Goal: Task Accomplishment & Management: Use online tool/utility

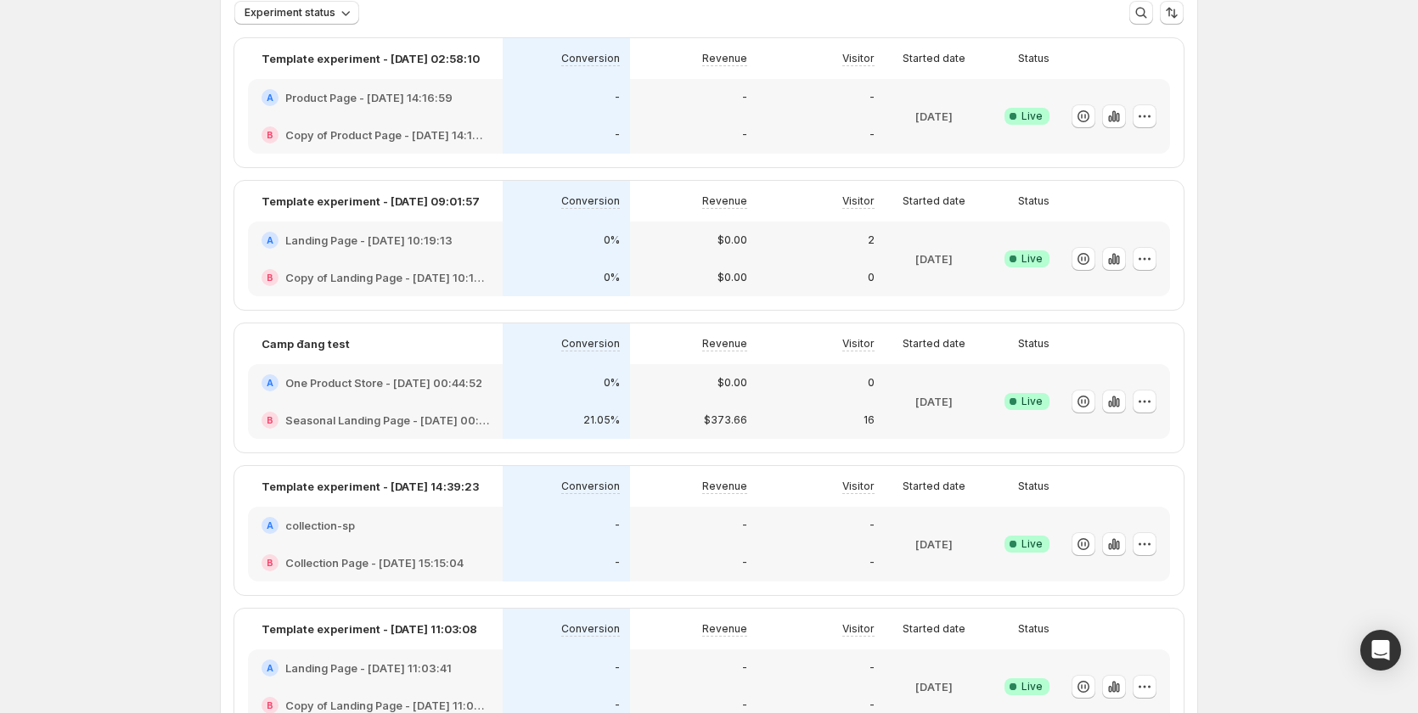
scroll to position [255, 0]
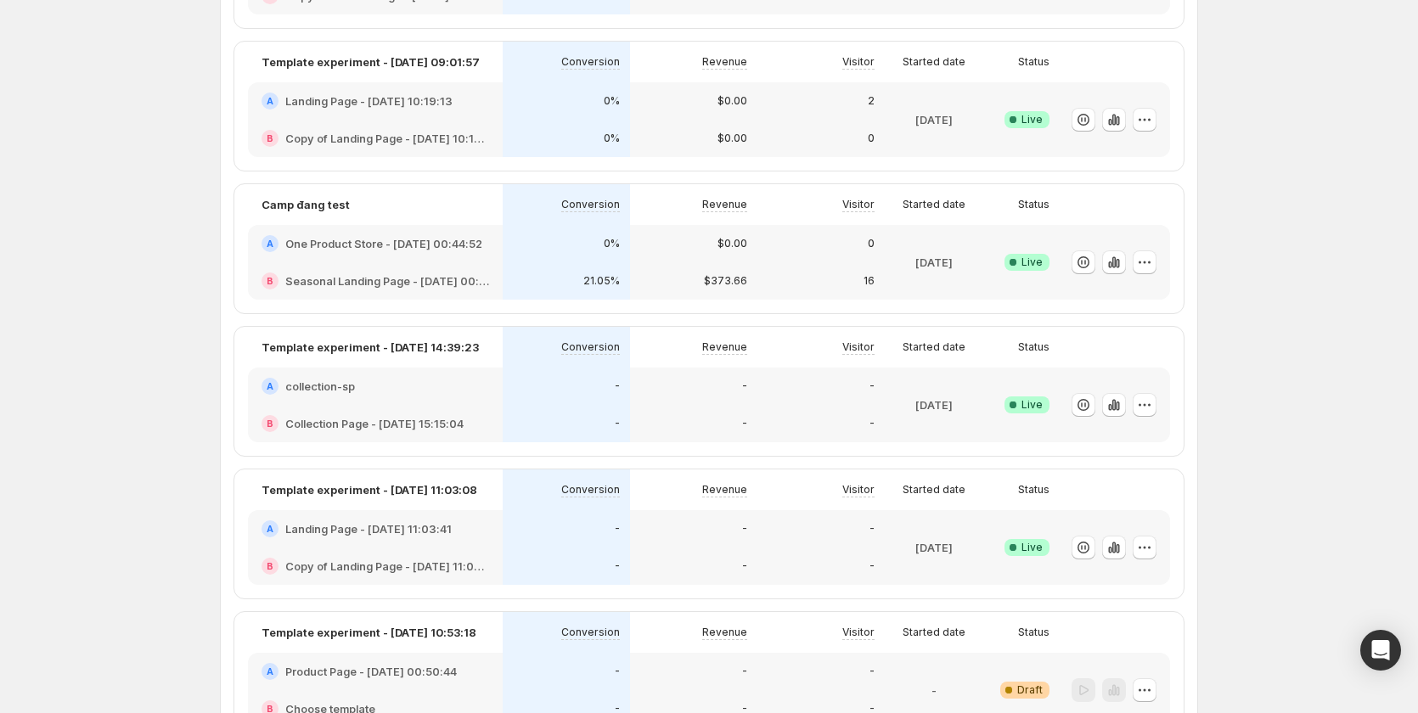
click at [437, 245] on h2 "One Product Store - [DATE] 00:44:52" at bounding box center [383, 243] width 197 height 17
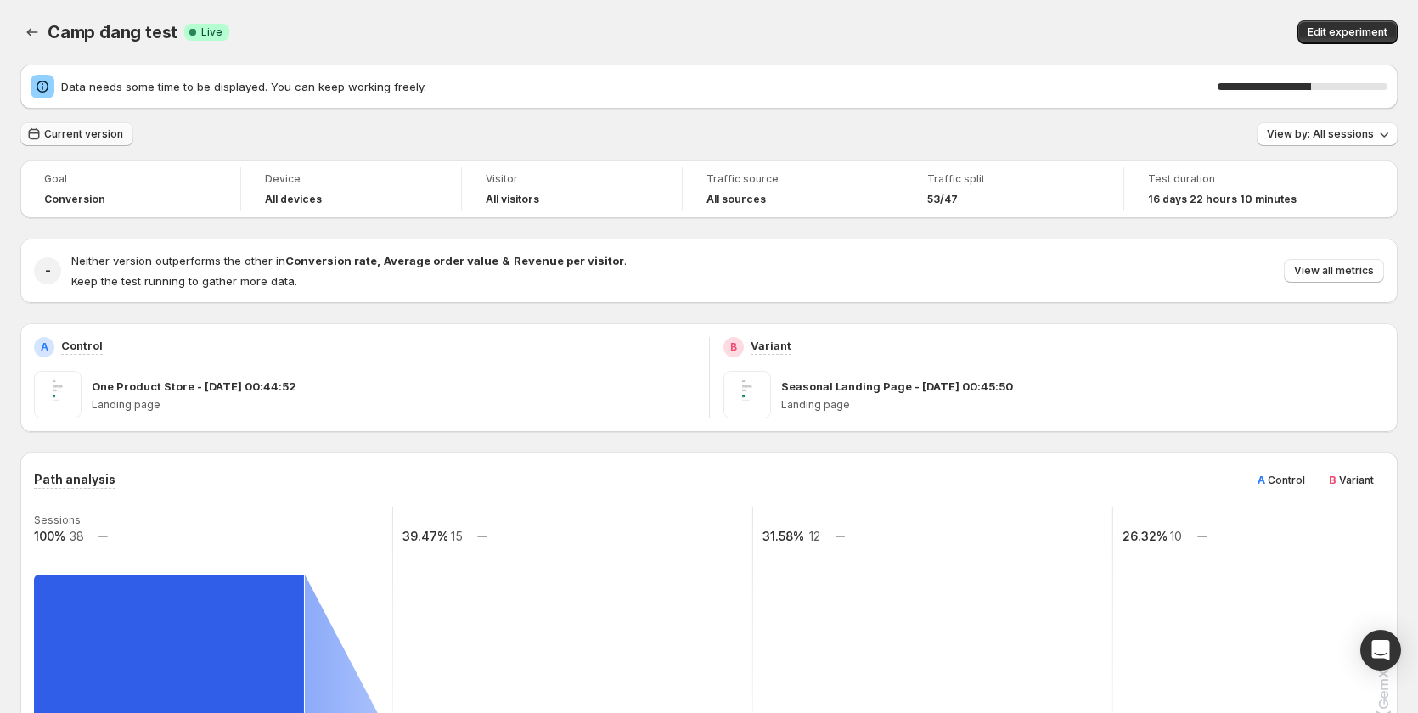
click at [104, 141] on button "Current version" at bounding box center [76, 134] width 113 height 24
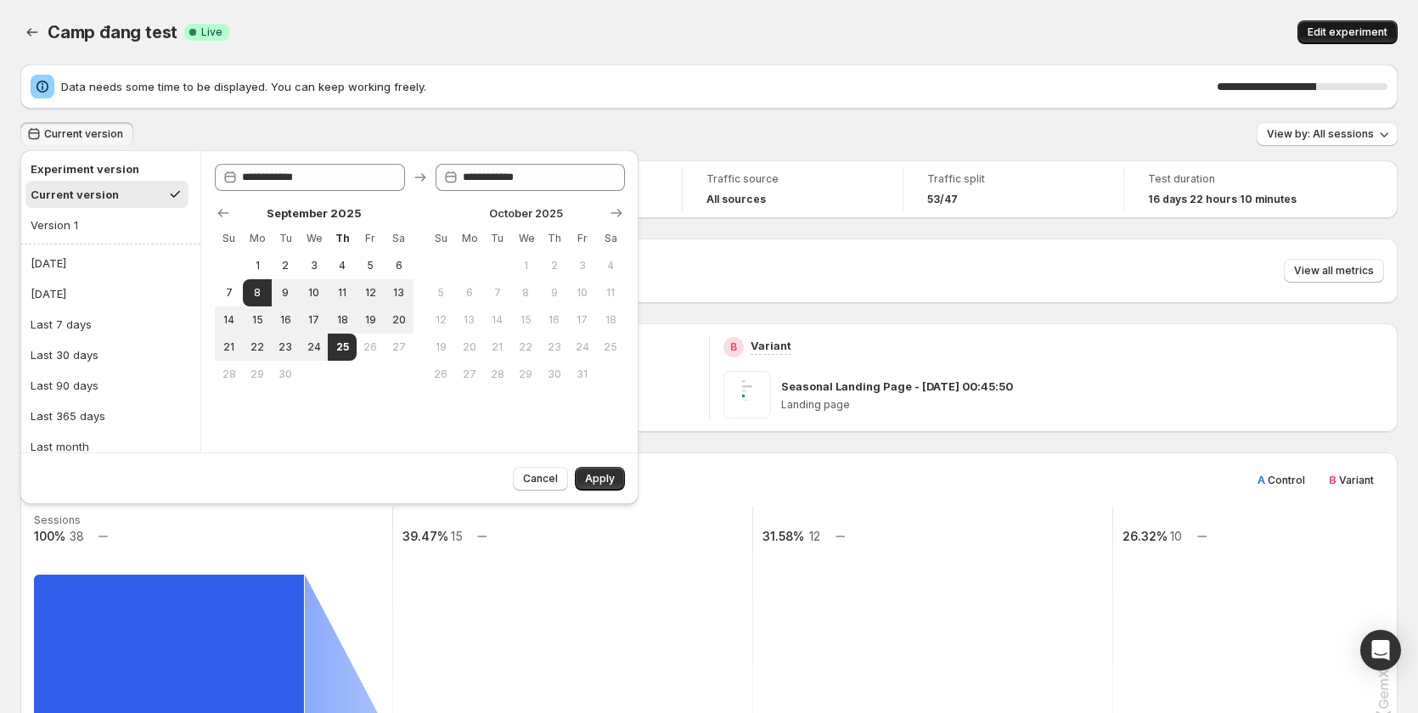
click at [1321, 38] on span "Edit experiment" at bounding box center [1348, 32] width 80 height 14
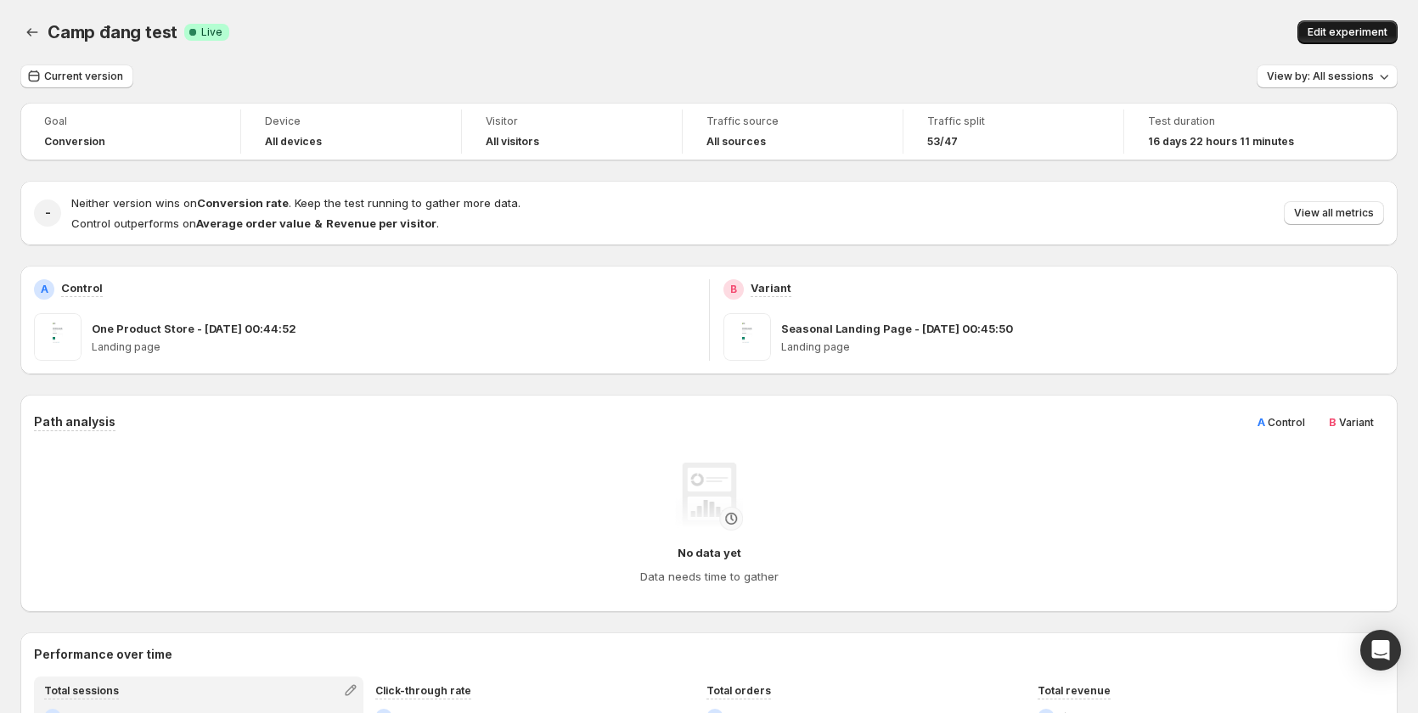
click at [1351, 39] on button "Edit experiment" at bounding box center [1348, 32] width 100 height 24
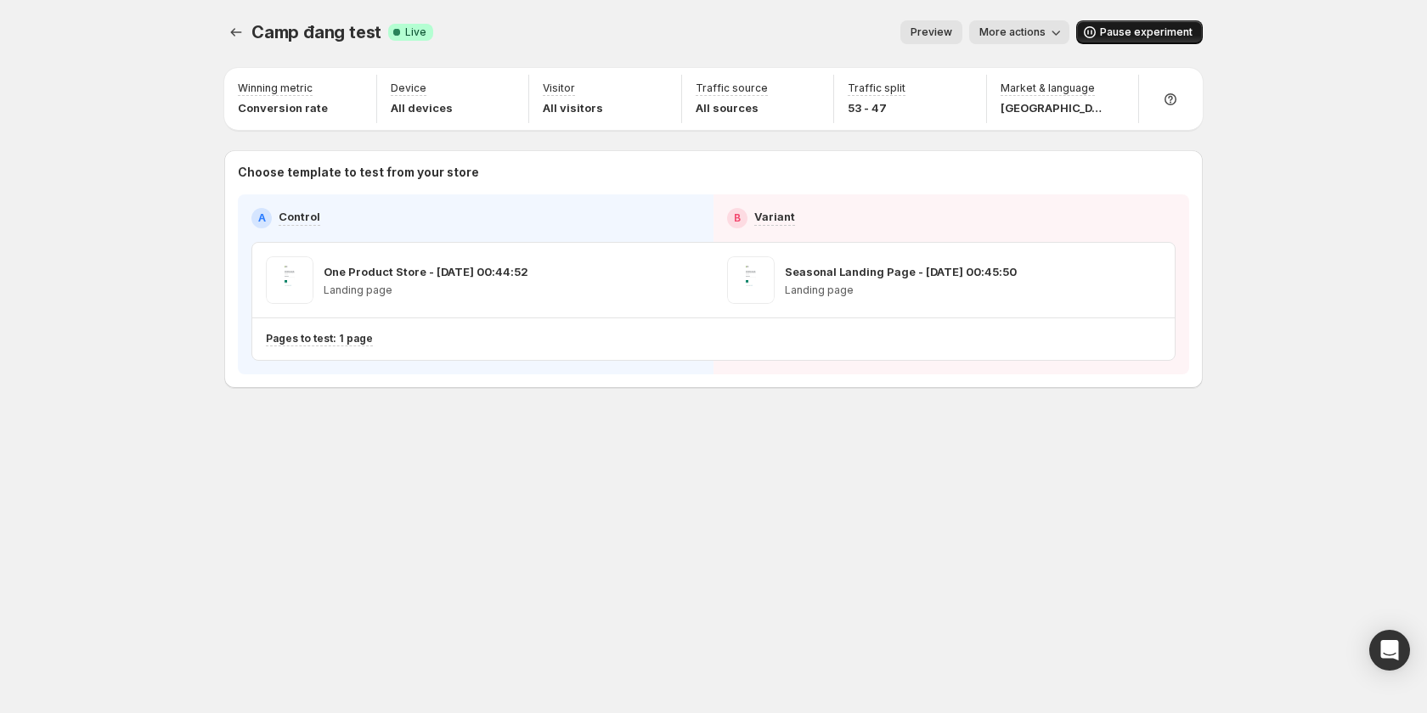
click at [1130, 33] on span "Pause experiment" at bounding box center [1146, 32] width 93 height 14
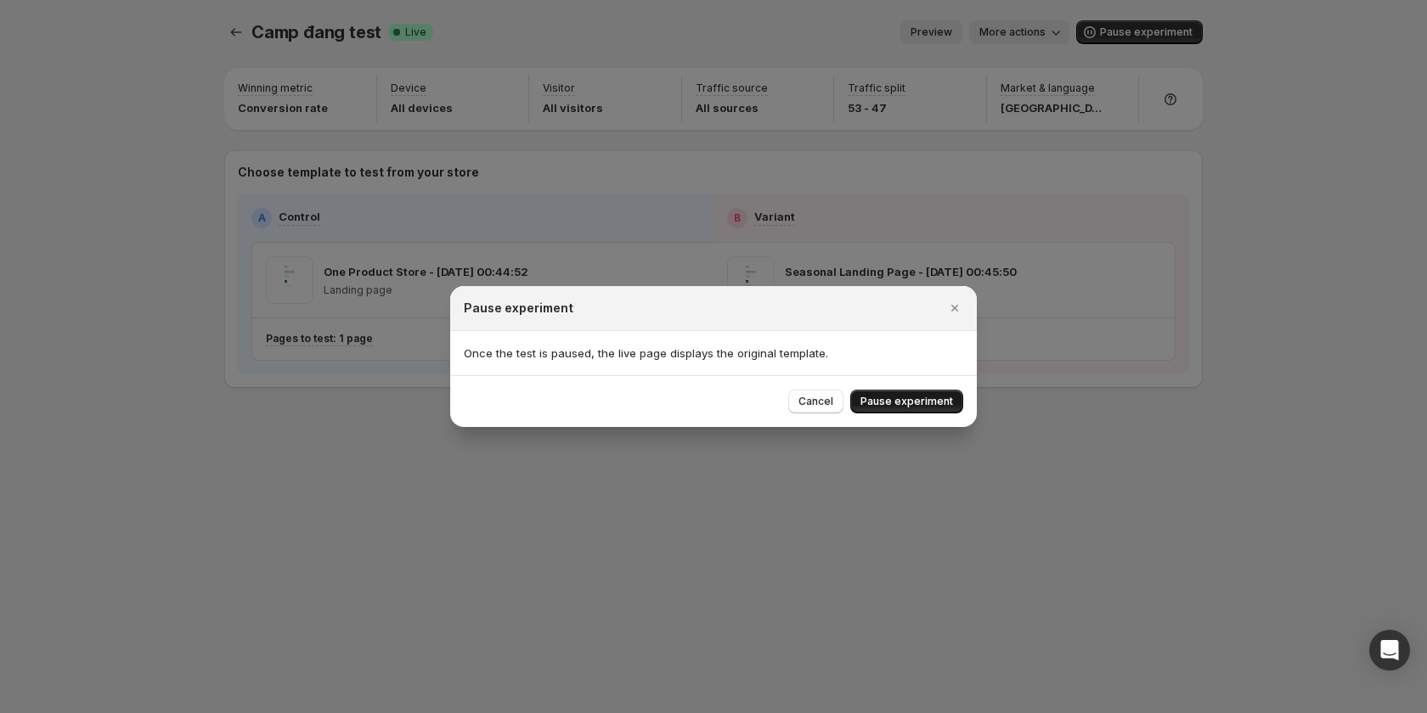
click at [919, 402] on span "Pause experiment" at bounding box center [906, 402] width 93 height 14
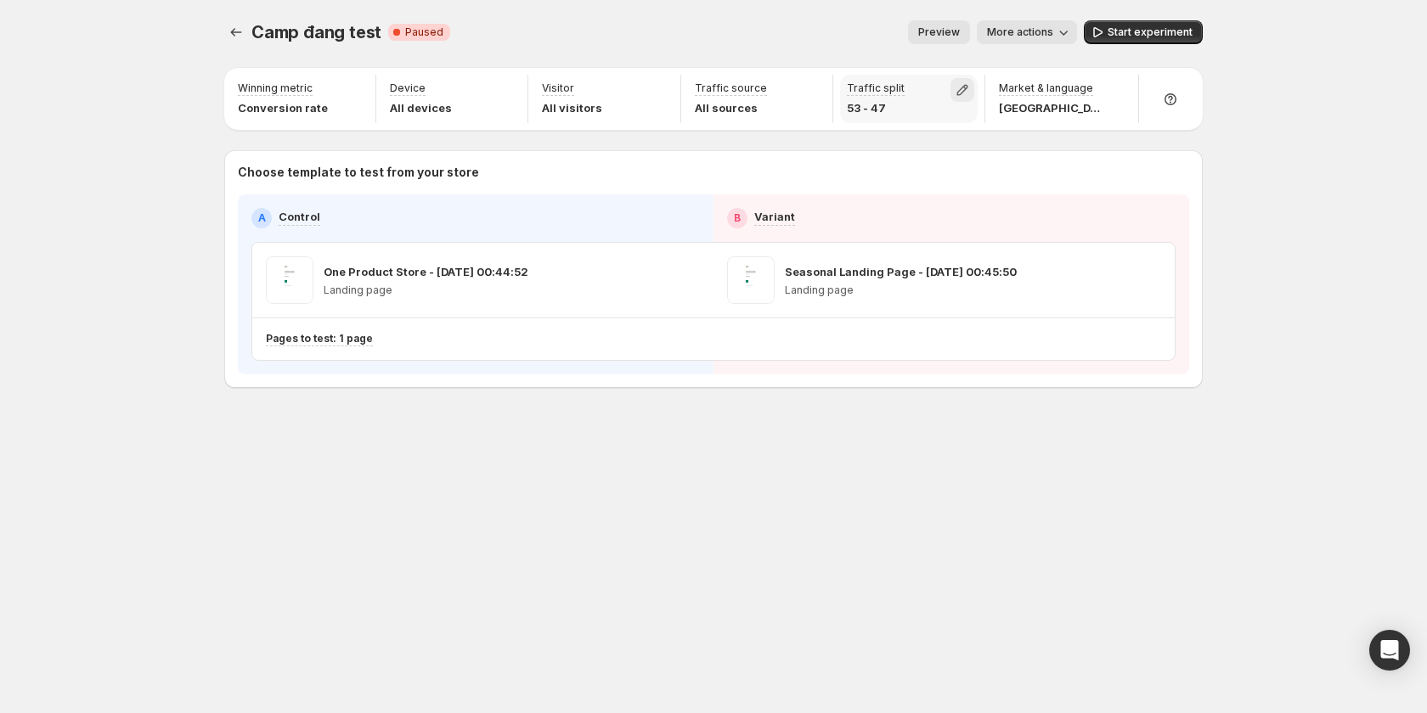
click at [966, 87] on icon "button" at bounding box center [962, 90] width 17 height 17
type input "**"
click at [964, 123] on input "range" at bounding box center [964, 127] width 245 height 24
click at [1138, 23] on button "Start experiment" at bounding box center [1143, 32] width 119 height 24
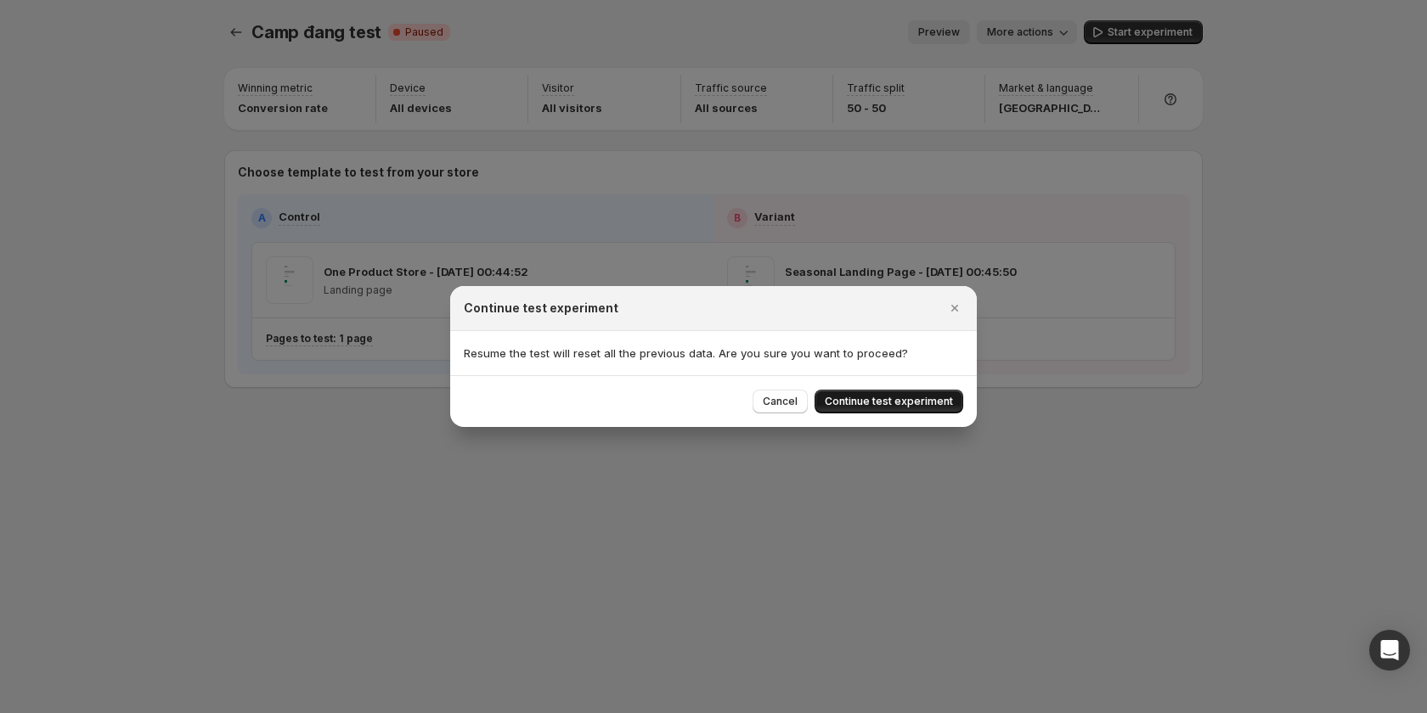
click at [888, 399] on span "Continue test experiment" at bounding box center [889, 402] width 128 height 14
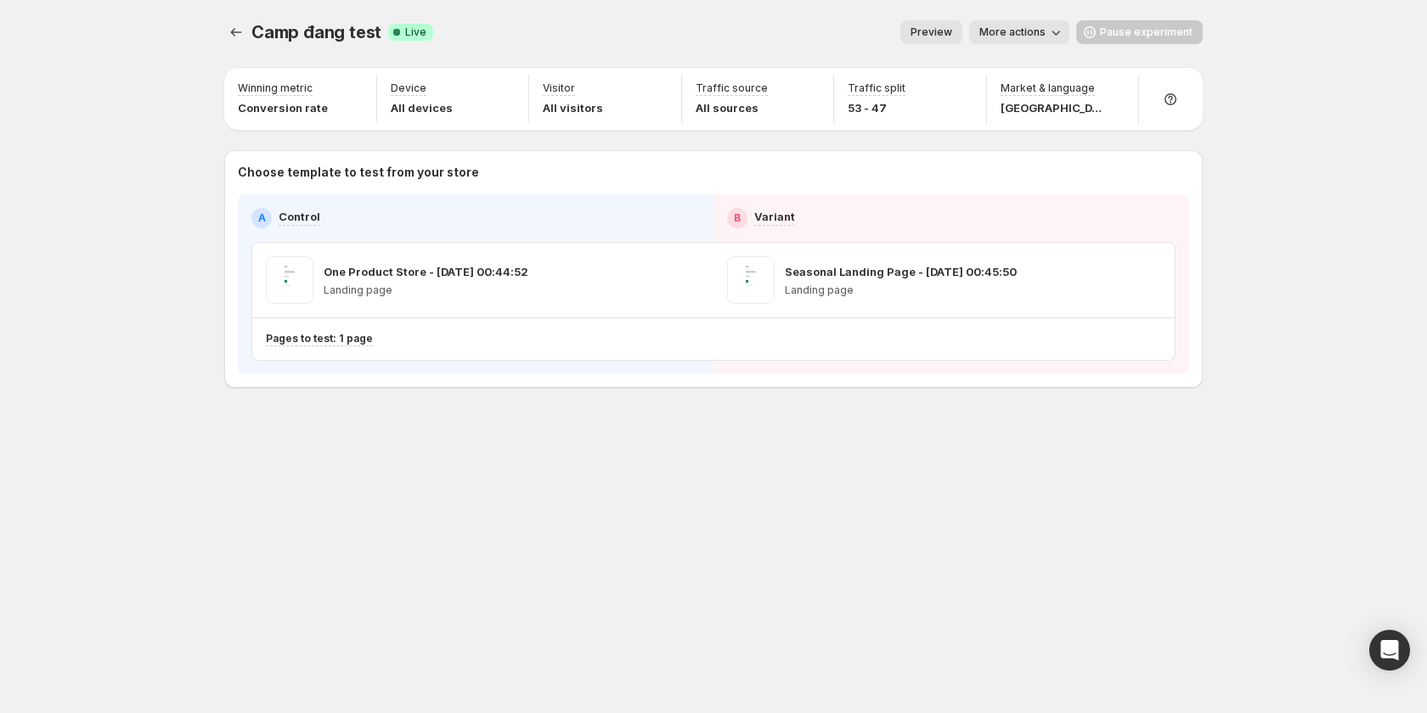
click at [1125, 27] on div "Pause experiment" at bounding box center [1139, 32] width 127 height 24
click at [1118, 35] on div "Pause experiment" at bounding box center [1139, 32] width 127 height 24
click at [1117, 27] on span "Pause experiment" at bounding box center [1146, 32] width 93 height 14
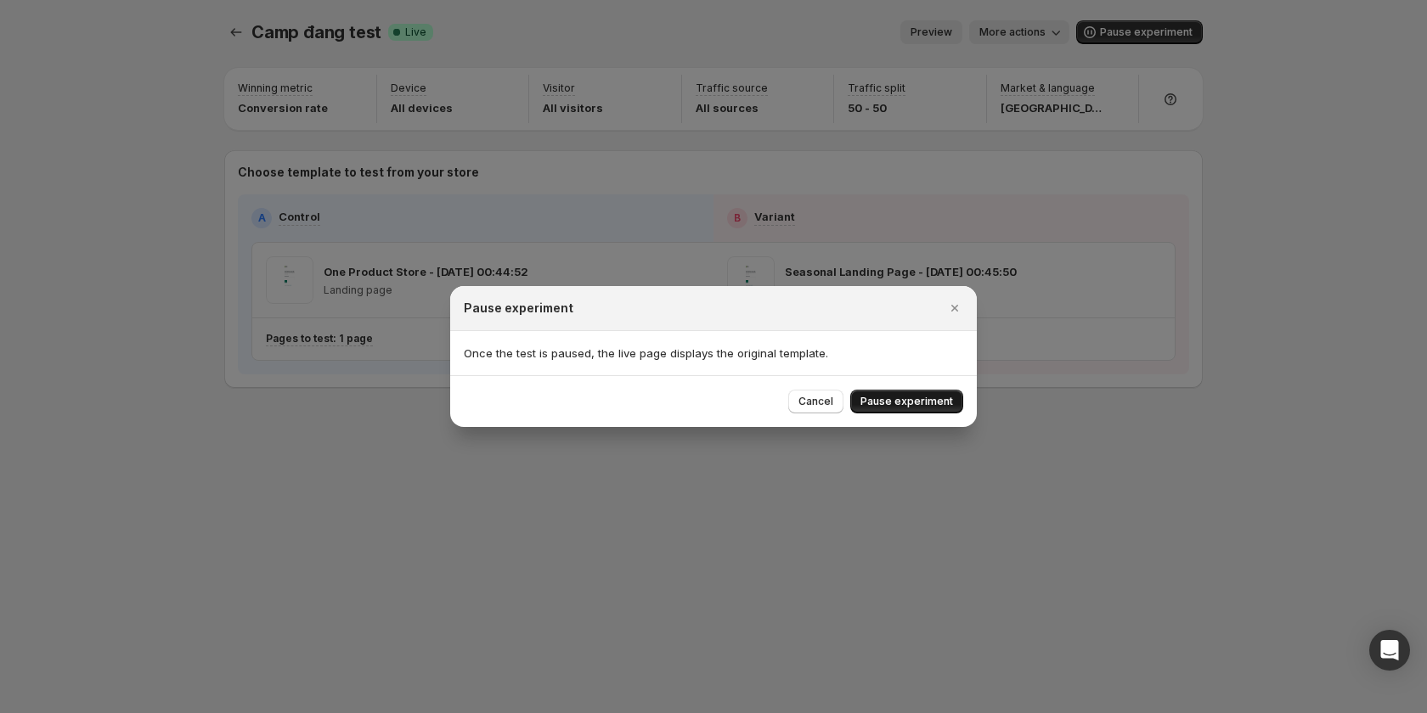
click at [935, 397] on span "Pause experiment" at bounding box center [906, 402] width 93 height 14
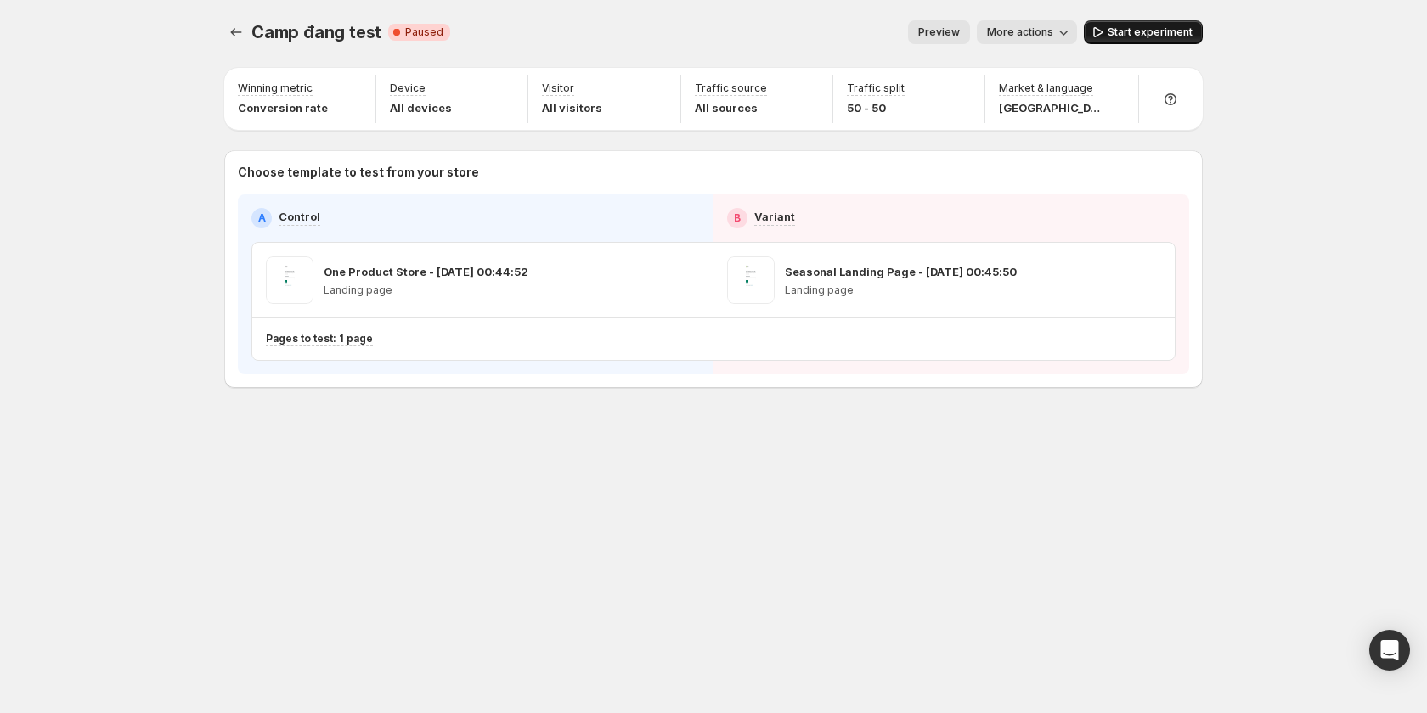
click at [1130, 30] on span "Start experiment" at bounding box center [1149, 32] width 85 height 14
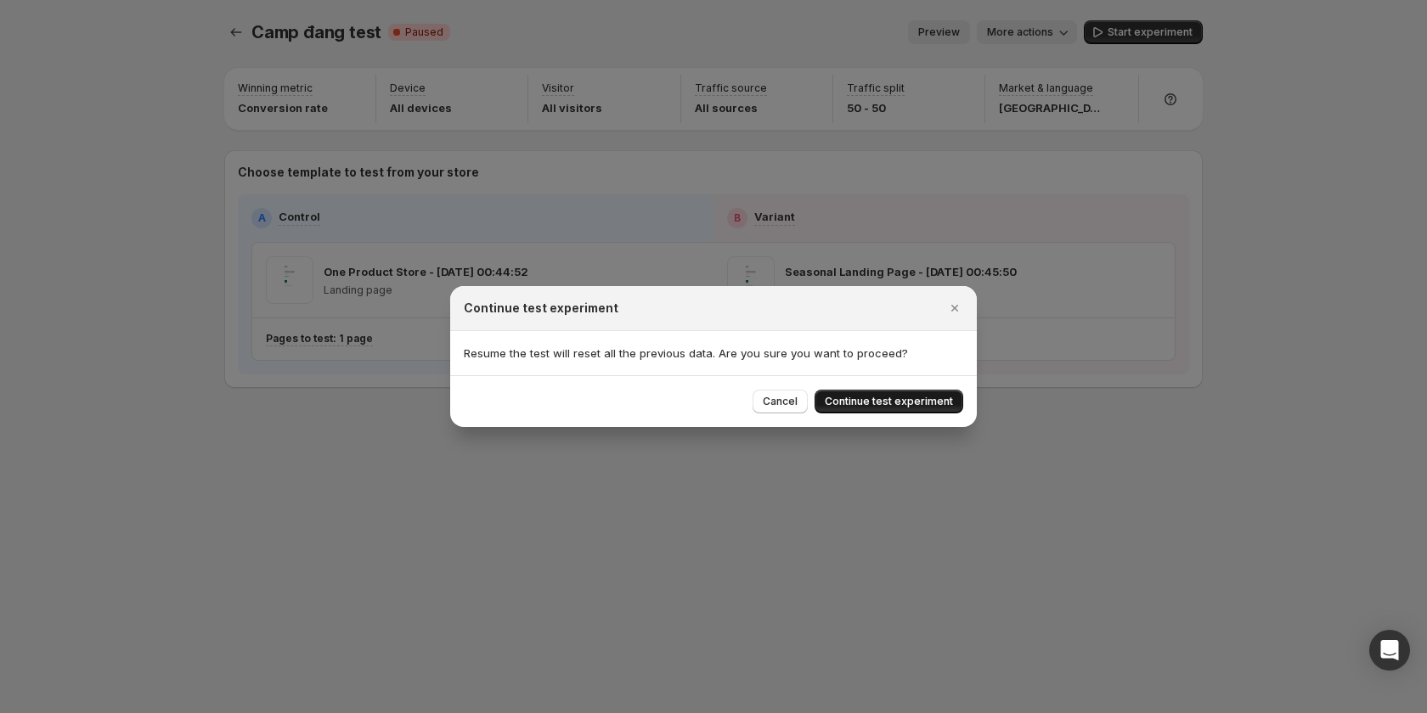
click at [917, 397] on span "Continue test experiment" at bounding box center [889, 402] width 128 height 14
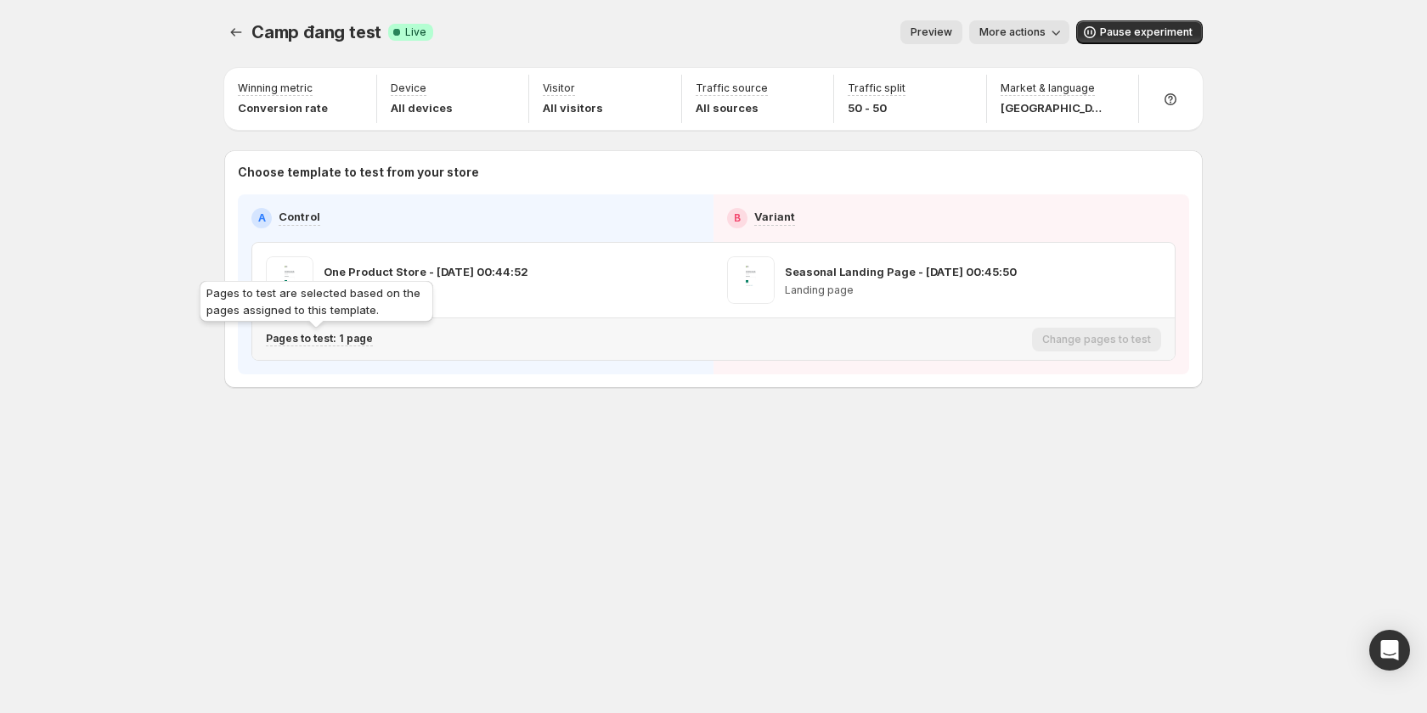
click at [346, 340] on p "Pages to test: 1 page" at bounding box center [319, 339] width 107 height 14
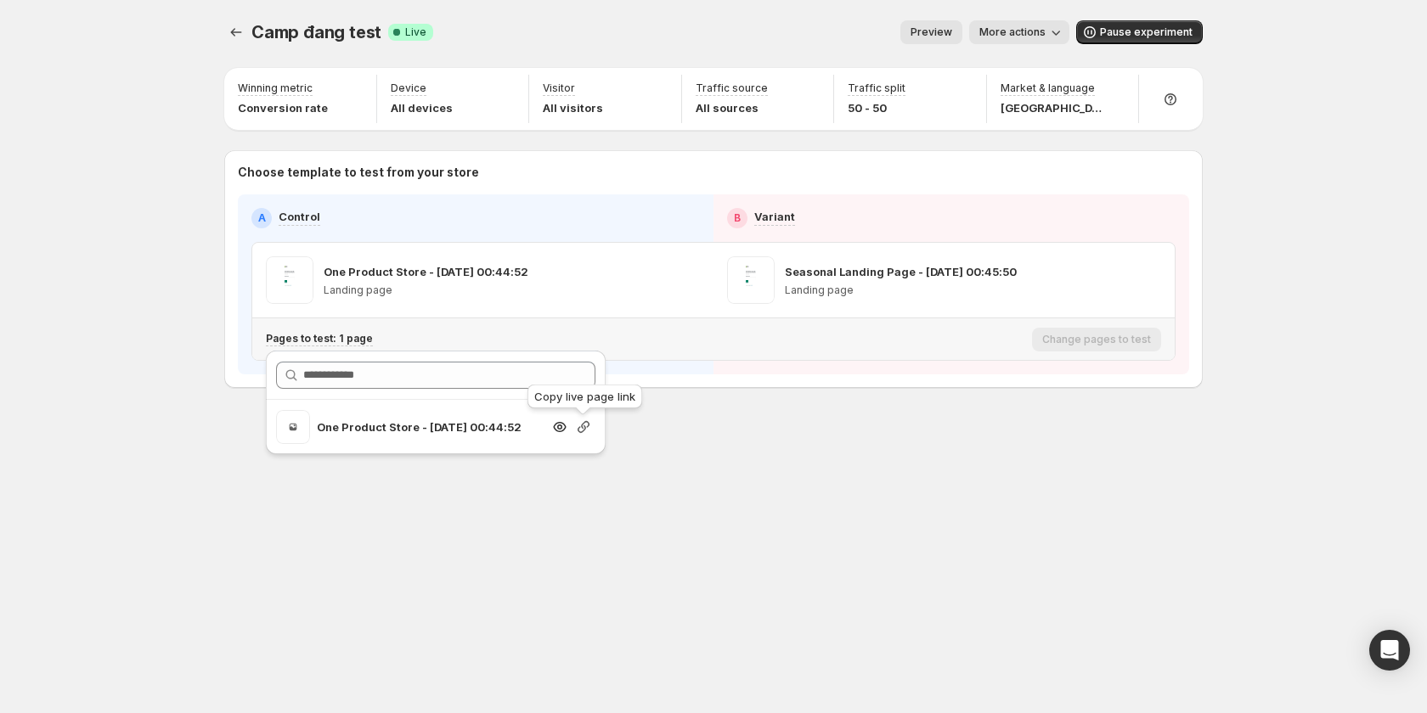
click at [579, 425] on icon "button" at bounding box center [583, 427] width 17 height 17
click at [1146, 284] on icon "button" at bounding box center [1149, 280] width 17 height 17
click at [584, 424] on icon "button" at bounding box center [583, 427] width 17 height 17
click at [1123, 275] on icon "button" at bounding box center [1118, 280] width 17 height 17
click at [358, 346] on div "Pages to test: 1 page" at bounding box center [645, 339] width 759 height 28
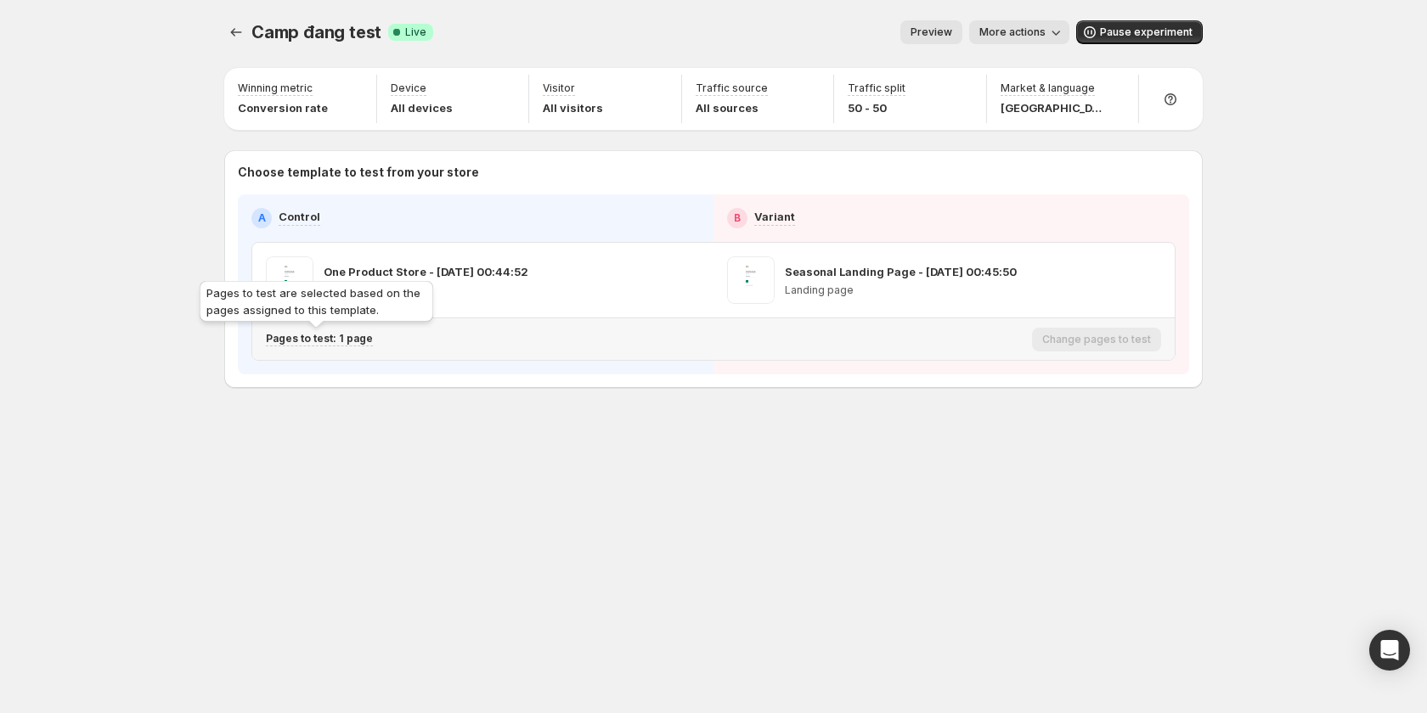
click at [358, 338] on p "Pages to test: 1 page" at bounding box center [319, 339] width 107 height 14
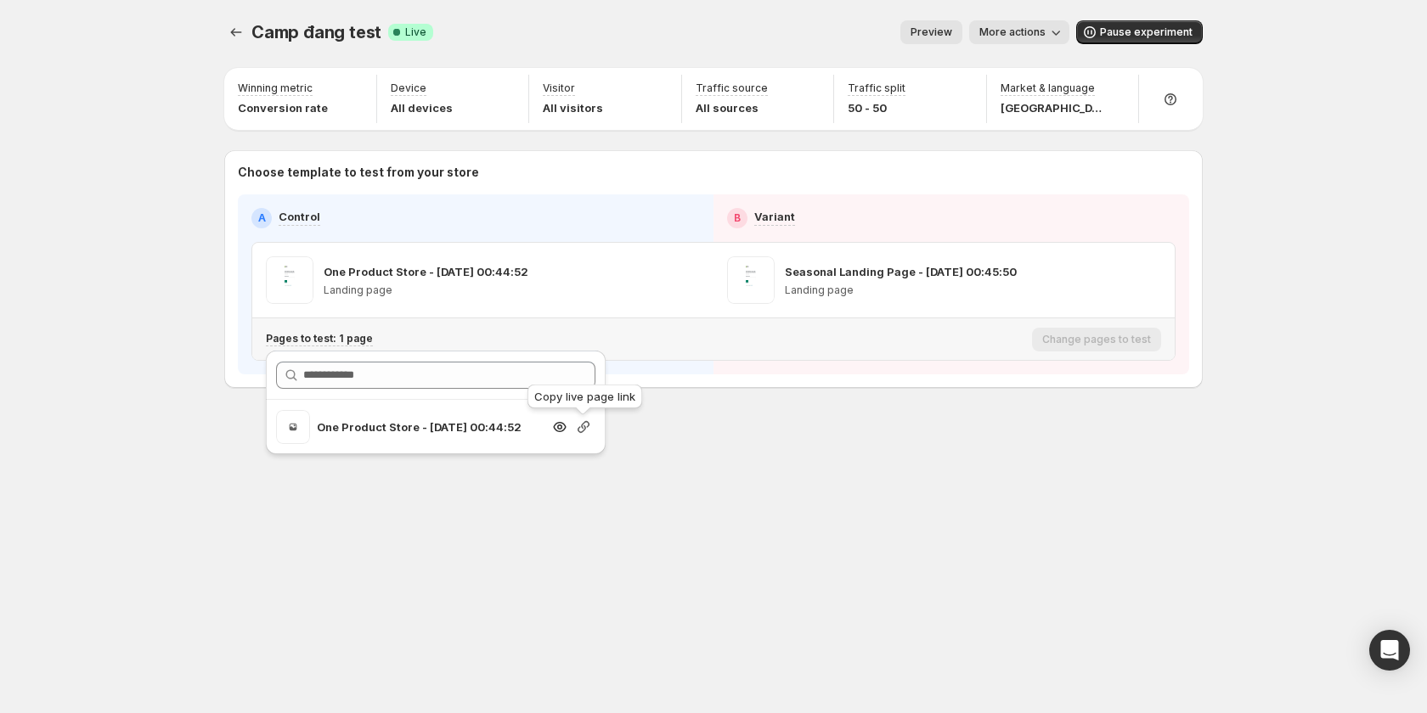
click at [583, 425] on icon "button" at bounding box center [583, 427] width 17 height 17
click at [862, 517] on div "Camp đang test. This page is ready Camp đang test Success Complete Live Preview…" at bounding box center [713, 356] width 1019 height 713
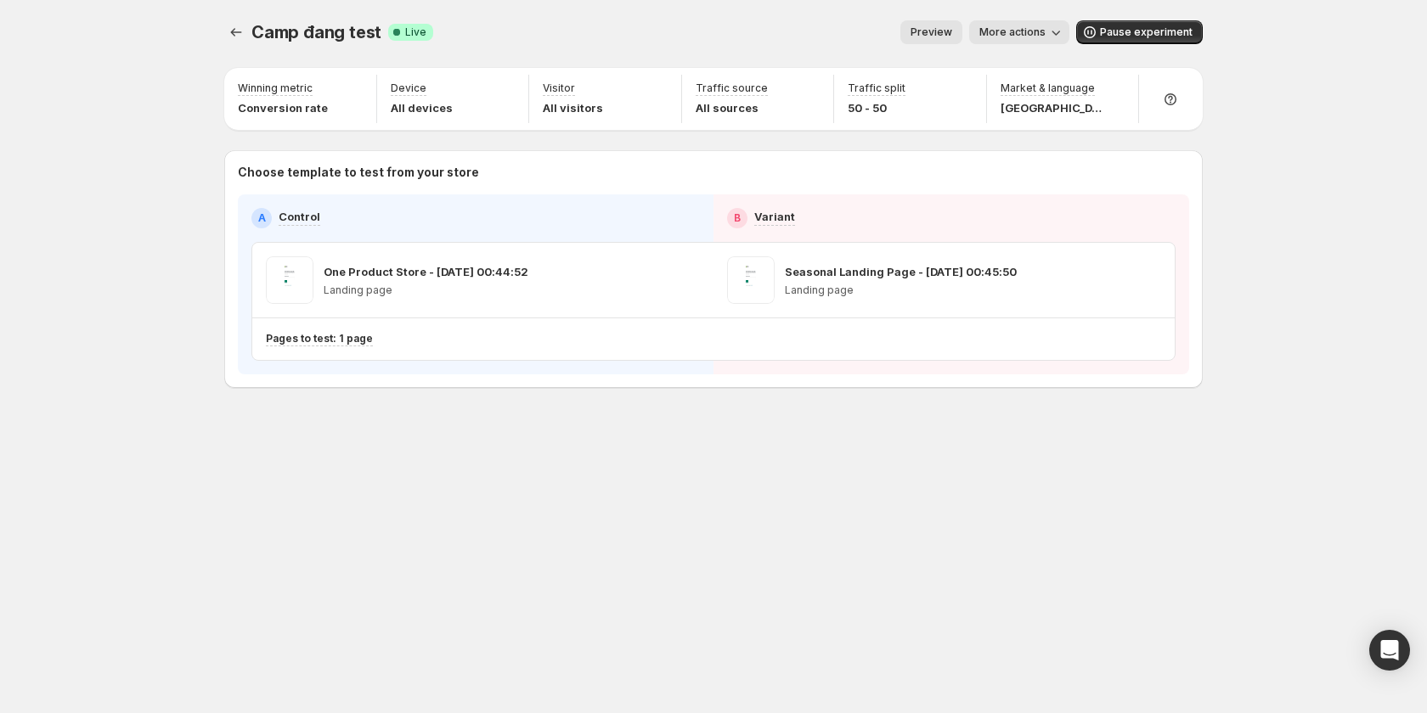
click at [1000, 32] on span "More actions" at bounding box center [1012, 32] width 66 height 14
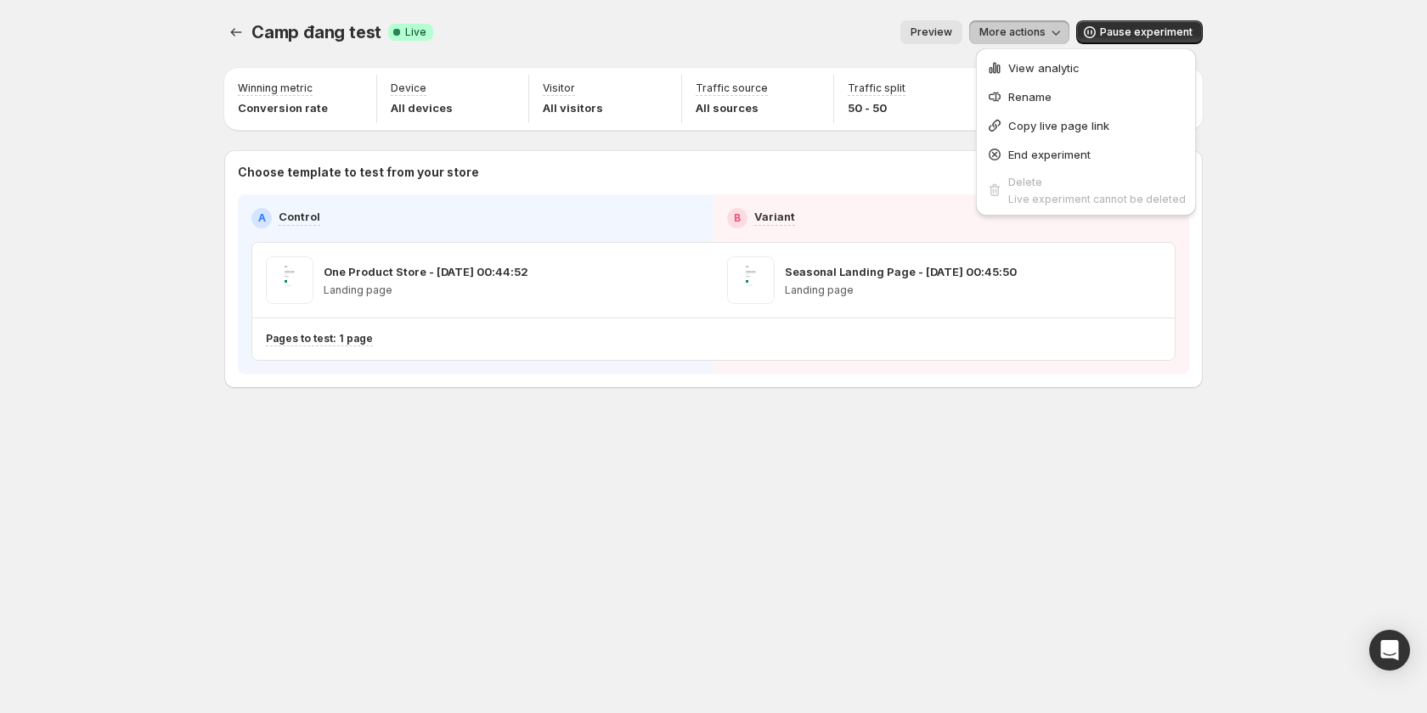
click at [1085, 420] on div "Camp đang test. This page is ready Camp đang test Success Complete Live Preview…" at bounding box center [713, 240] width 1019 height 480
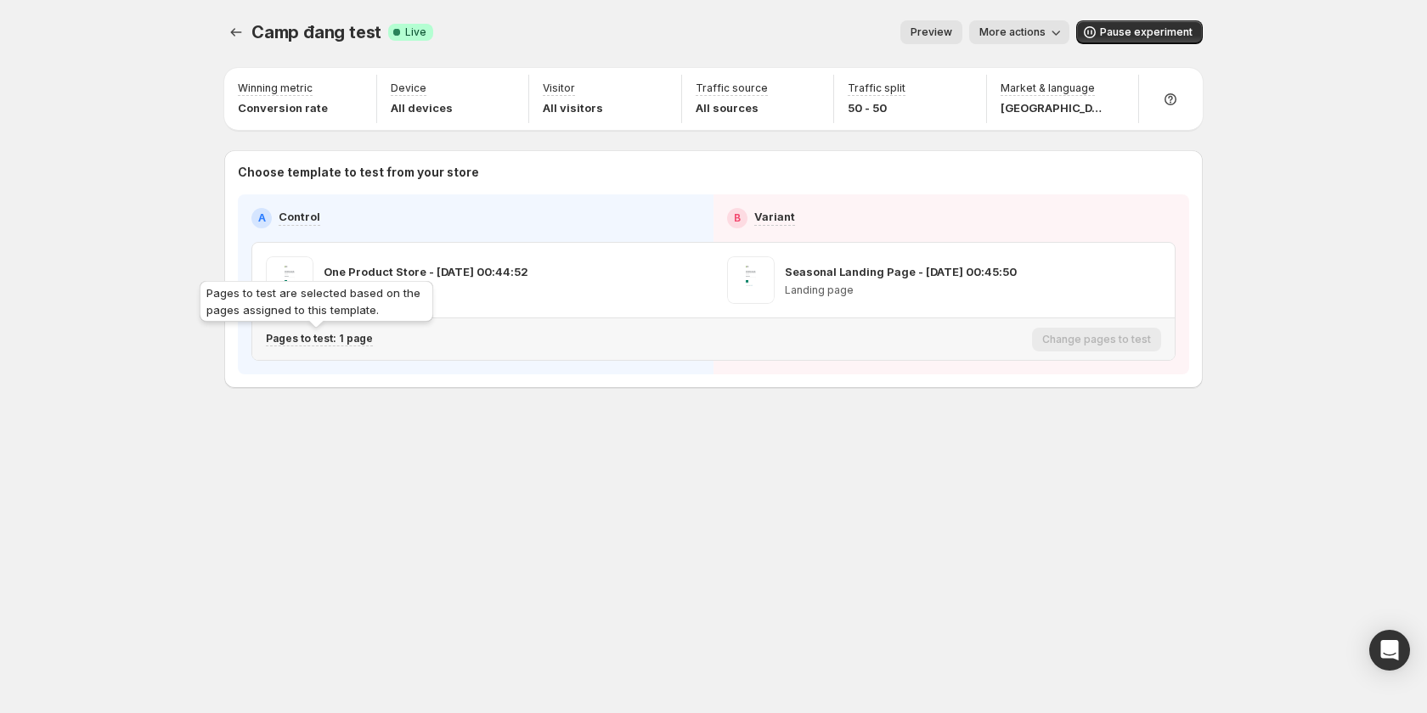
click at [337, 338] on p "Pages to test: 1 page" at bounding box center [319, 339] width 107 height 14
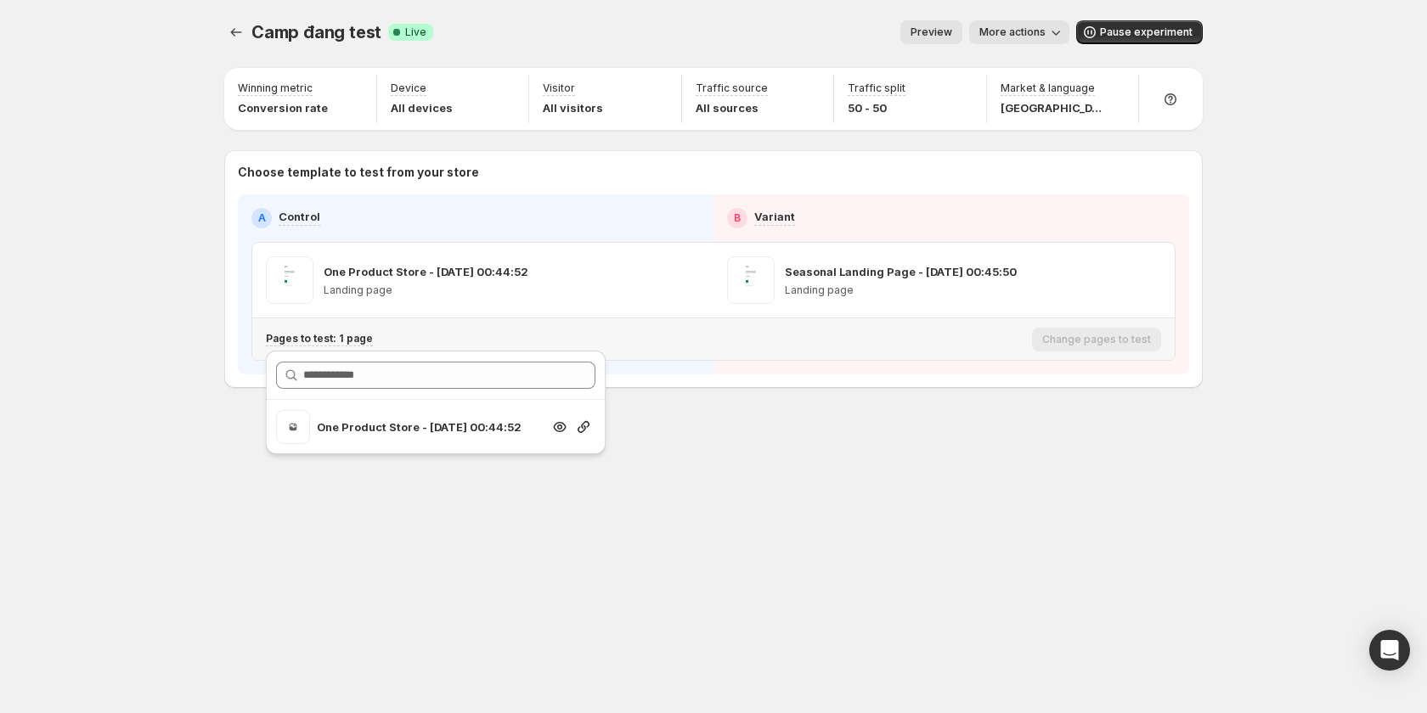
click at [572, 425] on div at bounding box center [584, 427] width 24 height 17
click at [575, 427] on icon "button" at bounding box center [583, 427] width 17 height 17
click at [583, 424] on icon "button" at bounding box center [583, 427] width 12 height 12
drag, startPoint x: 980, startPoint y: 0, endPoint x: 1327, endPoint y: 95, distance: 360.1
click at [1327, 95] on div "Camp đang test. This page is ready Camp đang test Success Complete Live Preview…" at bounding box center [713, 356] width 1427 height 713
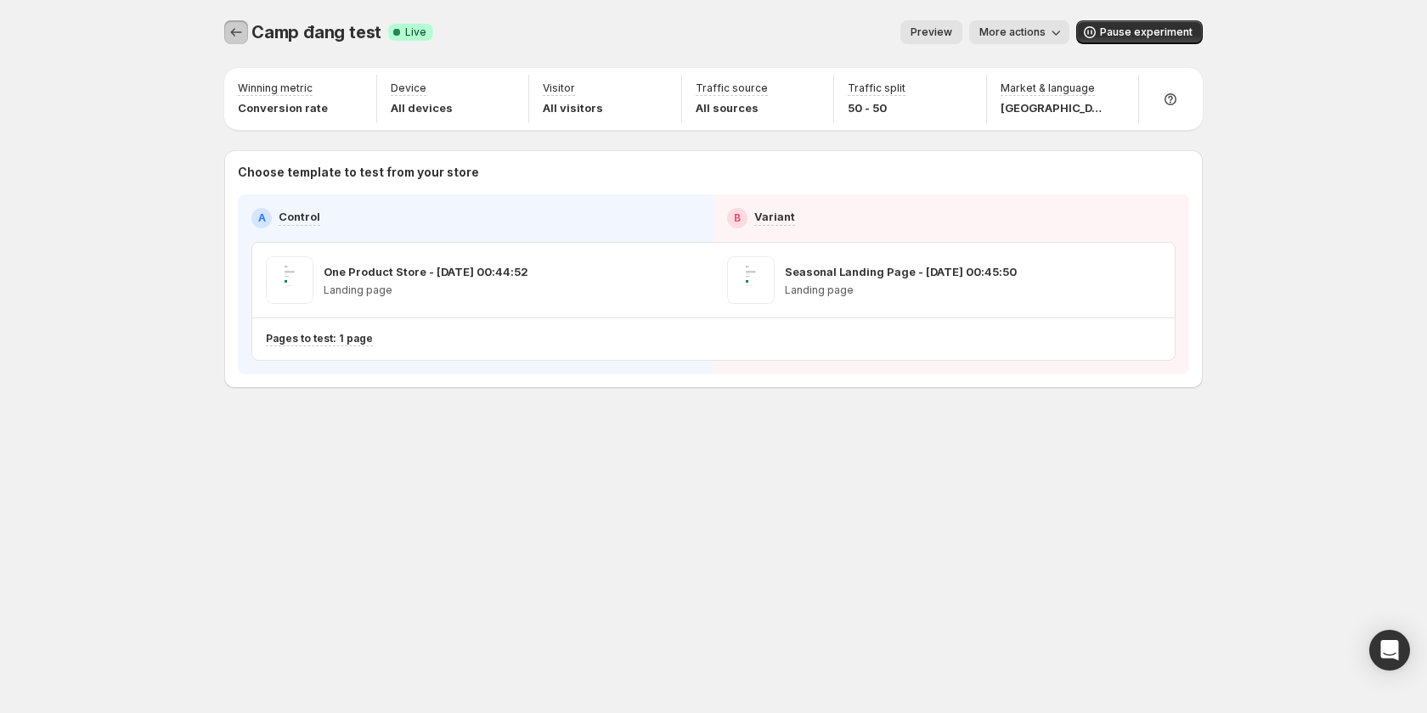
click at [237, 35] on icon "Experiments" at bounding box center [236, 32] width 17 height 17
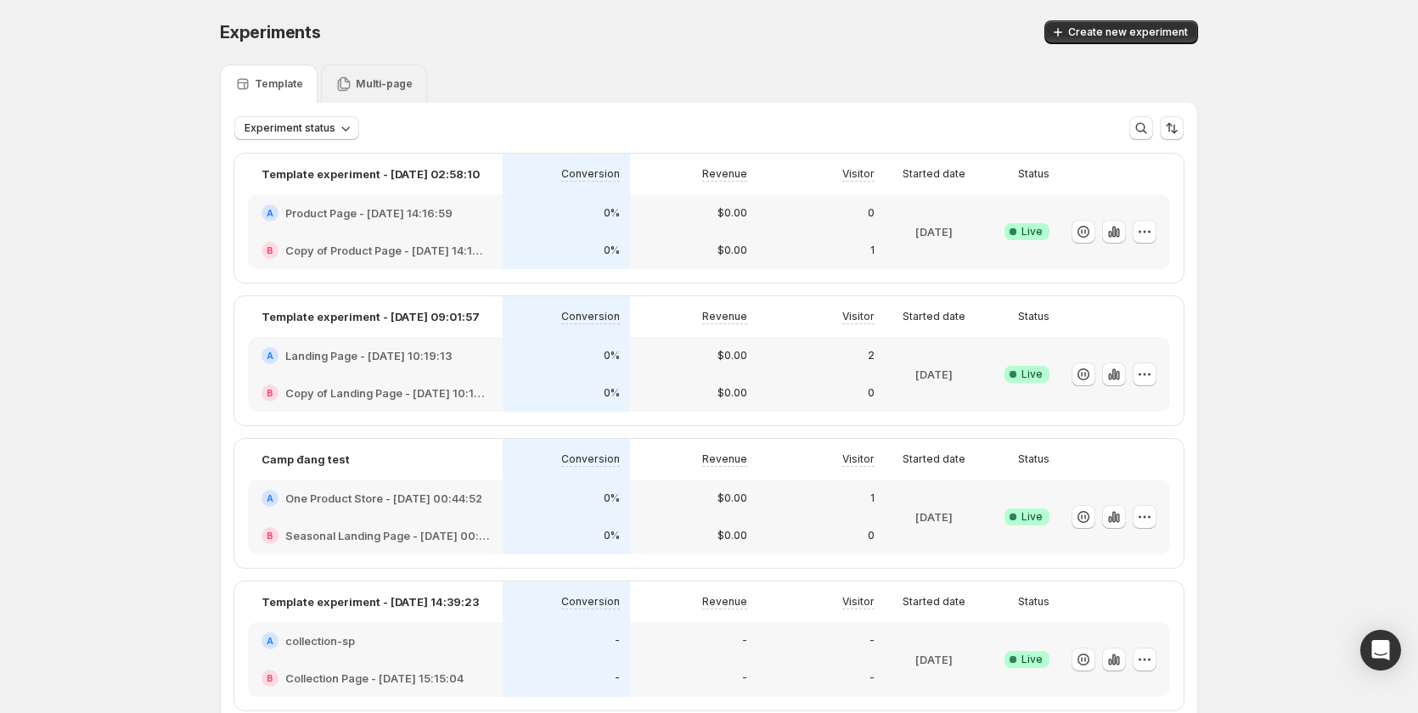
click at [400, 86] on p "Multi-page" at bounding box center [384, 84] width 57 height 14
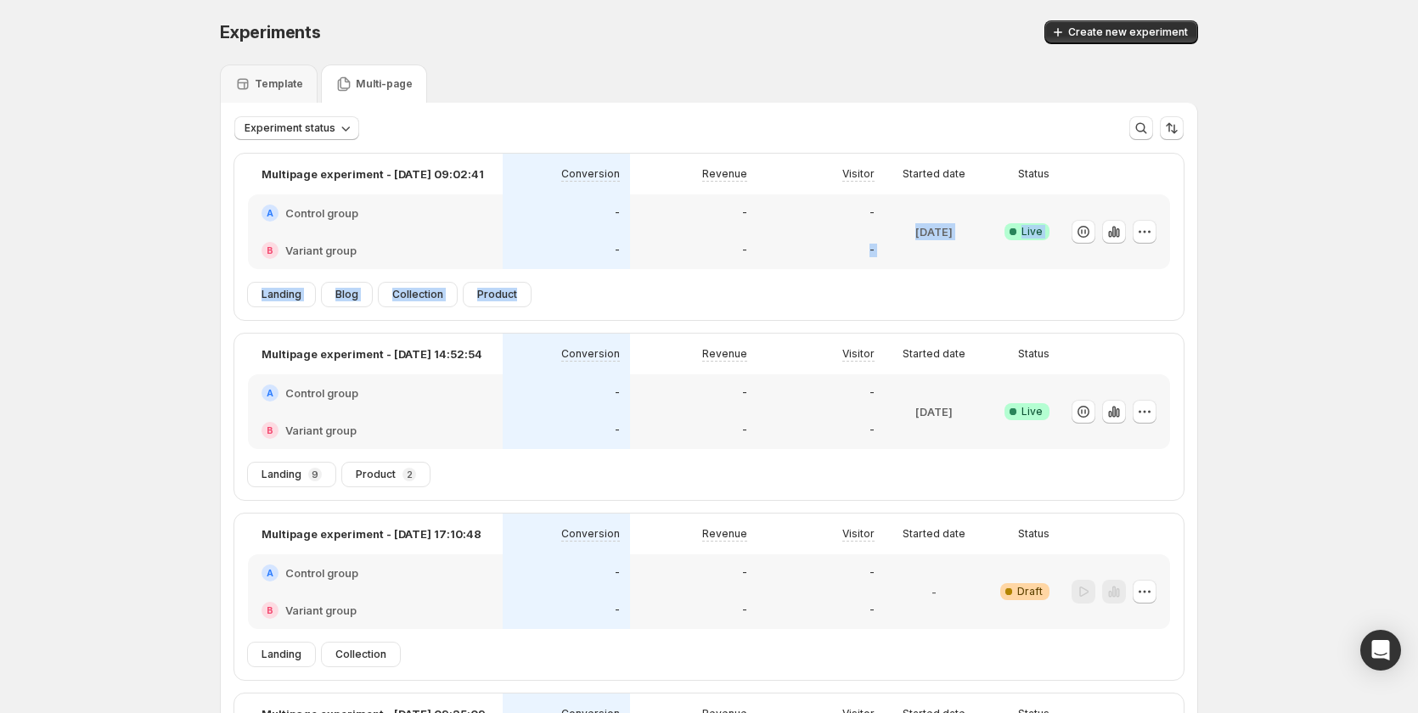
drag, startPoint x: 801, startPoint y: 234, endPoint x: 1158, endPoint y: 326, distance: 368.3
click at [1158, 326] on div "Multipage experiment - [DATE] 09:02:41 Conversion Revenue Visitor Started date …" at bounding box center [708, 507] width 949 height 707
click at [734, 265] on div "-" at bounding box center [693, 250] width 127 height 37
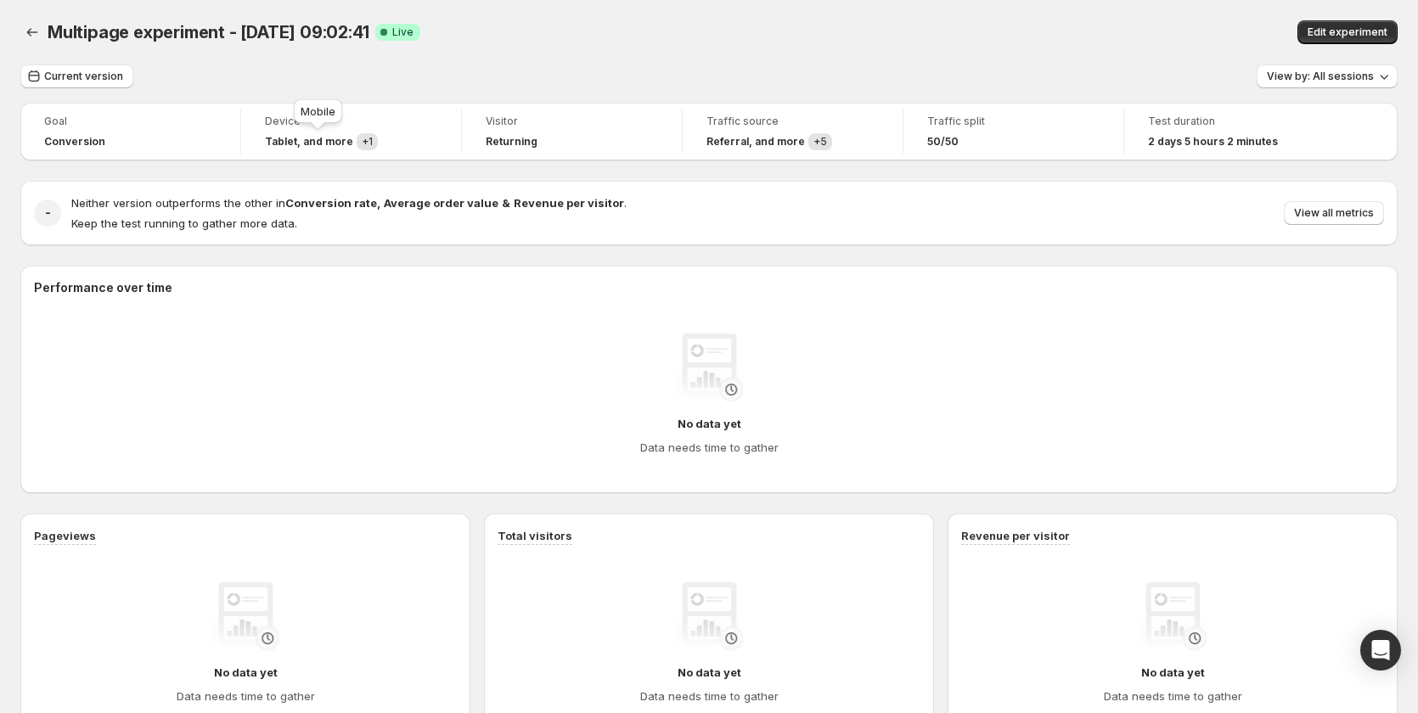
click at [362, 140] on span "+ 1" at bounding box center [367, 141] width 11 height 13
click at [1380, 30] on span "Edit experiment" at bounding box center [1348, 32] width 80 height 14
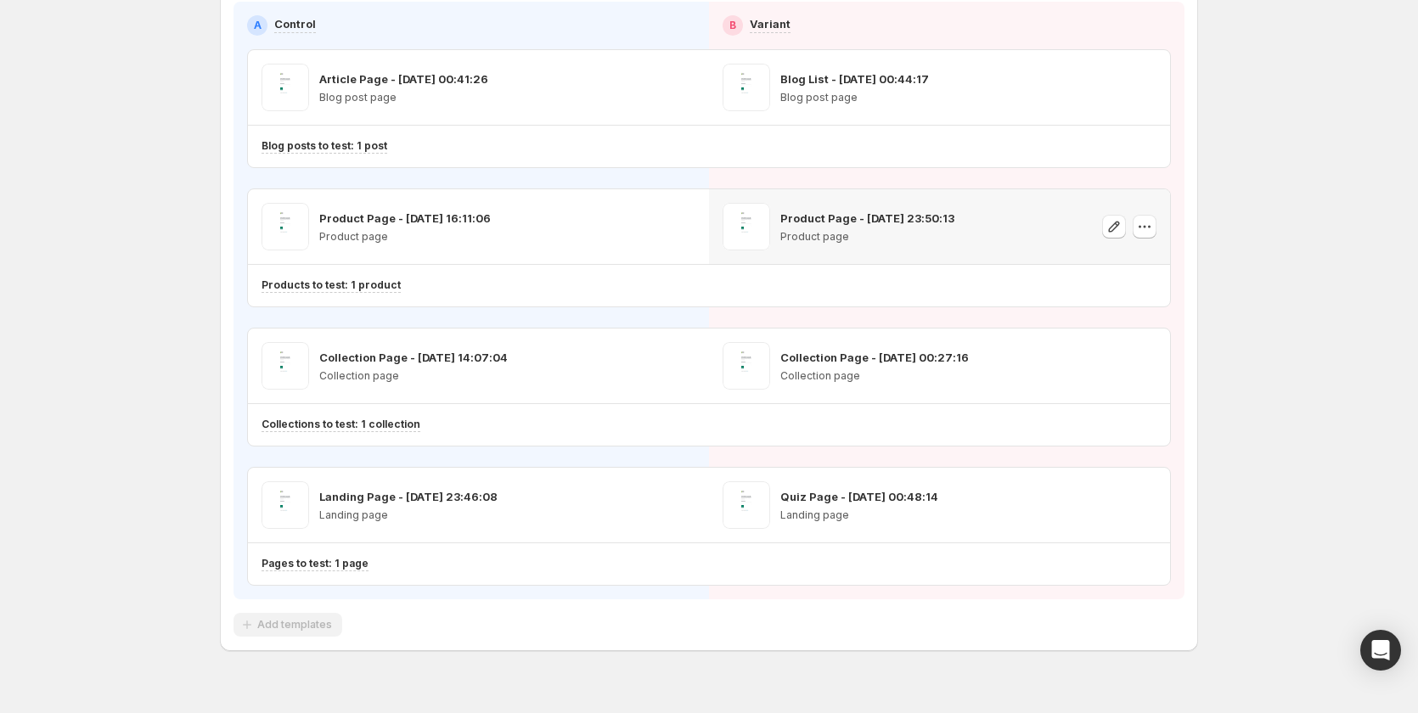
scroll to position [212, 0]
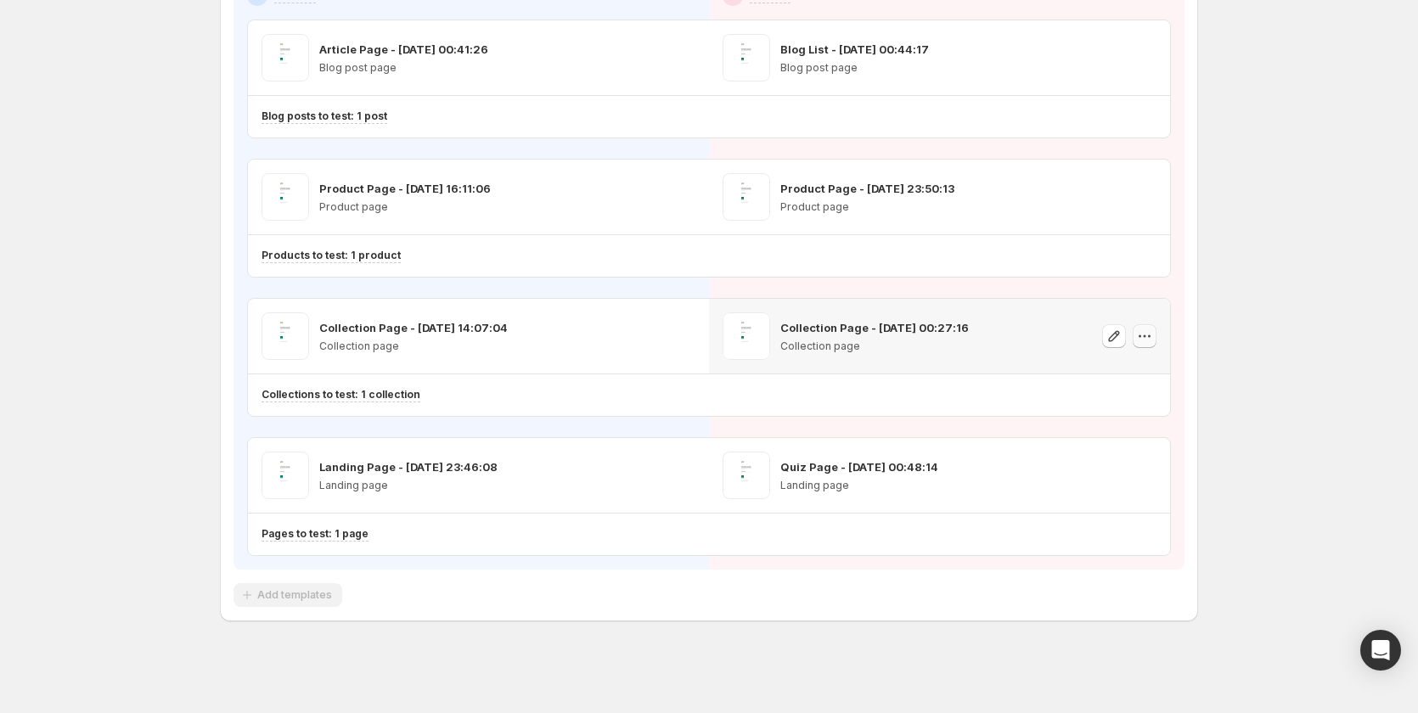
click at [1146, 334] on icon "button" at bounding box center [1144, 336] width 17 height 17
click at [1121, 337] on icon "button" at bounding box center [1114, 336] width 17 height 17
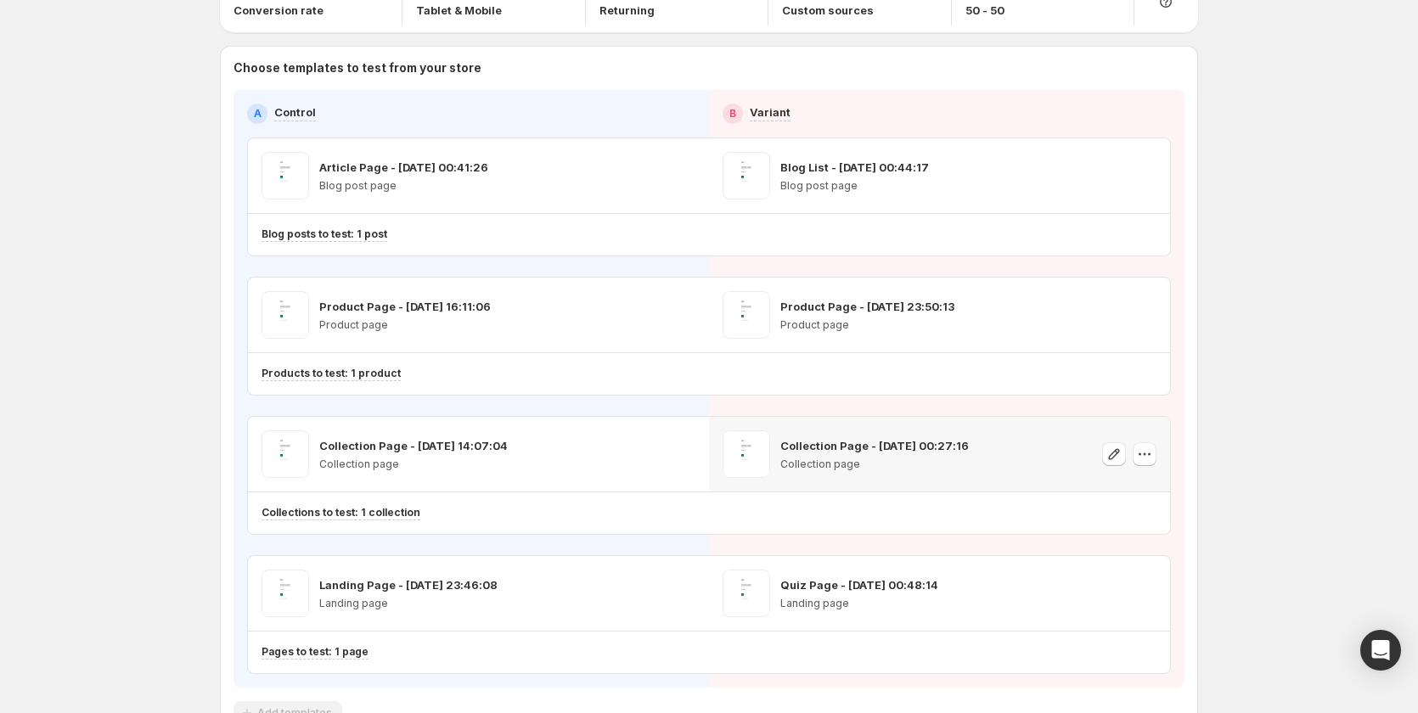
scroll to position [0, 0]
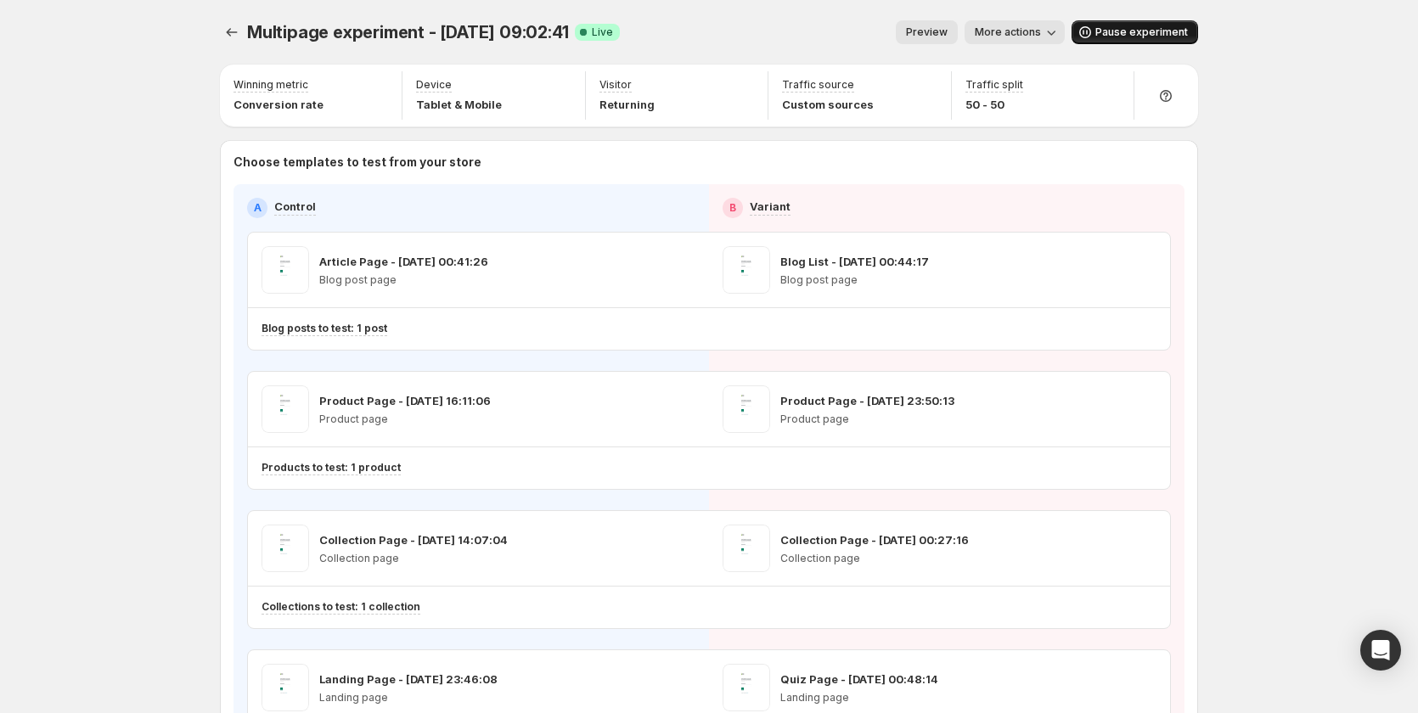
click at [1135, 31] on span "Pause experiment" at bounding box center [1142, 32] width 93 height 14
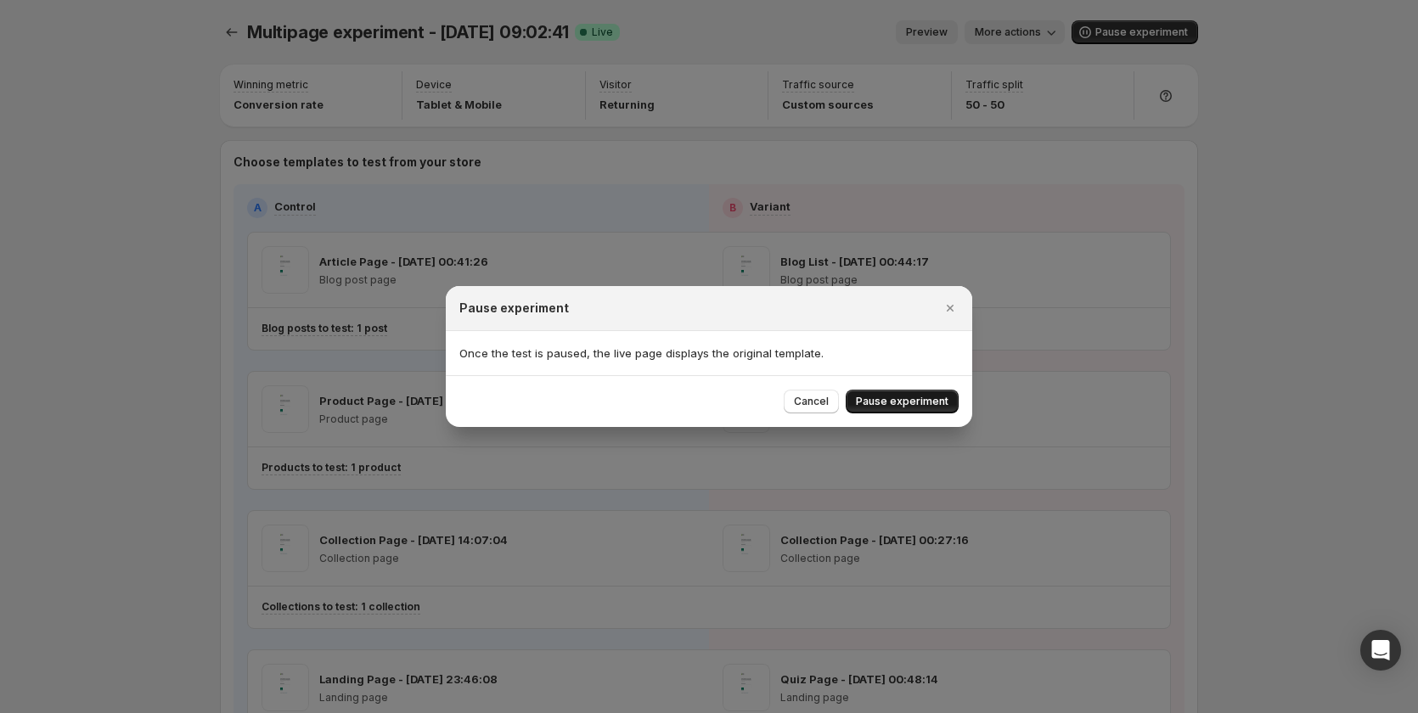
click at [927, 397] on span "Pause experiment" at bounding box center [902, 402] width 93 height 14
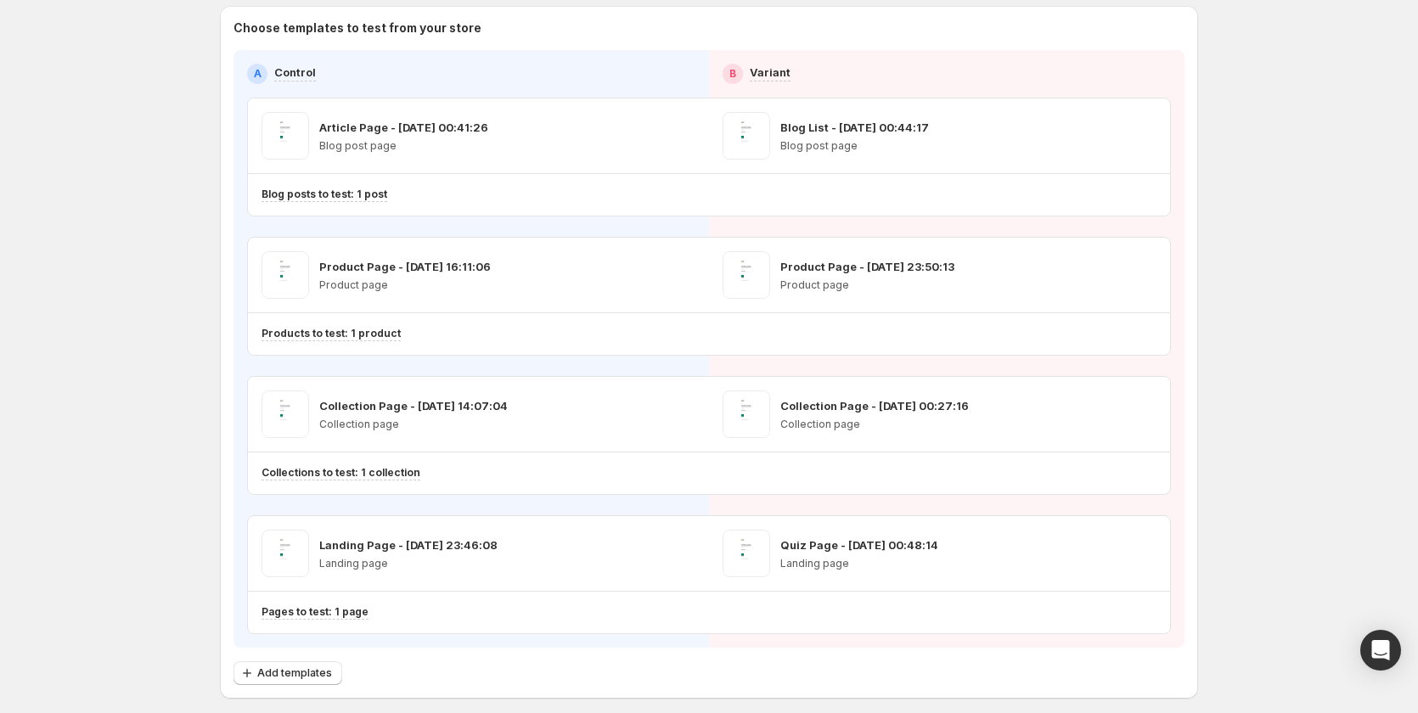
scroll to position [211, 0]
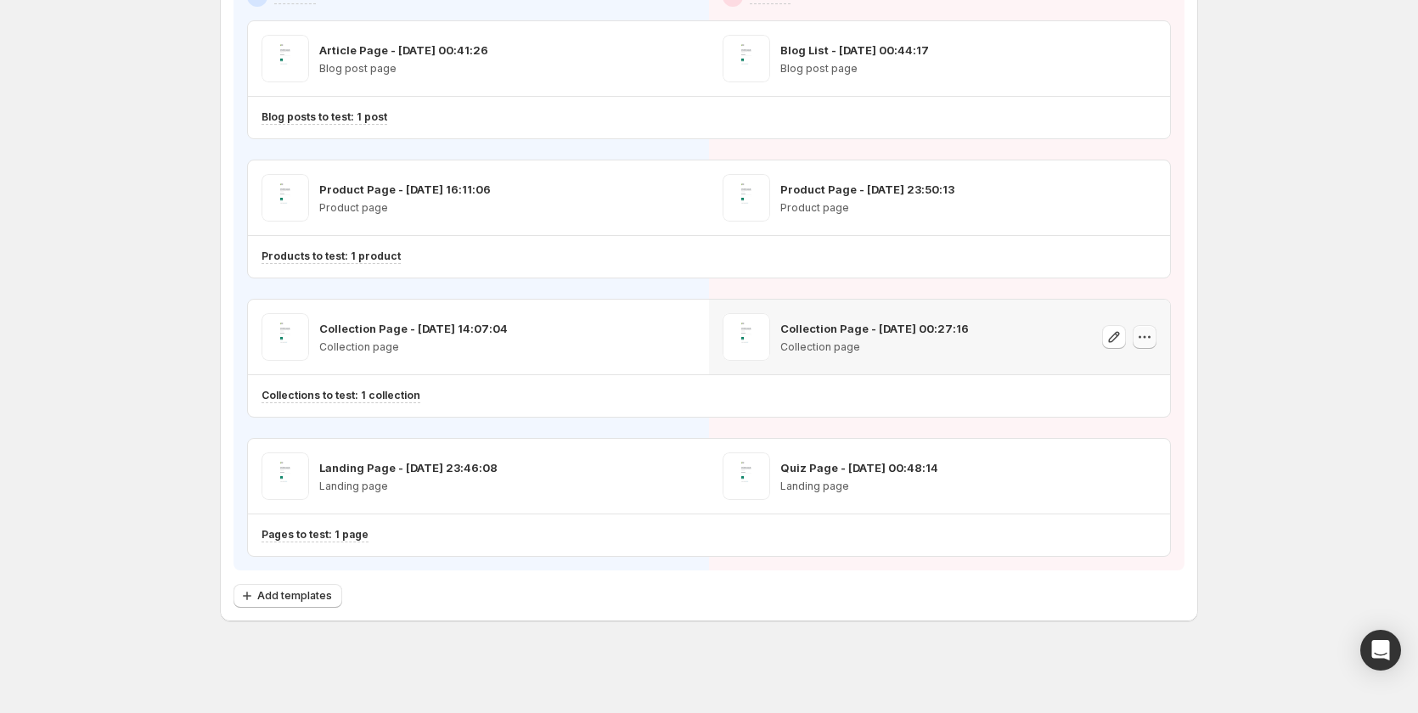
click at [1142, 333] on icon "button" at bounding box center [1144, 337] width 17 height 17
click at [1135, 437] on span "Remove template" at bounding box center [1164, 445] width 122 height 17
click at [905, 336] on span "Select template for Variant" at bounding box center [932, 337] width 135 height 14
click at [912, 408] on span "Create Variant based on Control" at bounding box center [946, 400] width 173 height 17
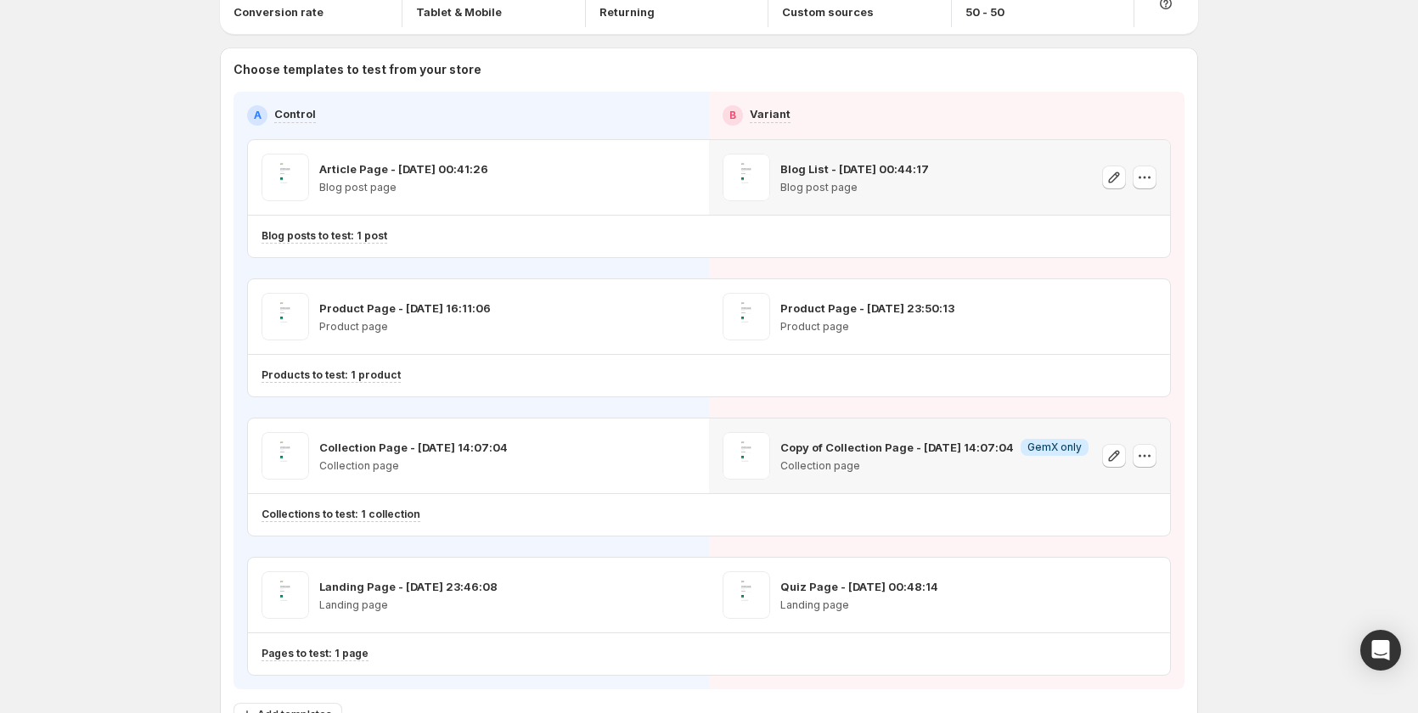
scroll to position [0, 0]
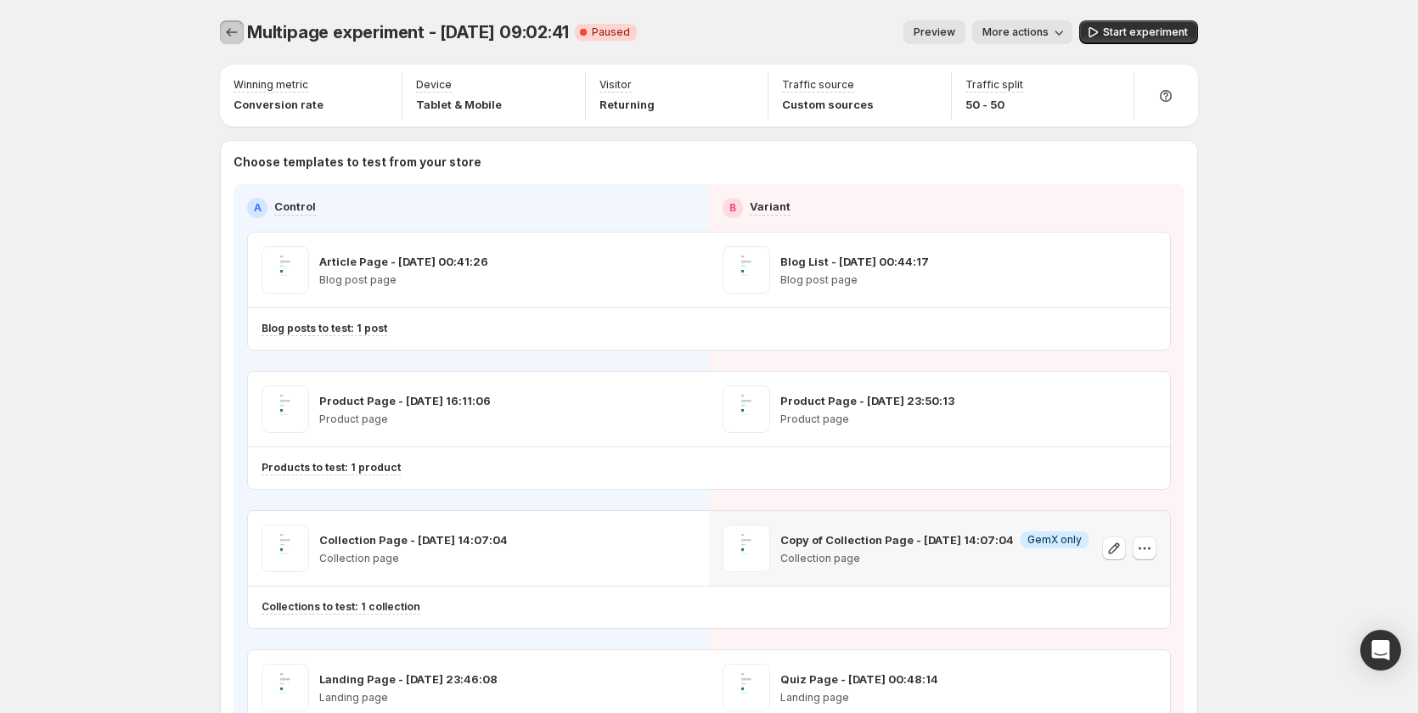
click at [229, 33] on icon "Experiments" at bounding box center [231, 32] width 17 height 17
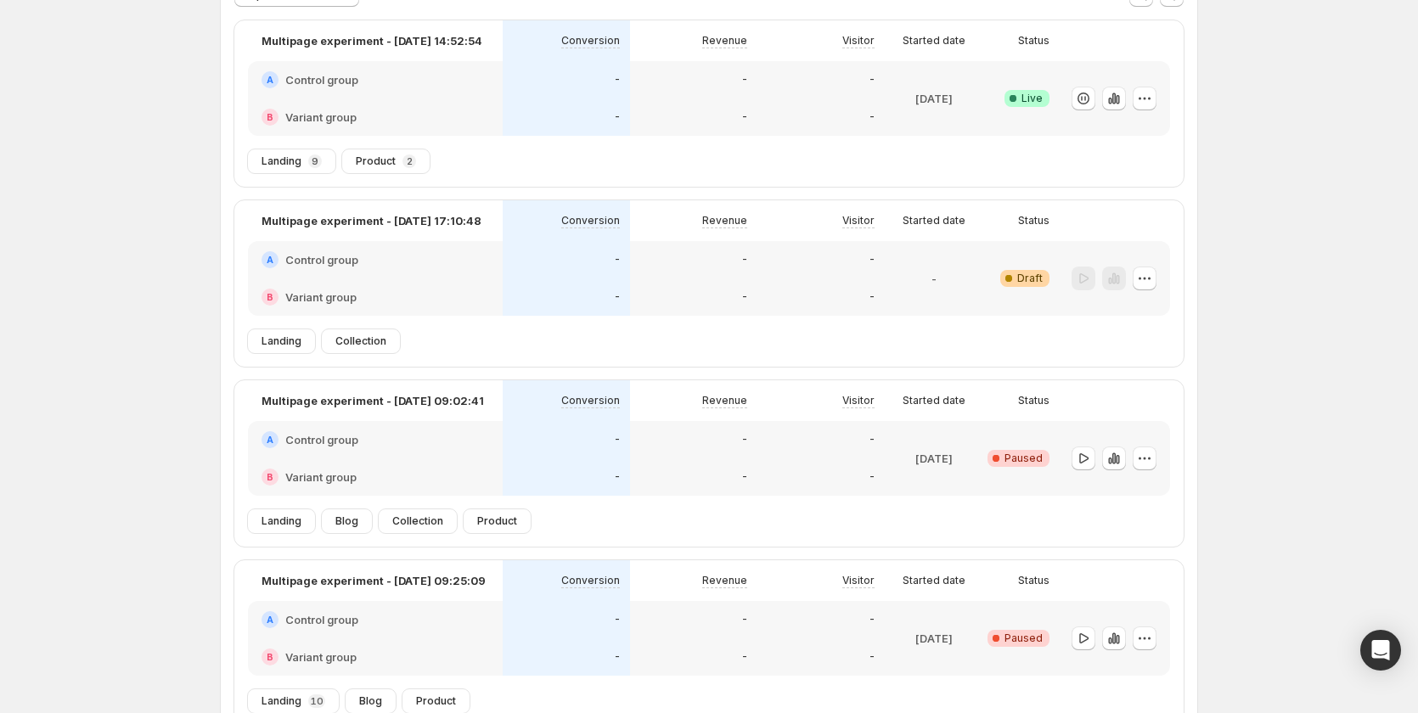
scroll to position [253, 0]
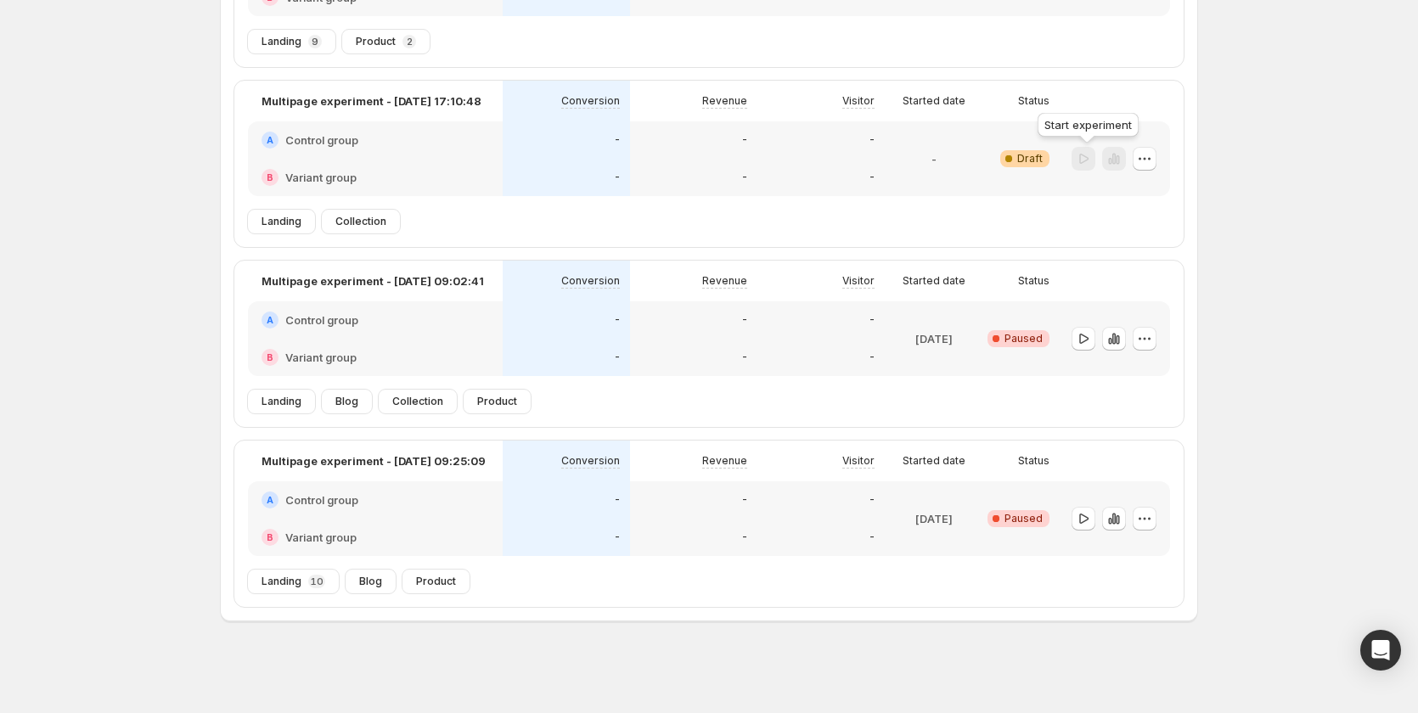
click at [1093, 157] on div at bounding box center [1084, 159] width 24 height 25
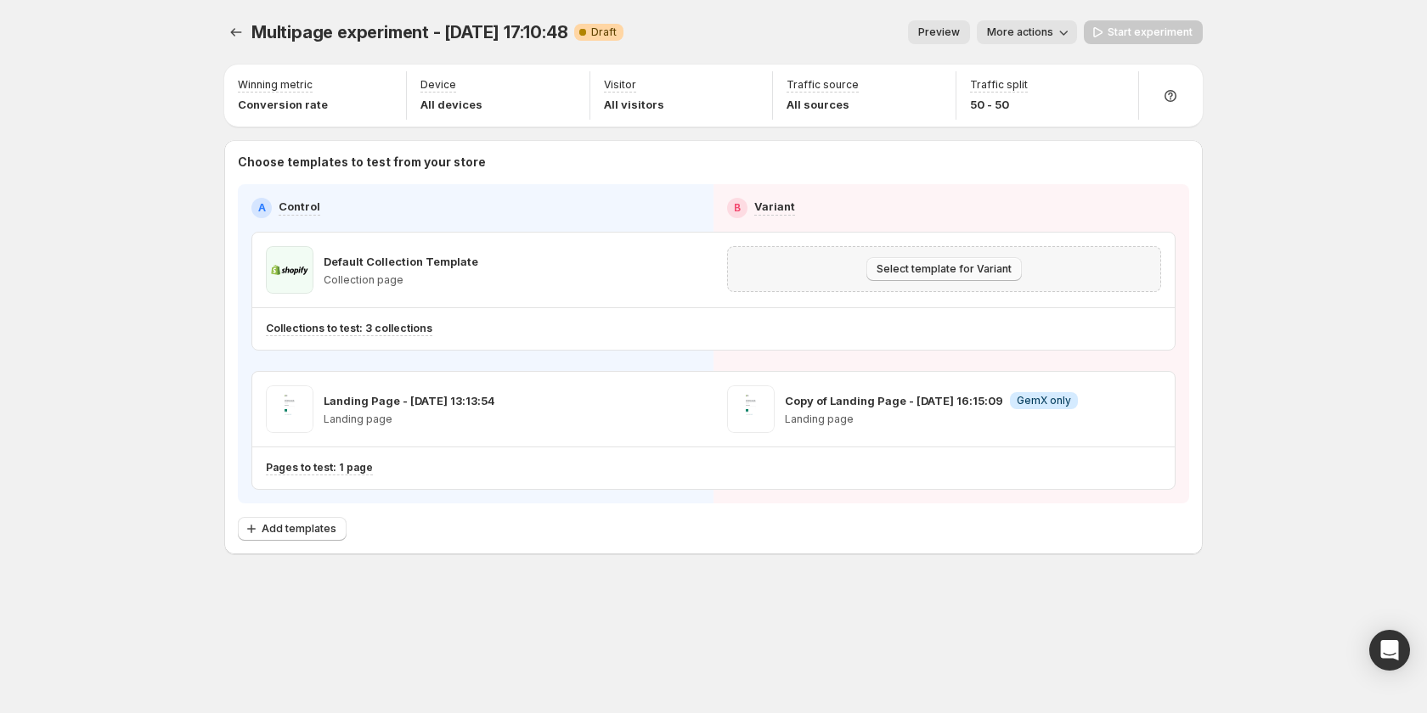
click at [925, 264] on span "Select template for Variant" at bounding box center [943, 269] width 135 height 14
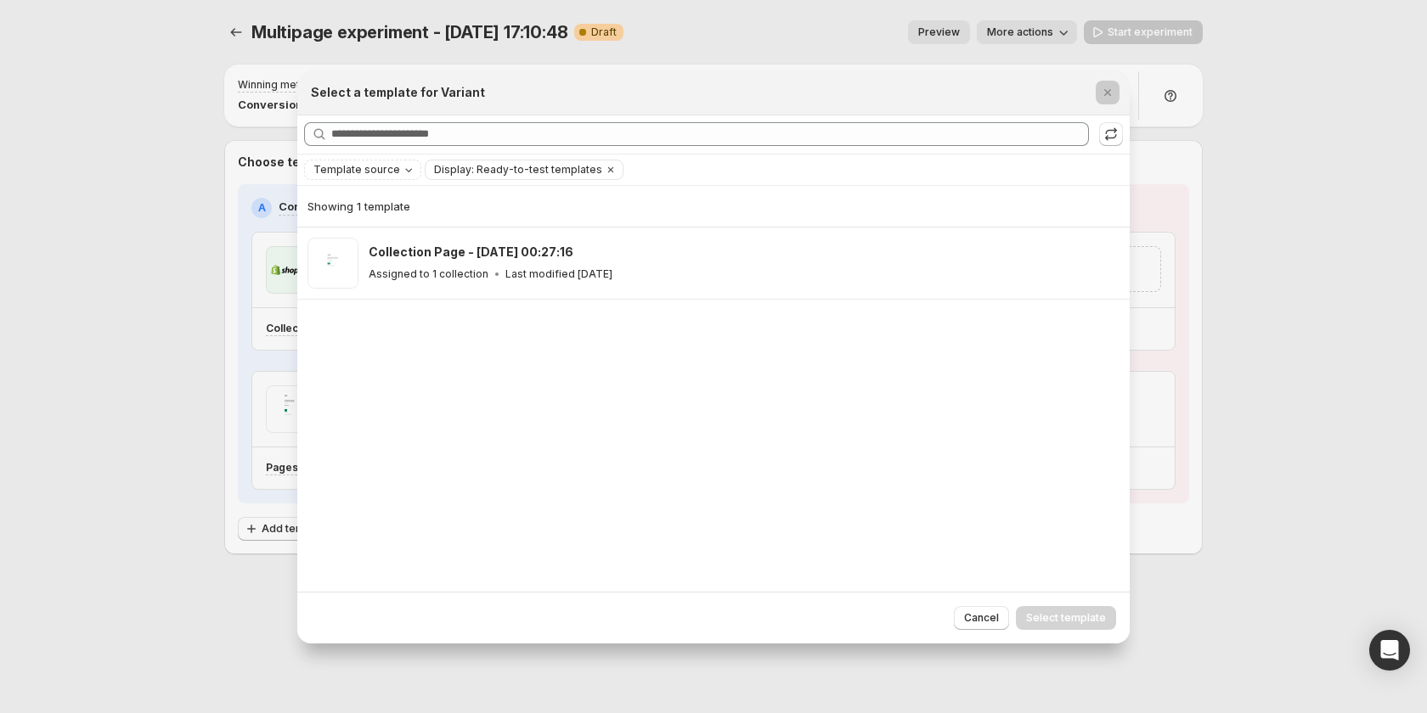
click at [1280, 438] on div at bounding box center [713, 356] width 1427 height 713
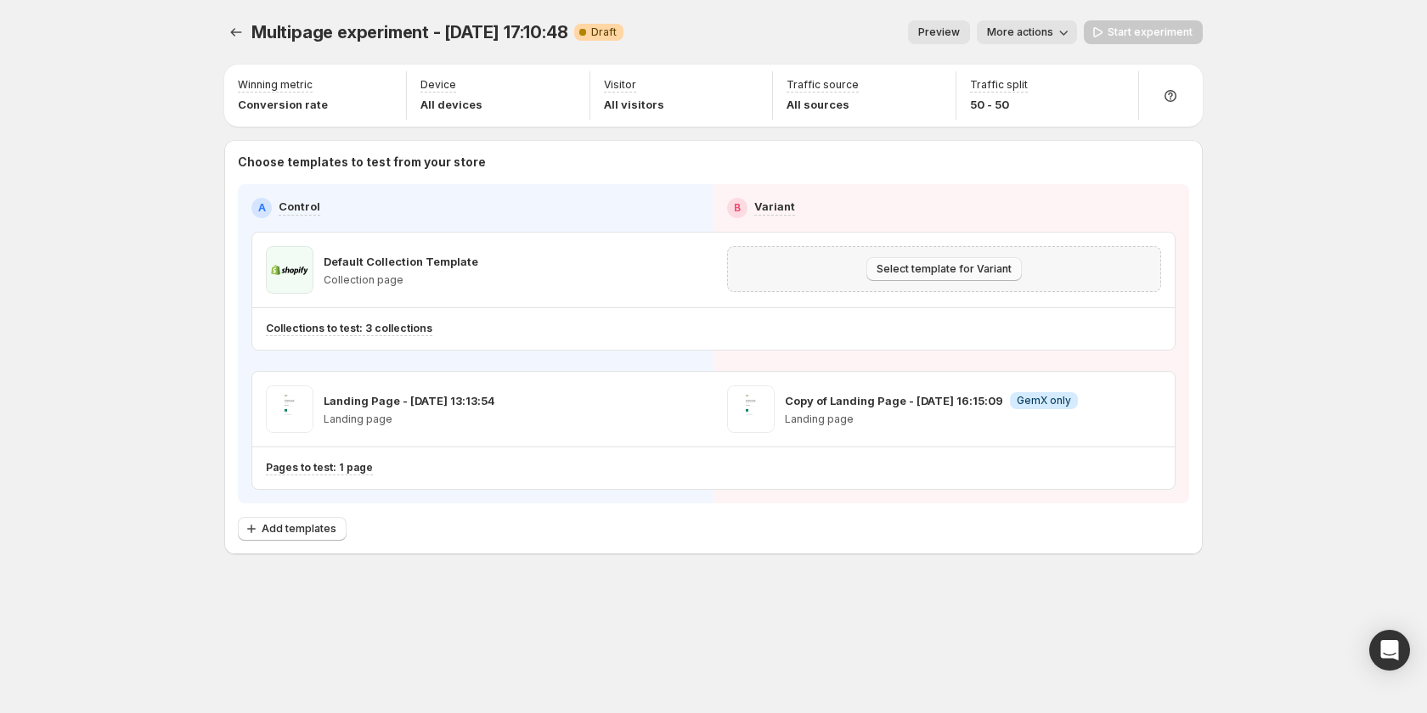
click at [964, 271] on span "Select template for Variant" at bounding box center [943, 269] width 135 height 14
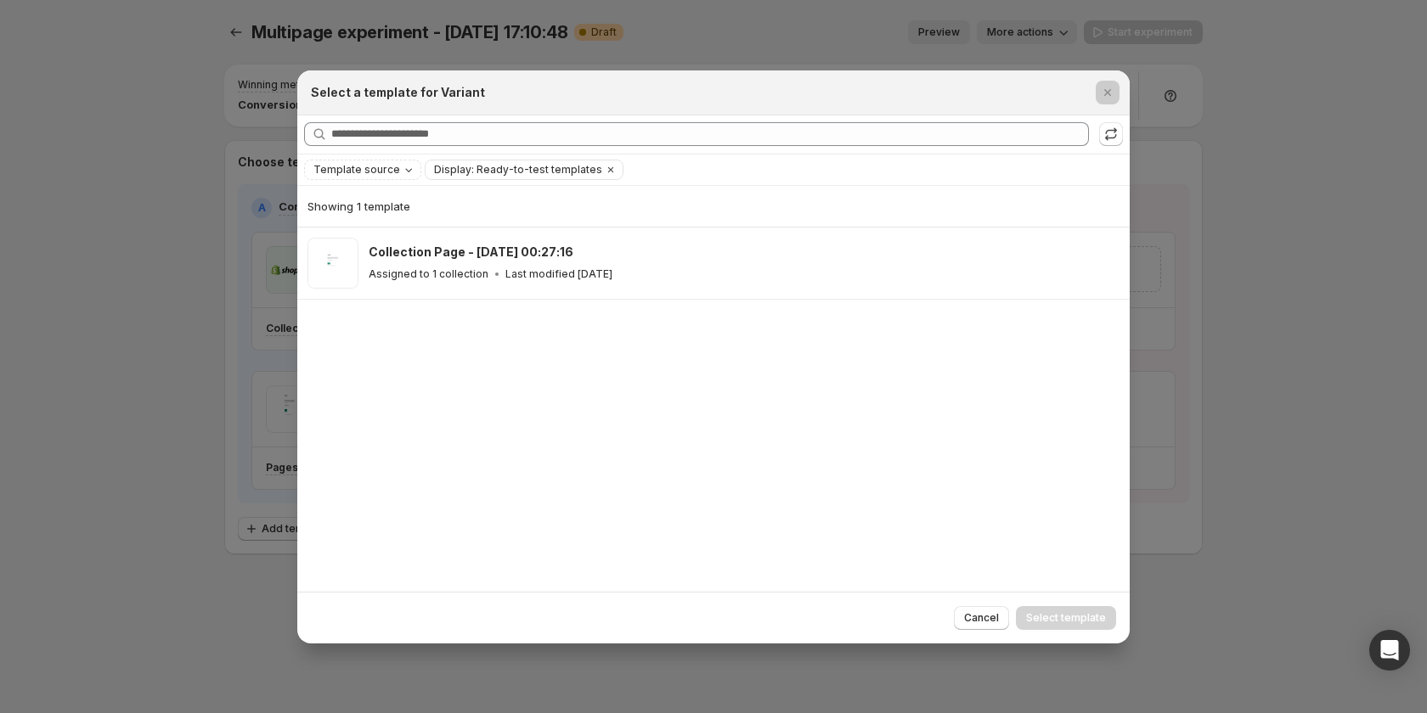
click at [1249, 279] on div at bounding box center [713, 356] width 1427 height 713
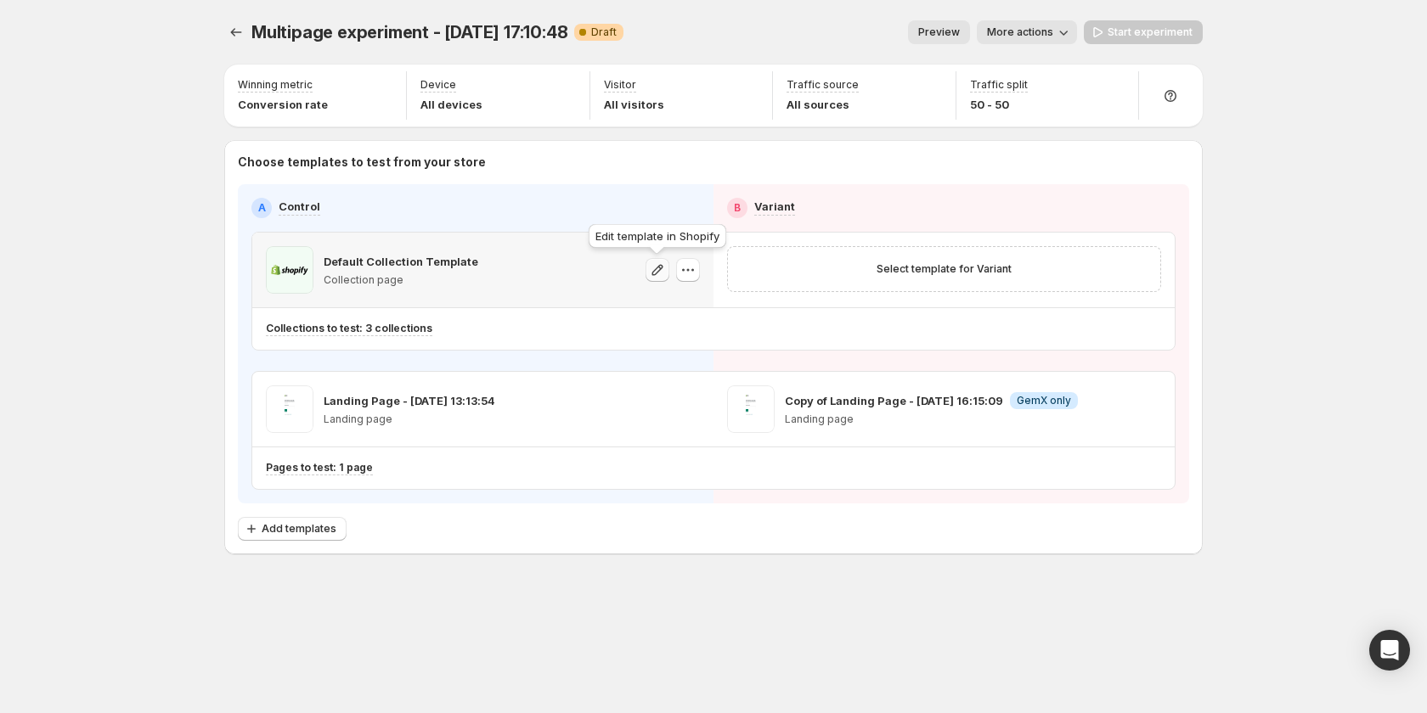
click at [659, 267] on icon "button" at bounding box center [657, 269] width 11 height 11
click at [912, 279] on button "Select template for Variant" at bounding box center [943, 269] width 155 height 24
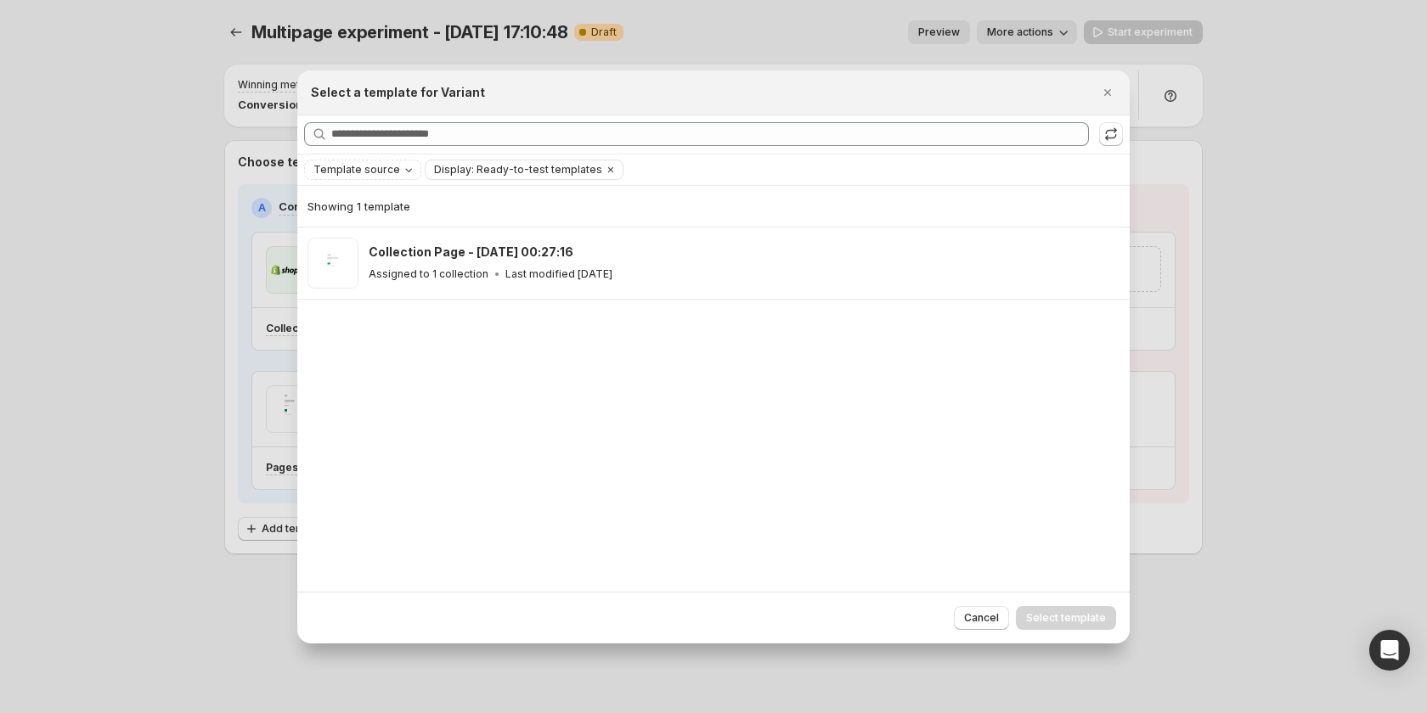
click at [912, 279] on div "Assigned to 1 collection Last modified 9 days ago" at bounding box center [742, 274] width 746 height 17
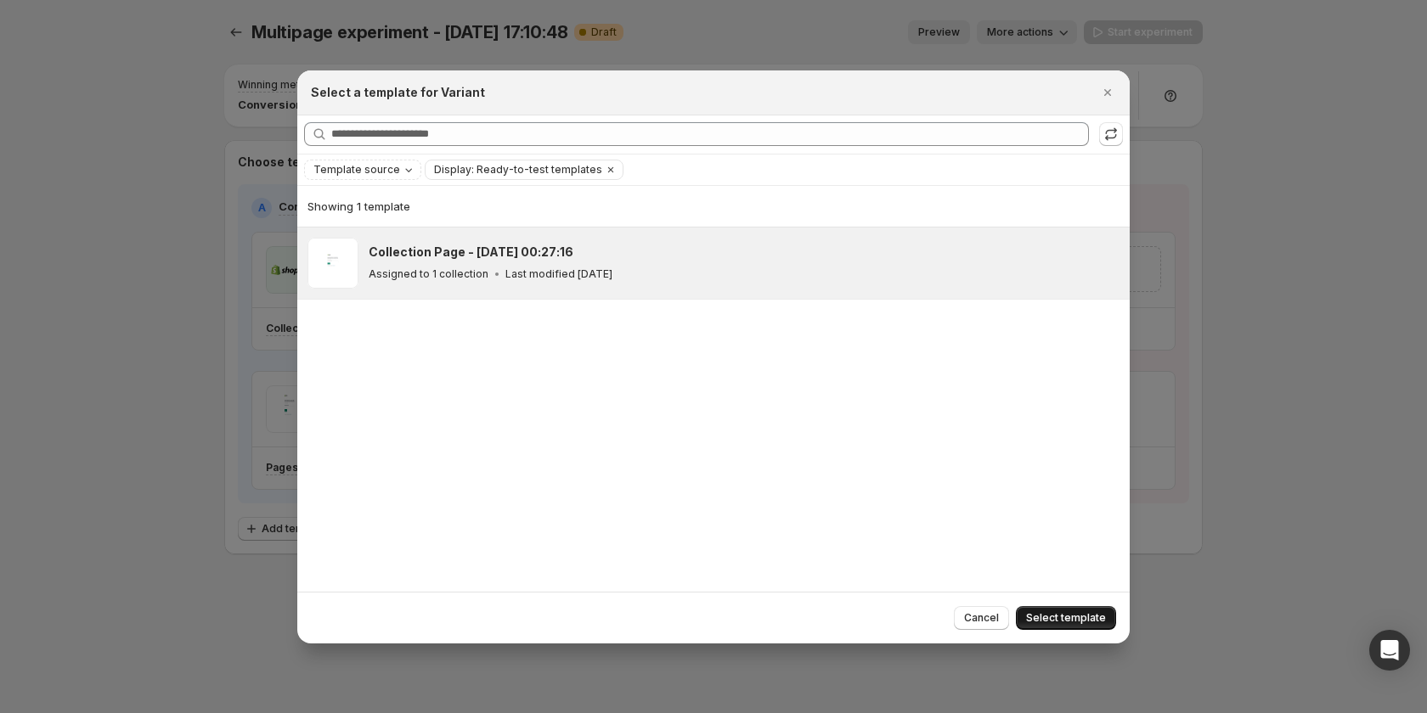
click at [1059, 608] on button "Select template" at bounding box center [1066, 618] width 100 height 24
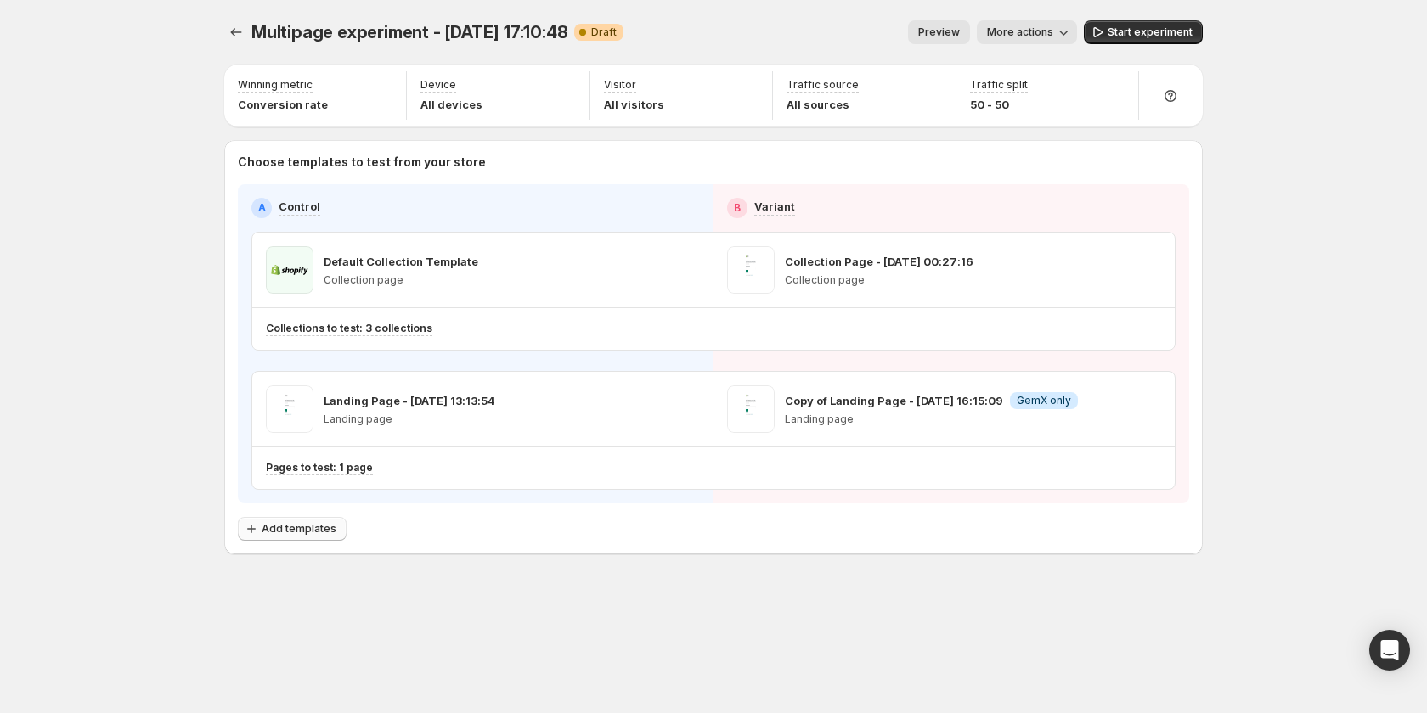
click at [280, 532] on span "Add templates" at bounding box center [299, 529] width 75 height 14
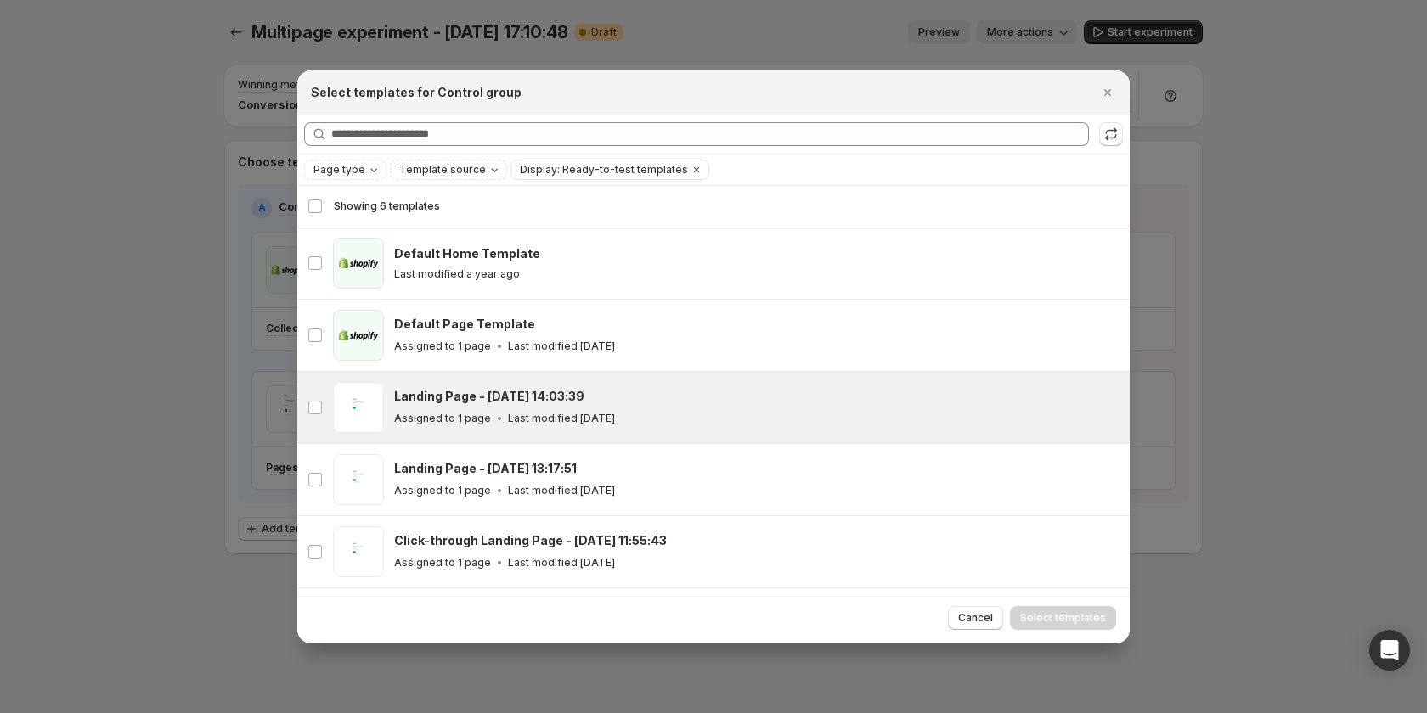
click at [453, 425] on p "Assigned to 1 page" at bounding box center [442, 419] width 97 height 14
click at [1056, 608] on button "Select templates" at bounding box center [1063, 618] width 106 height 24
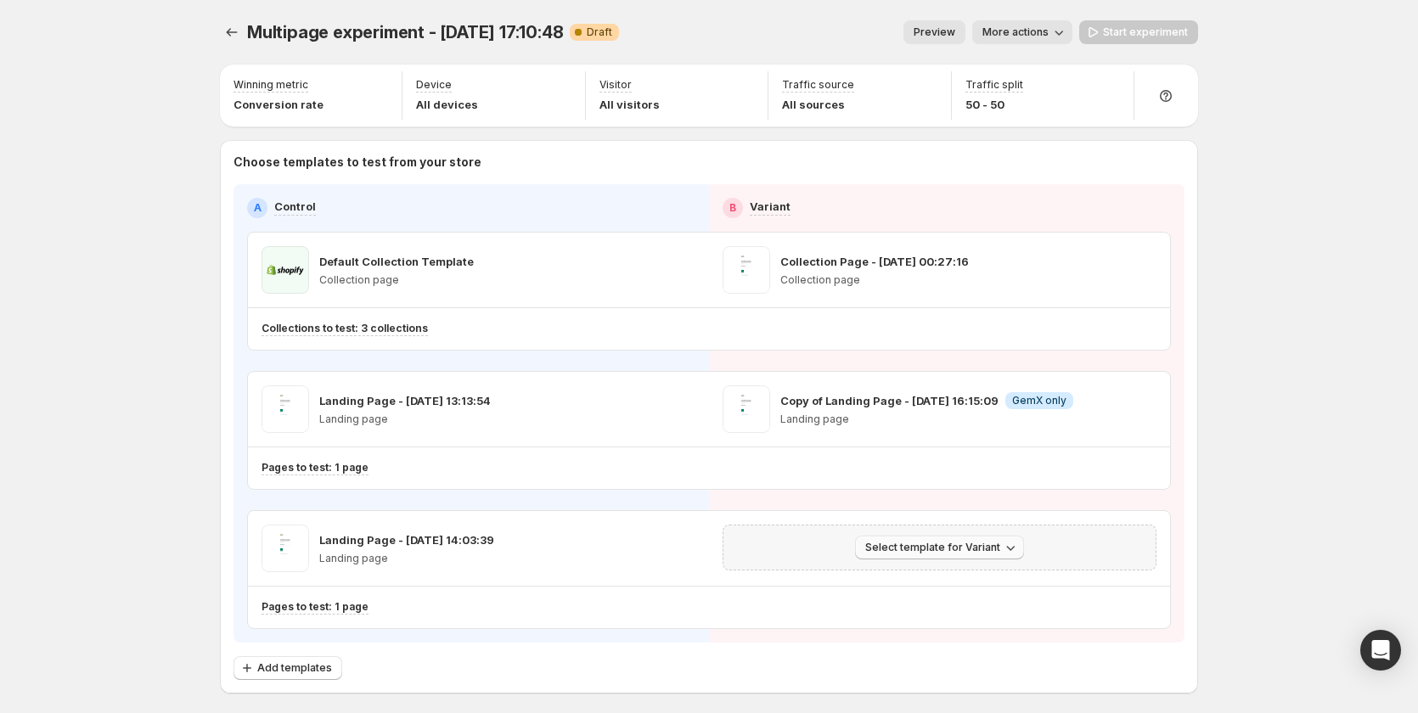
click at [949, 550] on span "Select template for Variant" at bounding box center [932, 548] width 135 height 14
click at [951, 606] on span "Create Variant based on Control" at bounding box center [946, 613] width 173 height 14
click at [234, 27] on icon "Experiments" at bounding box center [231, 32] width 17 height 17
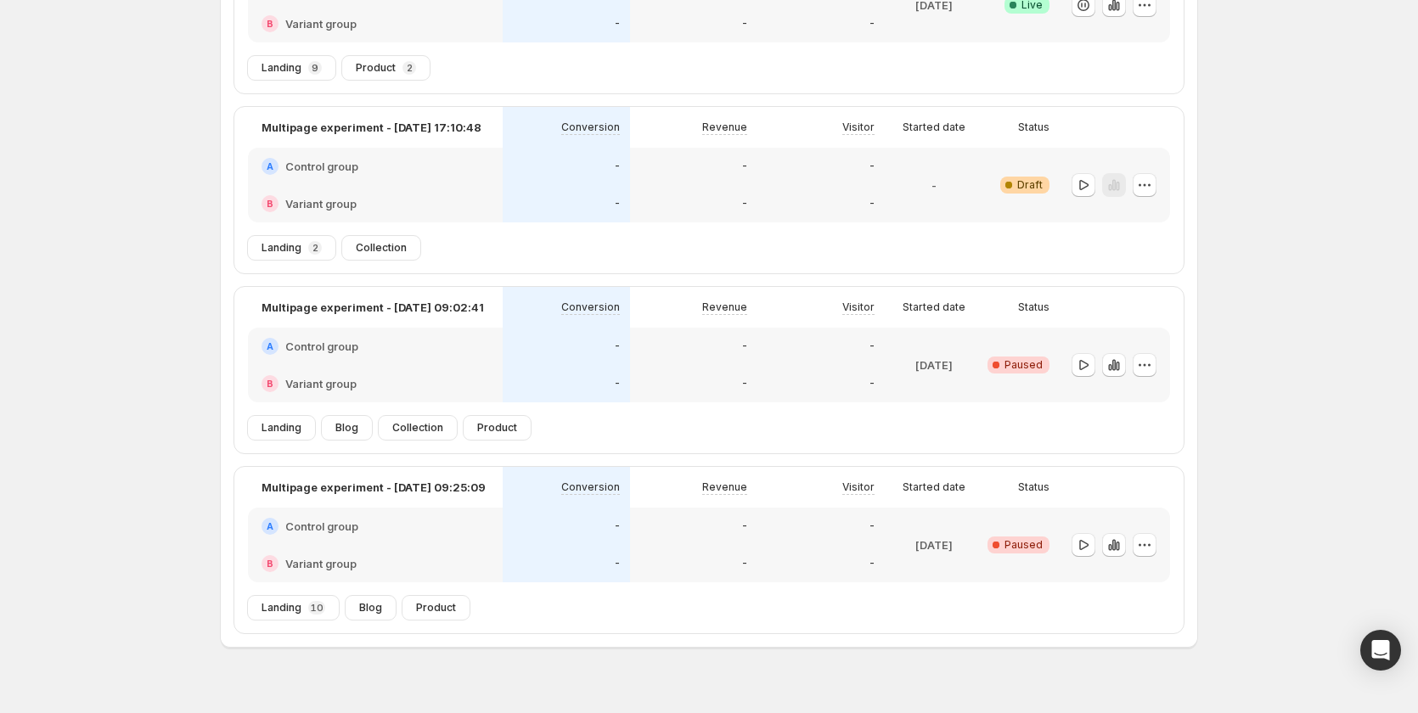
scroll to position [253, 0]
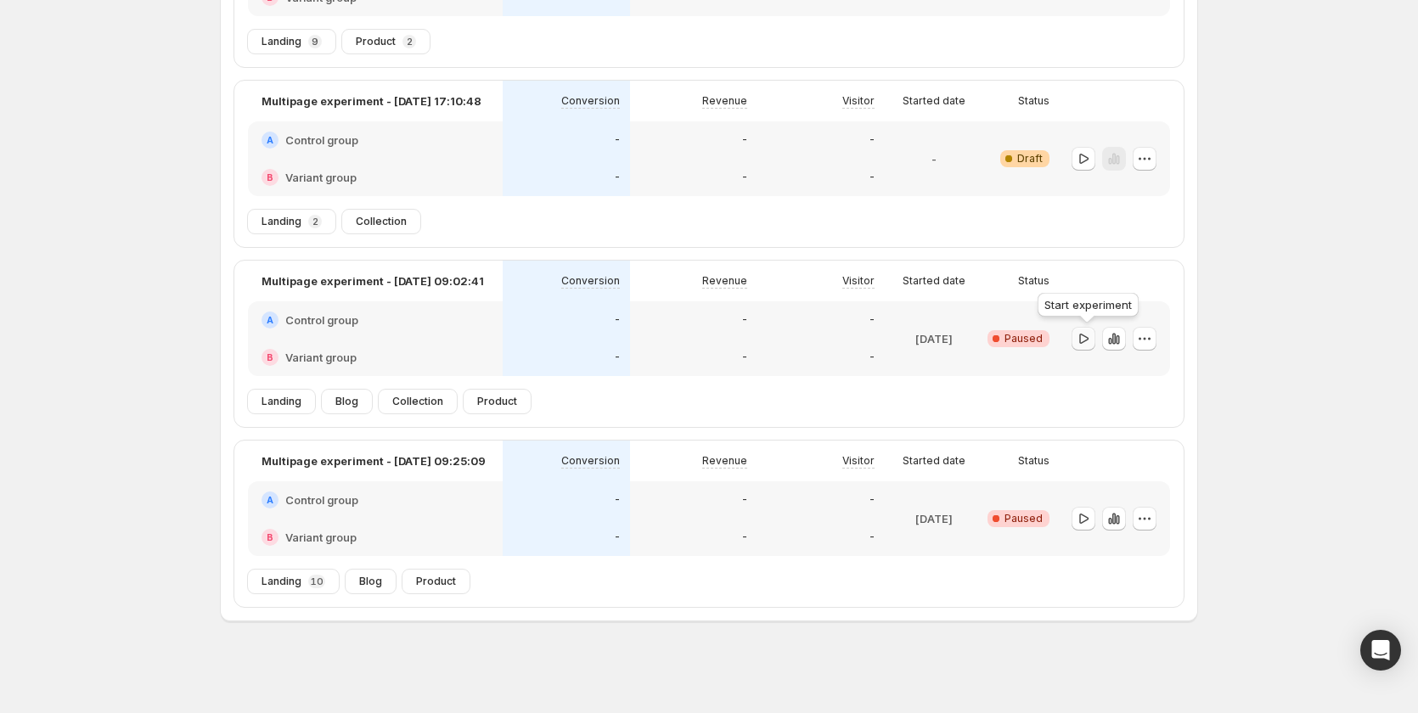
click at [1087, 336] on icon "button" at bounding box center [1083, 338] width 17 height 17
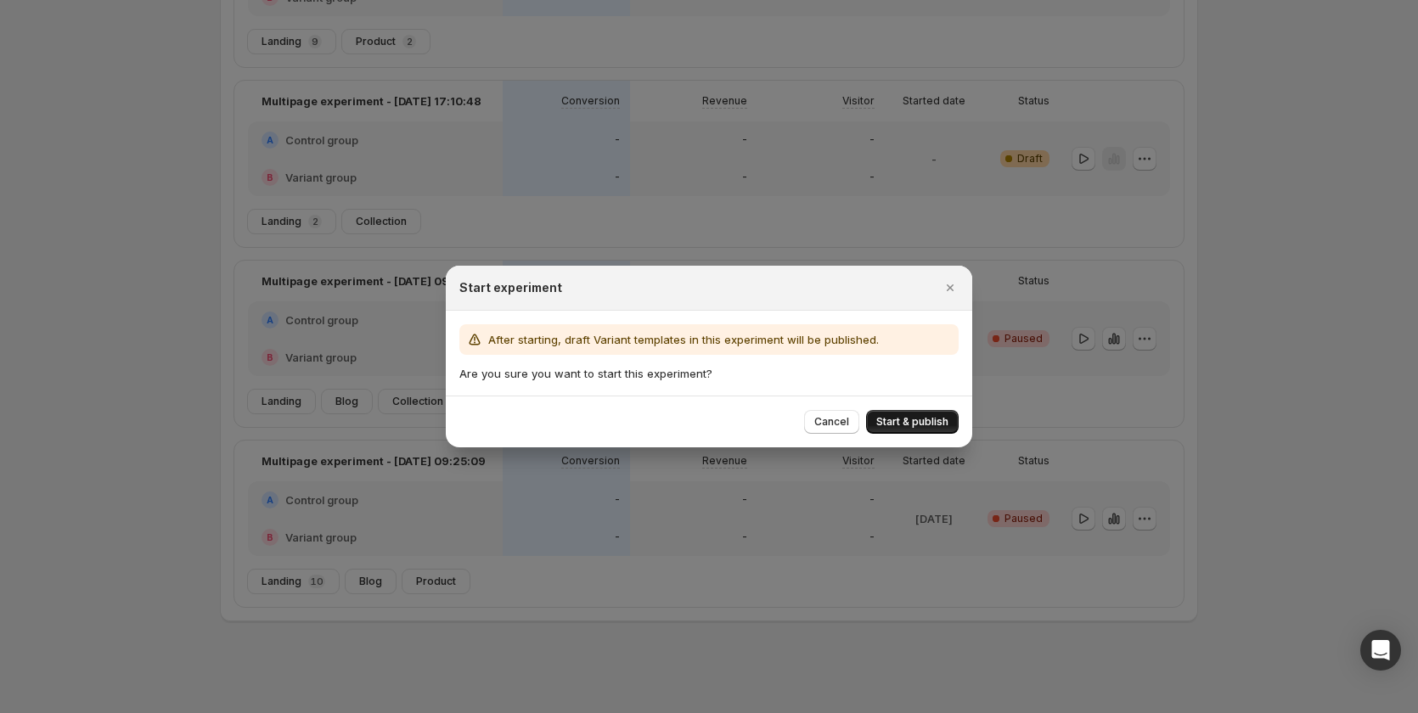
click at [925, 422] on span "Start & publish" at bounding box center [912, 422] width 72 height 14
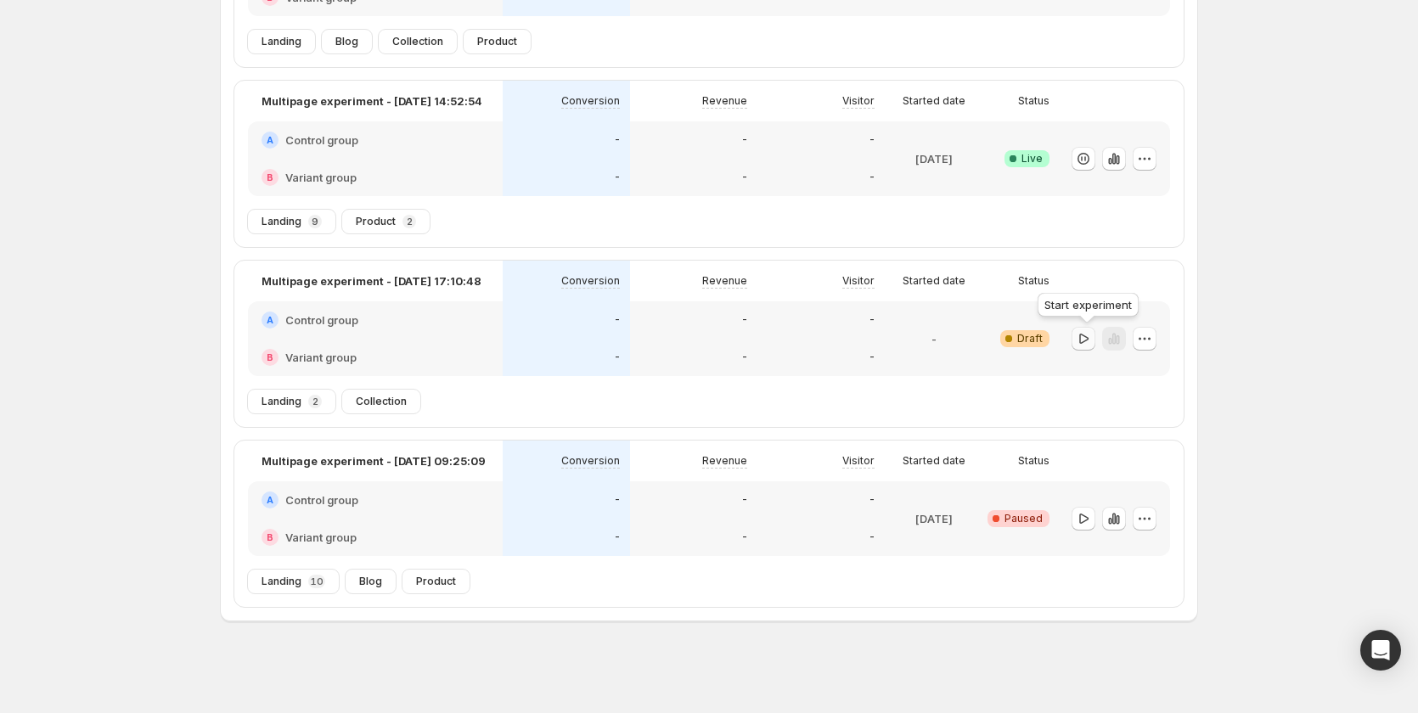
click at [1087, 345] on icon "button" at bounding box center [1083, 338] width 17 height 17
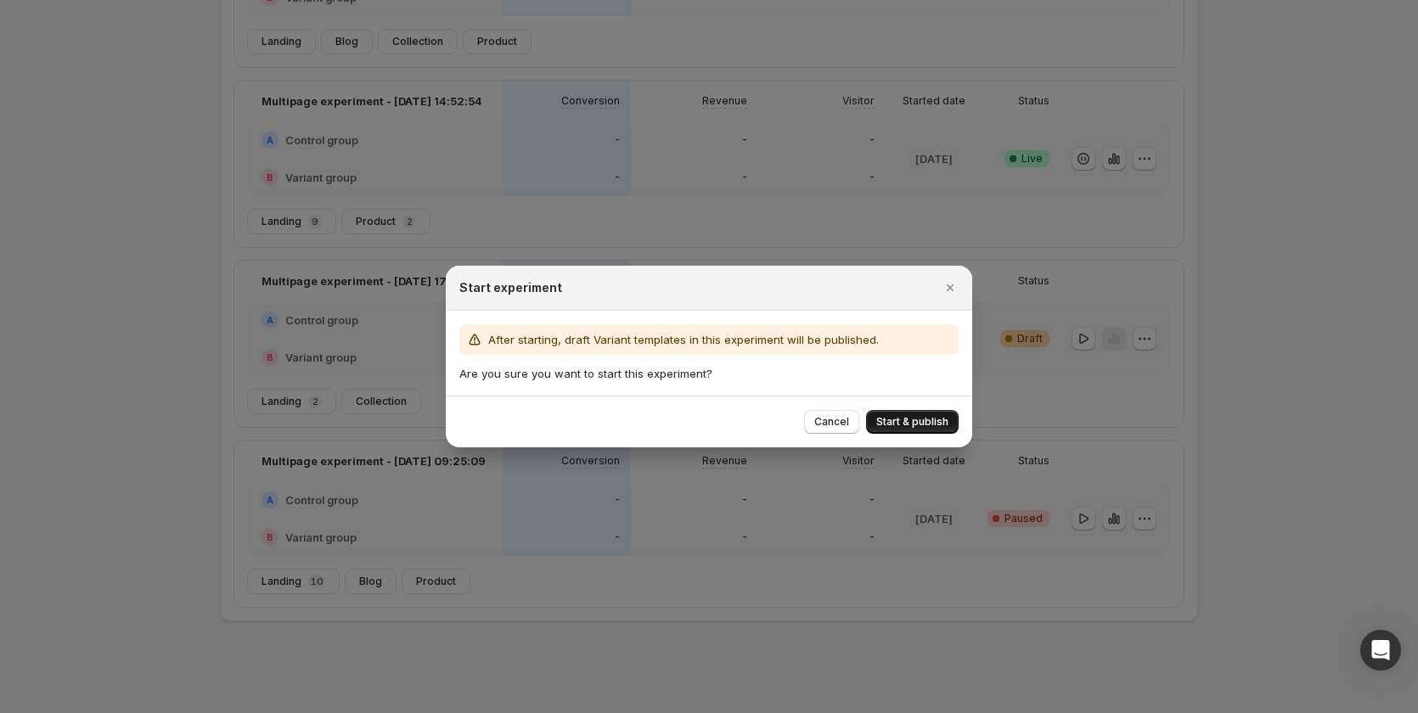
click at [944, 413] on button "Start & publish" at bounding box center [912, 422] width 93 height 24
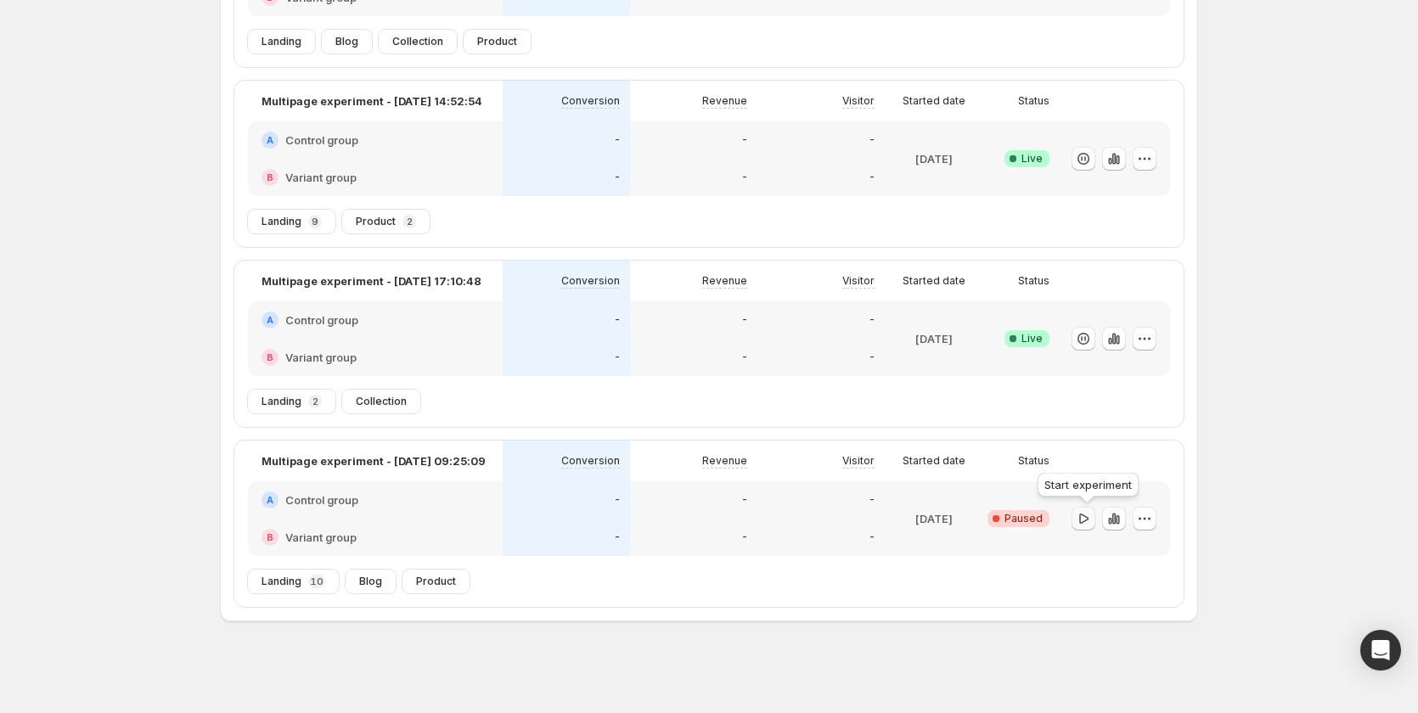
click at [1091, 524] on icon "button" at bounding box center [1083, 518] width 17 height 17
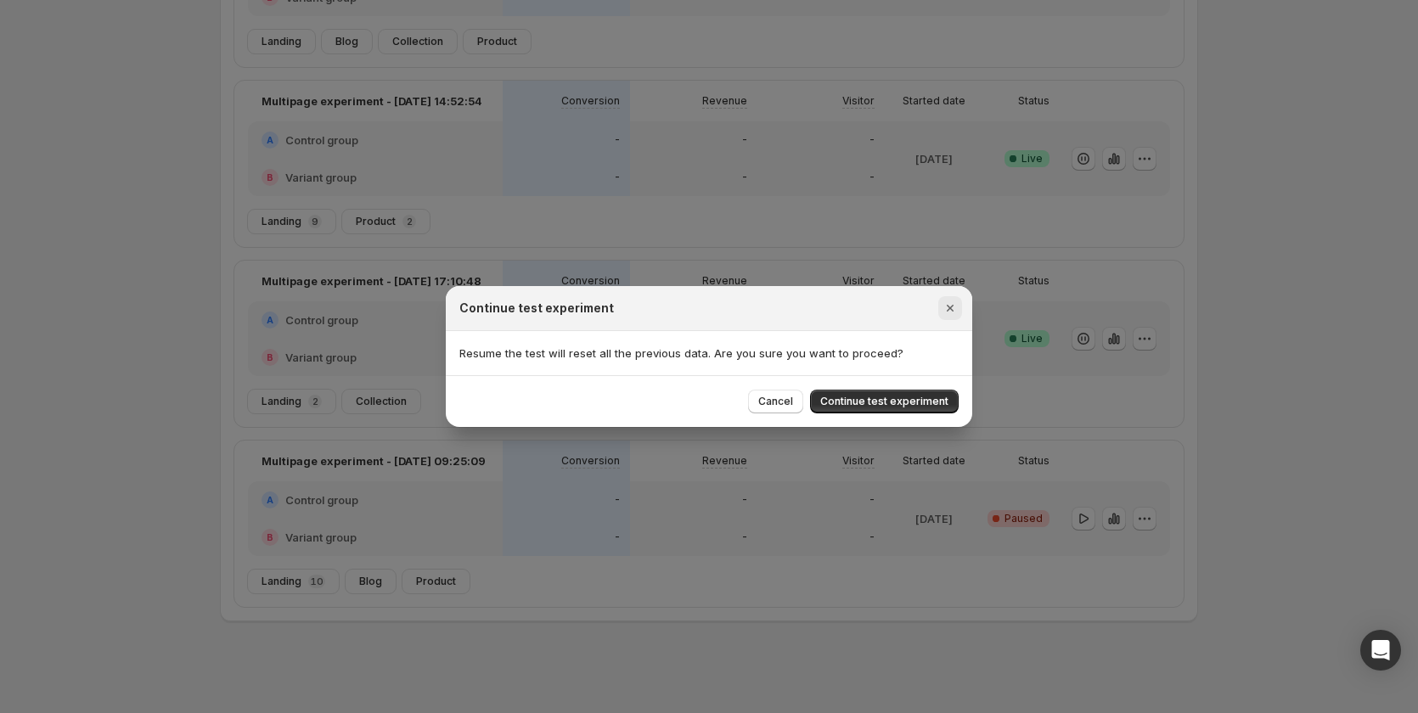
click at [958, 308] on icon "Close" at bounding box center [950, 308] width 17 height 17
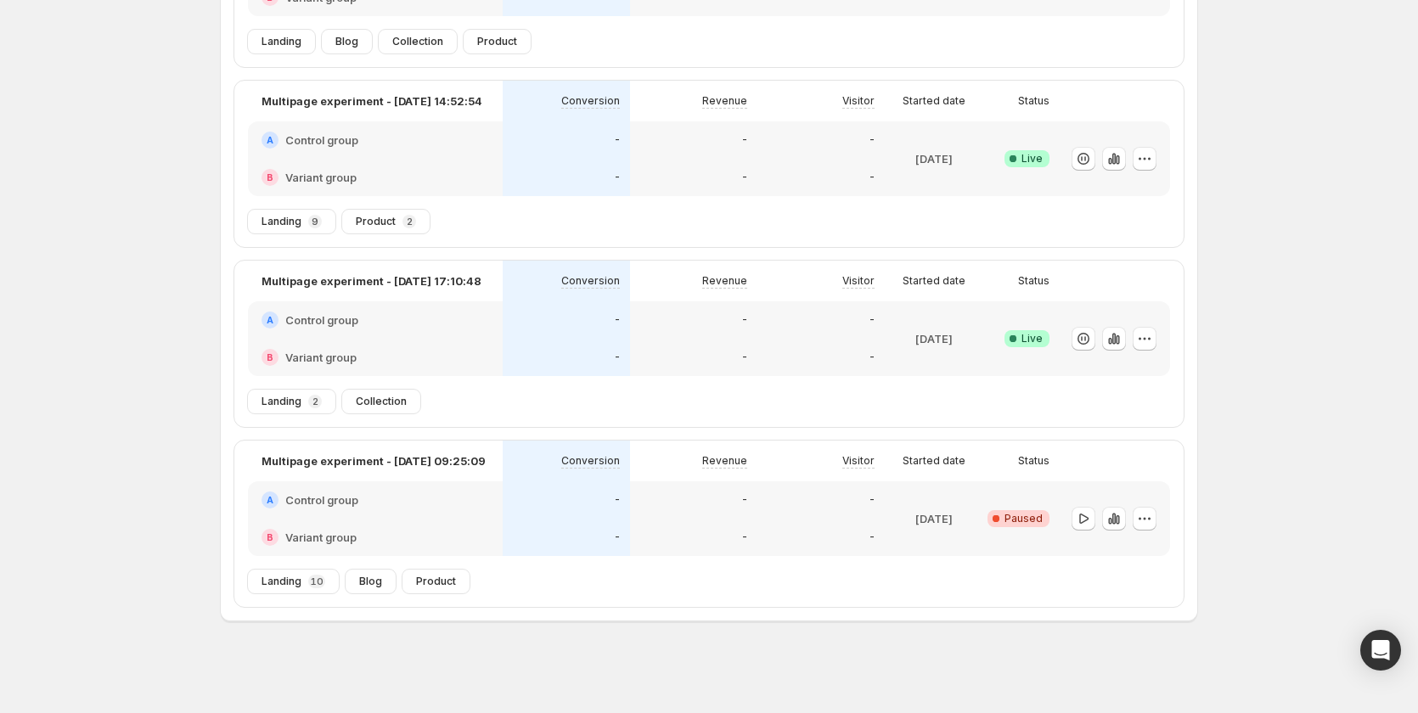
click at [720, 534] on div "-" at bounding box center [693, 537] width 107 height 17
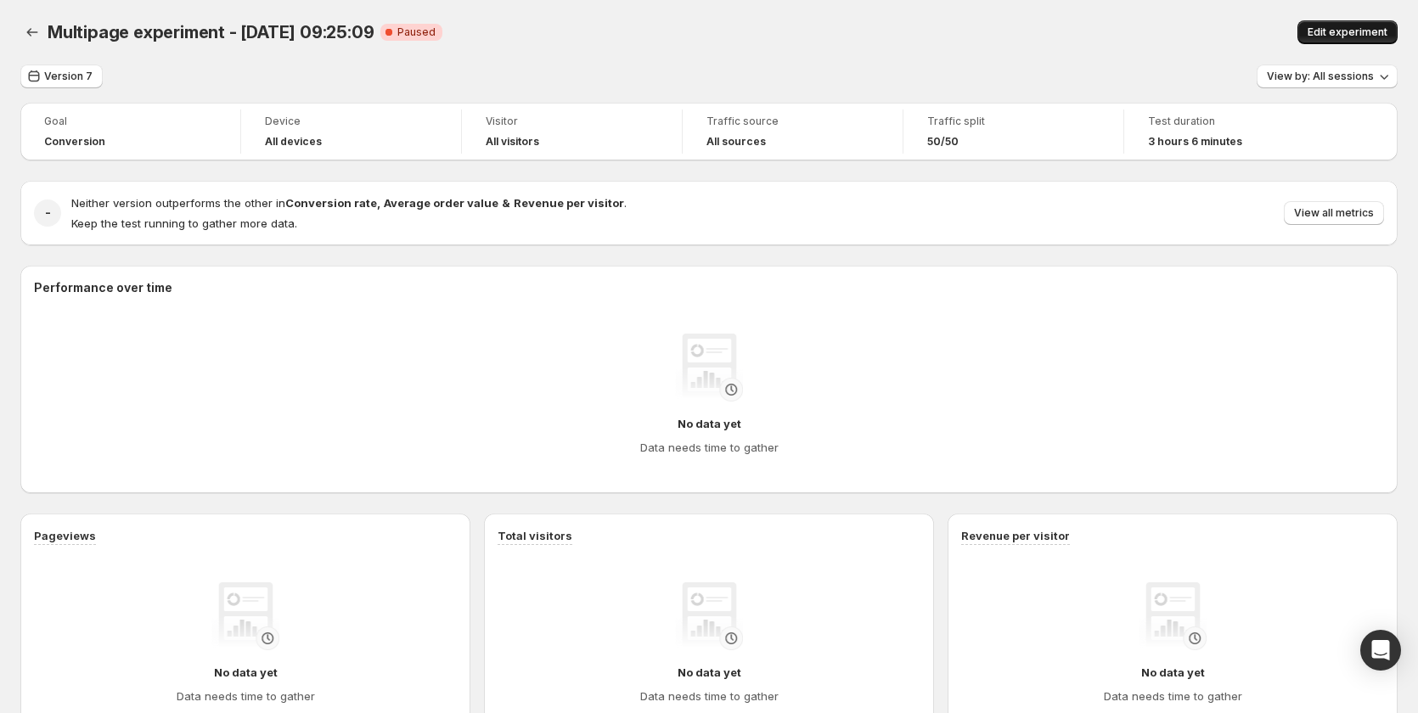
click at [1364, 33] on span "Edit experiment" at bounding box center [1348, 32] width 80 height 14
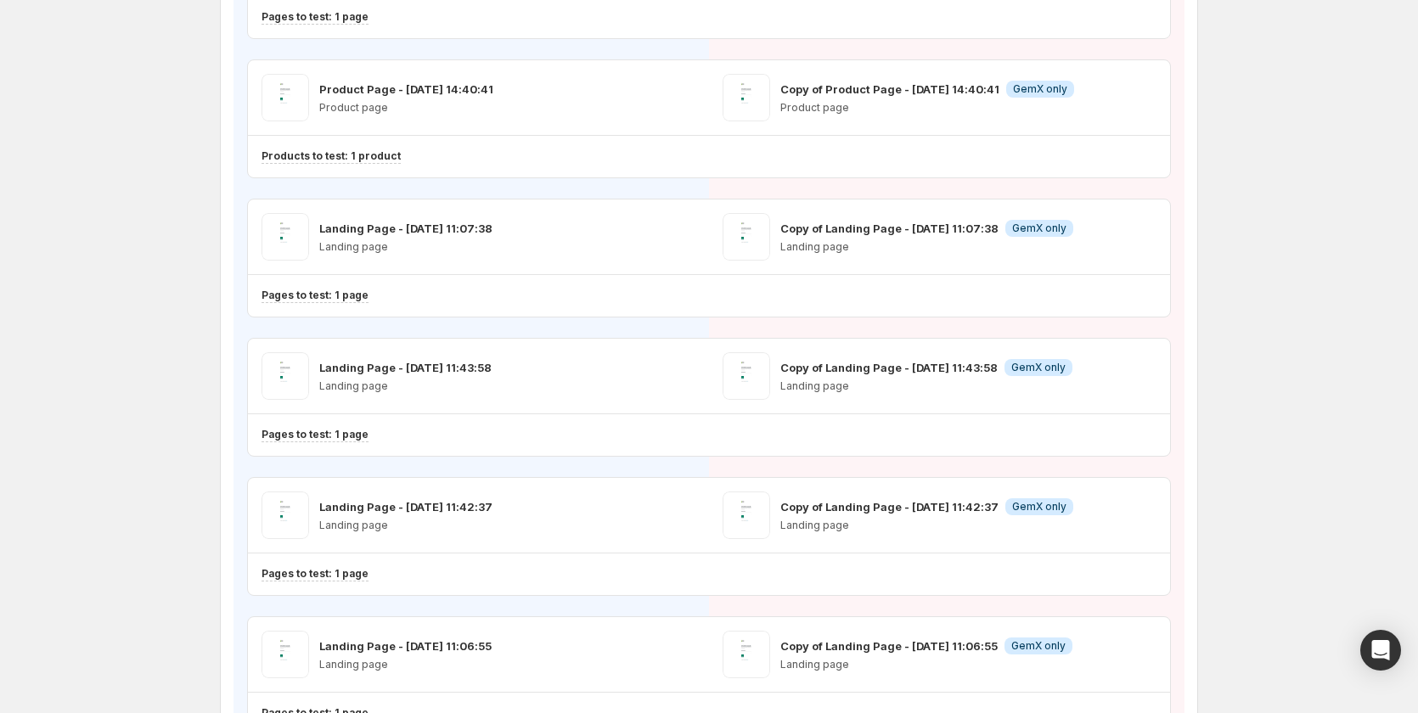
scroll to position [340, 0]
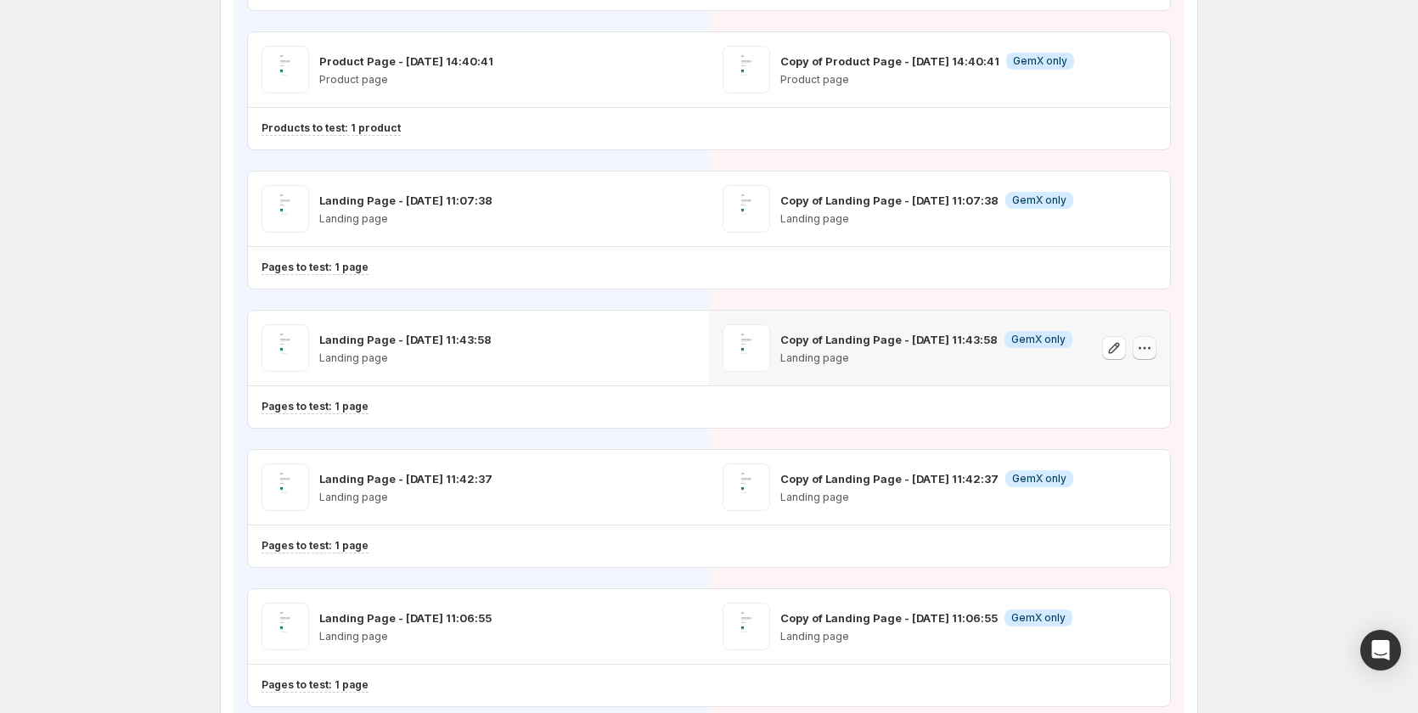
click at [1141, 348] on icon "button" at bounding box center [1140, 348] width 3 height 3
click at [1109, 450] on span "Remove template" at bounding box center [1151, 456] width 92 height 14
click at [1149, 485] on icon "button" at bounding box center [1144, 487] width 17 height 17
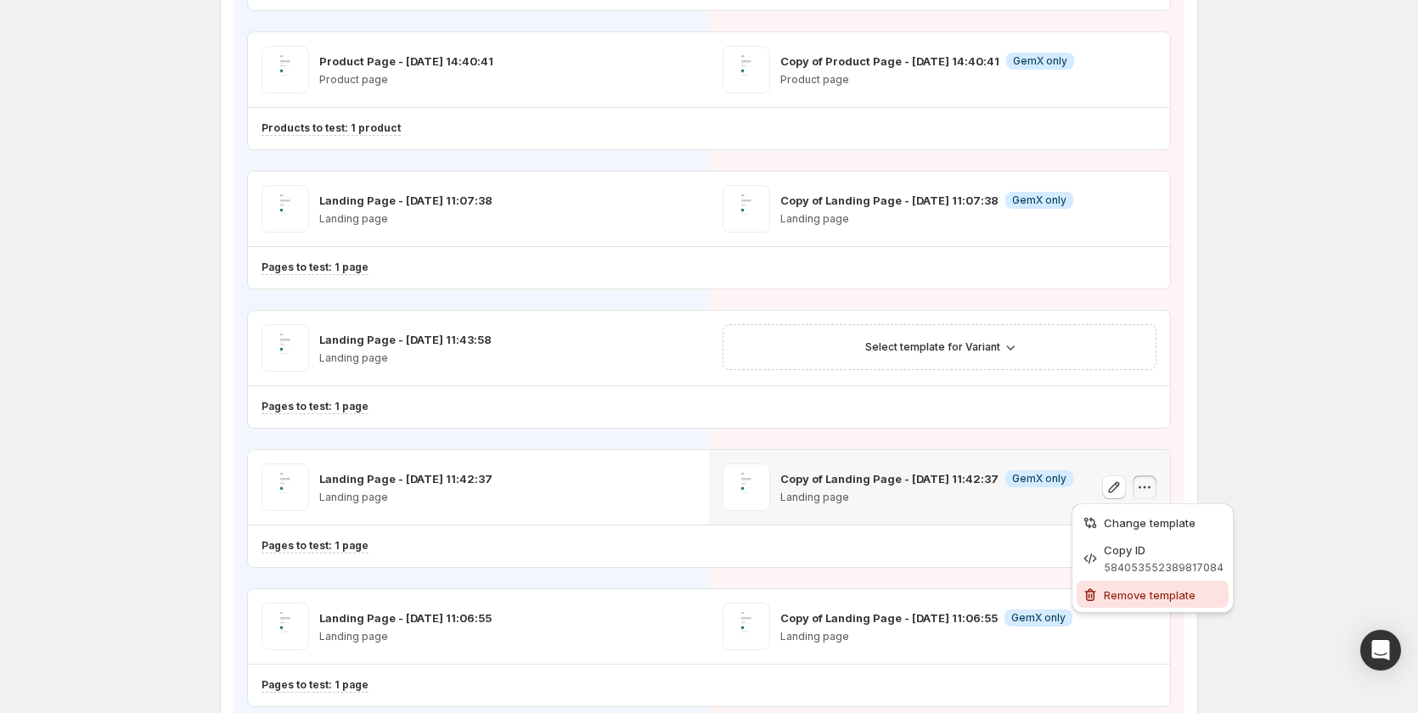
click at [1138, 589] on span "Remove template" at bounding box center [1150, 596] width 92 height 14
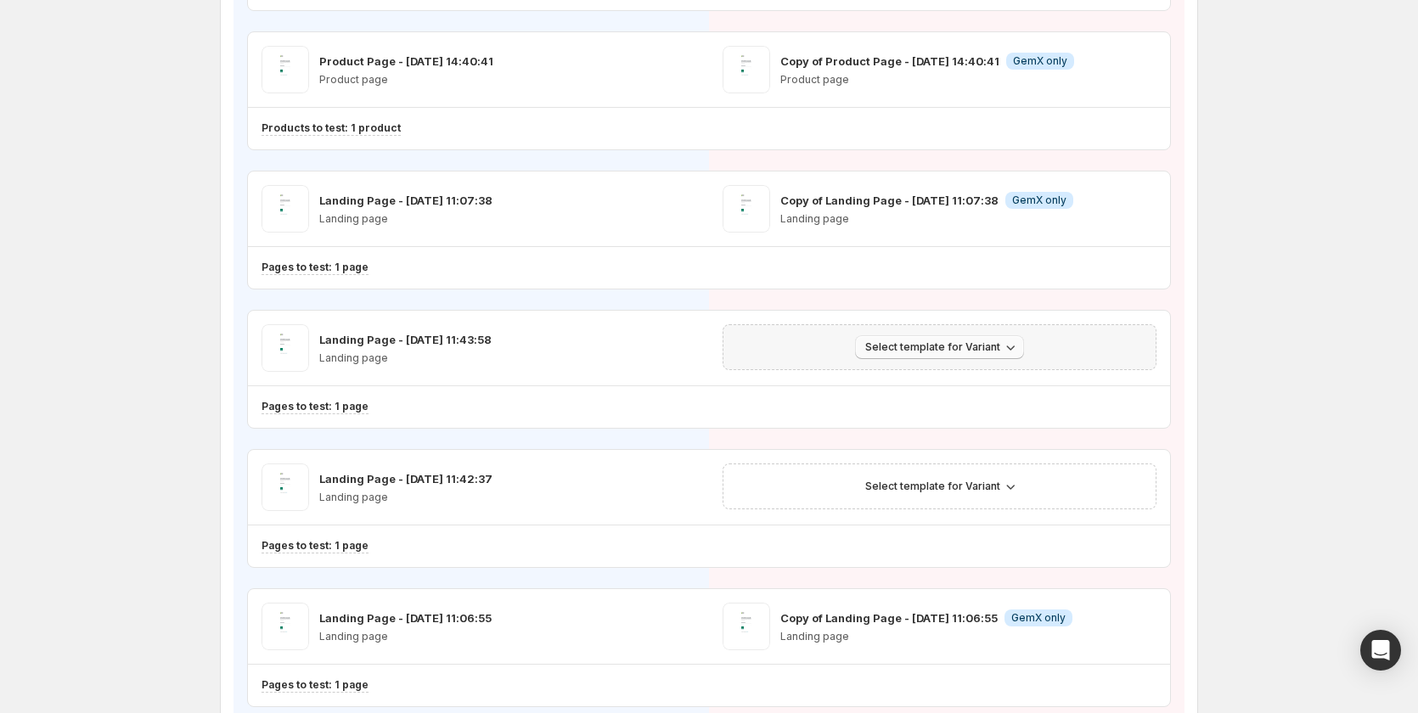
click at [969, 352] on span "Select template for Variant" at bounding box center [932, 348] width 135 height 14
click at [958, 408] on span "Create Variant based on Control" at bounding box center [946, 412] width 173 height 14
click at [937, 482] on span "Select template for Variant" at bounding box center [932, 487] width 135 height 14
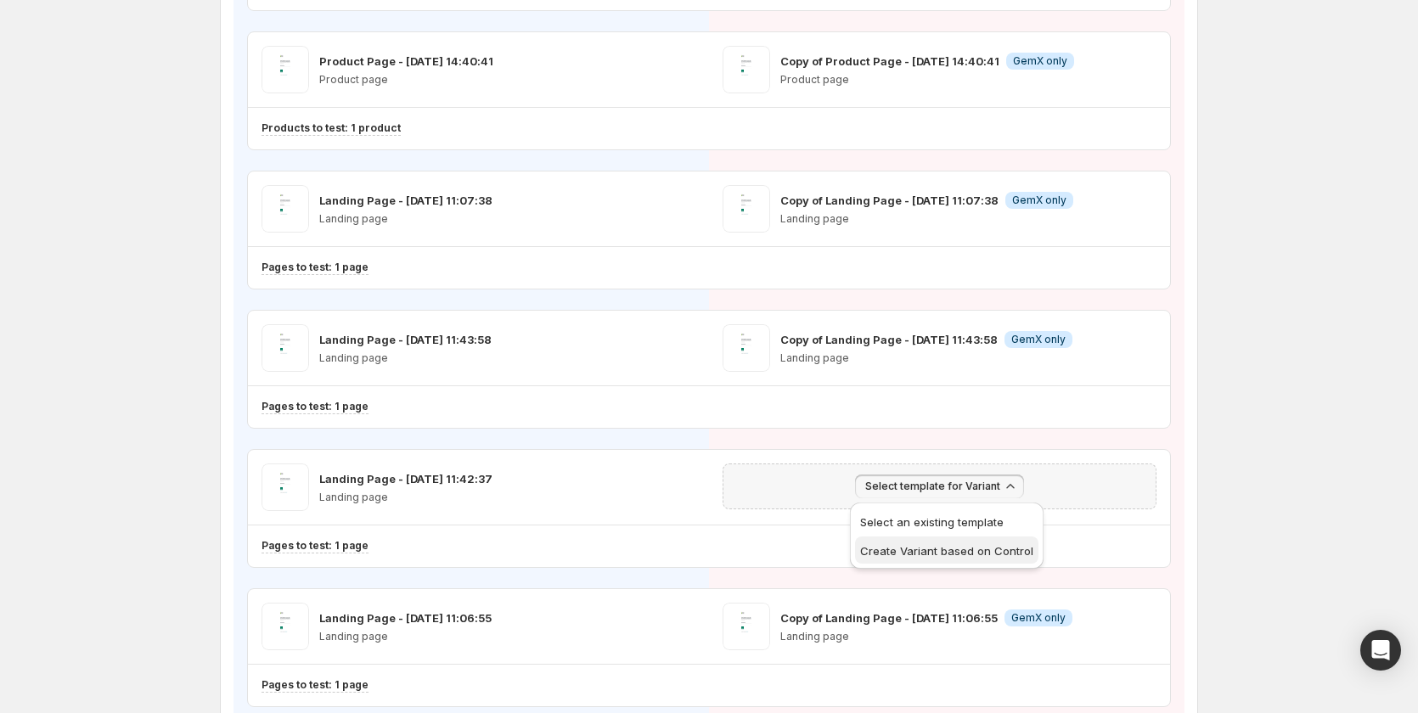
click at [948, 550] on span "Create Variant based on Control" at bounding box center [946, 551] width 173 height 14
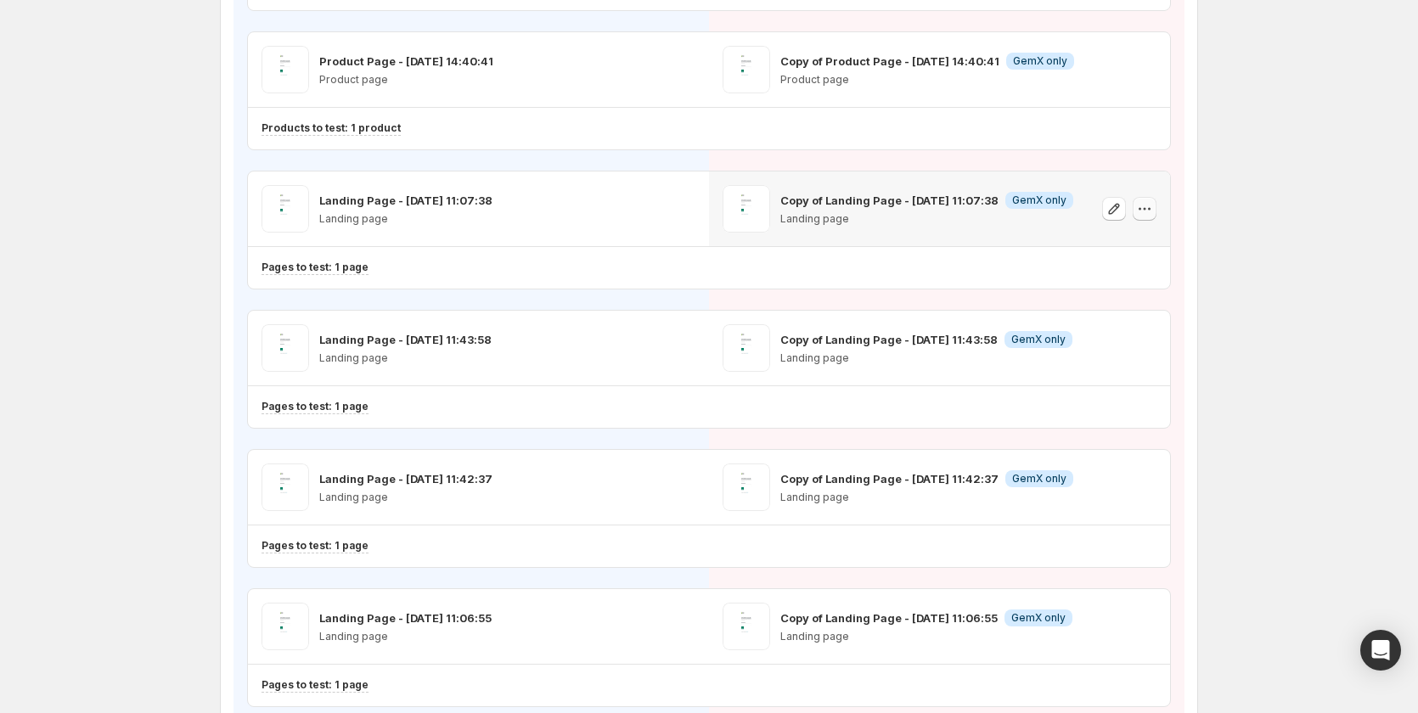
click at [1146, 214] on icon "button" at bounding box center [1144, 208] width 17 height 17
click at [1131, 306] on button "Remove template" at bounding box center [1152, 315] width 144 height 27
click at [951, 208] on span "Select template for Variant" at bounding box center [932, 208] width 135 height 14
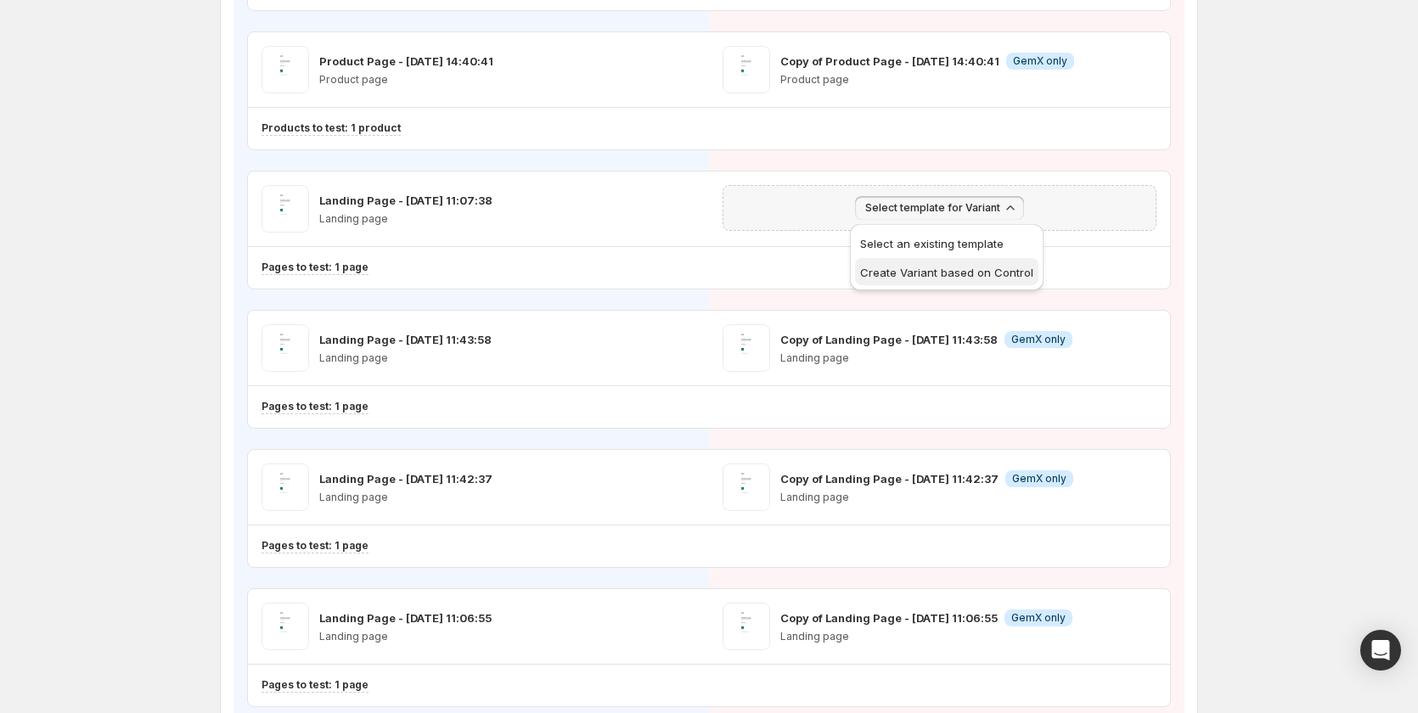
click at [950, 272] on span "Create Variant based on Control" at bounding box center [946, 273] width 173 height 14
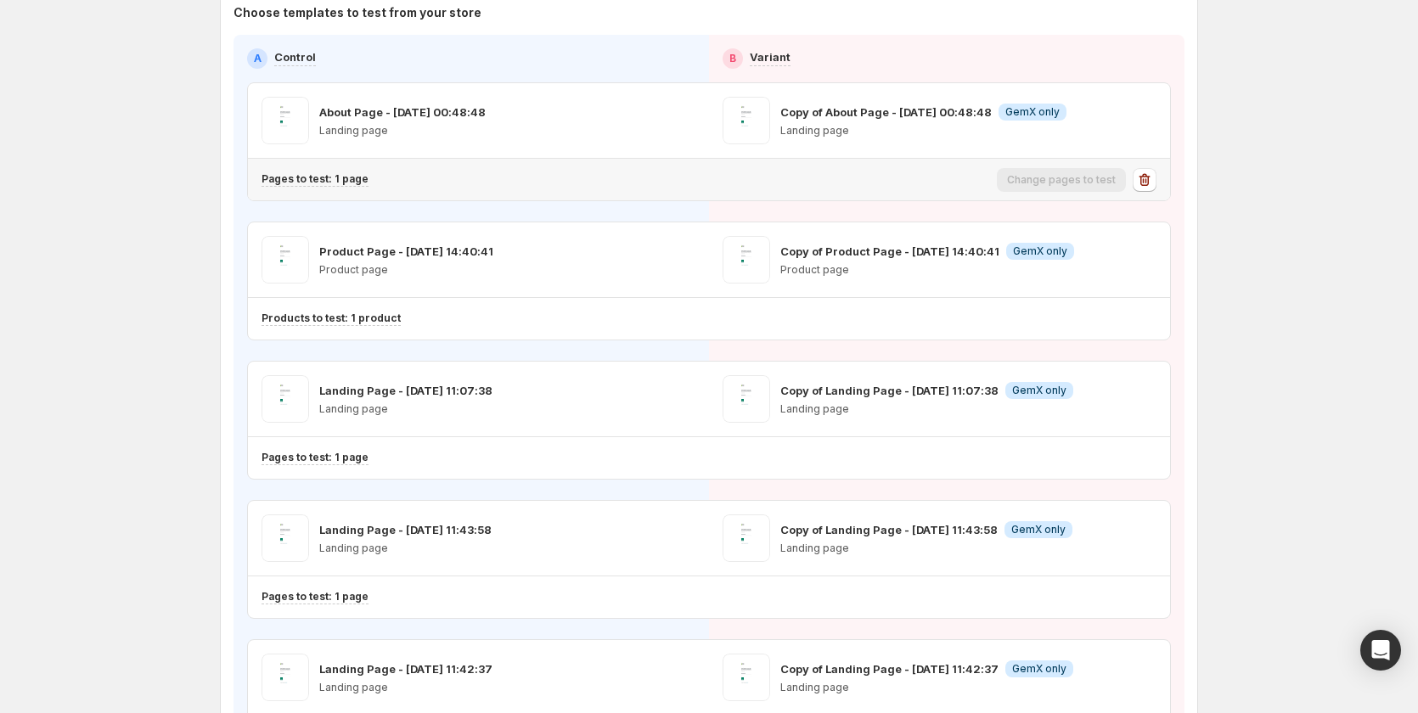
scroll to position [85, 0]
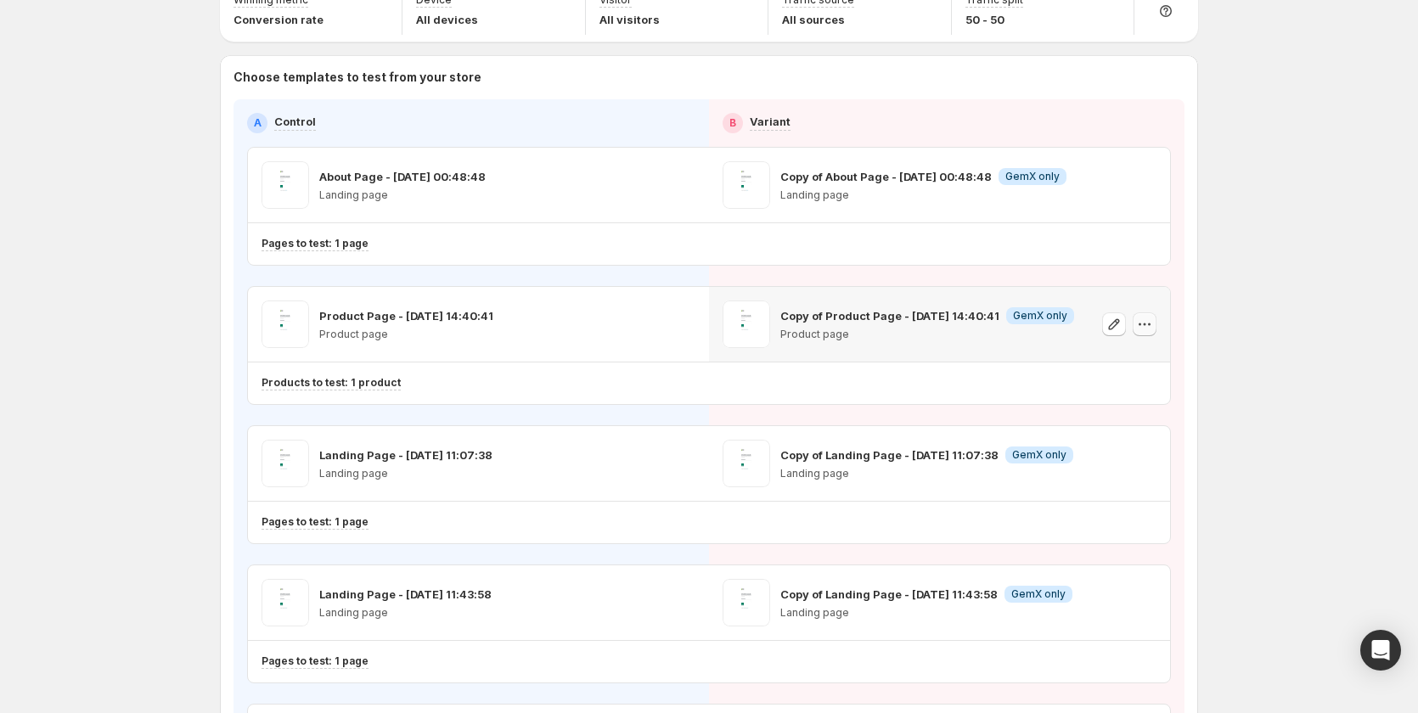
click at [1150, 321] on icon "button" at bounding box center [1144, 324] width 17 height 17
click at [1133, 435] on span "Remove template" at bounding box center [1150, 432] width 92 height 14
click at [974, 329] on span "Select template for Variant" at bounding box center [932, 324] width 135 height 14
click at [967, 397] on button "Create Variant based on Control" at bounding box center [946, 387] width 183 height 27
click at [1144, 184] on icon "button" at bounding box center [1144, 185] width 17 height 17
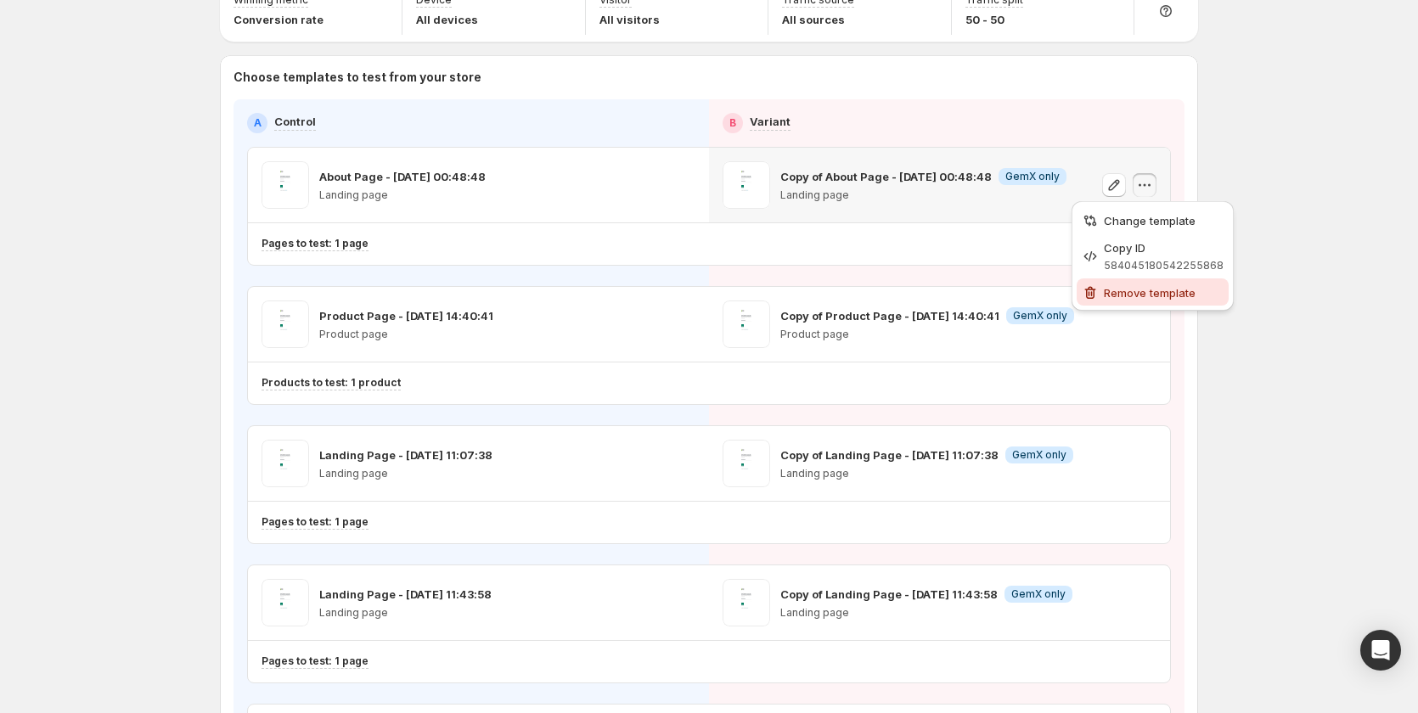
click at [1128, 292] on span "Remove template" at bounding box center [1150, 293] width 92 height 14
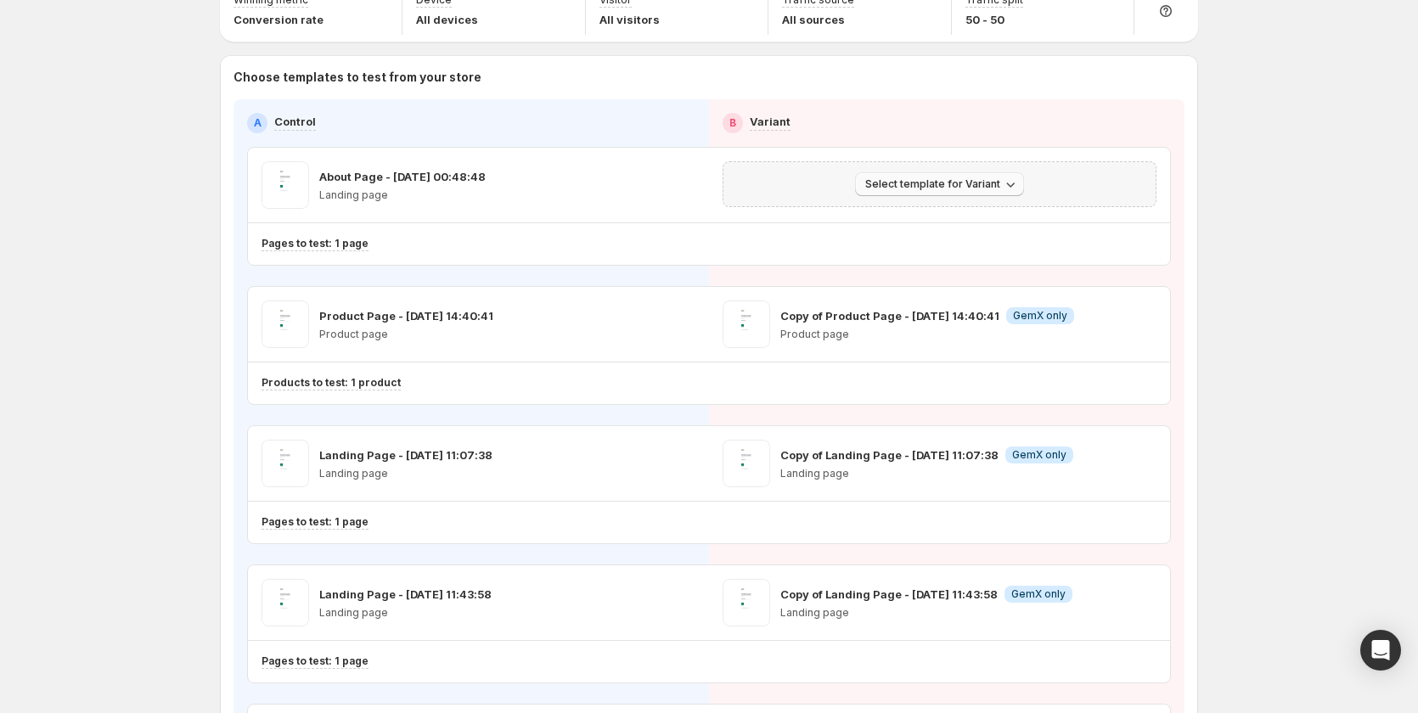
click at [997, 179] on span "Select template for Variant" at bounding box center [932, 184] width 135 height 14
click at [959, 245] on span "Create Variant based on Control" at bounding box center [946, 249] width 173 height 14
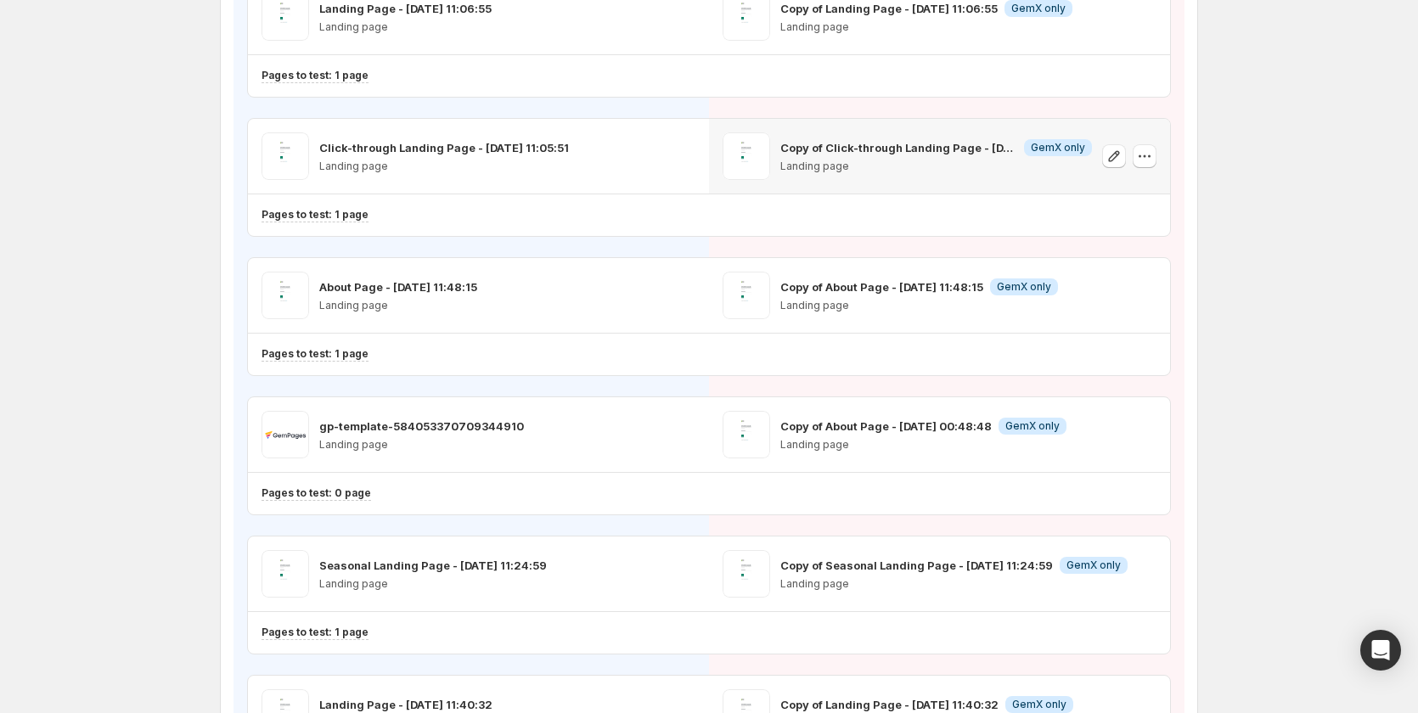
scroll to position [1104, 0]
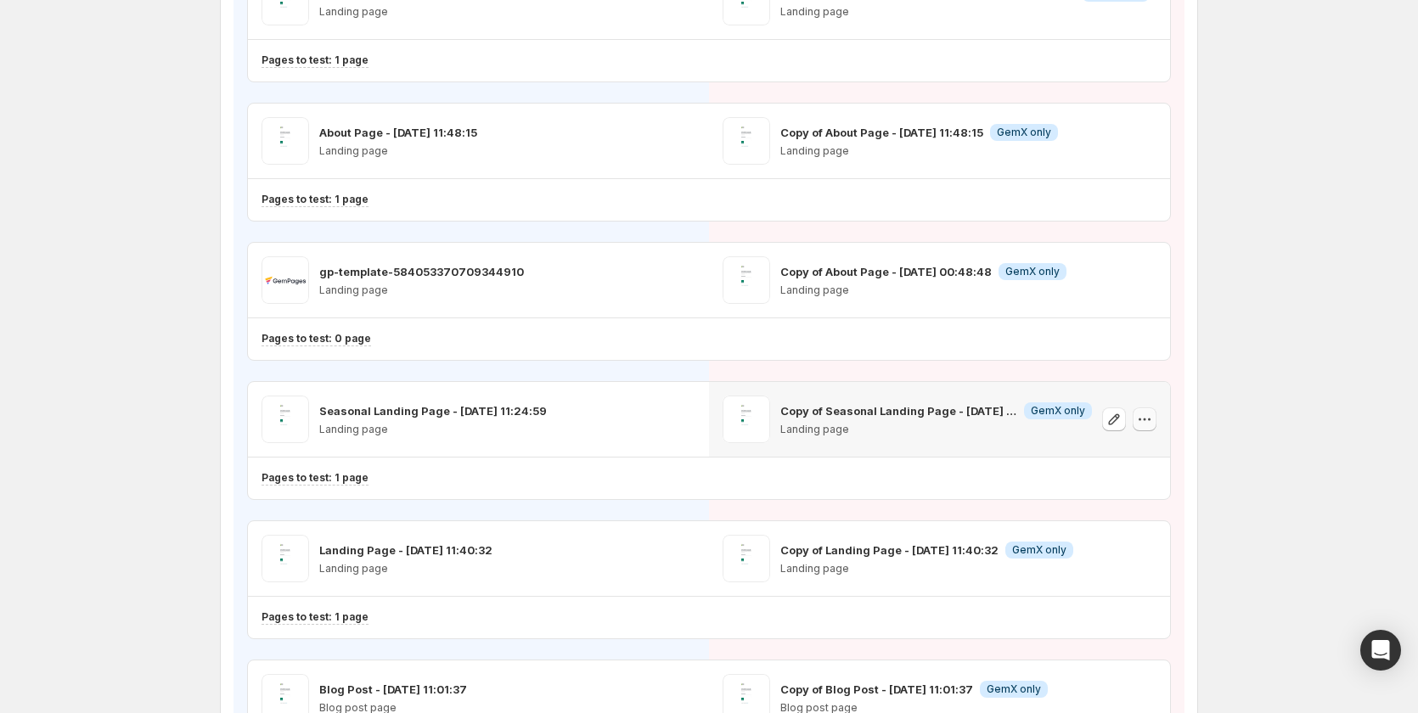
click at [1153, 421] on icon "button" at bounding box center [1144, 419] width 17 height 17
click at [1135, 529] on span "Remove template" at bounding box center [1151, 528] width 92 height 14
click at [1009, 419] on icon "button" at bounding box center [1010, 418] width 17 height 17
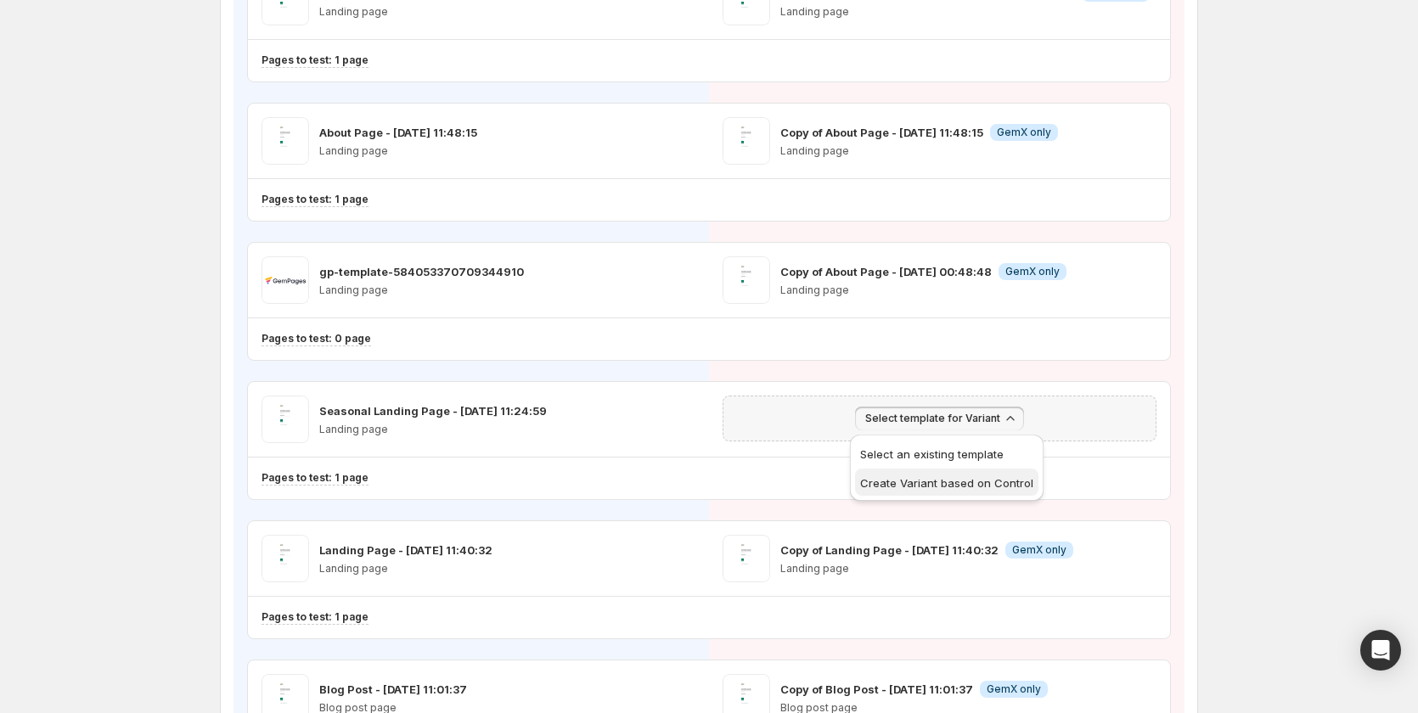
click at [986, 476] on span "Create Variant based on Control" at bounding box center [946, 483] width 173 height 14
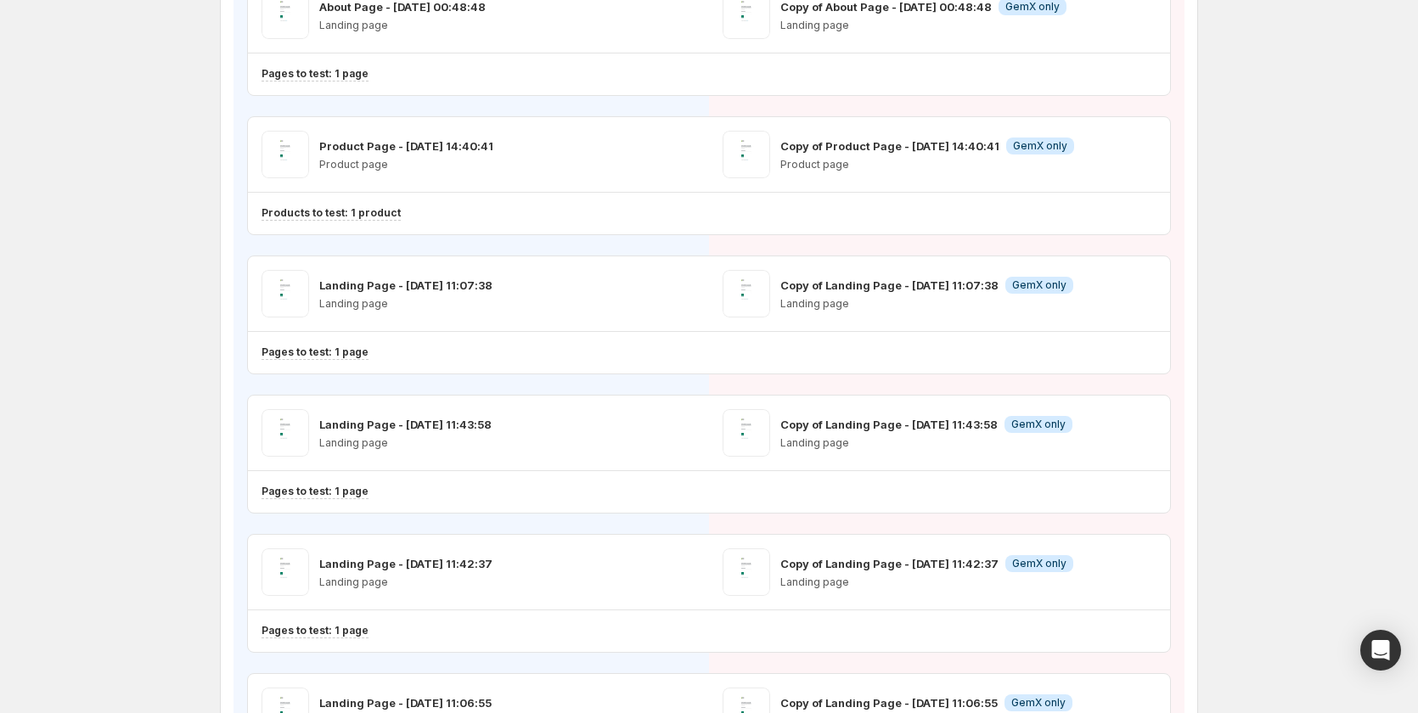
scroll to position [0, 0]
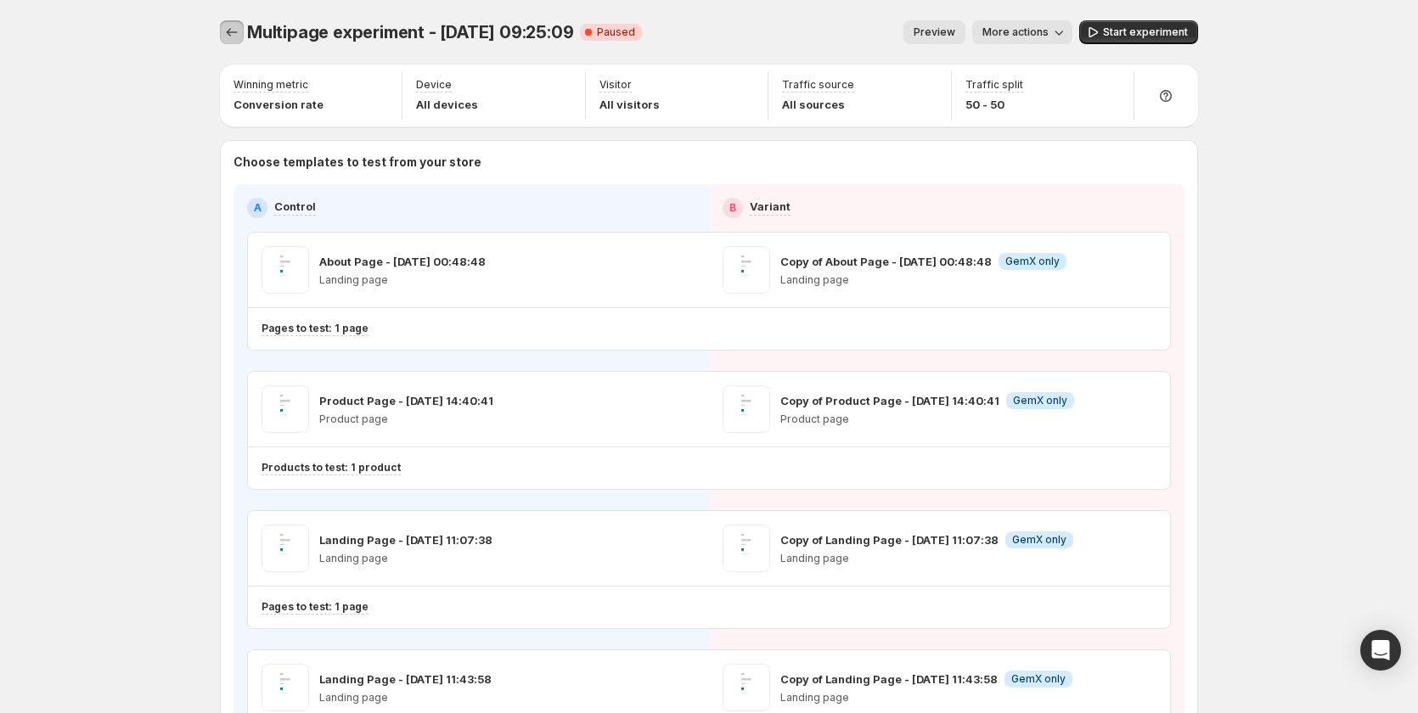
click at [237, 34] on icon "Experiments" at bounding box center [231, 32] width 17 height 17
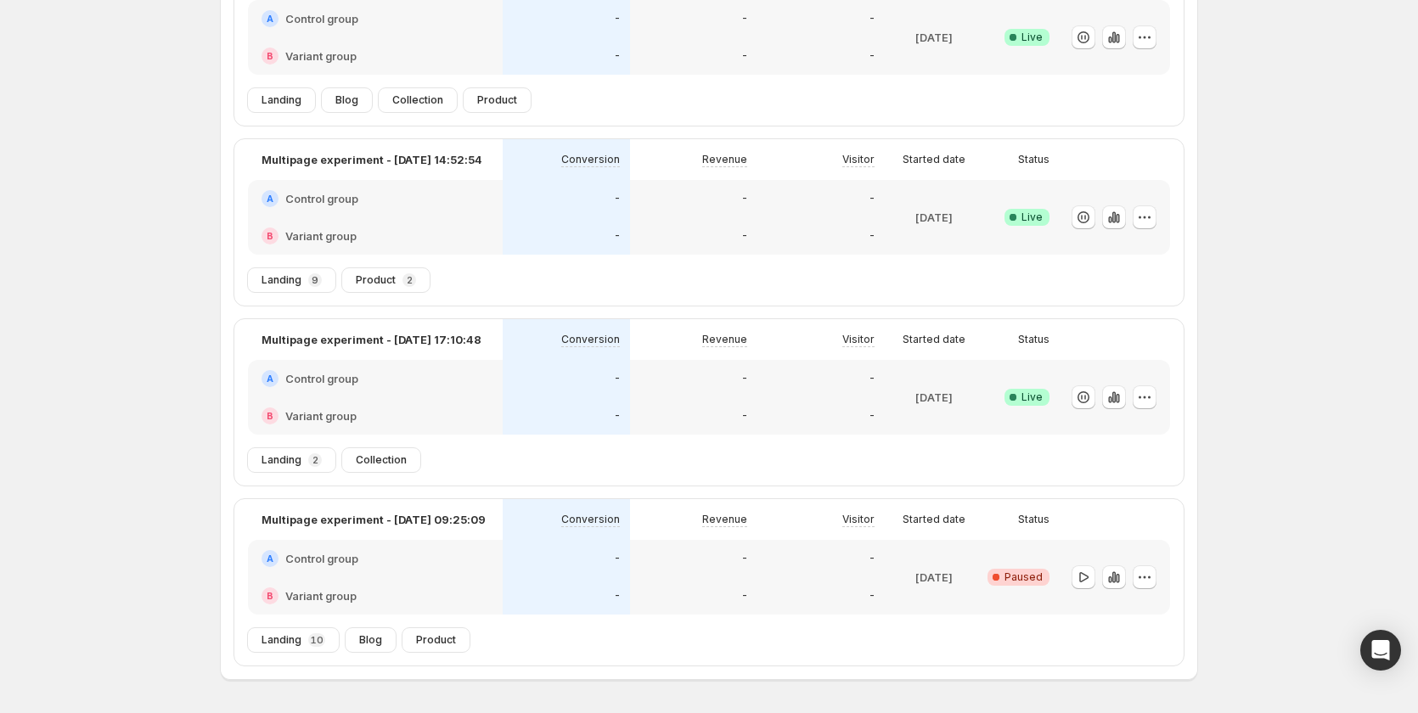
scroll to position [168, 0]
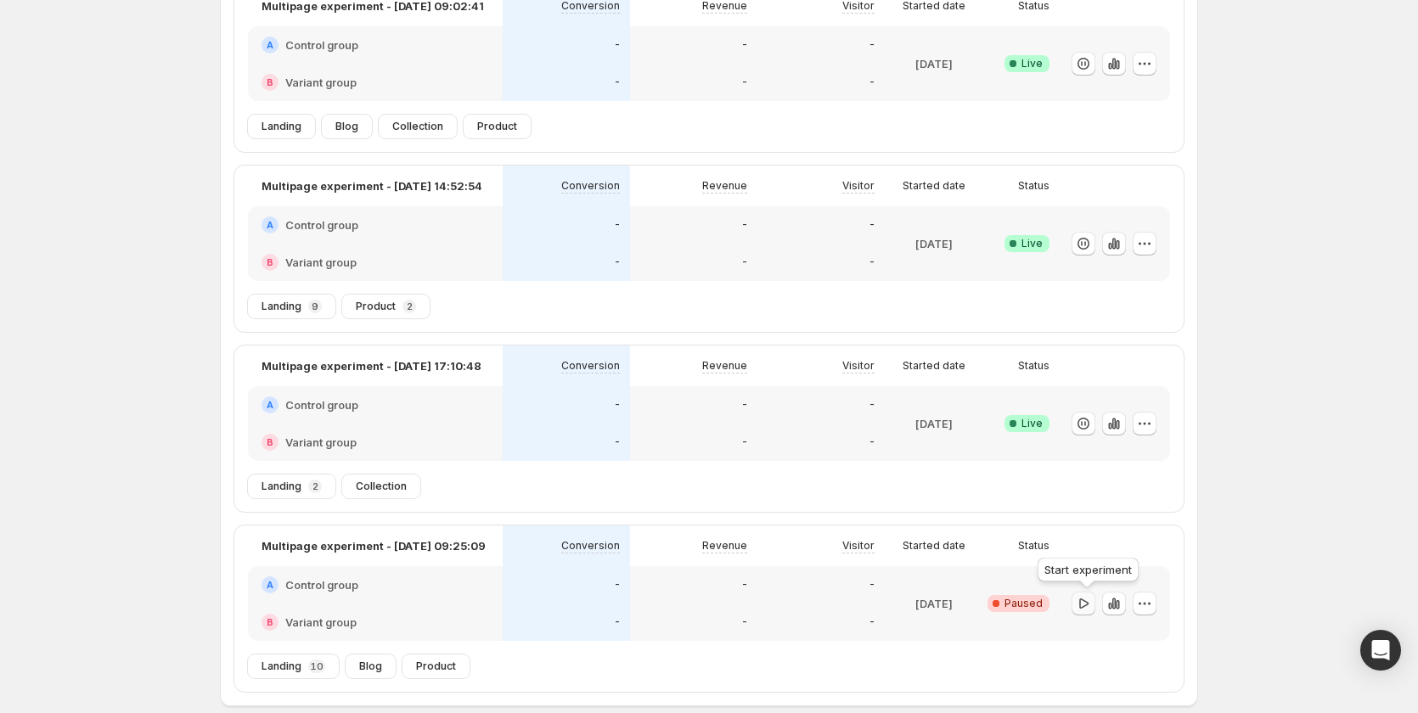
click at [1084, 600] on icon "button" at bounding box center [1083, 603] width 17 height 17
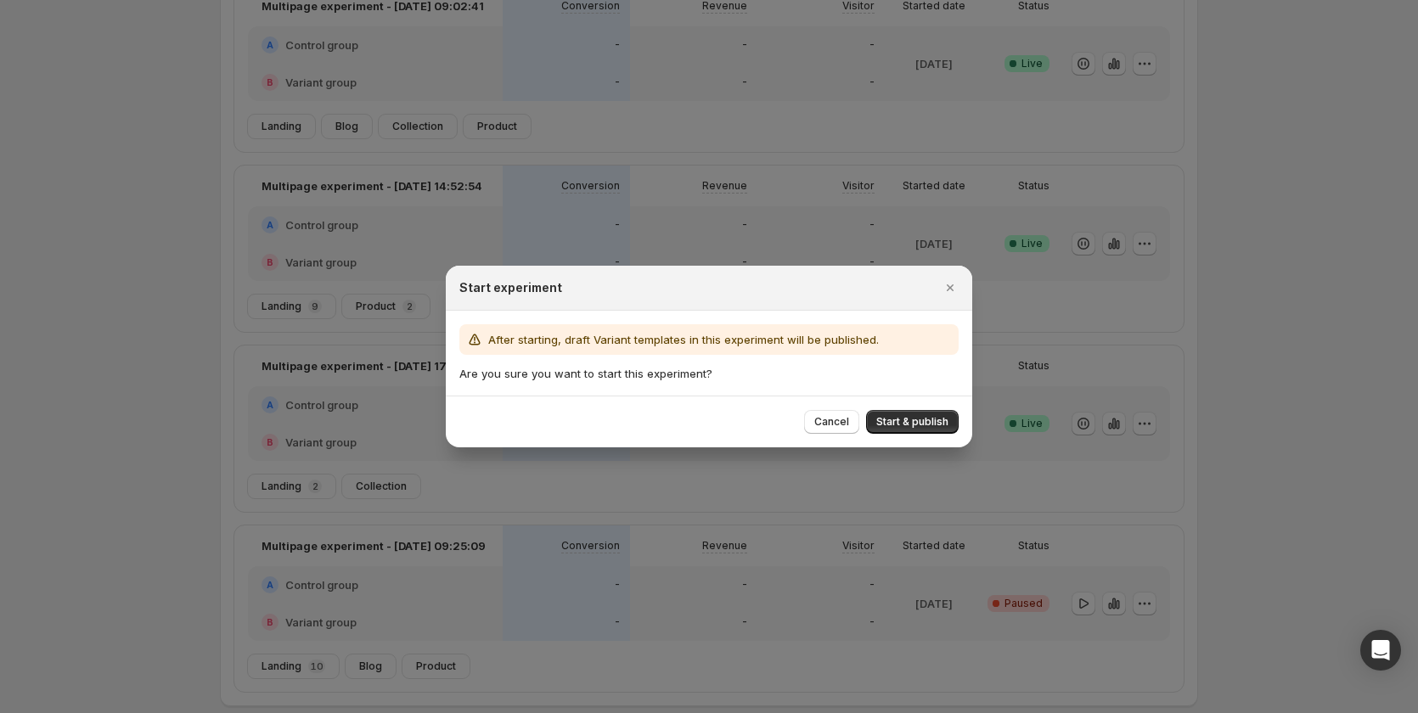
click at [933, 407] on div "Cancel Start & publish" at bounding box center [709, 422] width 527 height 52
drag, startPoint x: 934, startPoint y: 417, endPoint x: 1209, endPoint y: 362, distance: 280.6
click at [935, 417] on span "Start & publish" at bounding box center [912, 422] width 72 height 14
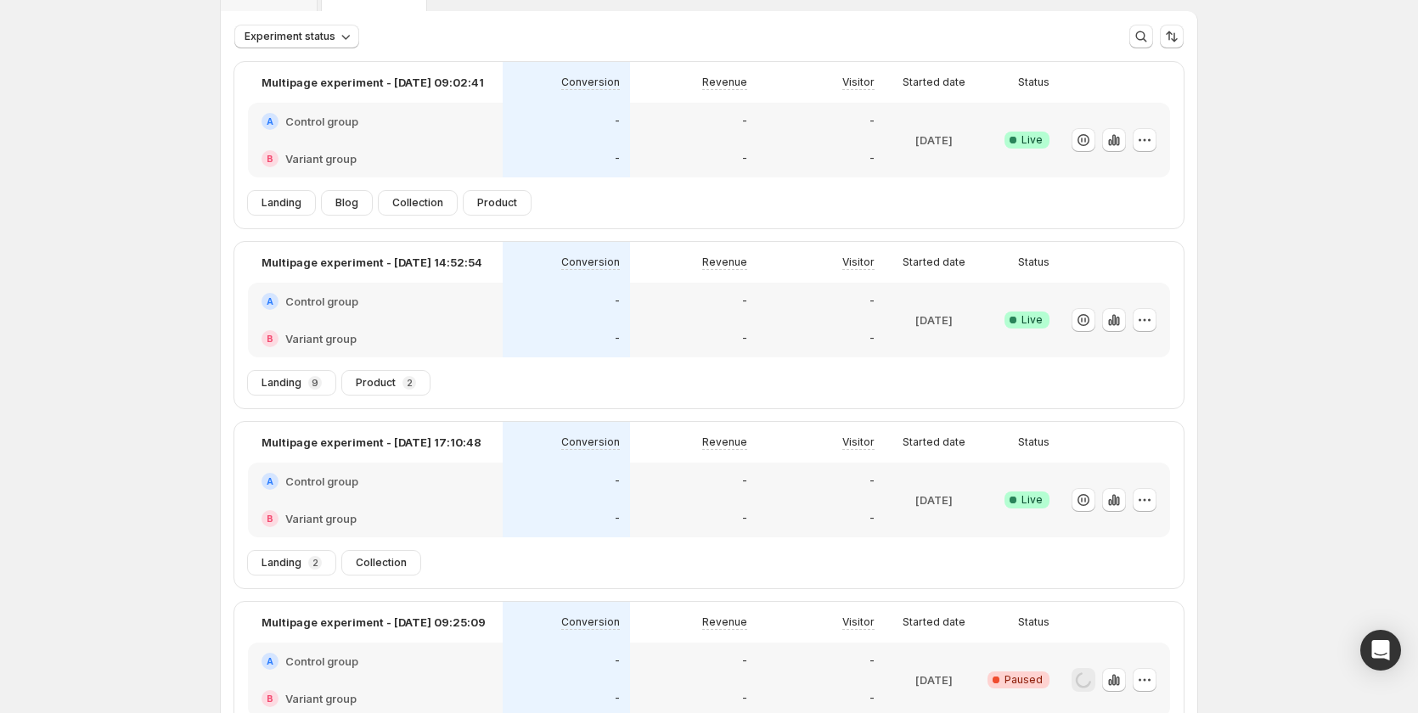
scroll to position [246, 0]
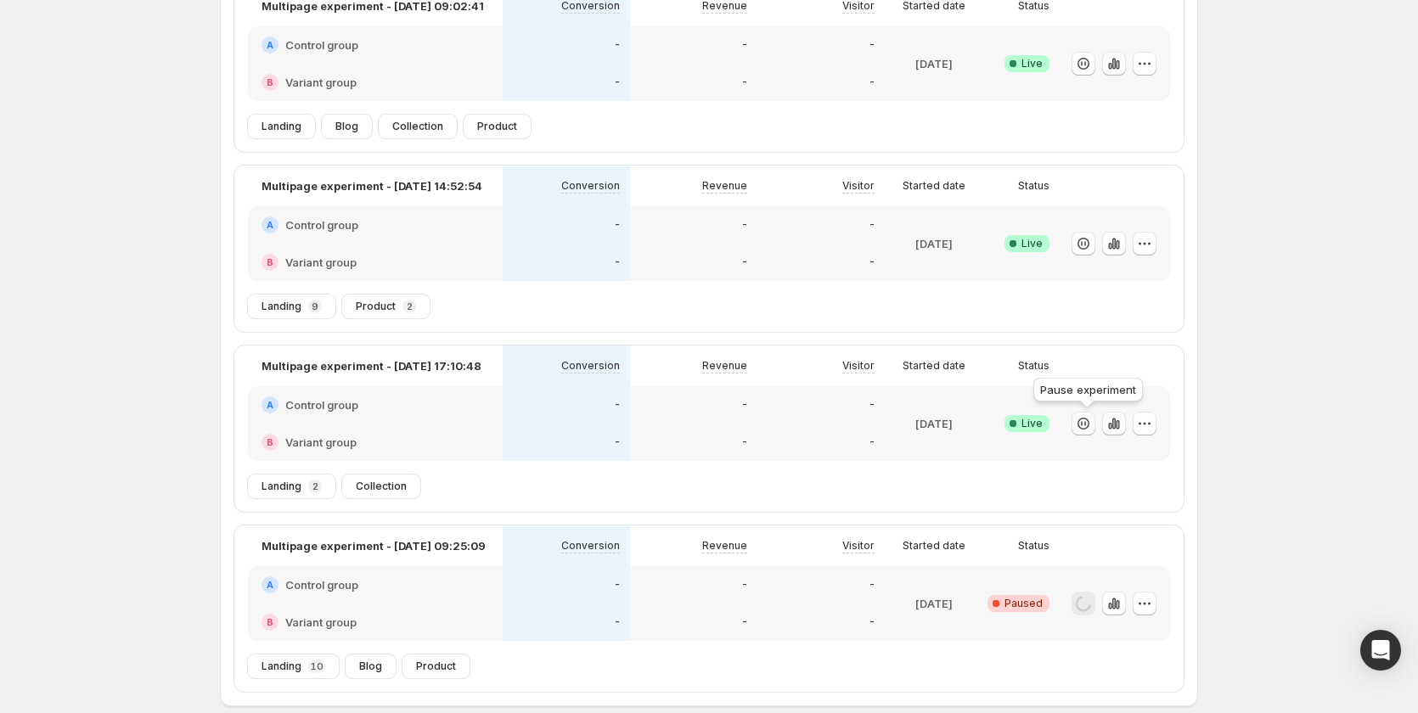
click at [1086, 428] on icon "button" at bounding box center [1083, 423] width 17 height 17
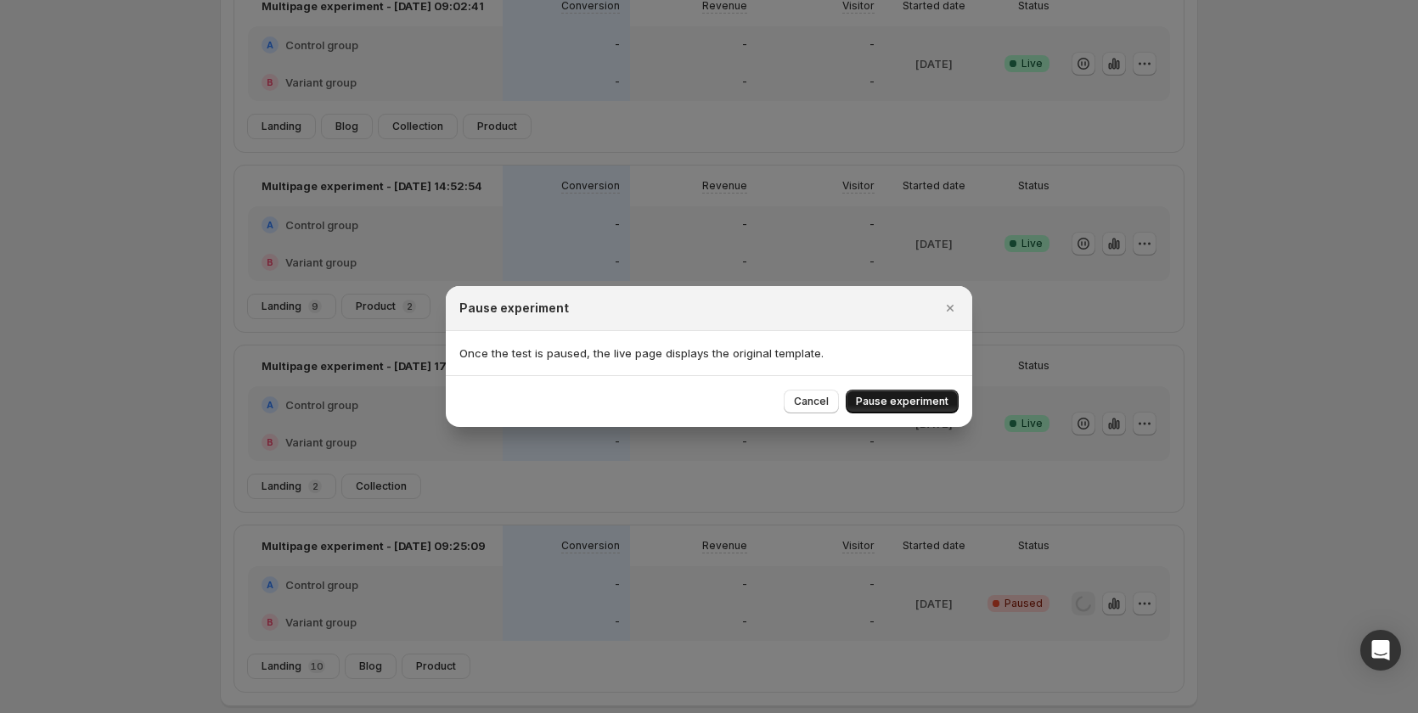
click at [916, 399] on span "Pause experiment" at bounding box center [902, 402] width 93 height 14
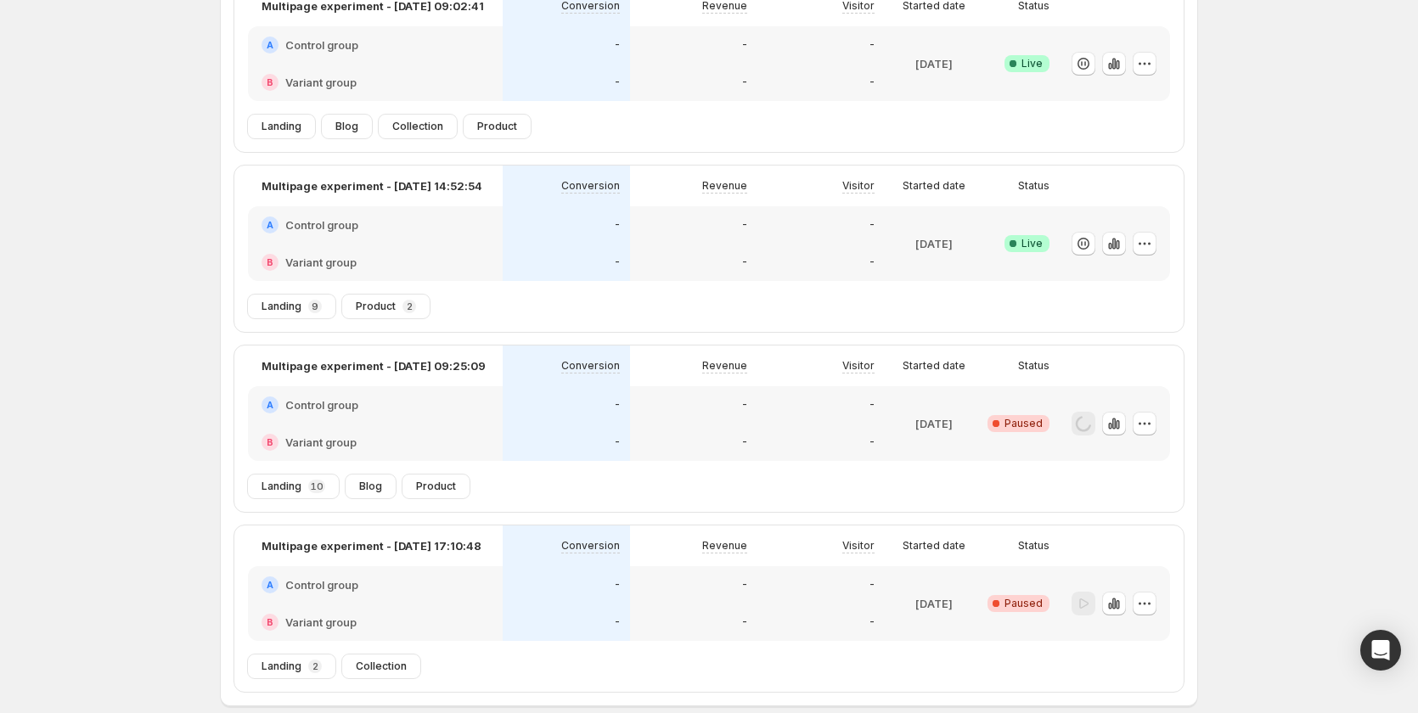
scroll to position [331, 0]
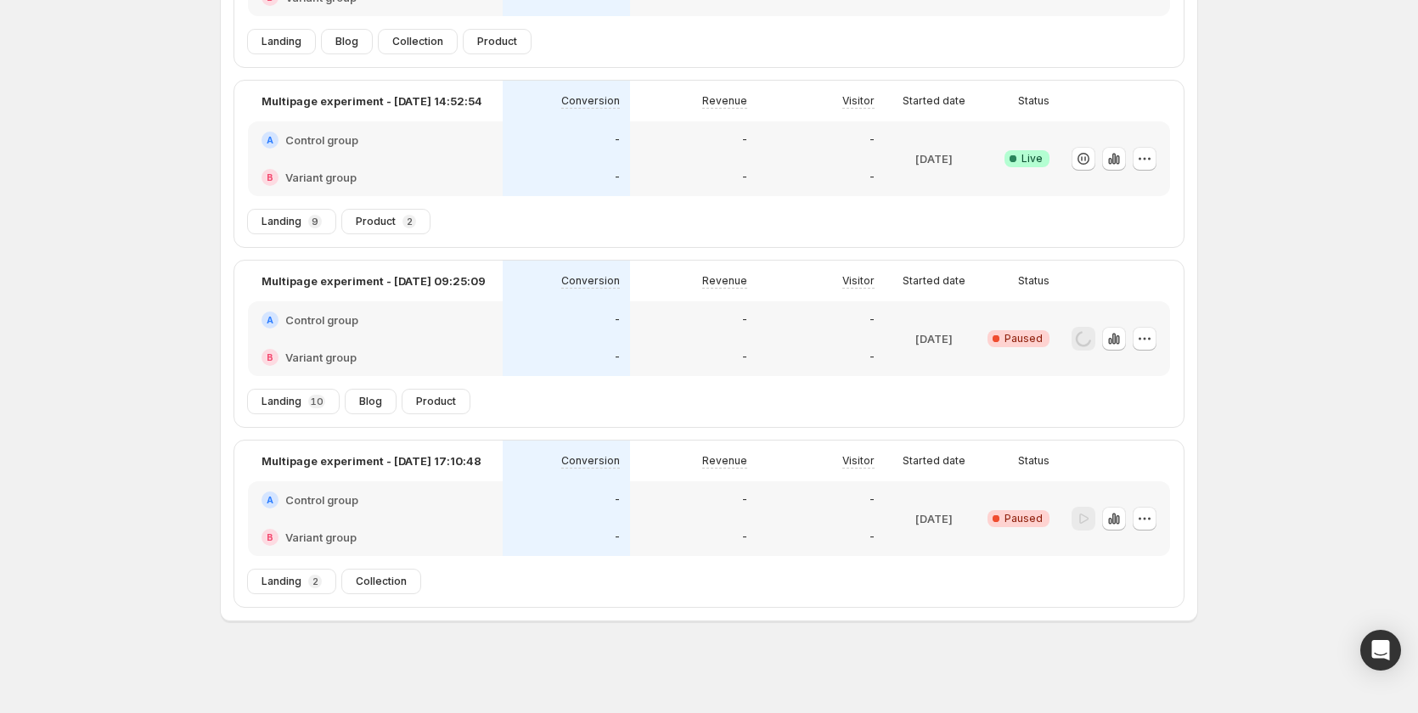
click at [751, 521] on div "-" at bounding box center [693, 537] width 127 height 37
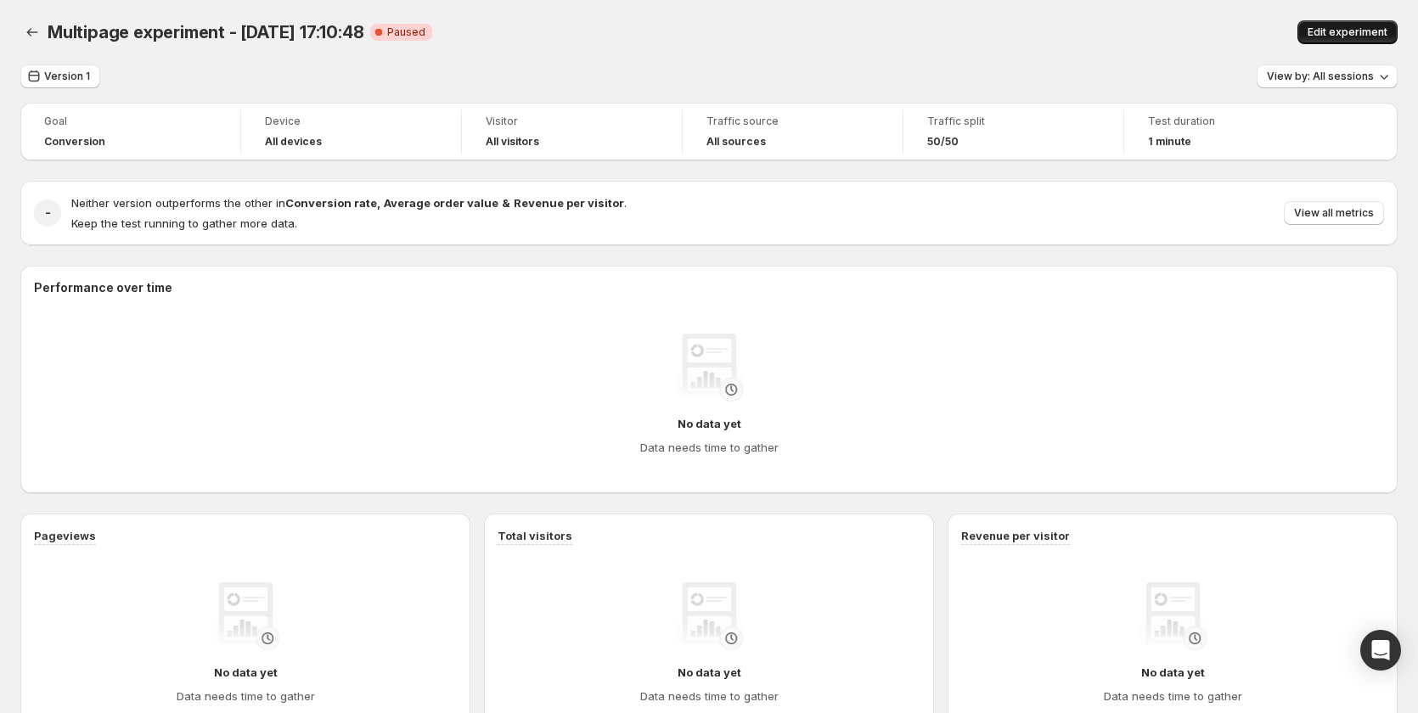
click at [1342, 25] on button "Edit experiment" at bounding box center [1348, 32] width 100 height 24
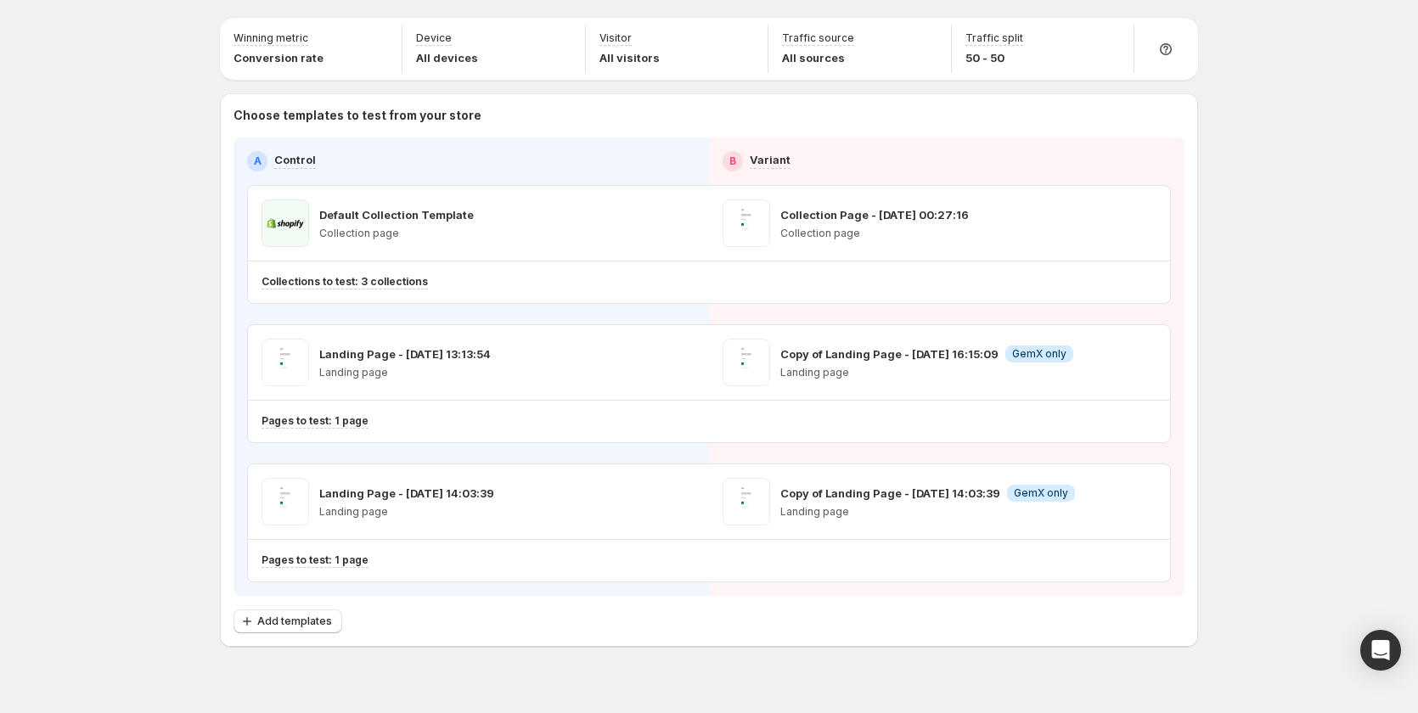
scroll to position [72, 0]
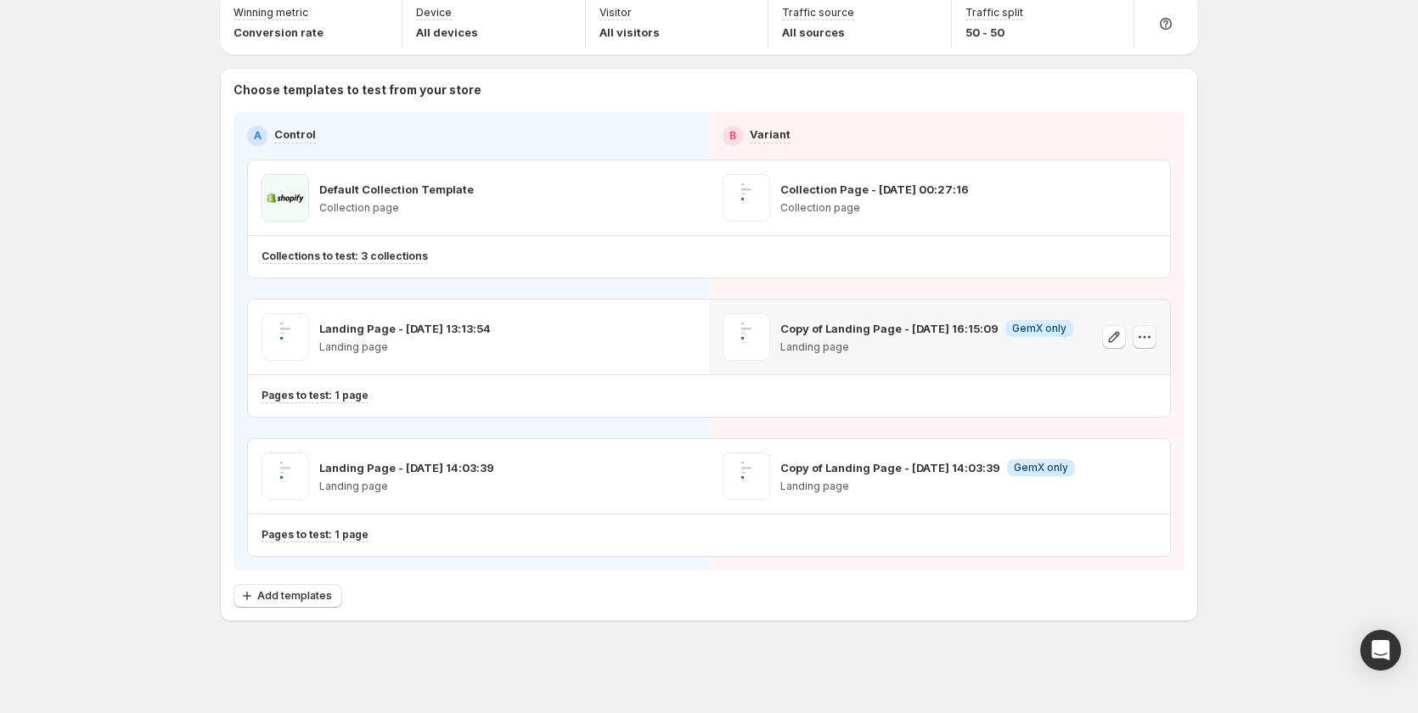
click at [1149, 336] on icon "button" at bounding box center [1144, 337] width 17 height 17
click at [1133, 438] on span "Remove template" at bounding box center [1153, 445] width 92 height 14
click at [982, 342] on span "Select template for Variant" at bounding box center [932, 337] width 135 height 14
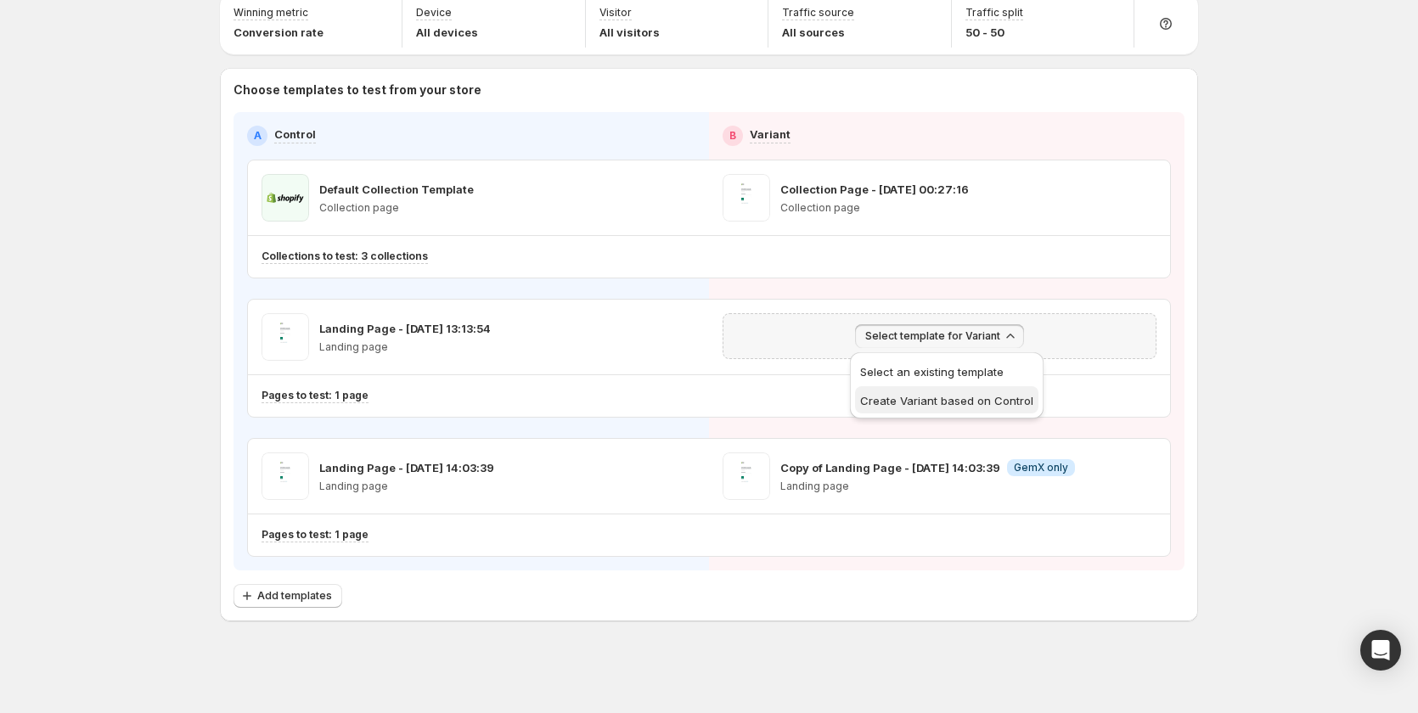
click at [959, 397] on span "Create Variant based on Control" at bounding box center [946, 401] width 173 height 14
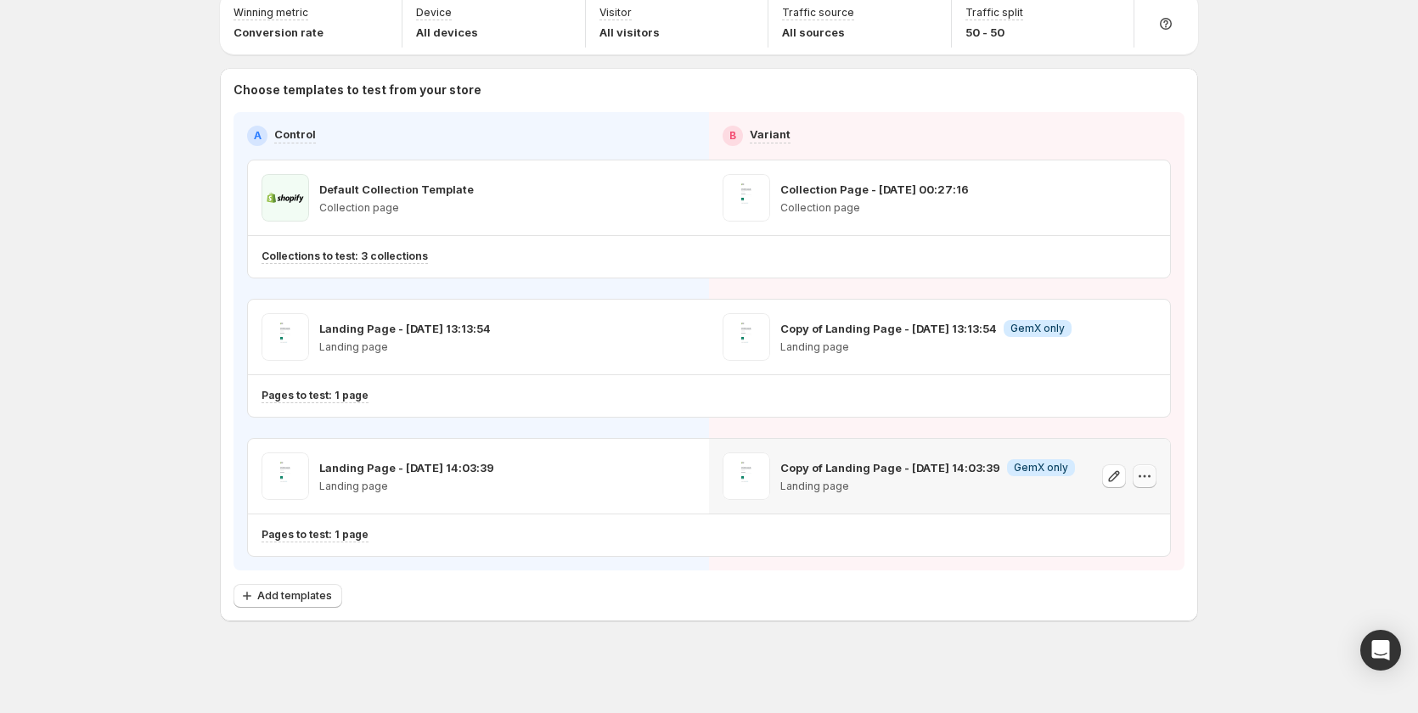
click at [1146, 476] on icon "button" at bounding box center [1144, 476] width 17 height 17
click at [1107, 579] on span "Remove template" at bounding box center [1150, 584] width 92 height 14
click at [989, 478] on span "Select template for Variant" at bounding box center [932, 476] width 135 height 14
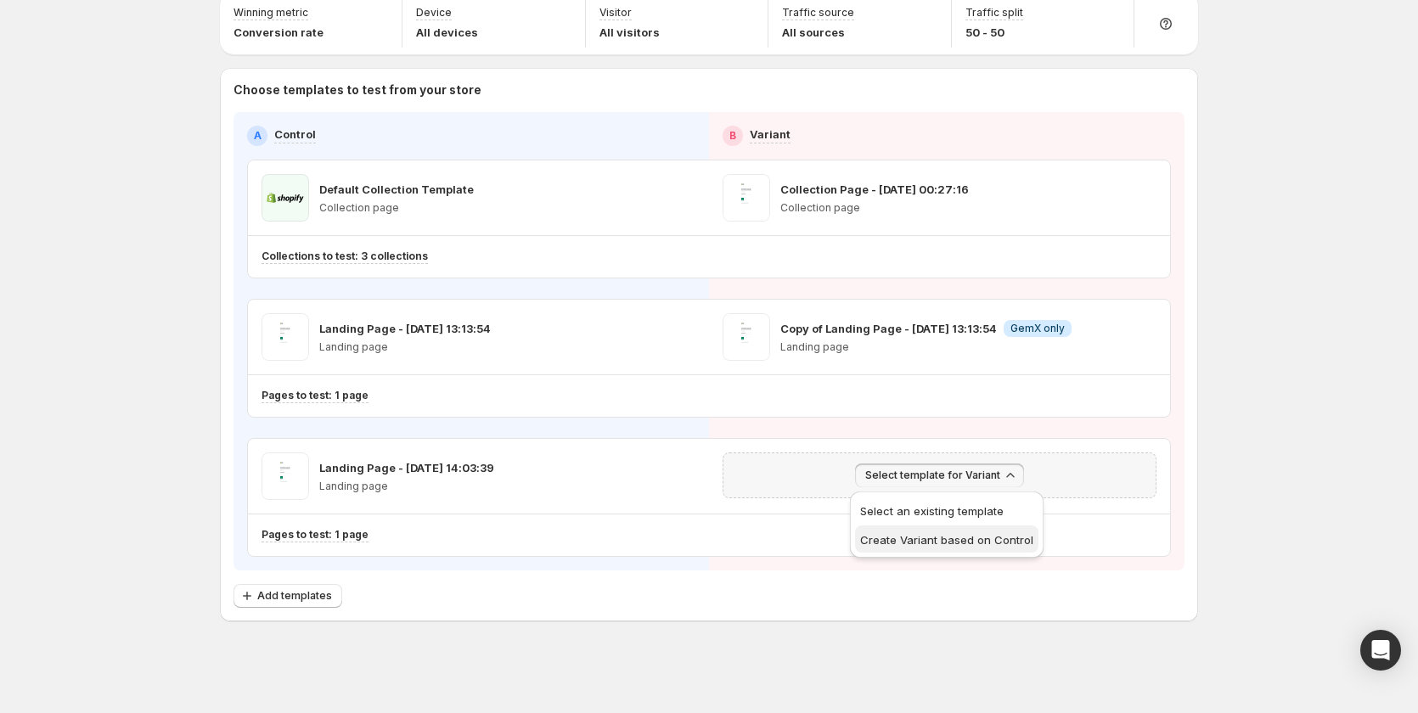
click at [984, 547] on span "Create Variant based on Control" at bounding box center [946, 540] width 173 height 17
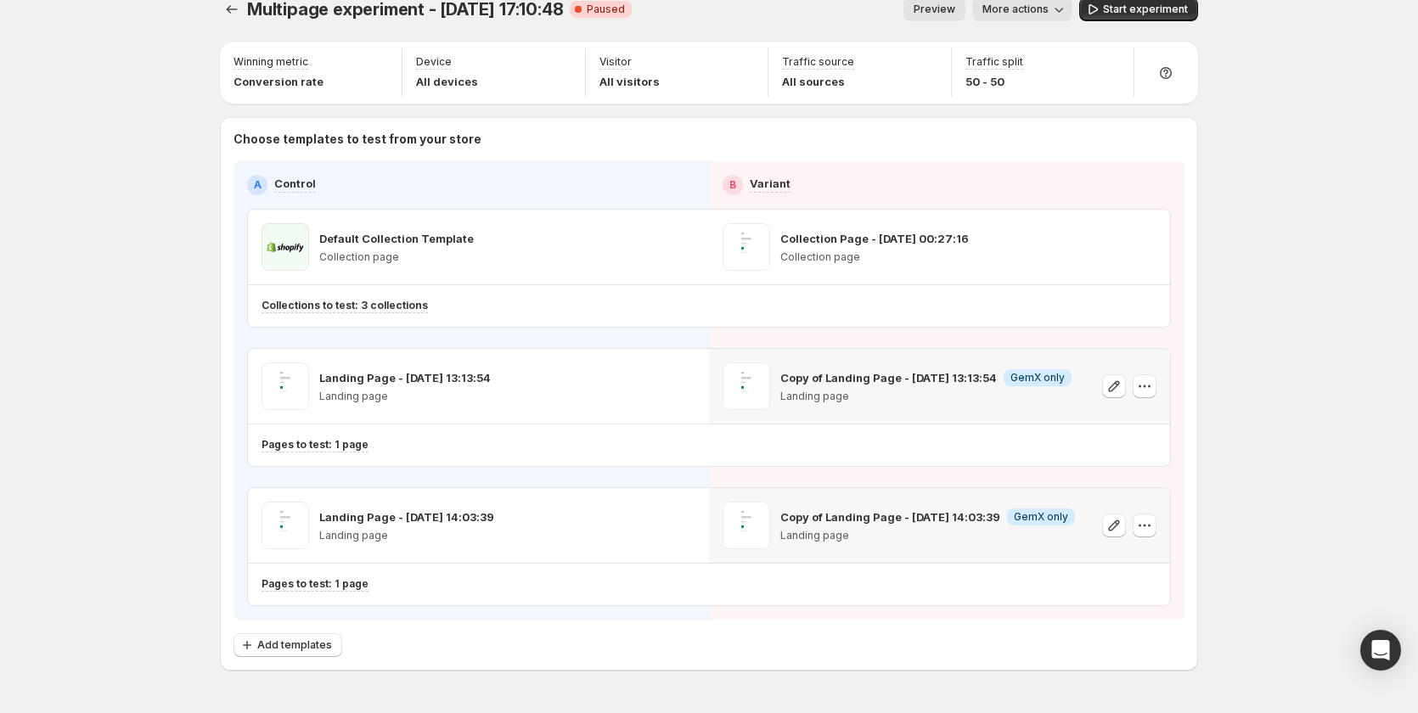
scroll to position [0, 0]
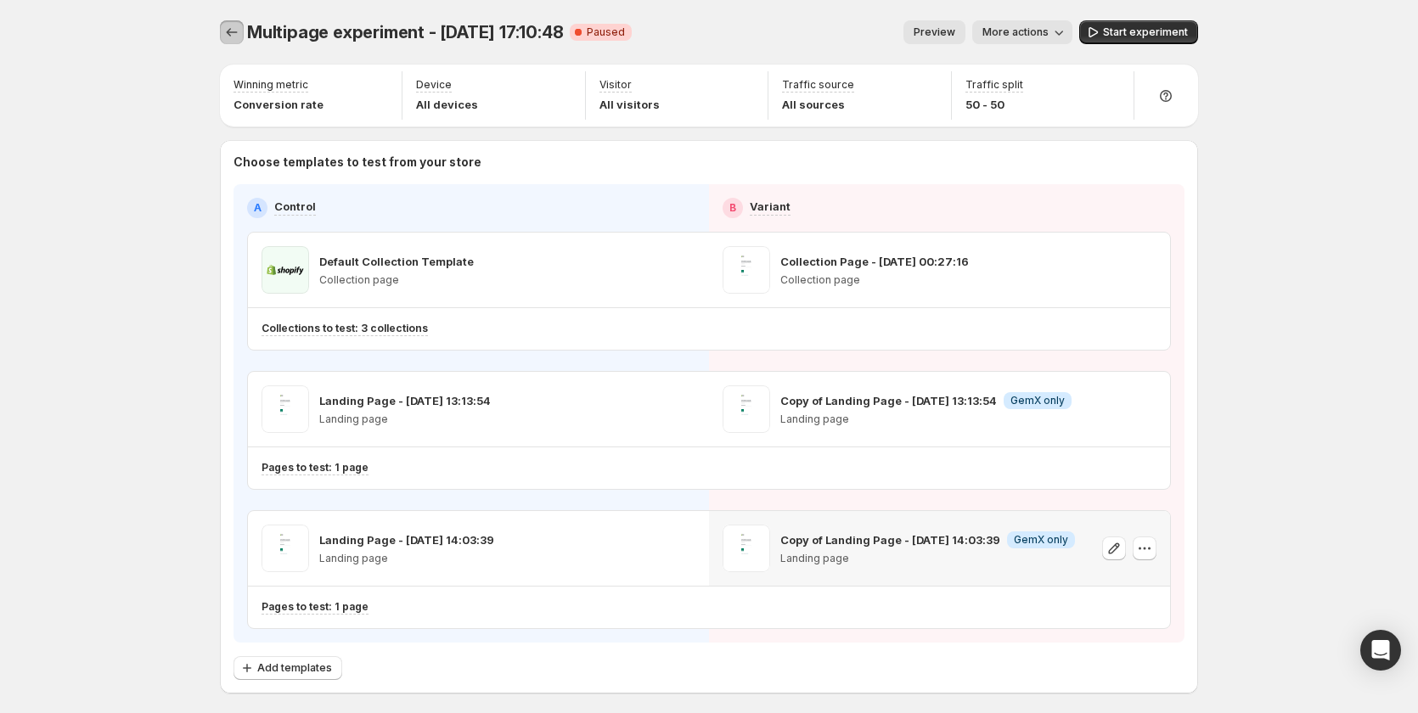
click at [230, 35] on icon "Experiments" at bounding box center [231, 32] width 17 height 17
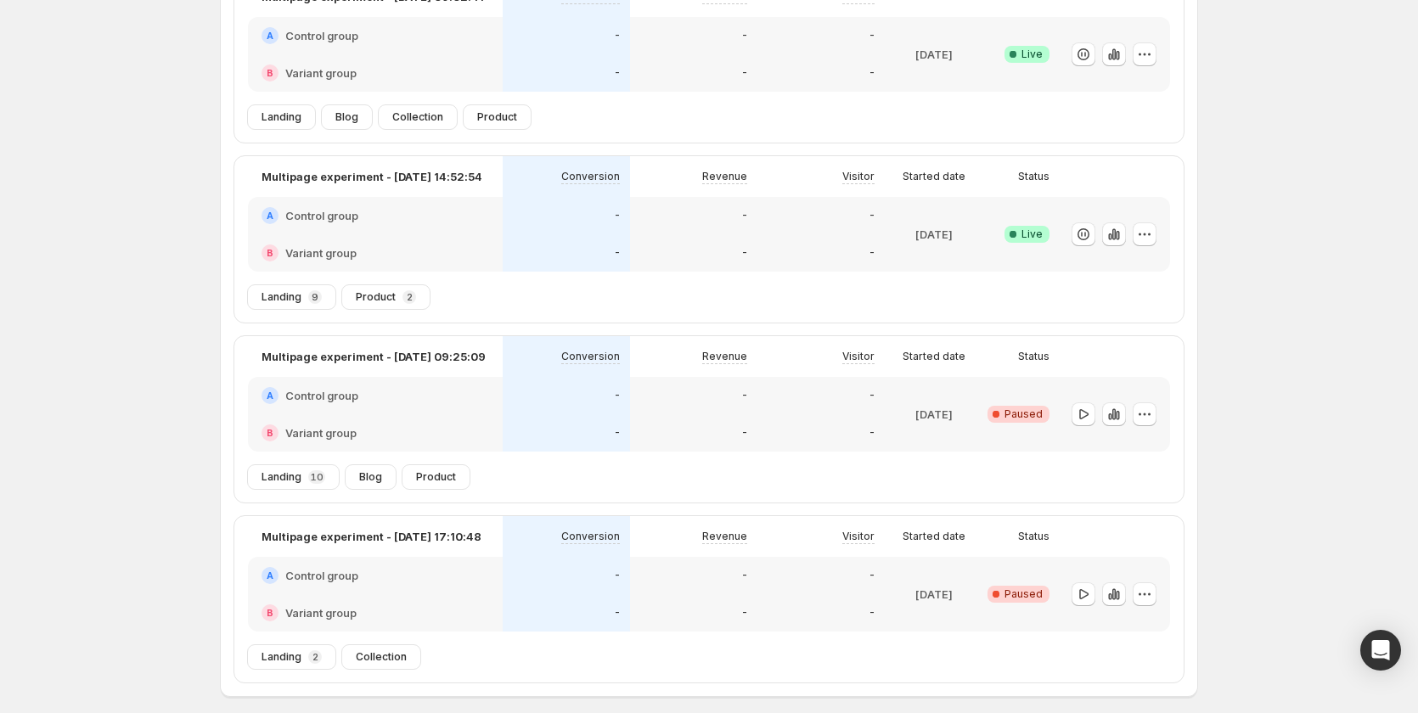
scroll to position [253, 0]
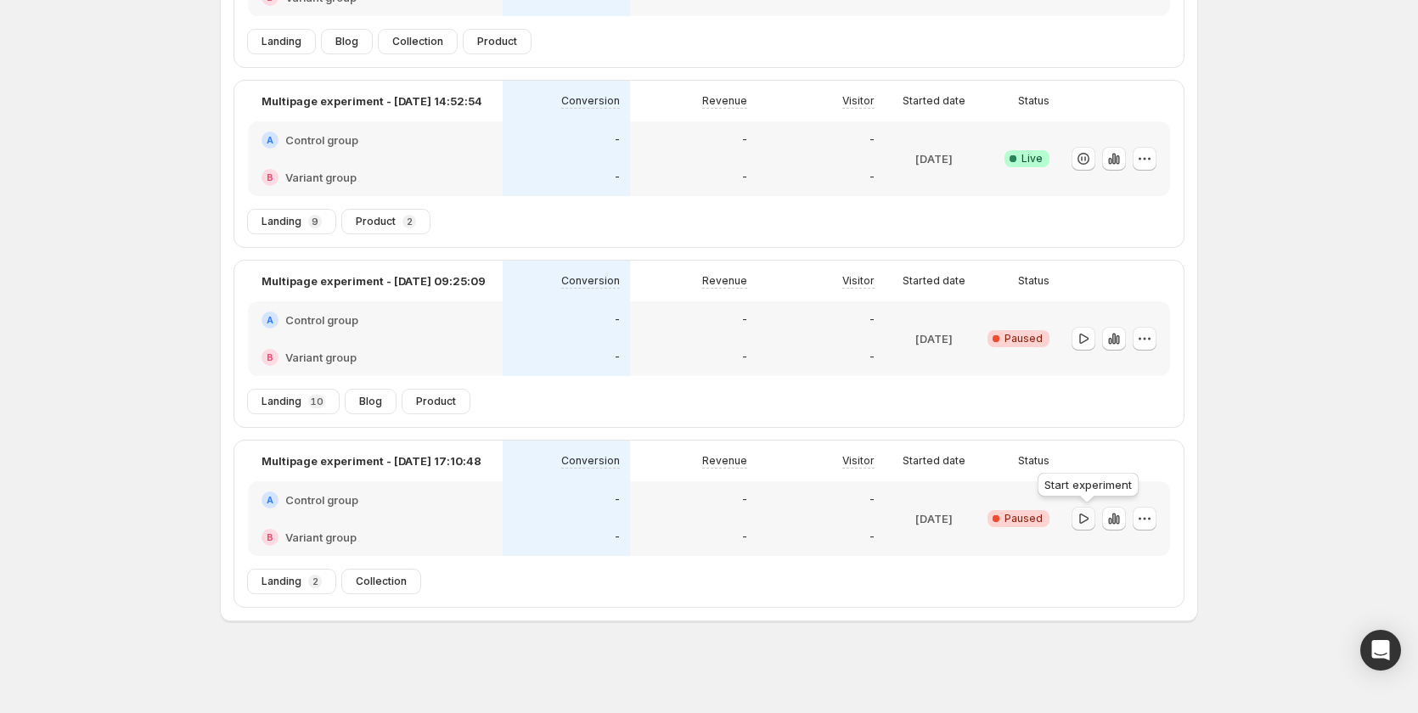
click at [1084, 522] on icon "button" at bounding box center [1083, 518] width 17 height 17
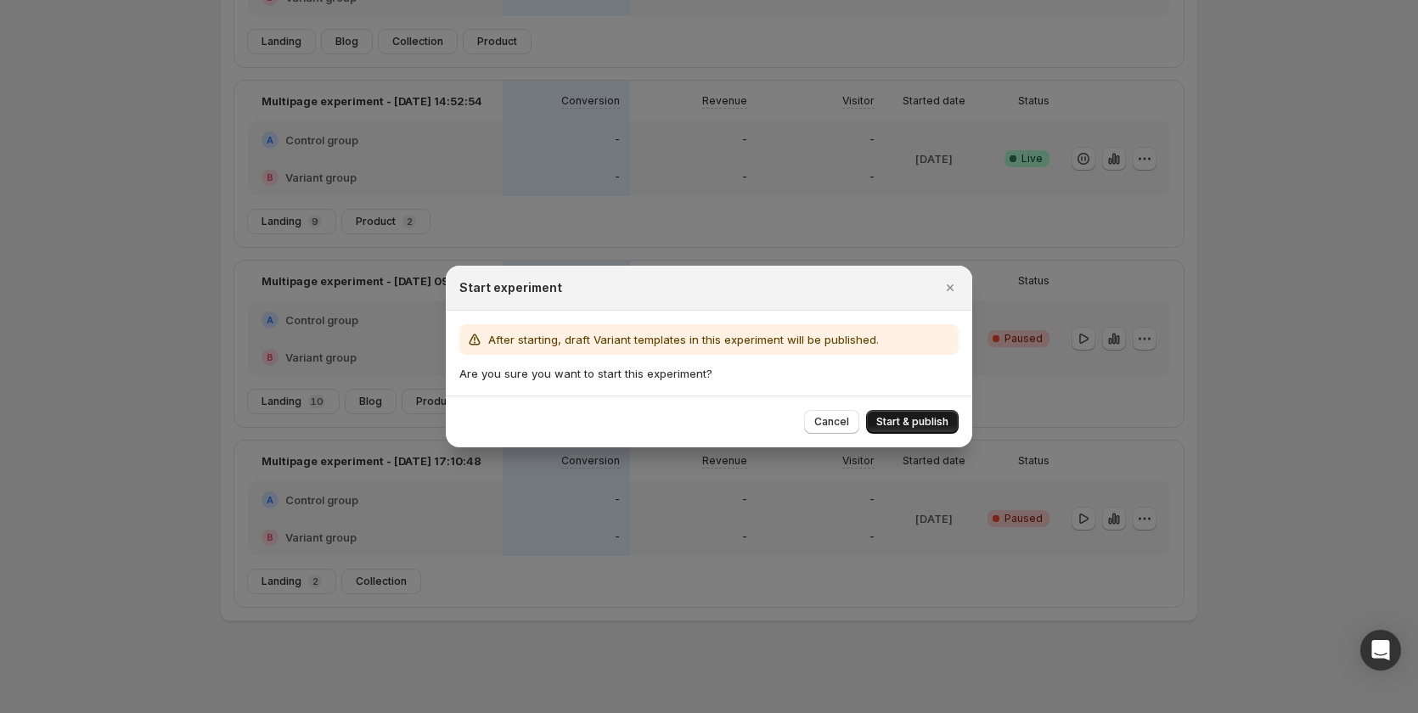
click at [926, 411] on button "Start & publish" at bounding box center [912, 422] width 93 height 24
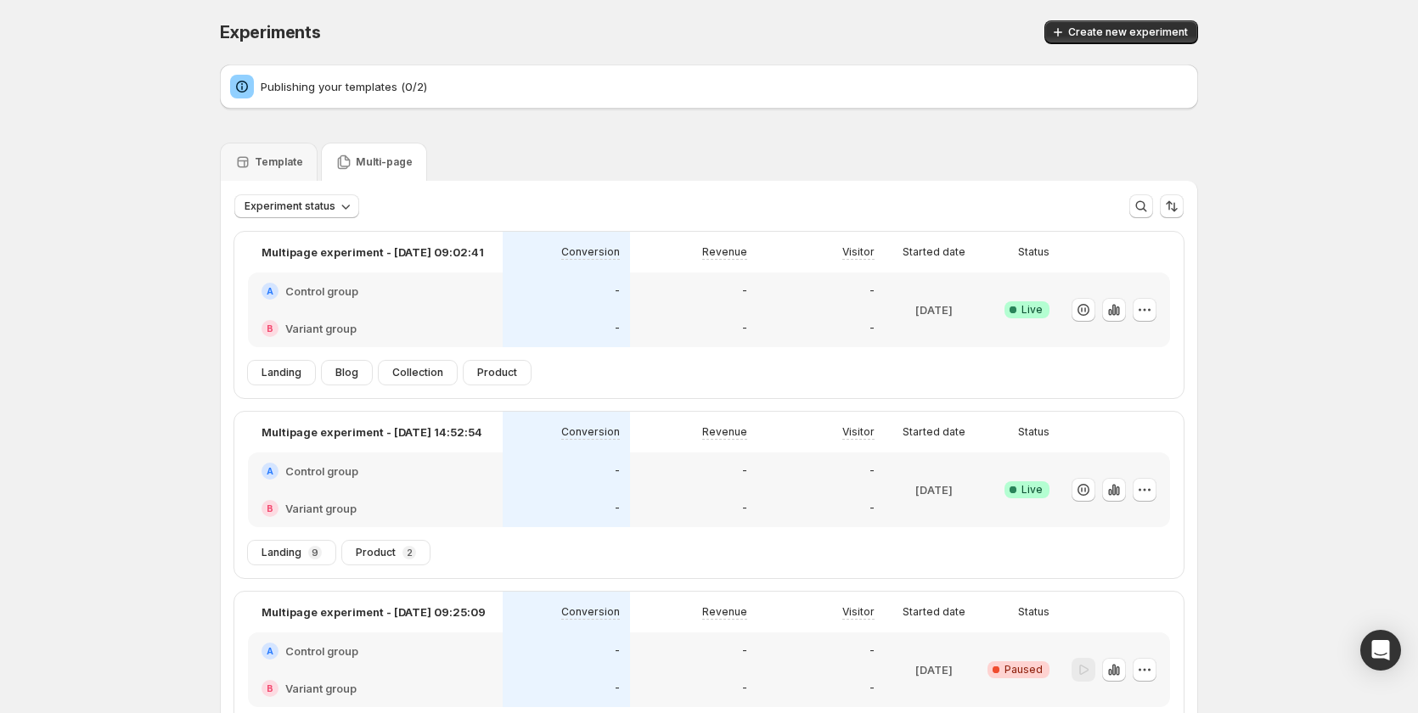
scroll to position [255, 0]
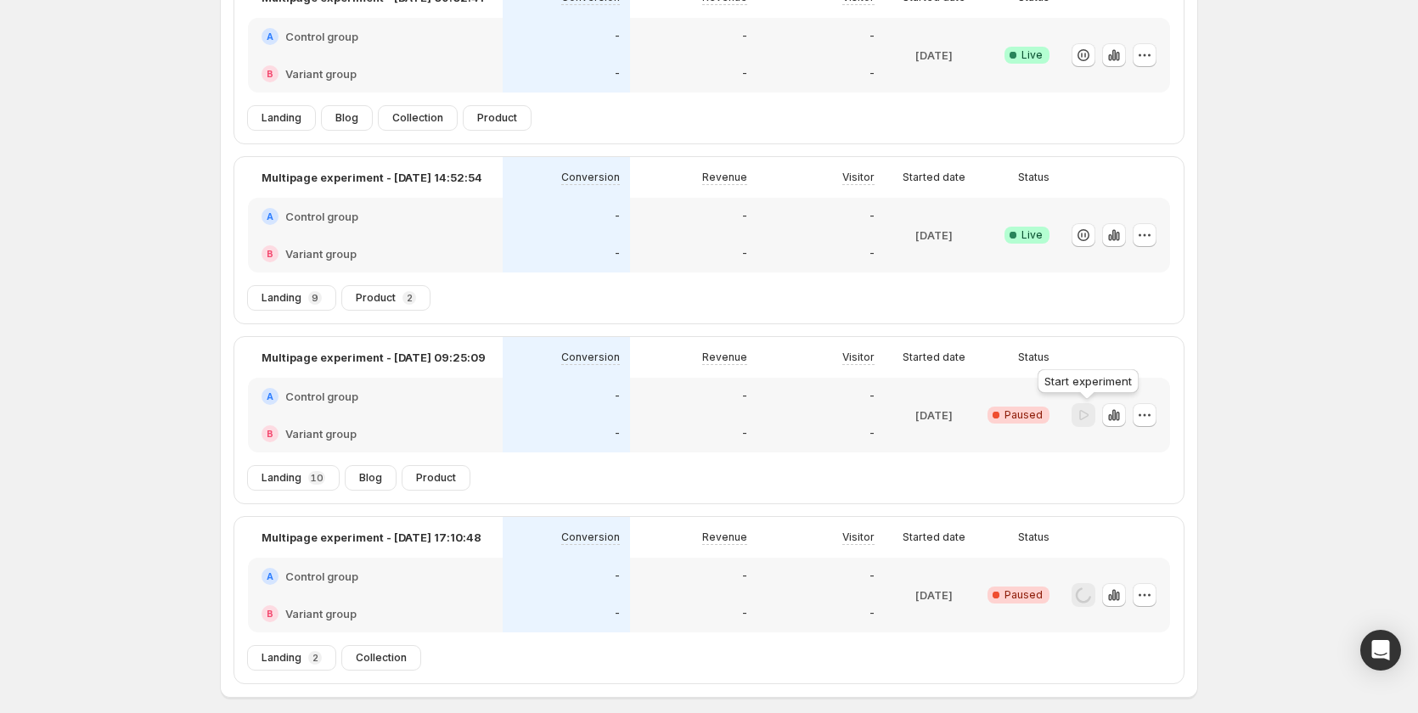
click at [1086, 422] on div at bounding box center [1084, 415] width 24 height 25
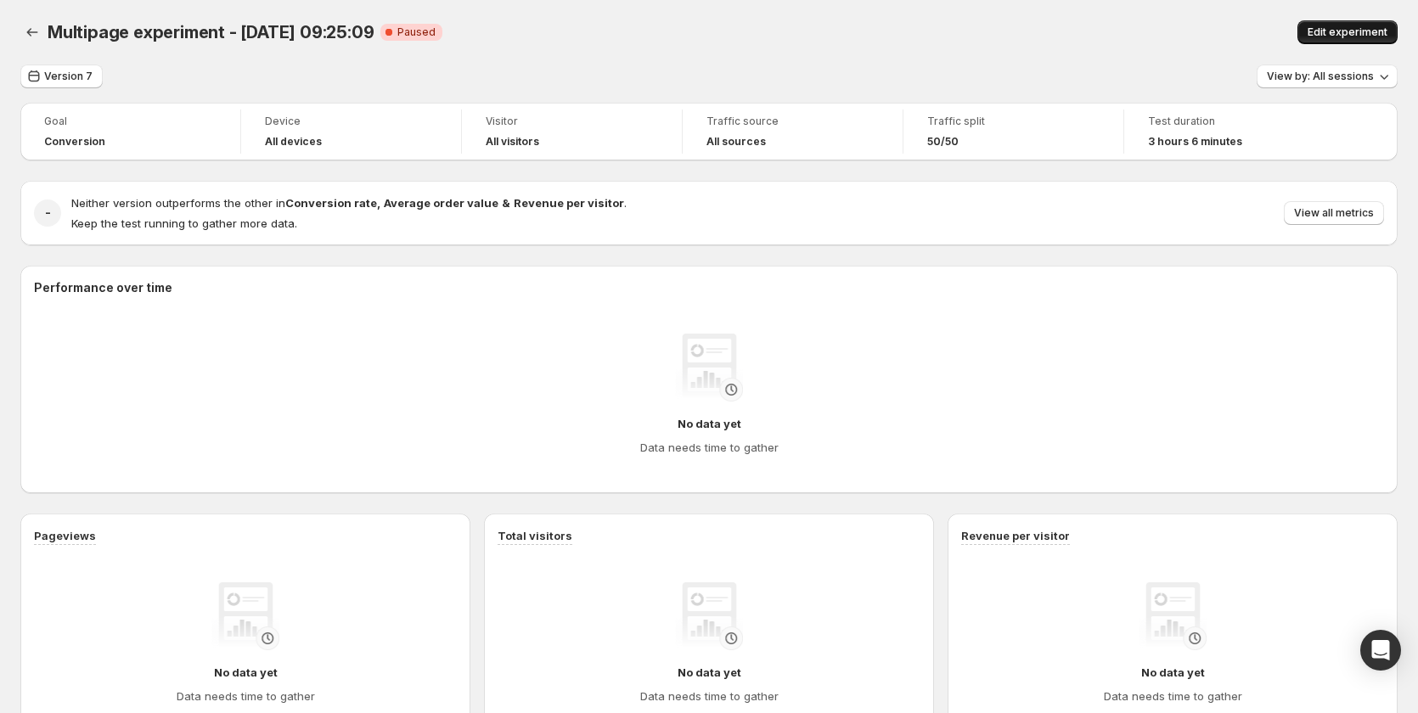
click at [1332, 32] on span "Edit experiment" at bounding box center [1348, 32] width 80 height 14
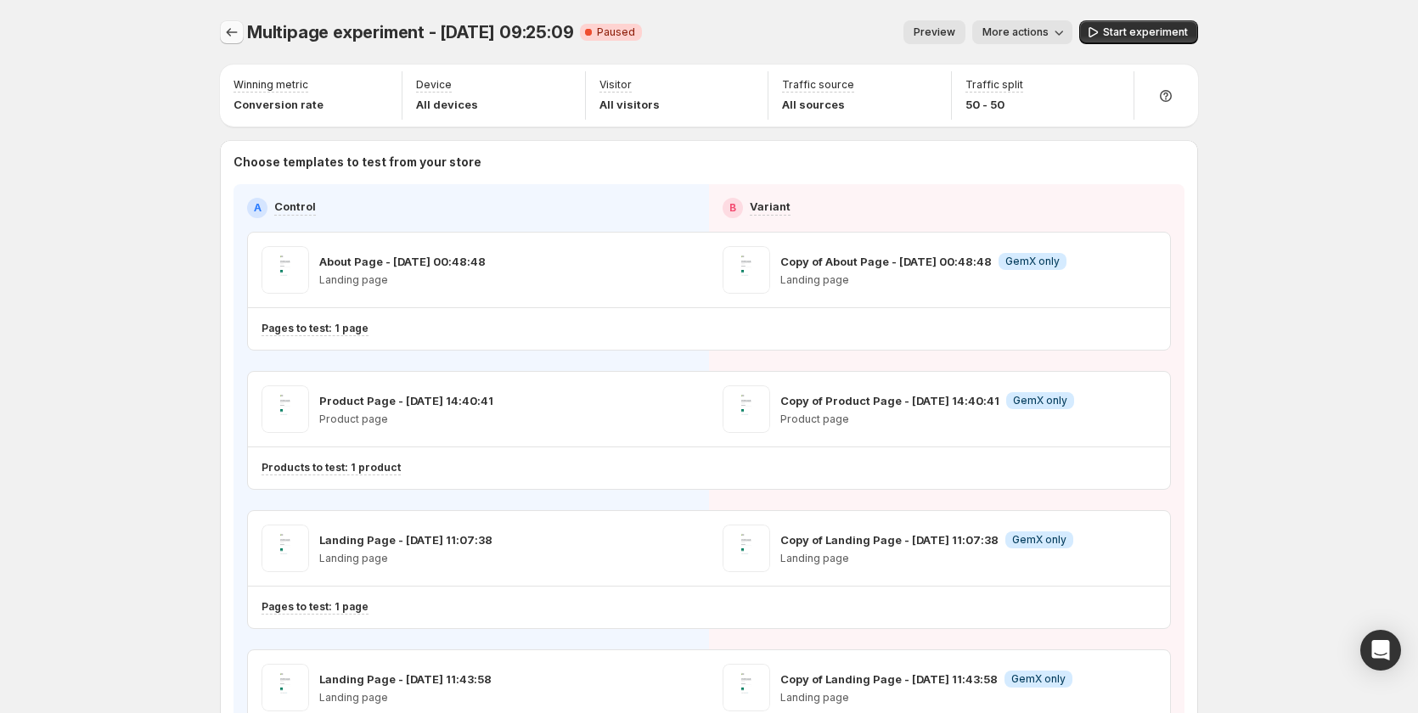
click at [240, 33] on icon "Experiments" at bounding box center [231, 32] width 17 height 17
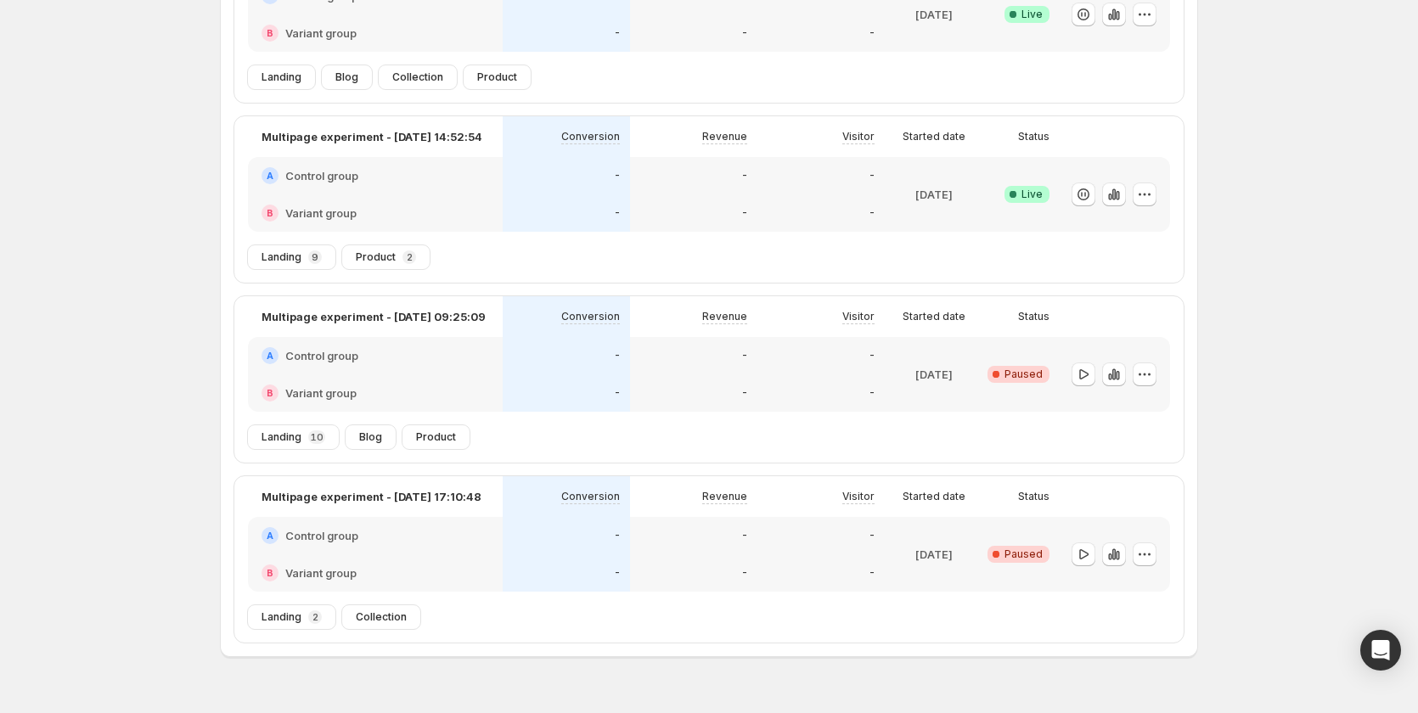
scroll to position [253, 0]
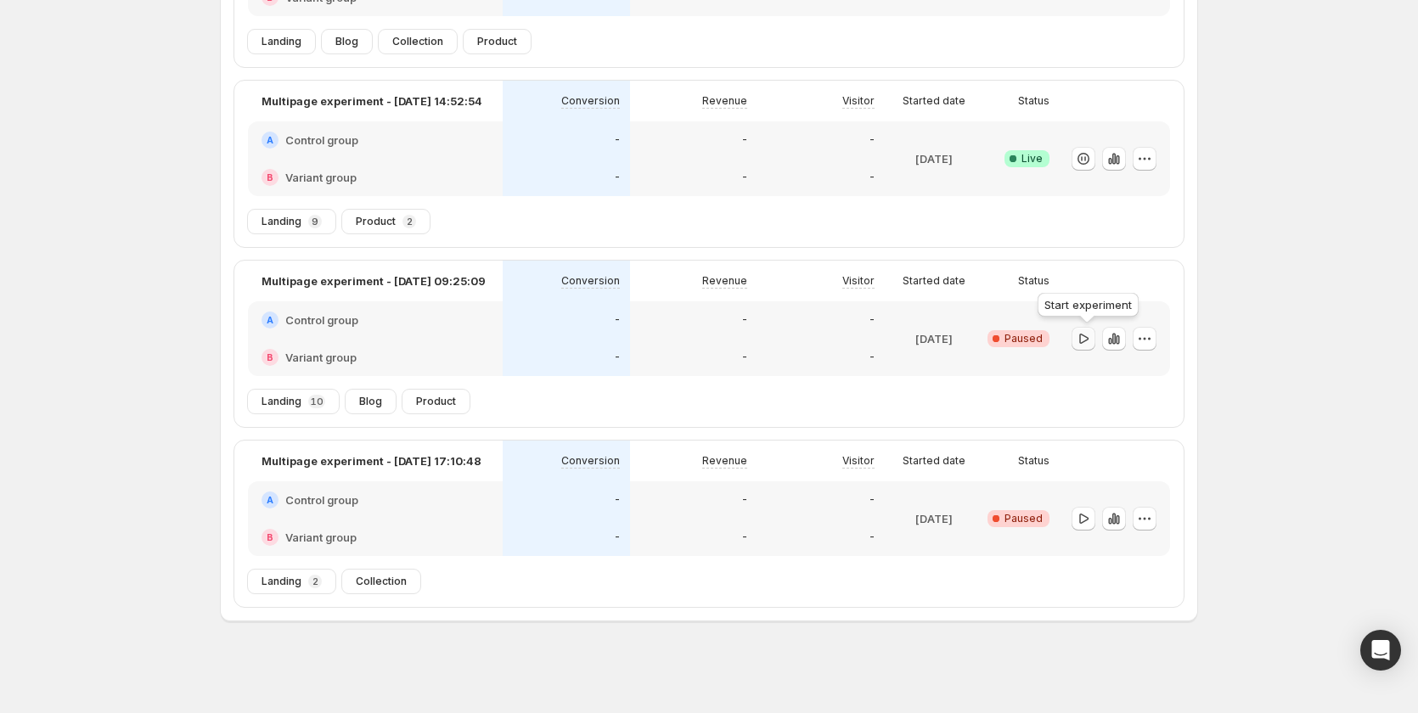
click at [1092, 334] on icon "button" at bounding box center [1083, 338] width 17 height 17
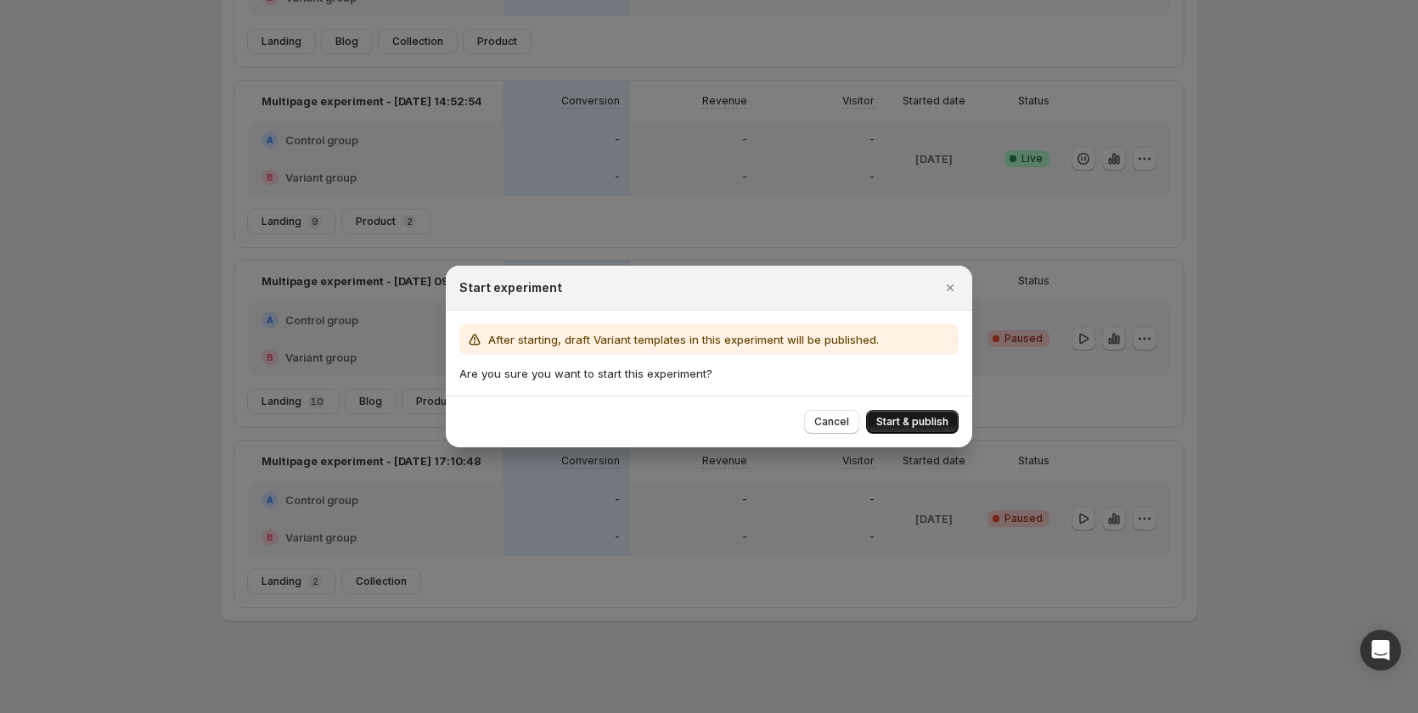
click at [932, 421] on span "Start & publish" at bounding box center [912, 422] width 72 height 14
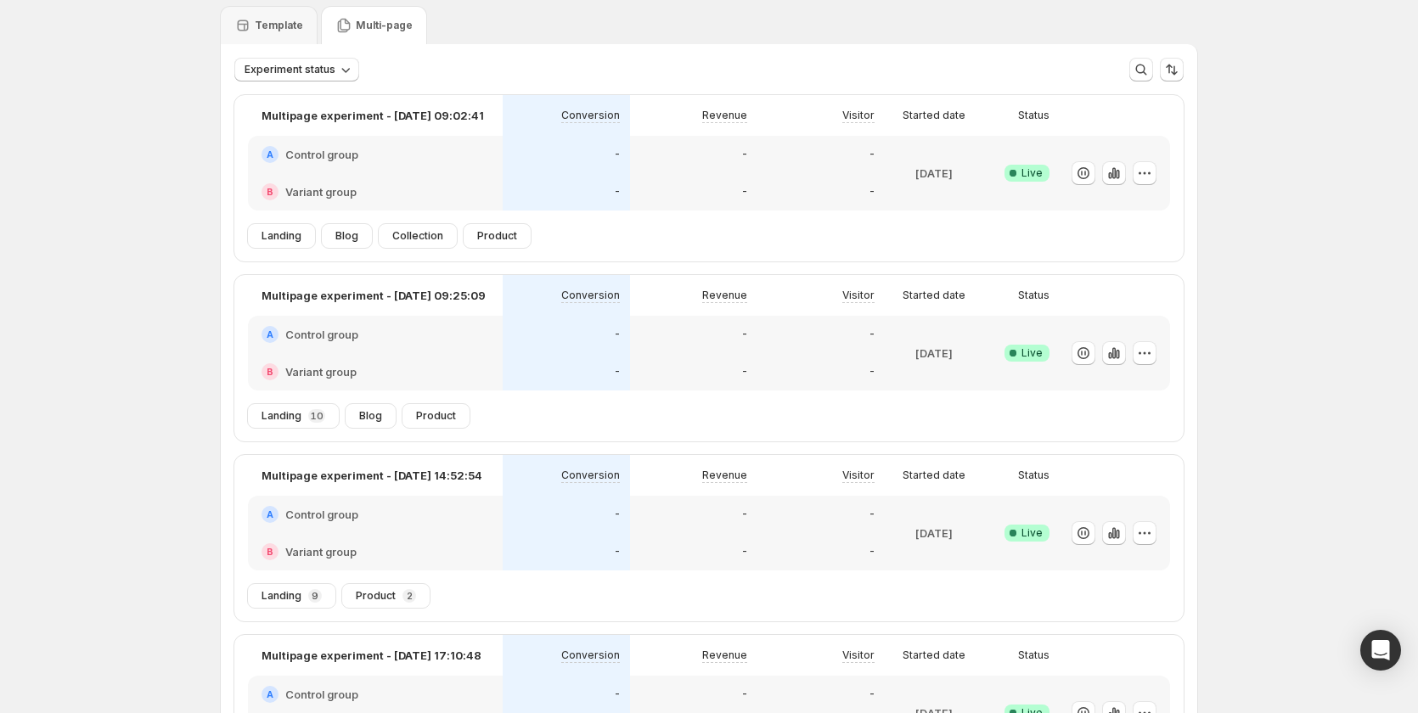
scroll to position [85, 0]
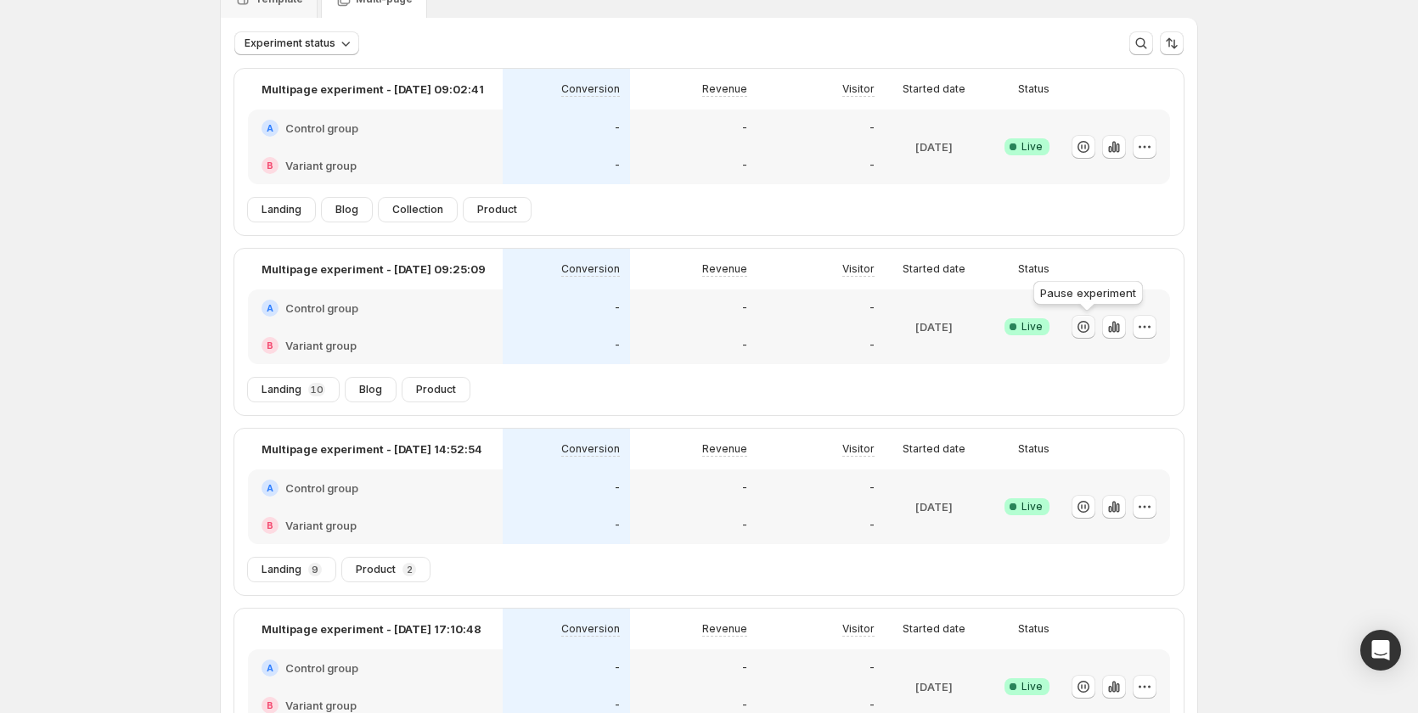
click at [1084, 328] on icon "button" at bounding box center [1083, 326] width 17 height 17
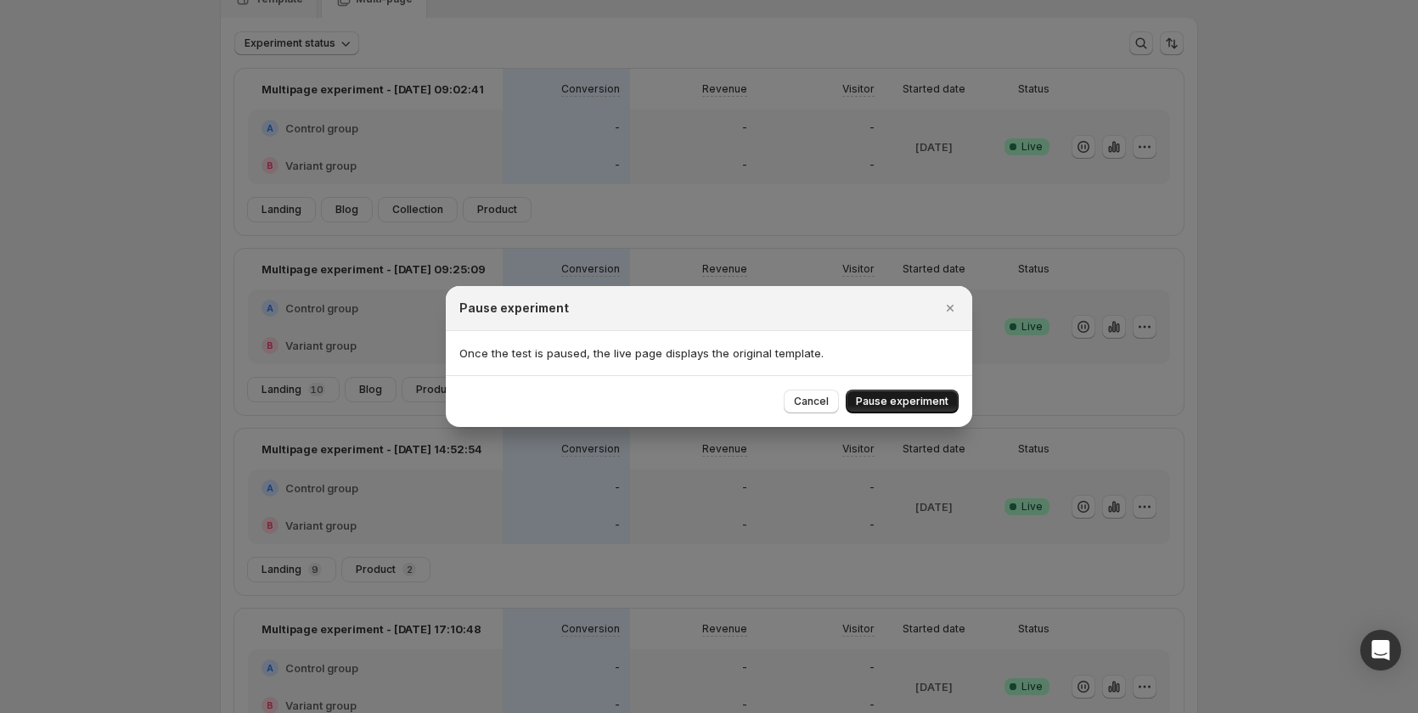
click at [912, 395] on button "Pause experiment" at bounding box center [902, 402] width 113 height 24
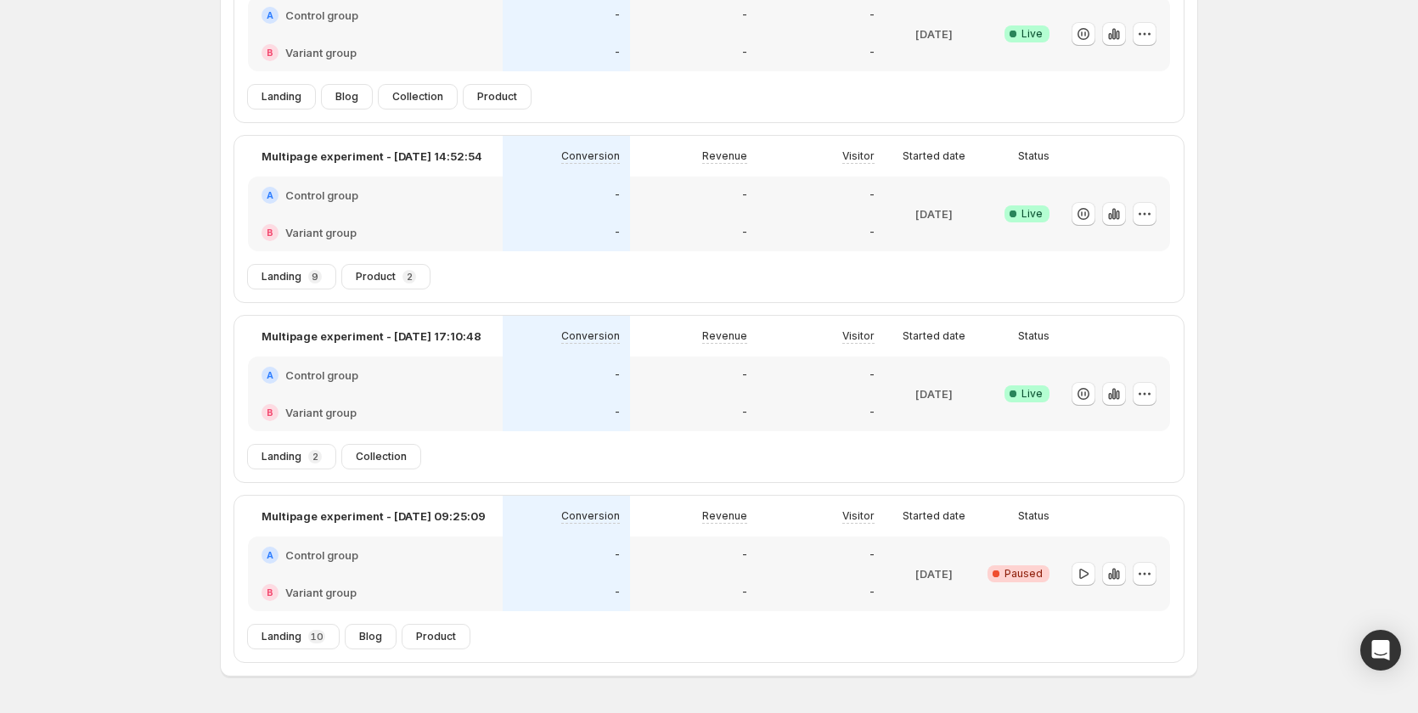
scroll to position [253, 0]
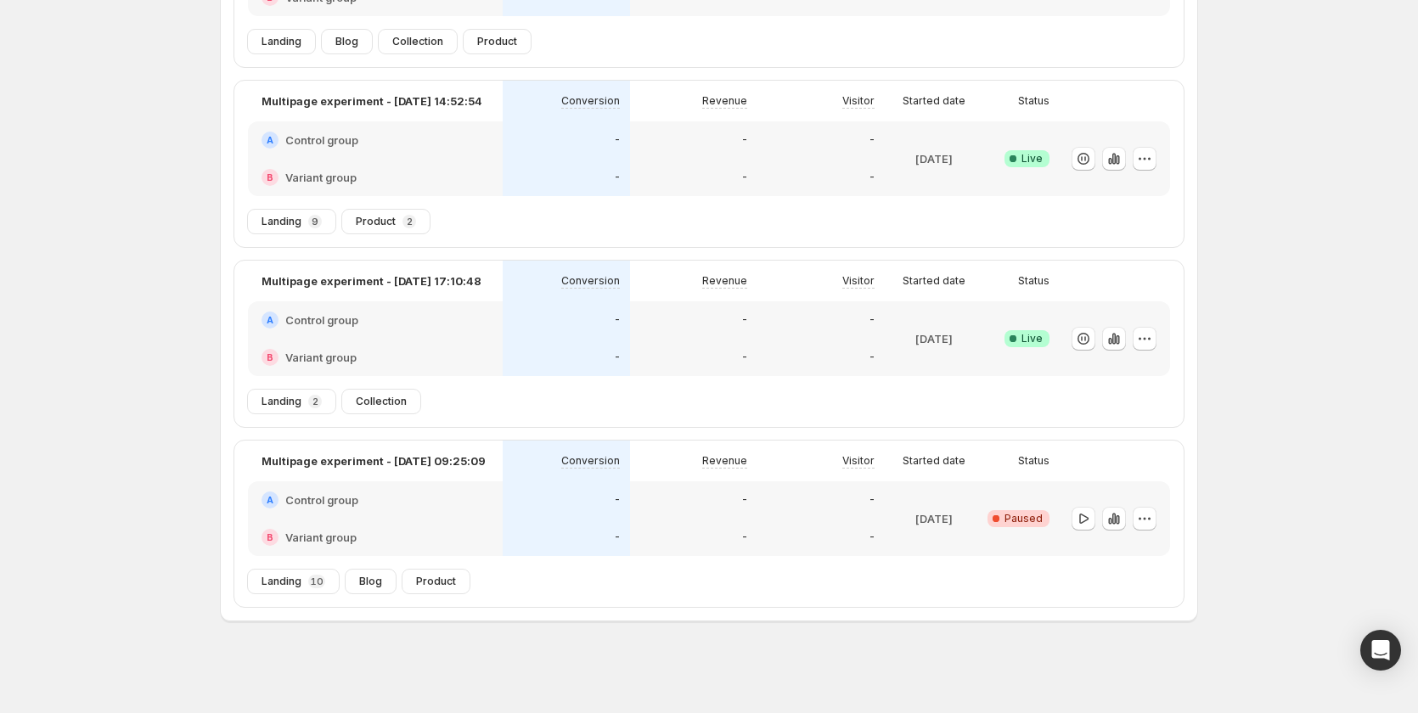
click at [745, 531] on div "-" at bounding box center [693, 537] width 107 height 17
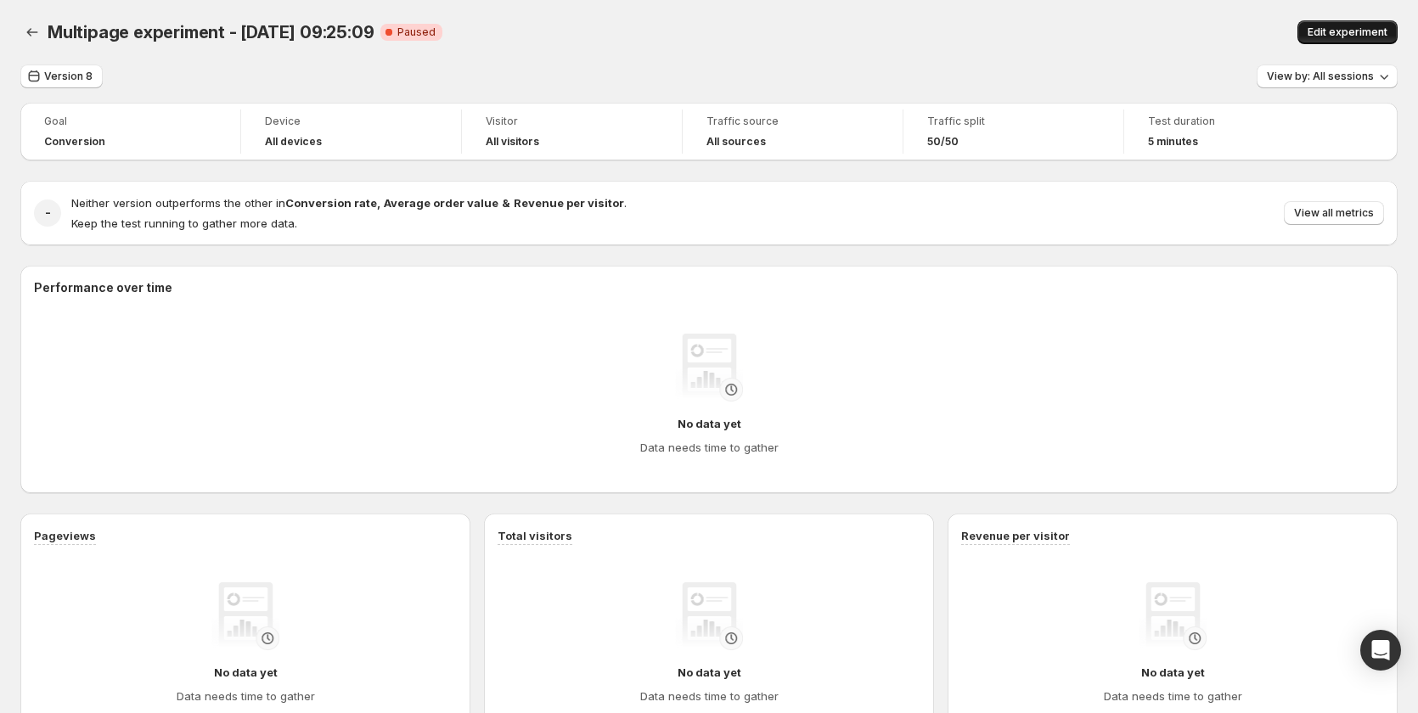
click at [1349, 28] on span "Edit experiment" at bounding box center [1348, 32] width 80 height 14
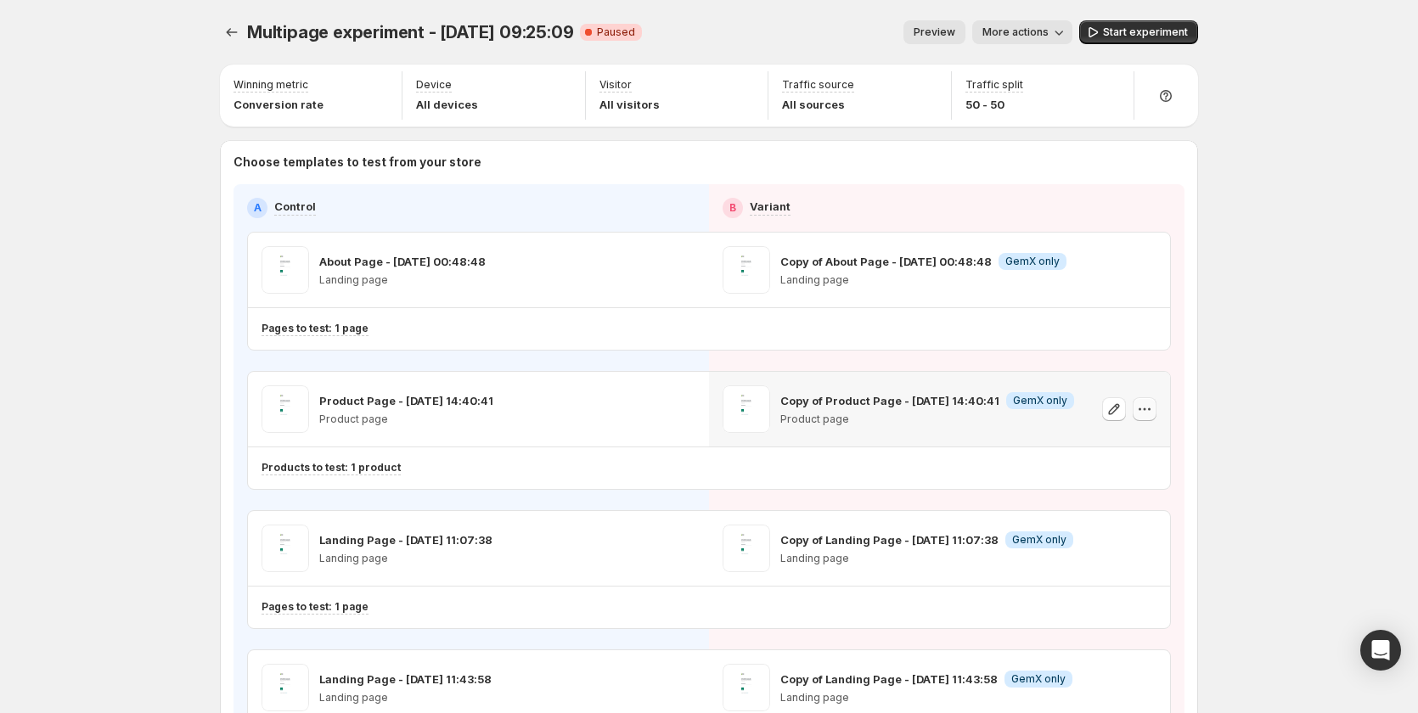
click at [1151, 410] on icon "button" at bounding box center [1149, 409] width 3 height 3
click at [1137, 510] on span "Remove template" at bounding box center [1150, 517] width 92 height 14
click at [954, 406] on span "Select template for Variant" at bounding box center [932, 409] width 135 height 14
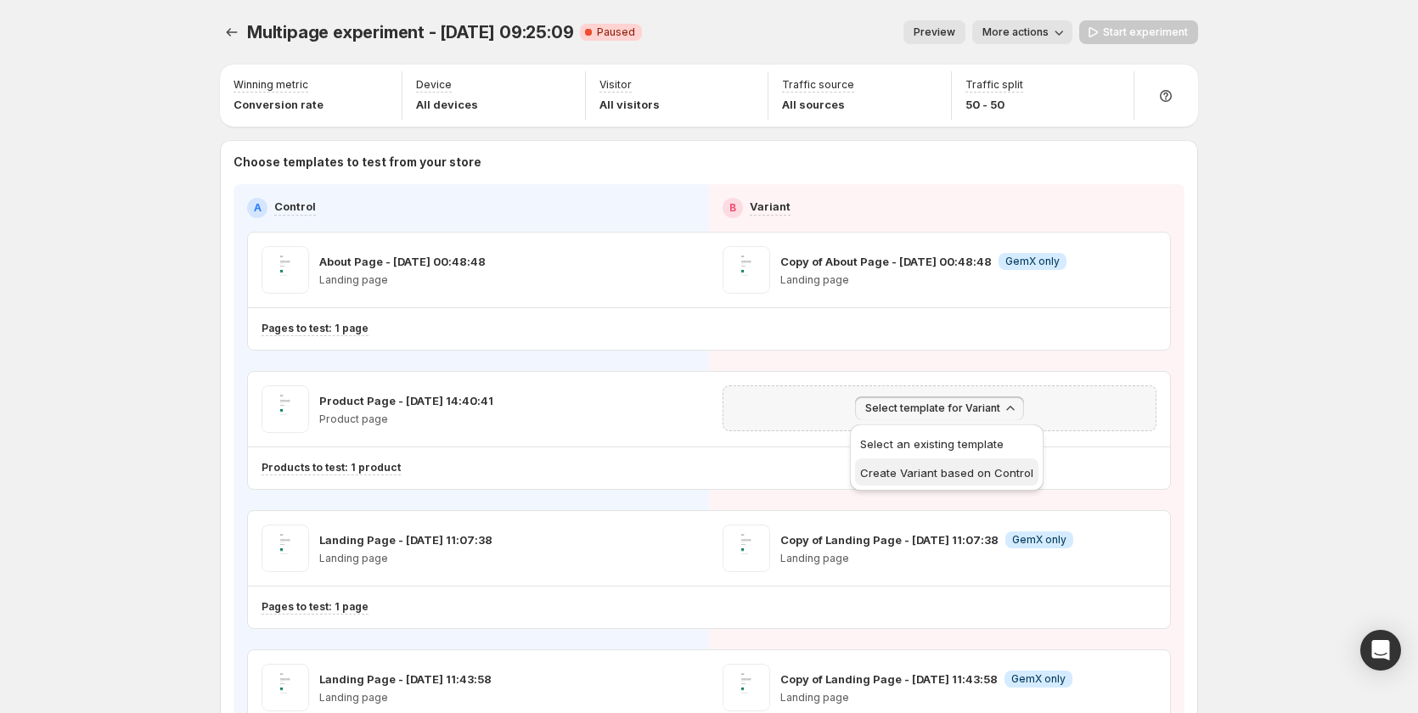
click at [955, 481] on span "Create Variant based on Control" at bounding box center [946, 473] width 173 height 17
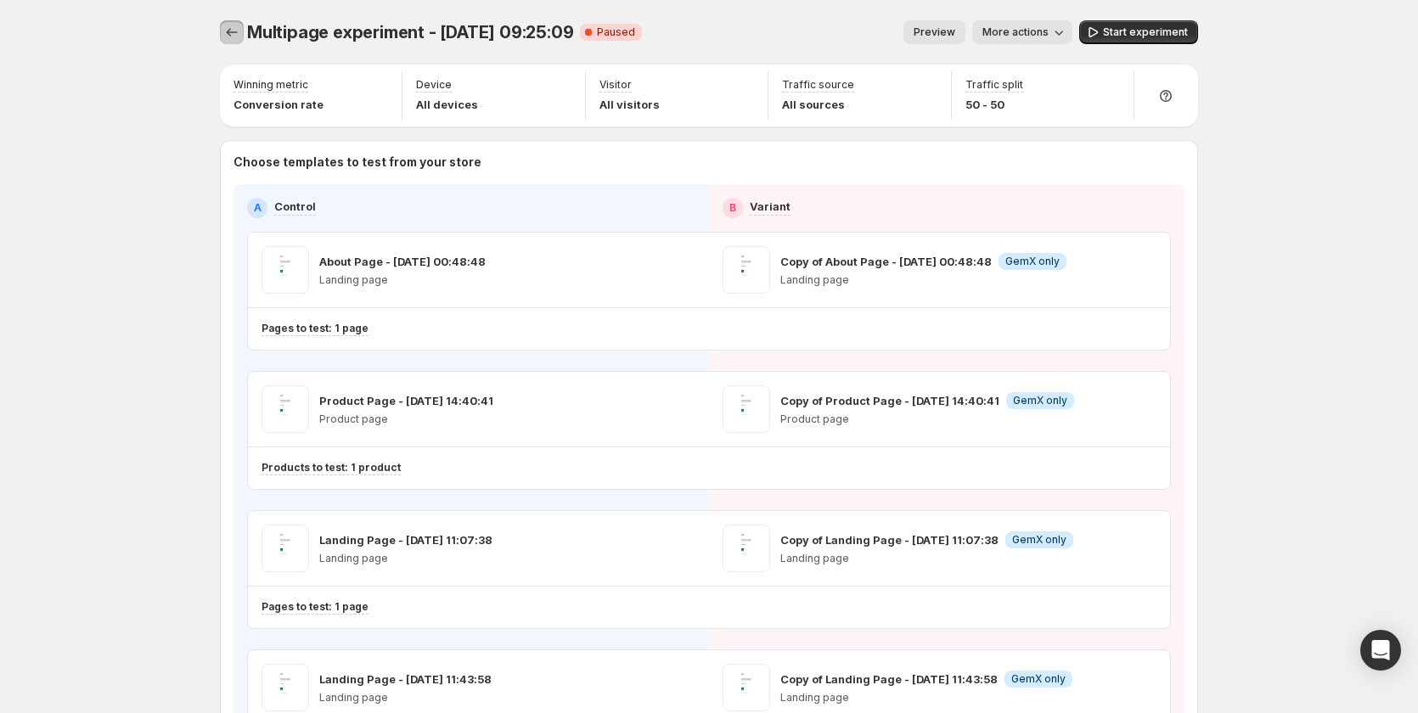
click at [240, 29] on icon "Experiments" at bounding box center [231, 32] width 17 height 17
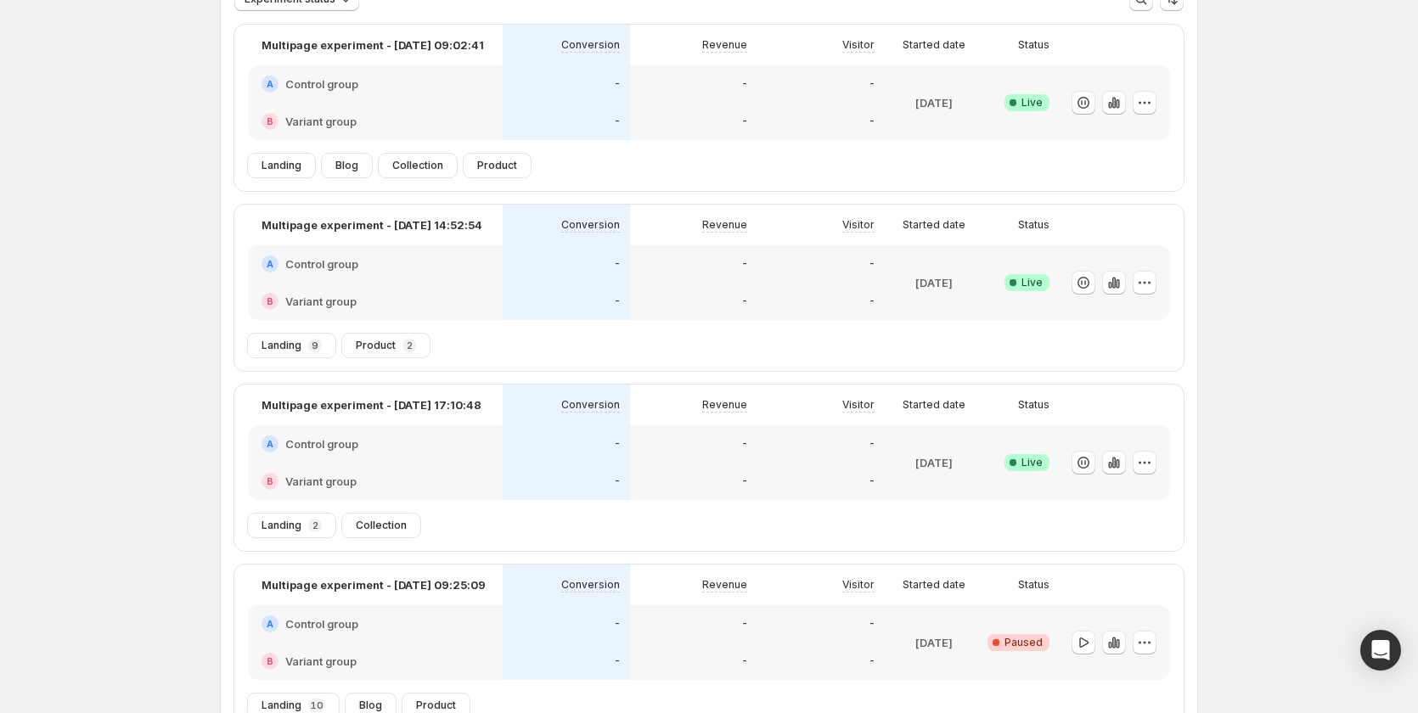
scroll to position [253, 0]
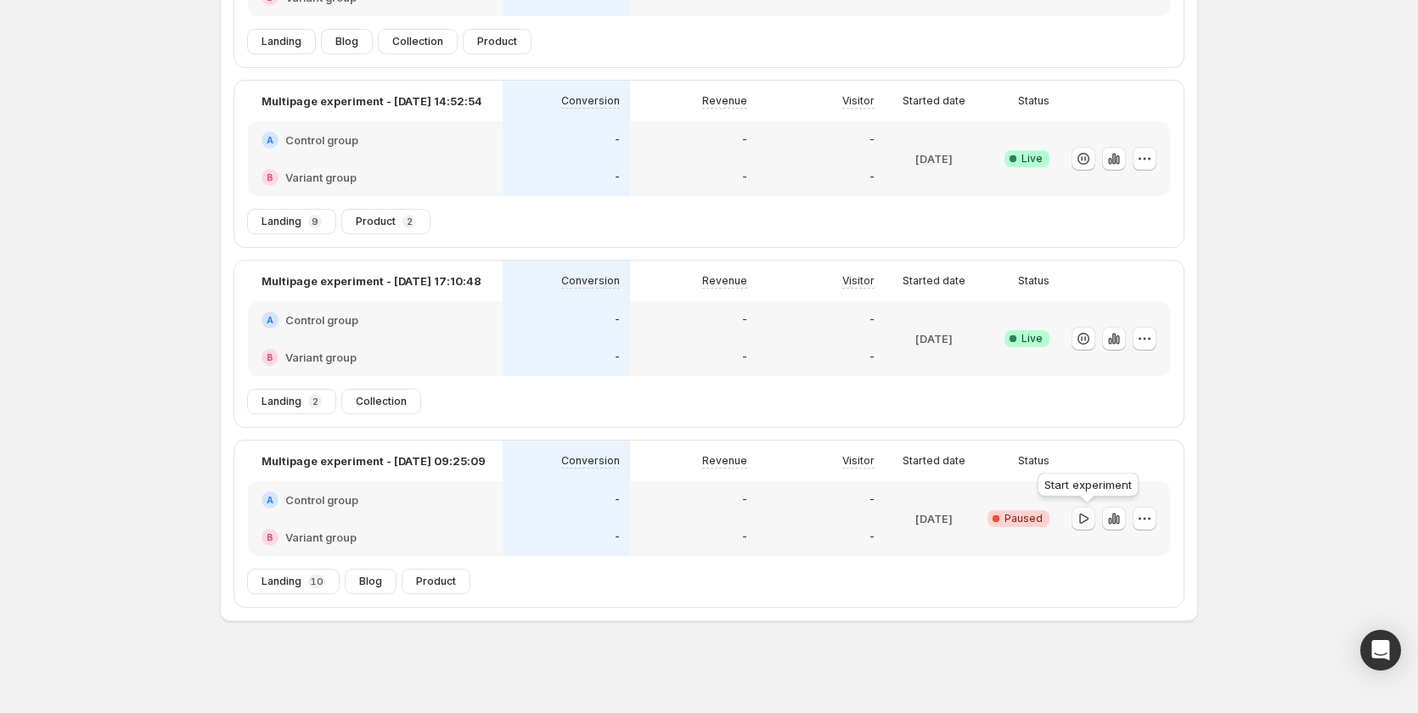
click at [1092, 521] on icon "button" at bounding box center [1083, 518] width 17 height 17
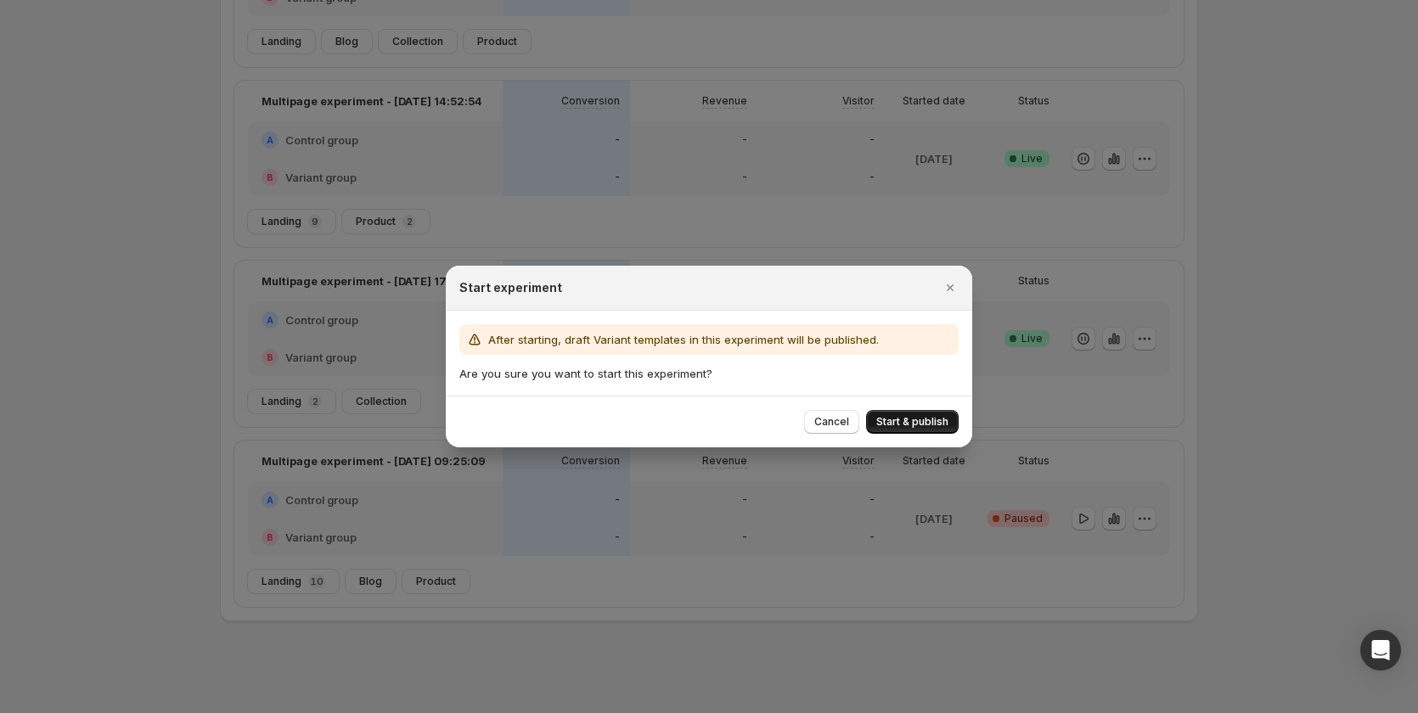
click at [904, 420] on span "Start & publish" at bounding box center [912, 422] width 72 height 14
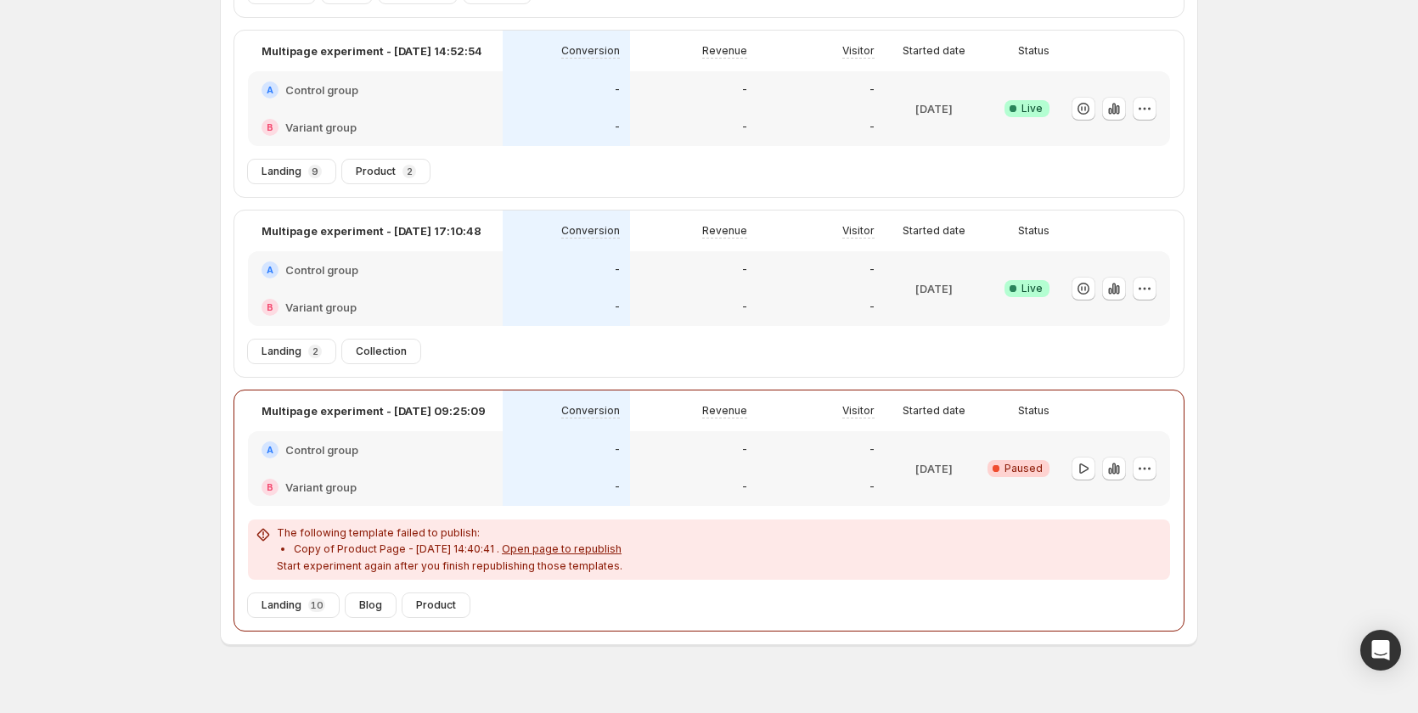
scroll to position [327, 0]
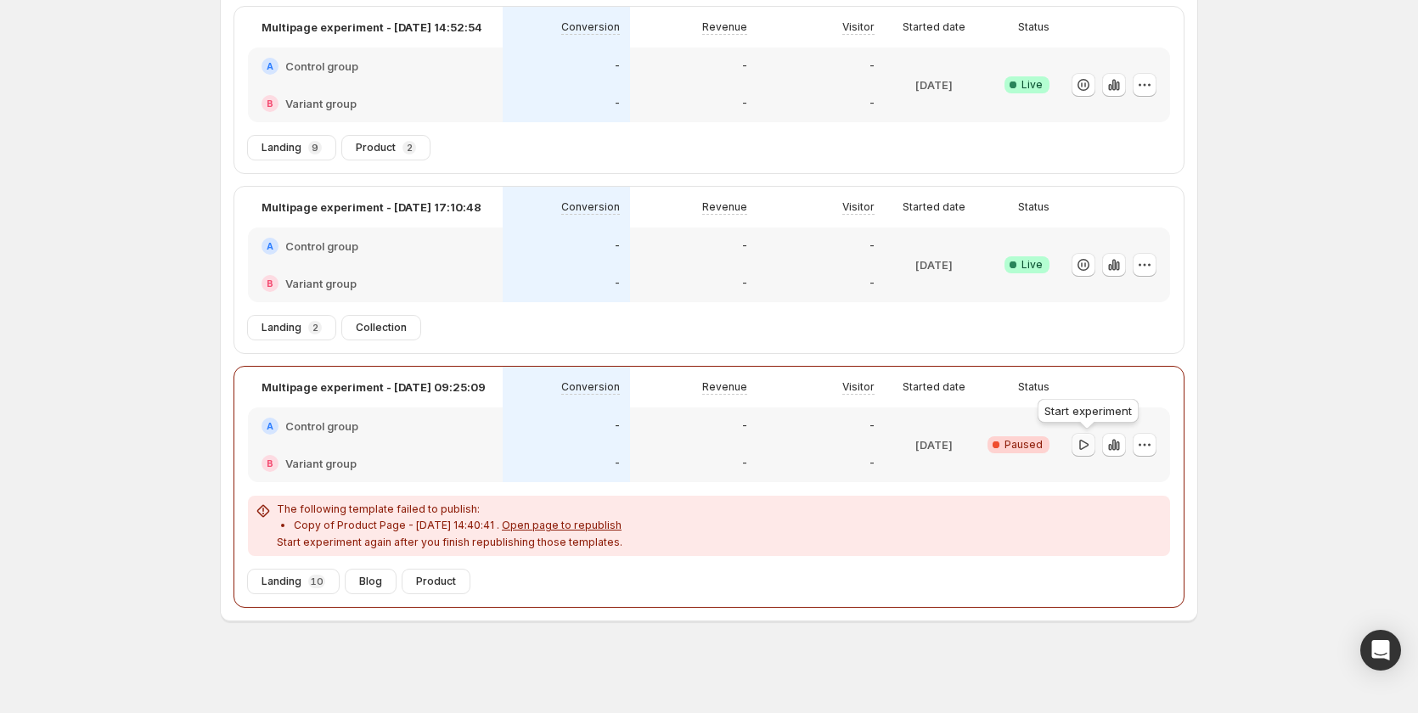
click at [1083, 447] on icon "button" at bounding box center [1083, 445] width 17 height 17
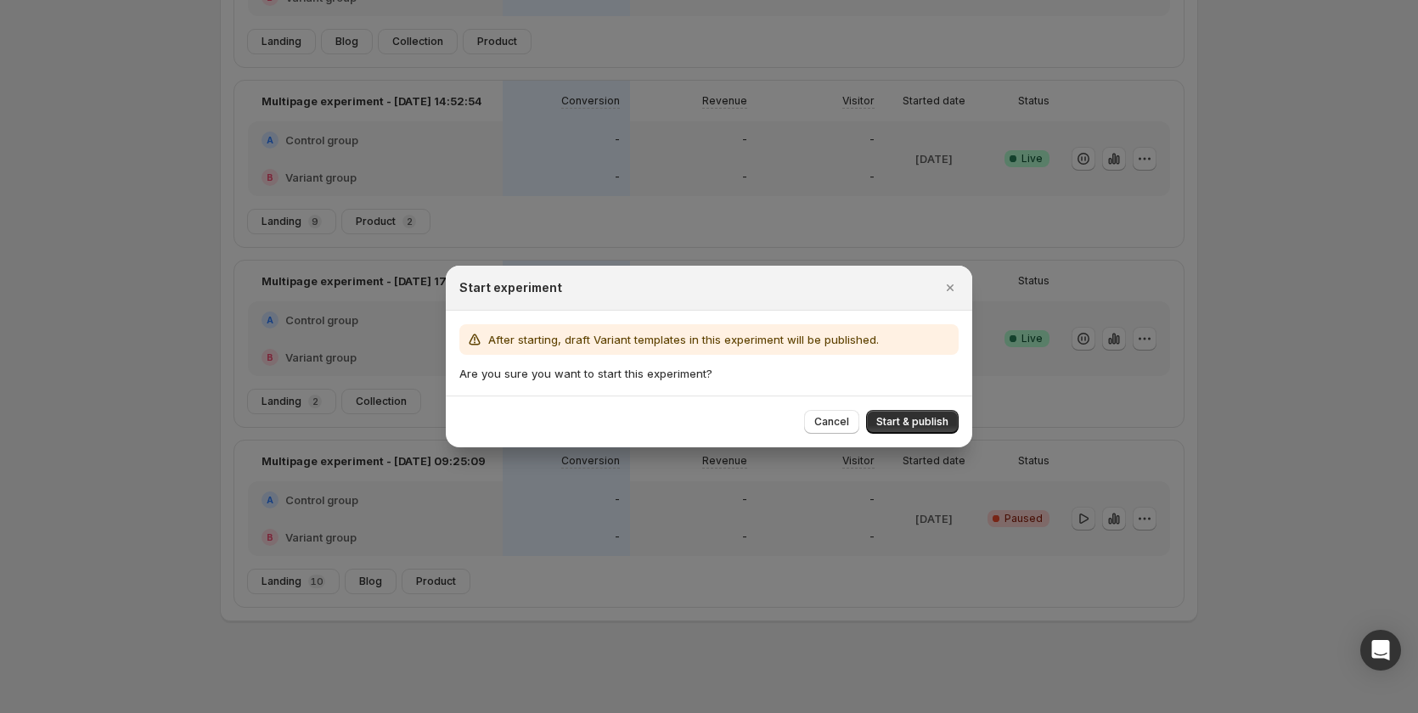
scroll to position [253, 0]
click at [887, 418] on span "Start & publish" at bounding box center [912, 422] width 72 height 14
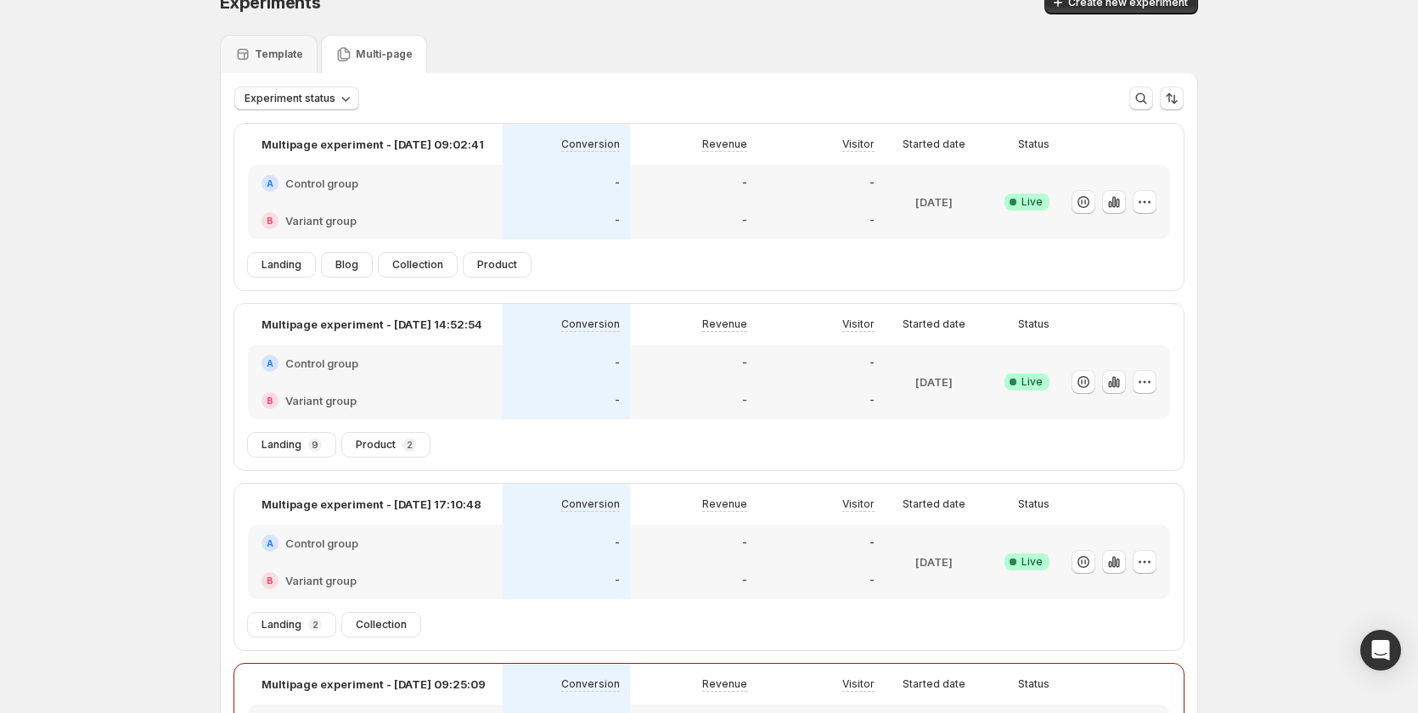
scroll to position [0, 0]
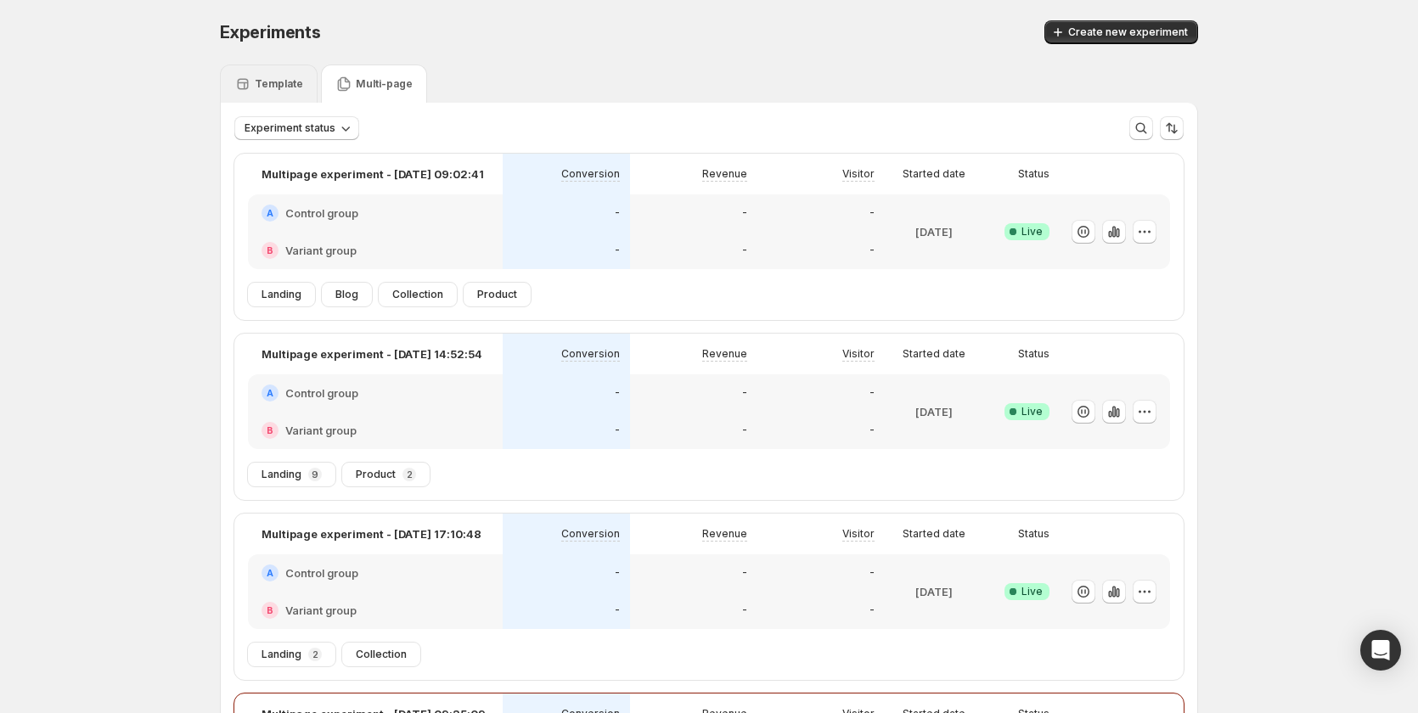
click at [265, 75] on div "Template" at bounding box center [269, 84] width 98 height 38
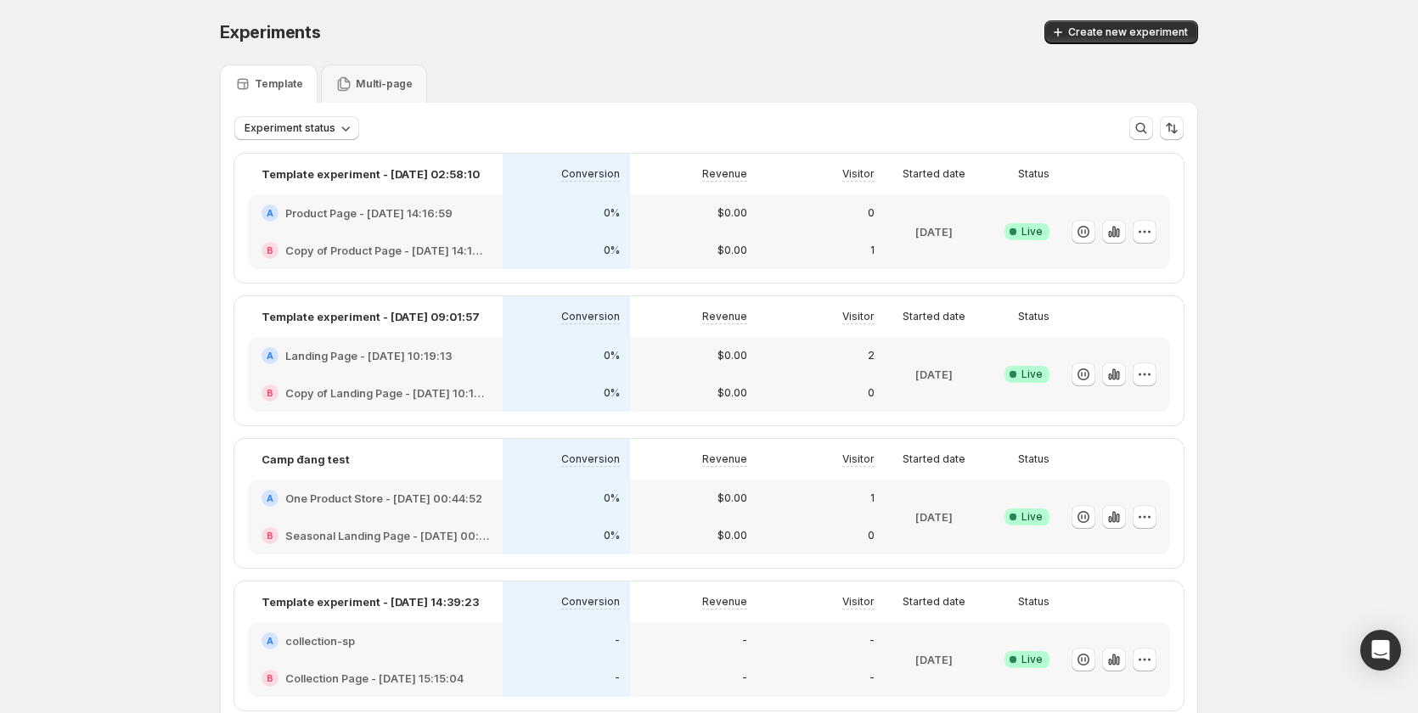
click at [362, 75] on div "Multi-page" at bounding box center [374, 84] width 106 height 38
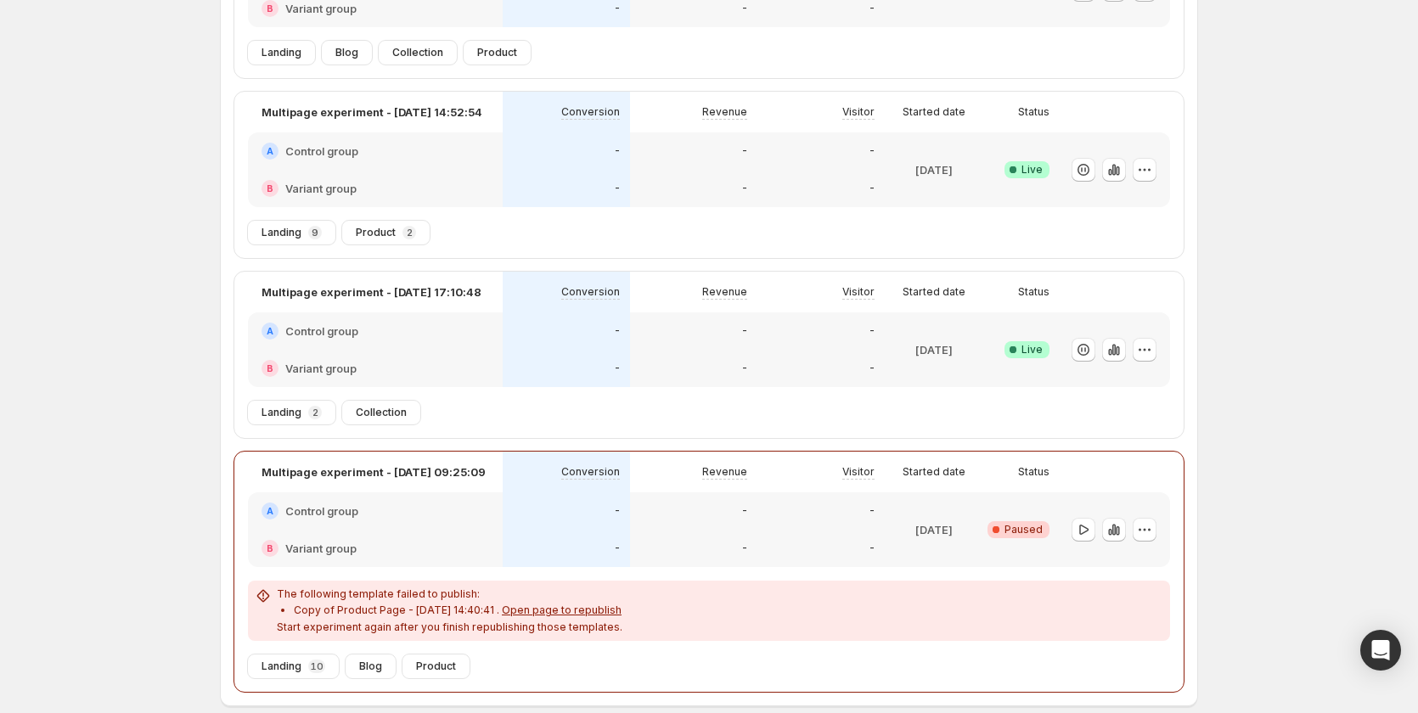
scroll to position [327, 0]
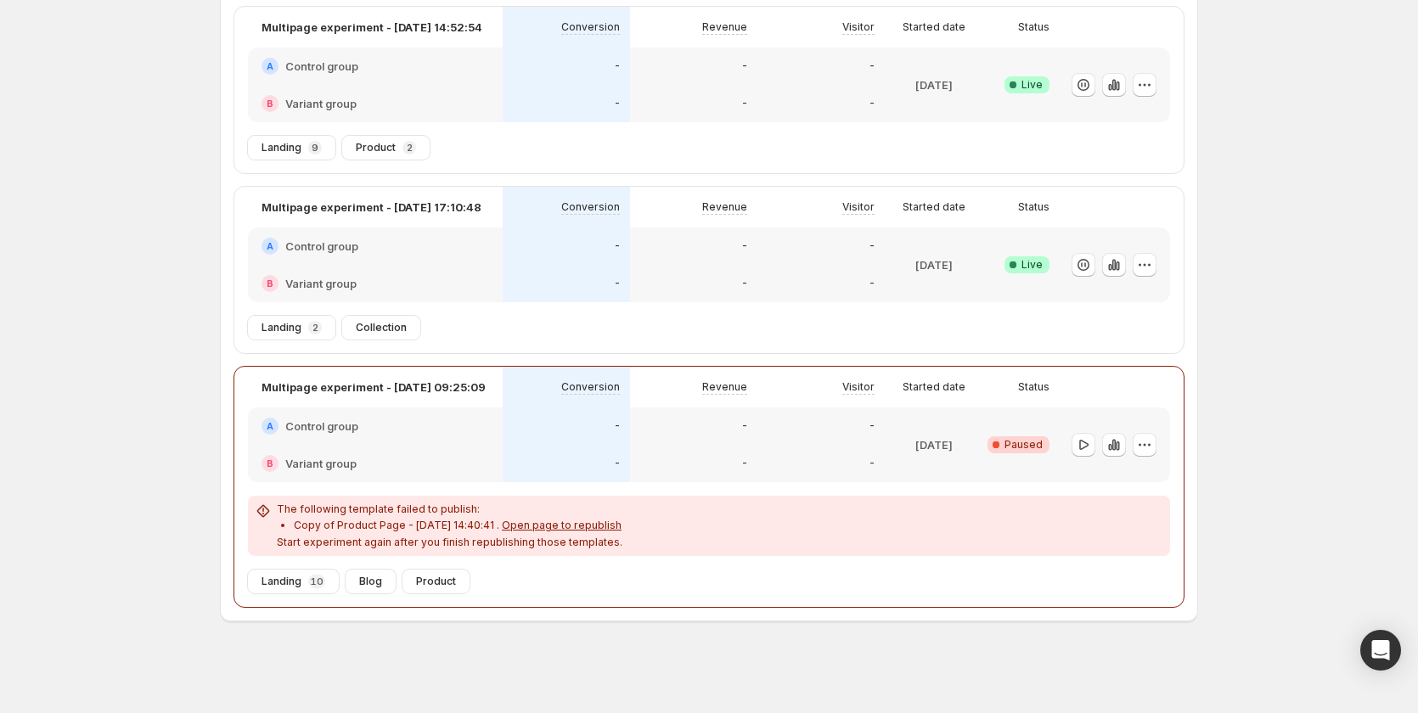
click at [653, 404] on div "Revenue" at bounding box center [693, 387] width 127 height 41
click at [671, 452] on div "-" at bounding box center [693, 463] width 127 height 37
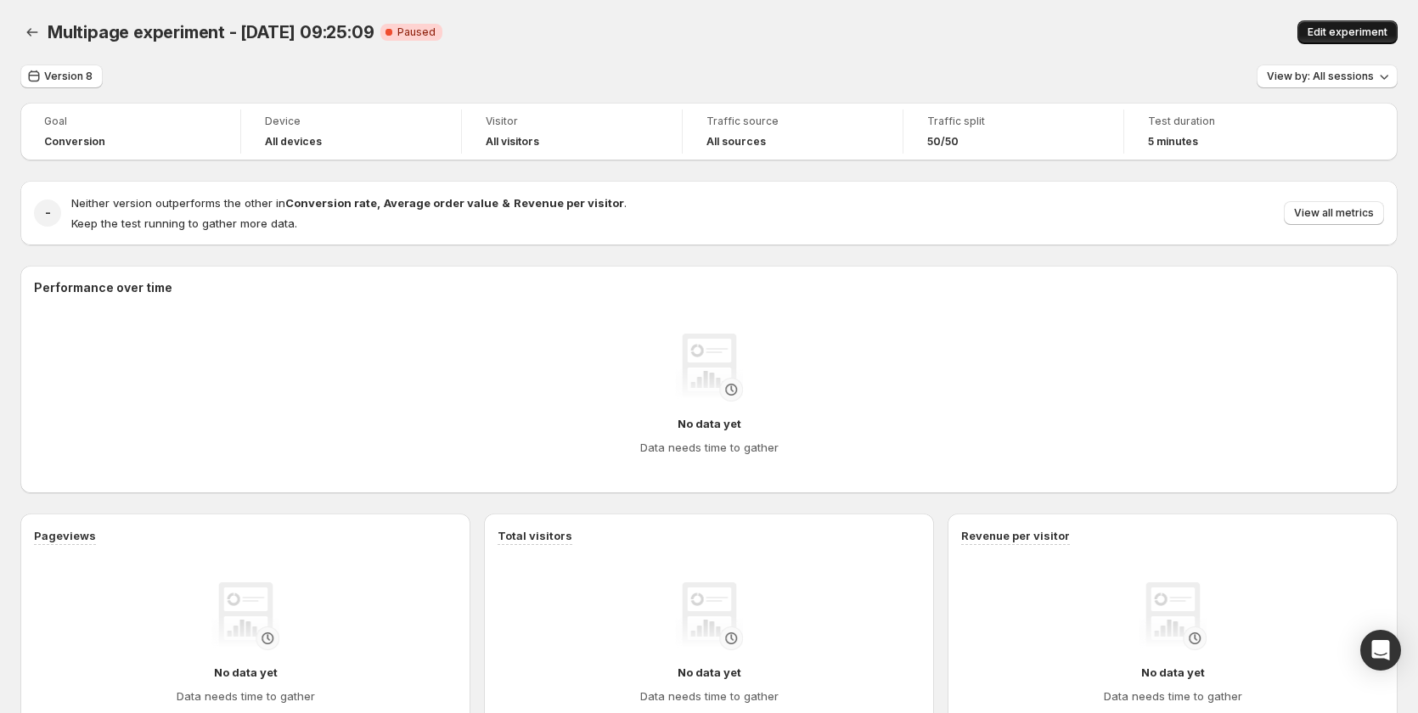
click at [1360, 27] on span "Edit experiment" at bounding box center [1348, 32] width 80 height 14
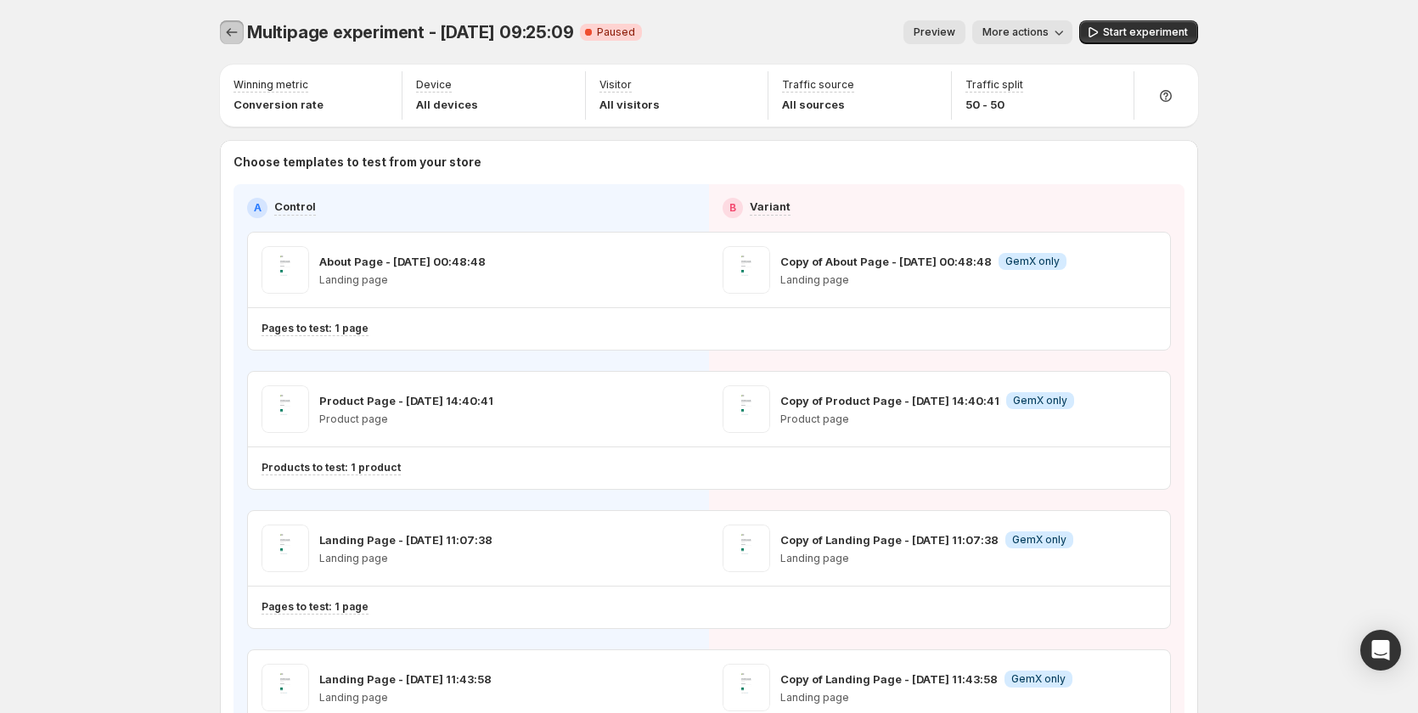
click at [231, 30] on icon "Experiments" at bounding box center [231, 32] width 17 height 17
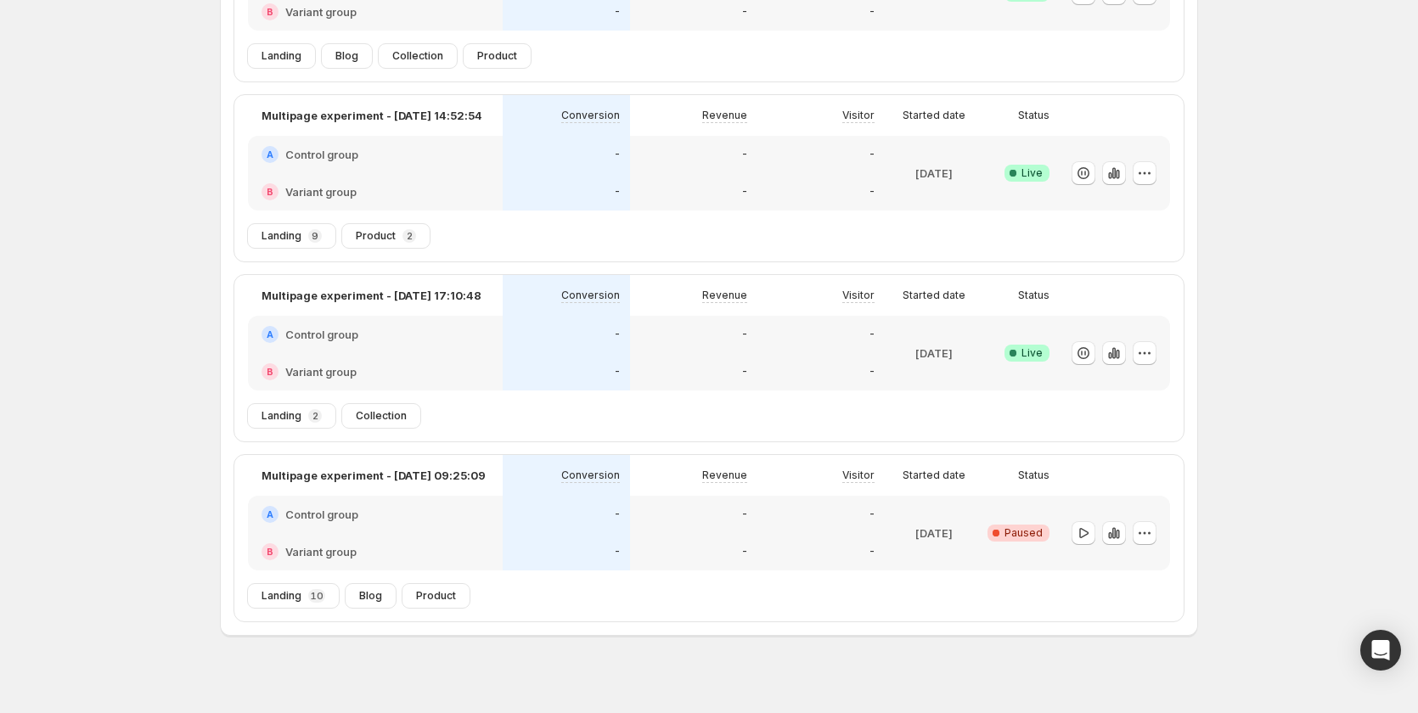
scroll to position [253, 0]
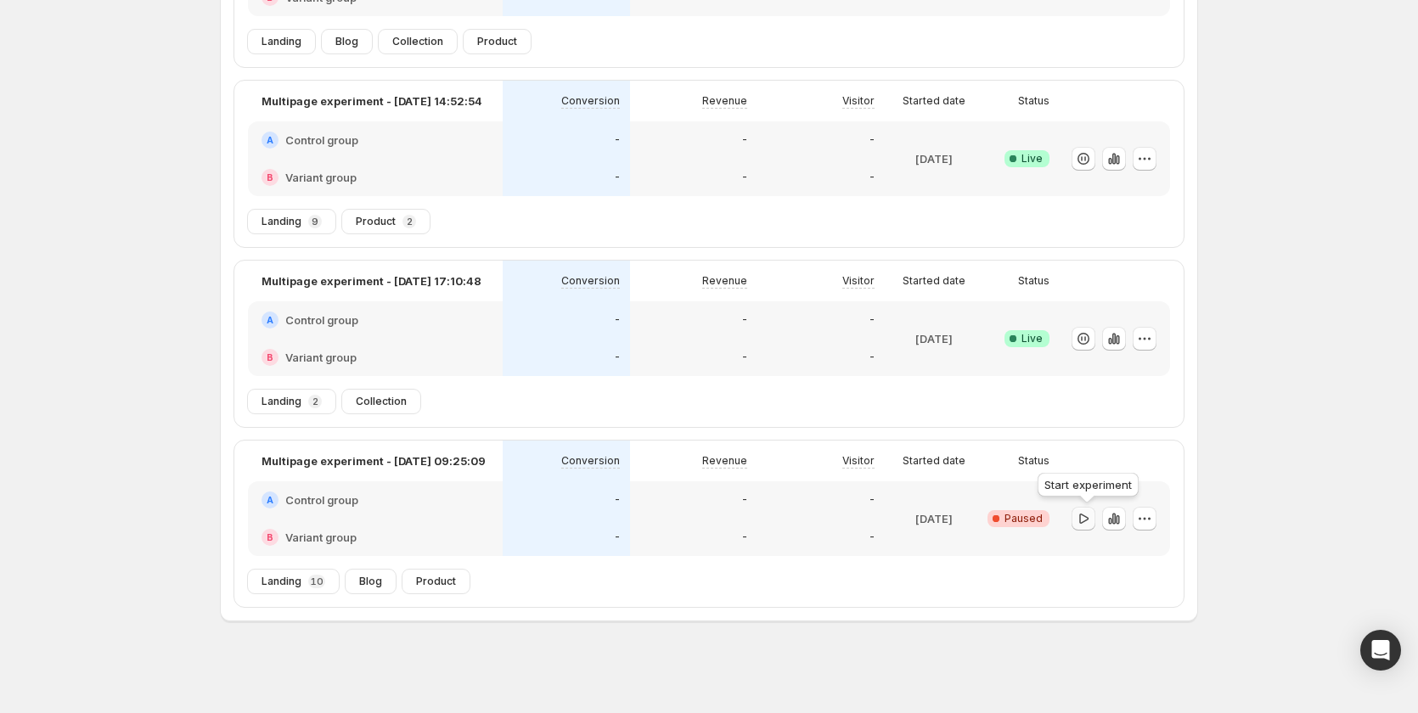
click at [1090, 518] on icon "button" at bounding box center [1083, 518] width 17 height 17
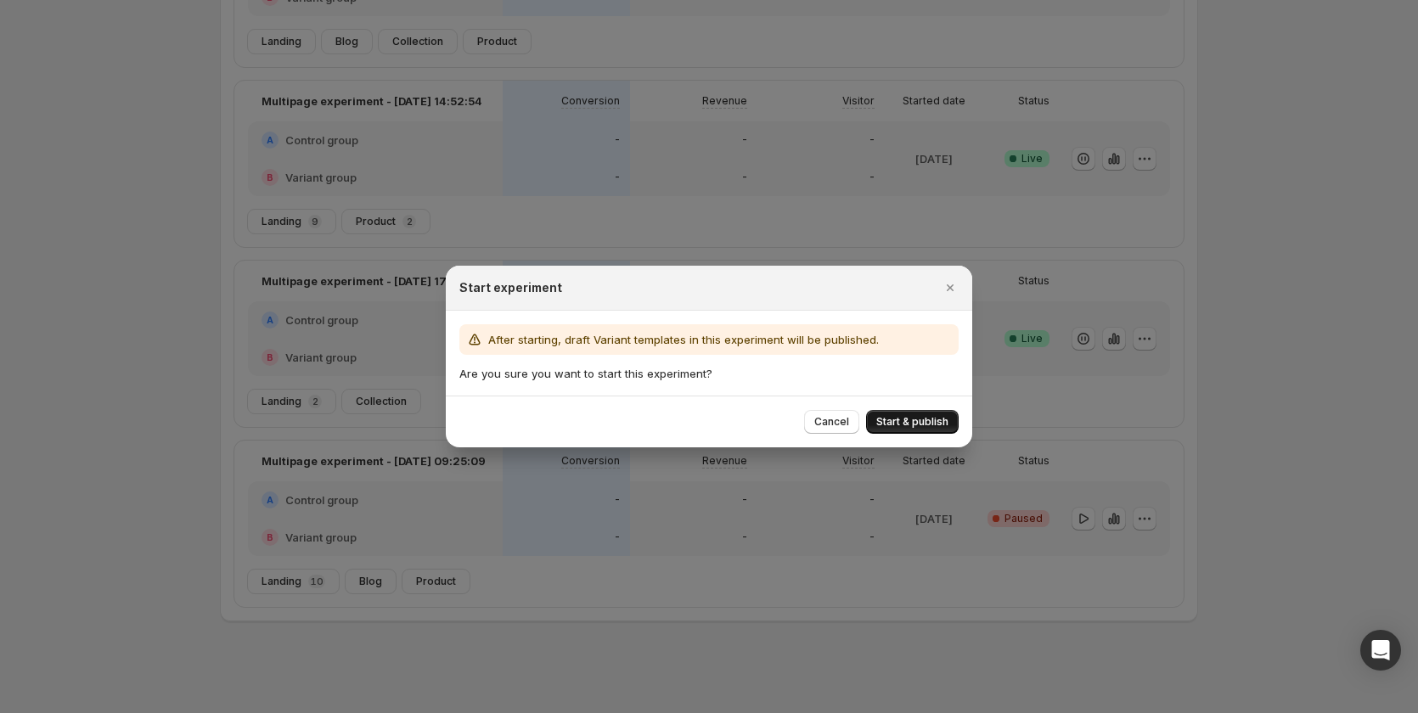
click at [950, 421] on button "Start & publish" at bounding box center [912, 422] width 93 height 24
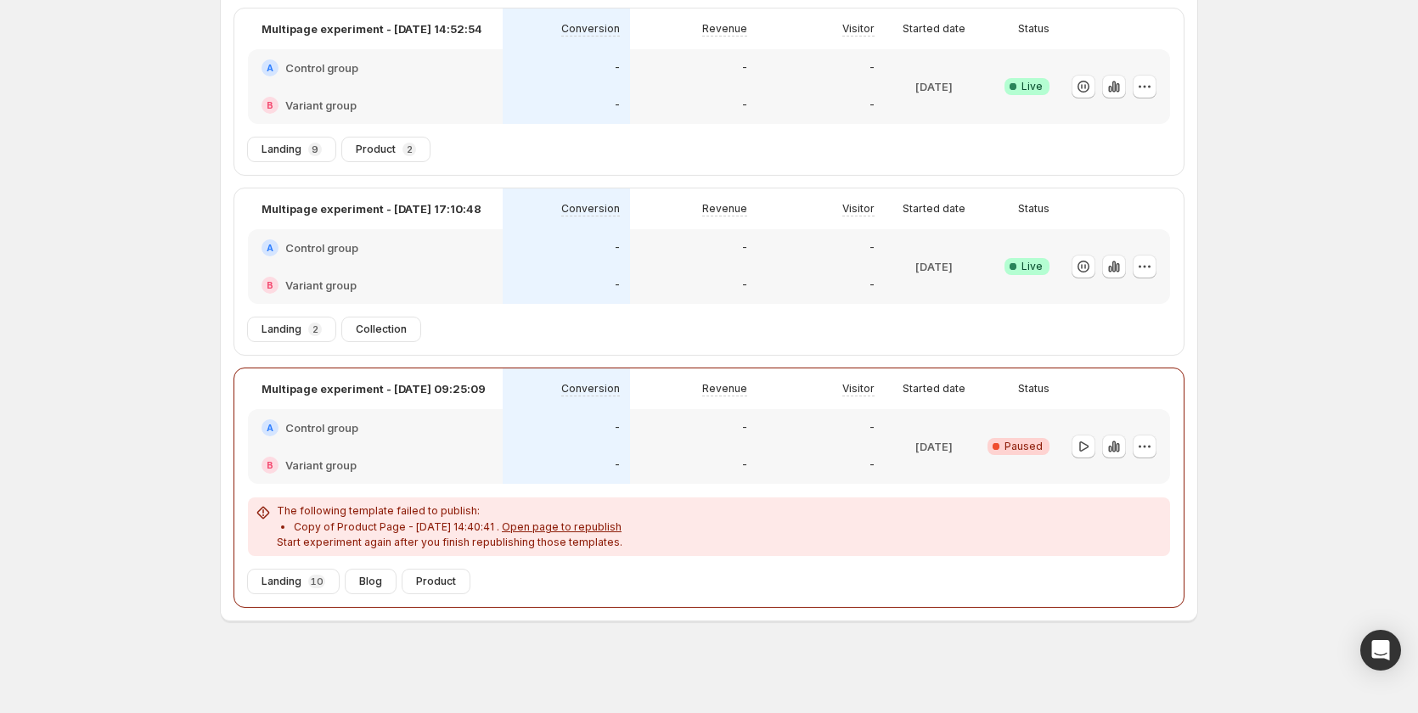
scroll to position [327, 0]
click at [529, 526] on span "Open page to republish" at bounding box center [562, 525] width 120 height 13
click at [1085, 448] on icon "button" at bounding box center [1083, 445] width 17 height 17
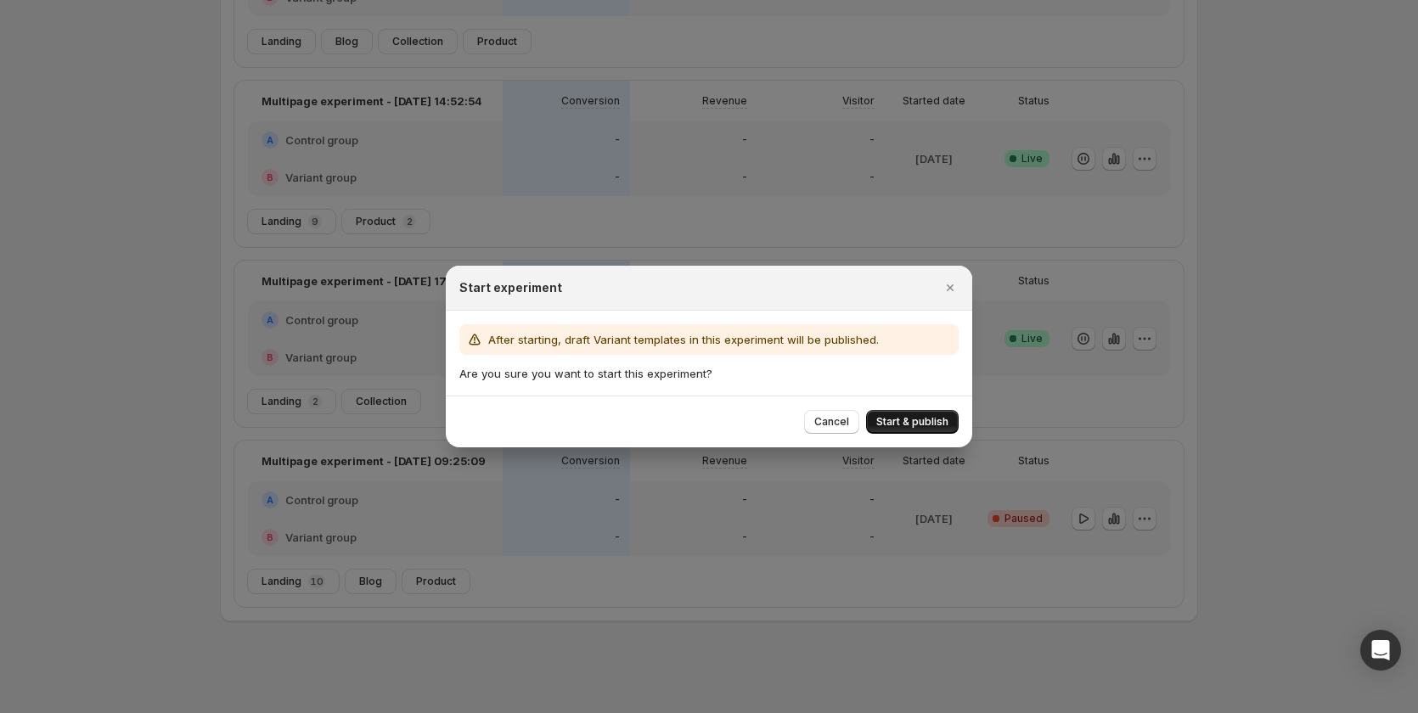
click at [891, 417] on span "Start & publish" at bounding box center [912, 422] width 72 height 14
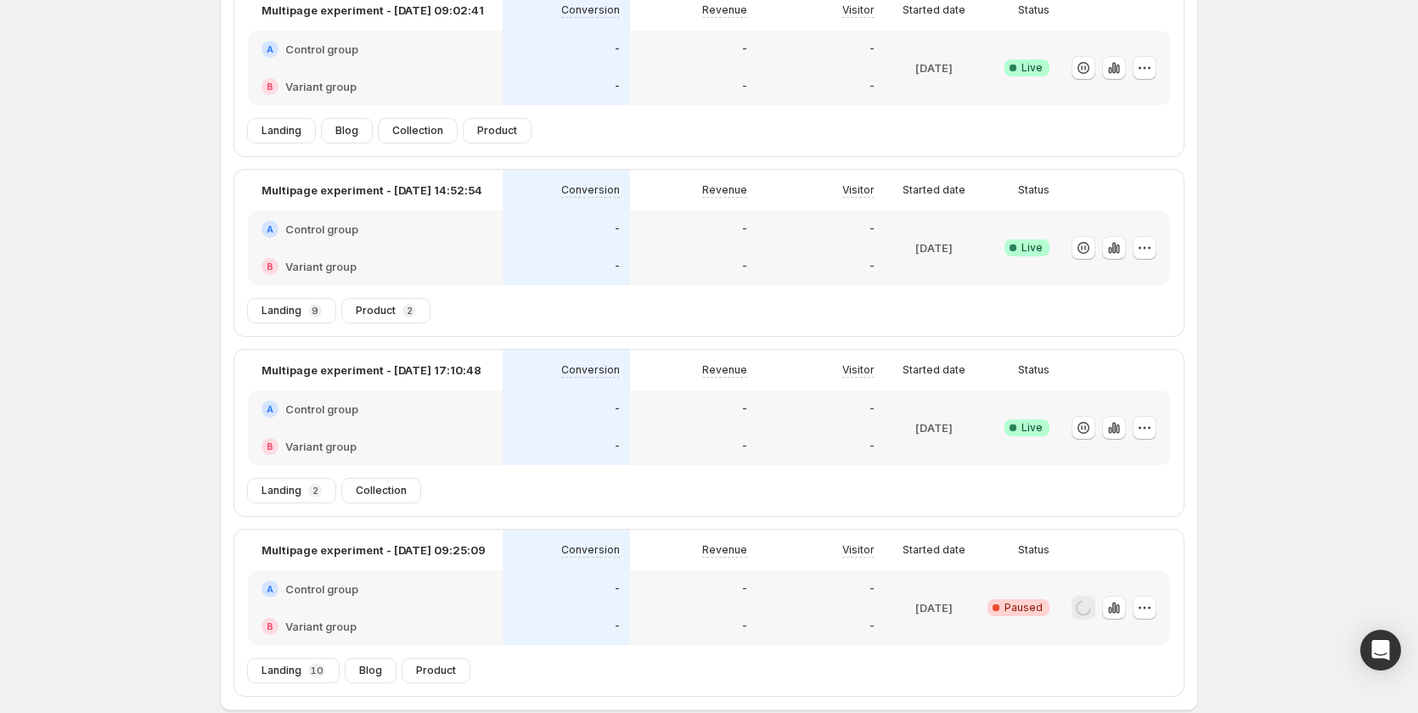
scroll to position [0, 0]
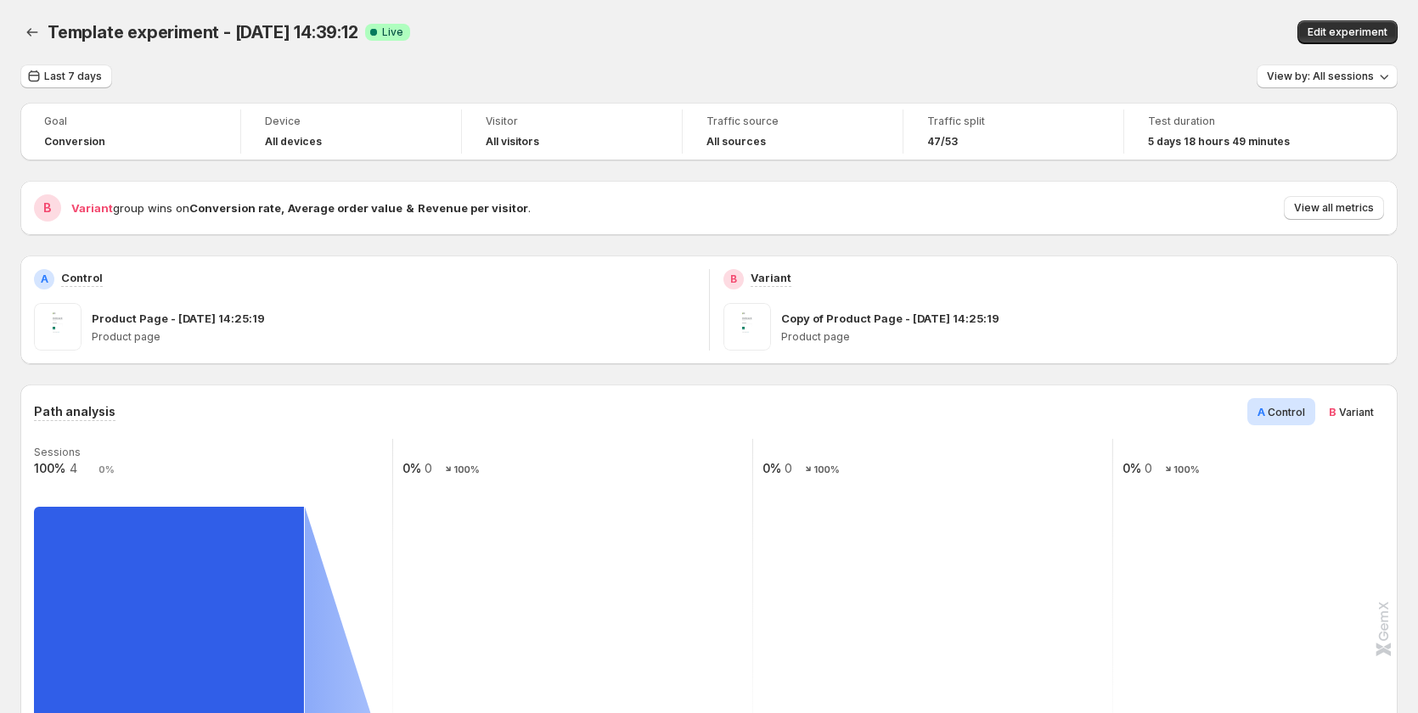
scroll to position [170, 0]
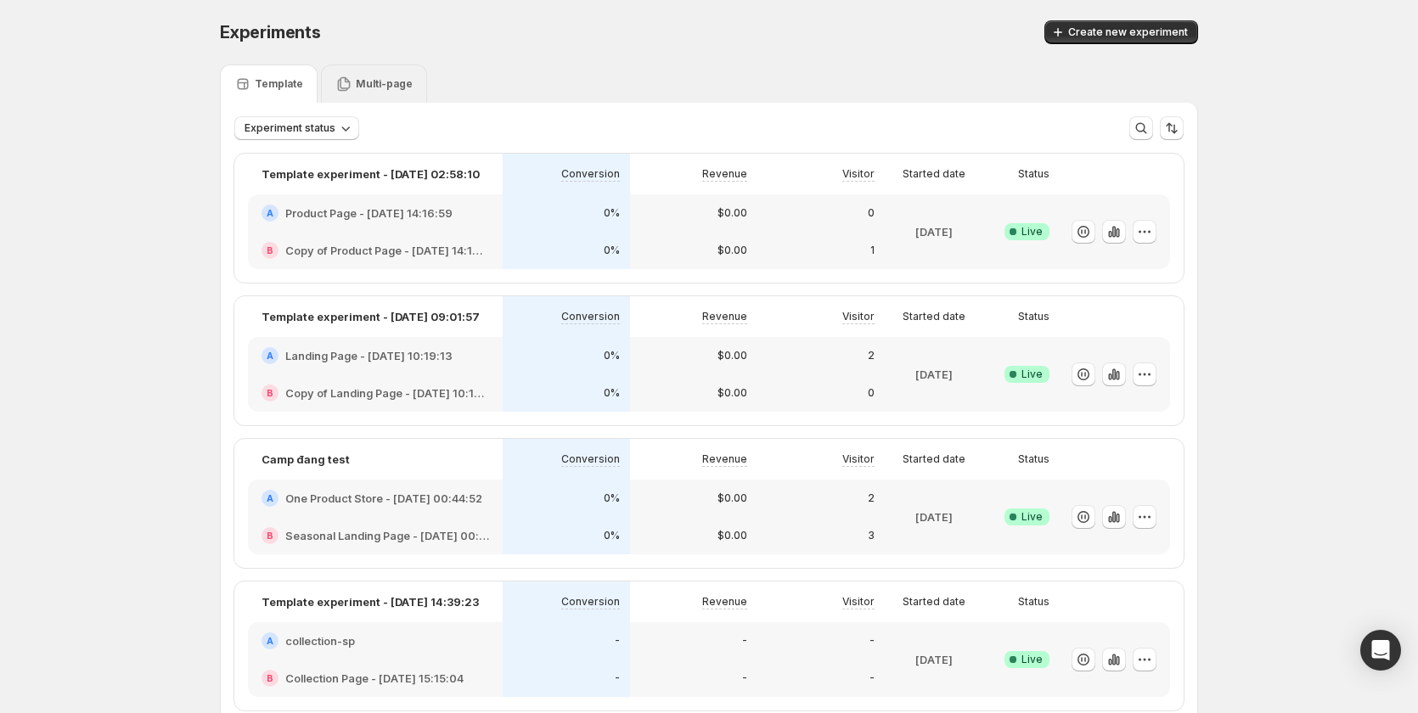
click at [371, 83] on p "Multi-page" at bounding box center [384, 84] width 57 height 14
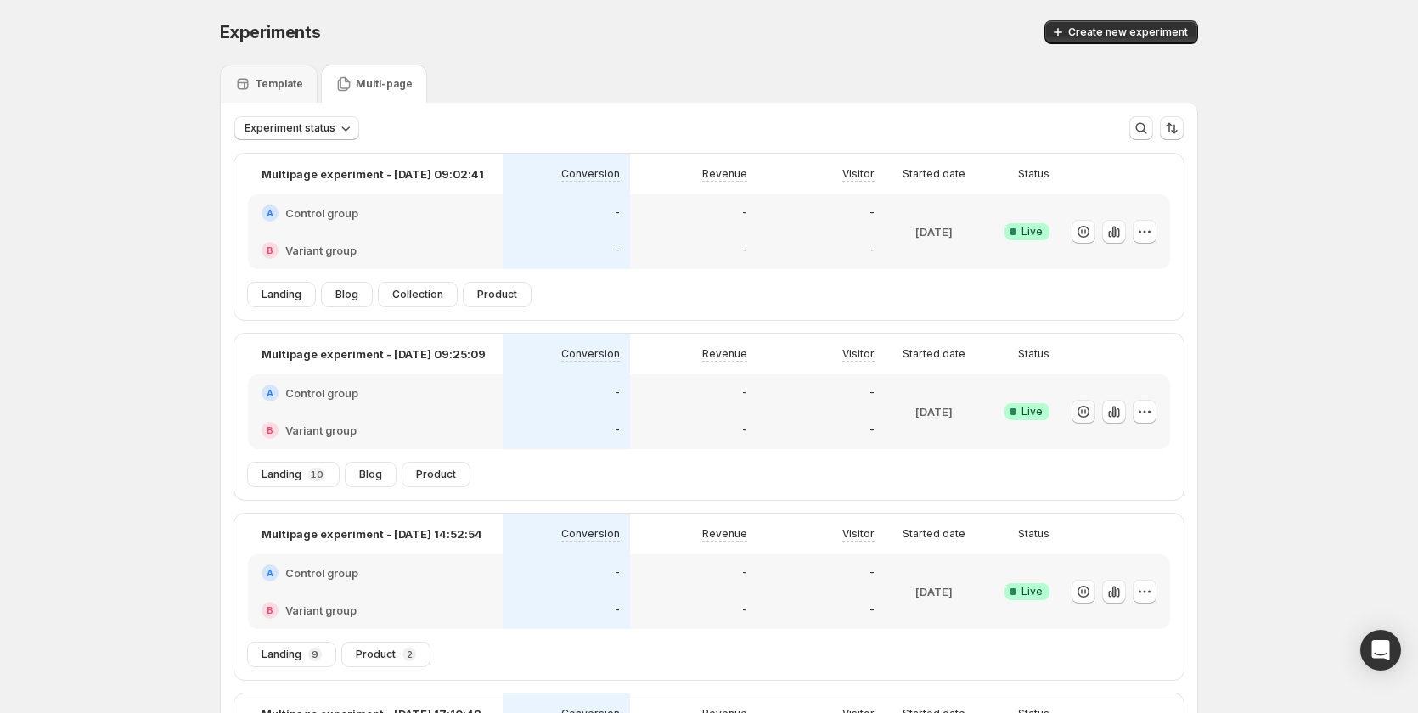
scroll to position [253, 0]
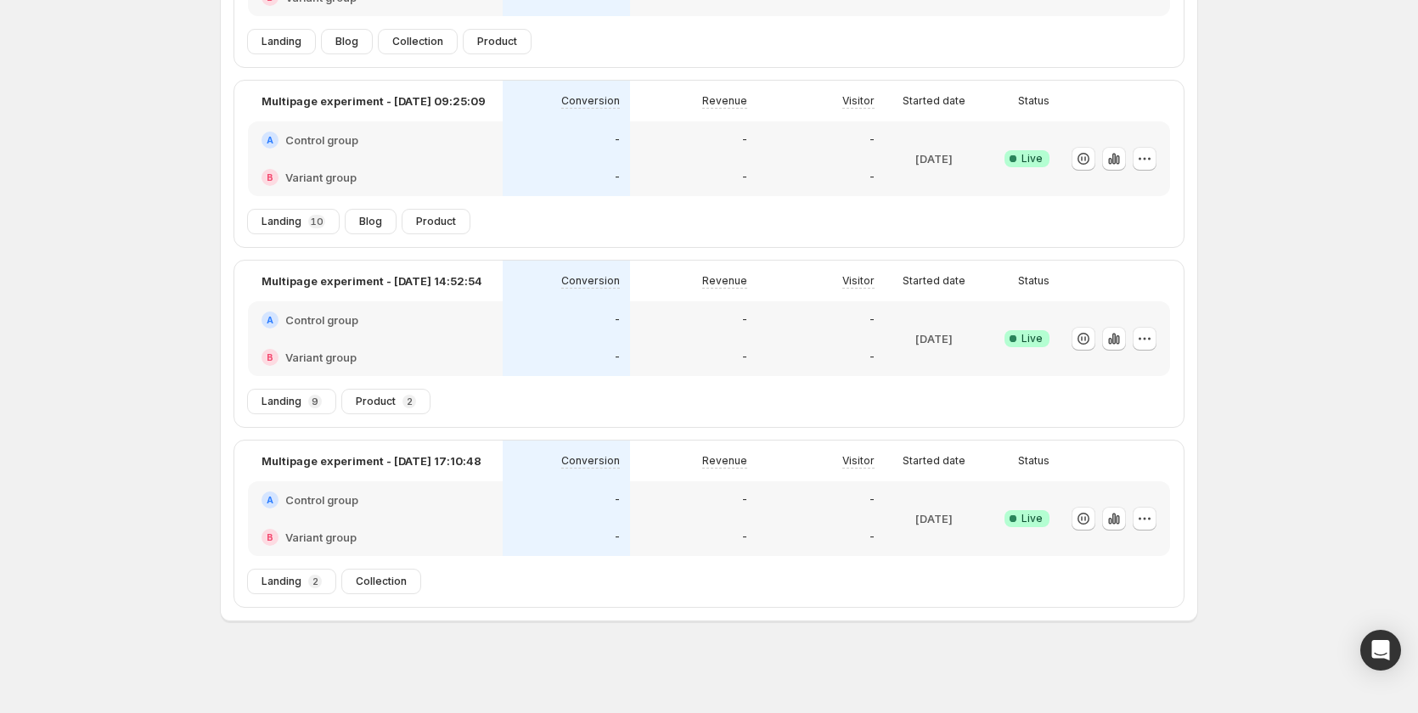
click at [587, 519] on div "-" at bounding box center [566, 537] width 127 height 37
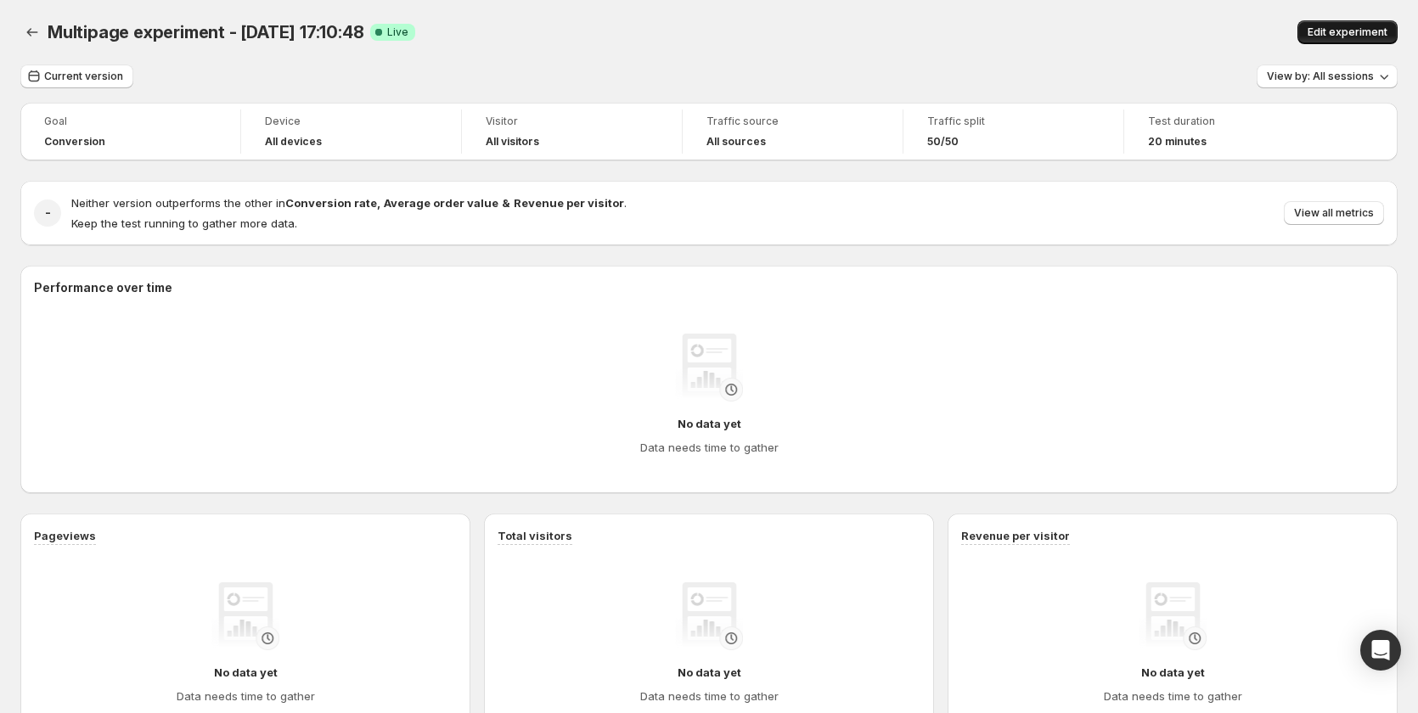
click at [1356, 25] on button "Edit experiment" at bounding box center [1348, 32] width 100 height 24
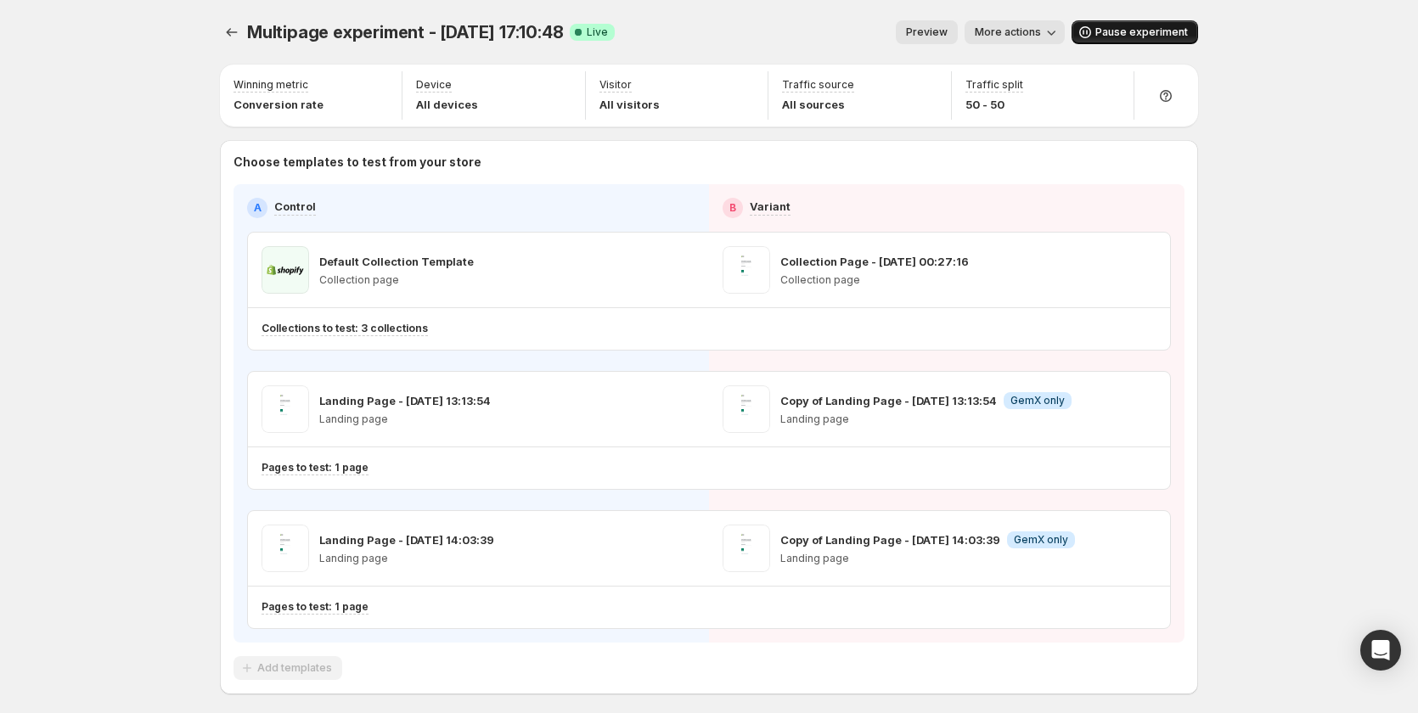
click at [1124, 27] on span "Pause experiment" at bounding box center [1142, 32] width 93 height 14
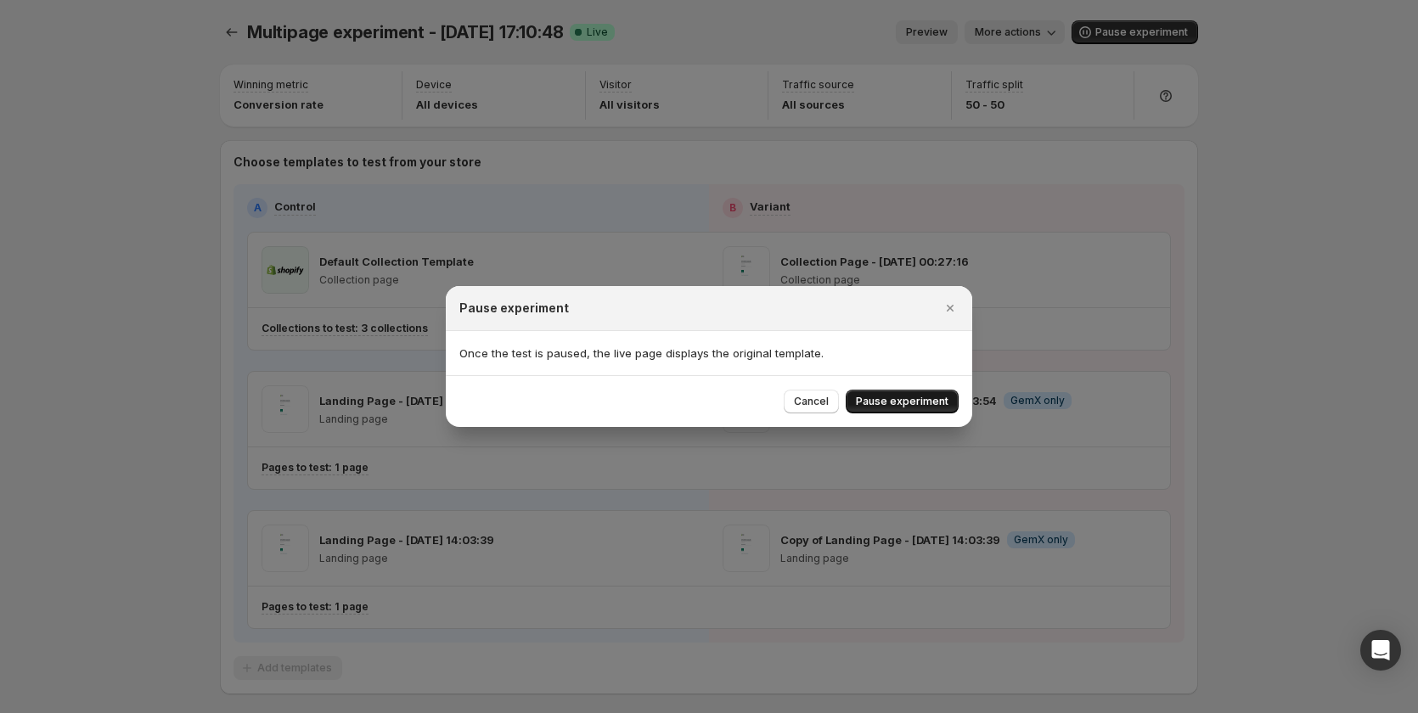
click at [913, 397] on span "Pause experiment" at bounding box center [902, 402] width 93 height 14
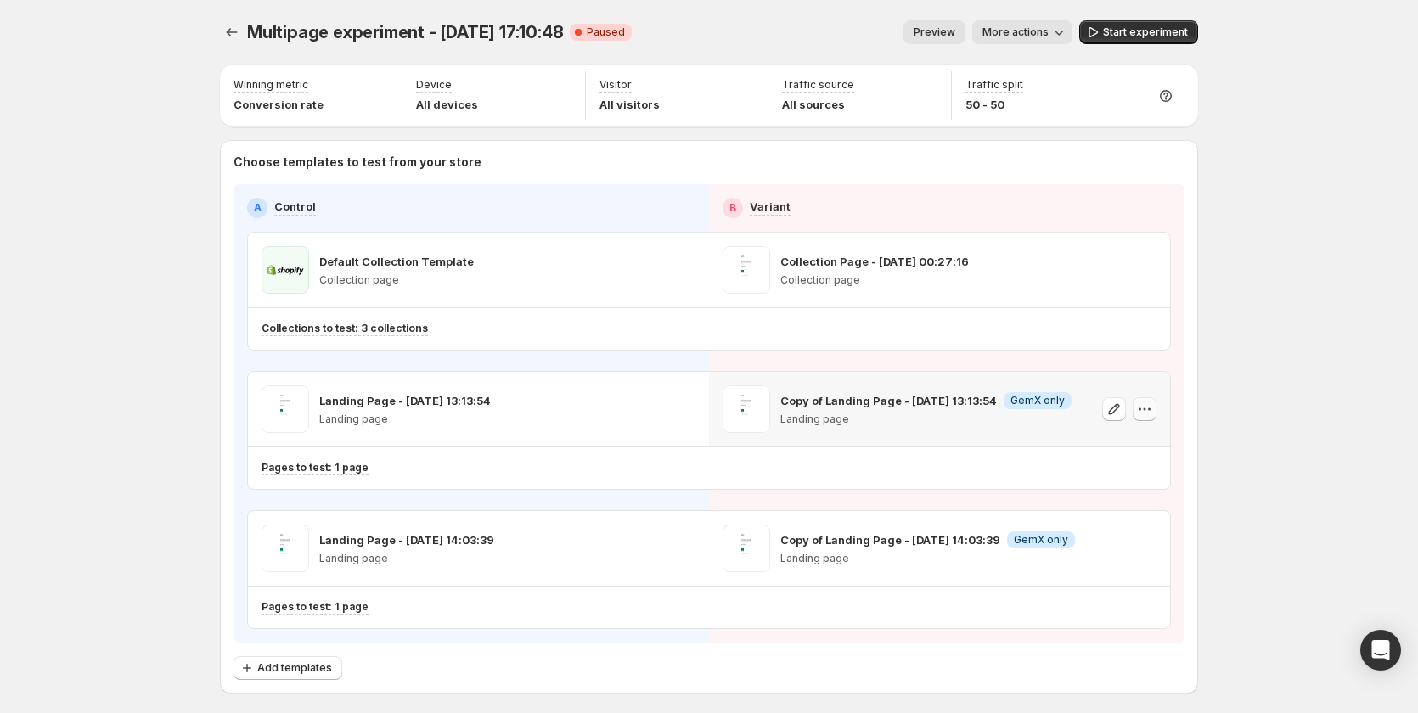
click at [1146, 409] on icon "button" at bounding box center [1144, 409] width 17 height 17
click at [1101, 525] on icon "button" at bounding box center [1092, 517] width 17 height 17
click at [955, 402] on button "Select template for Variant" at bounding box center [939, 409] width 169 height 24
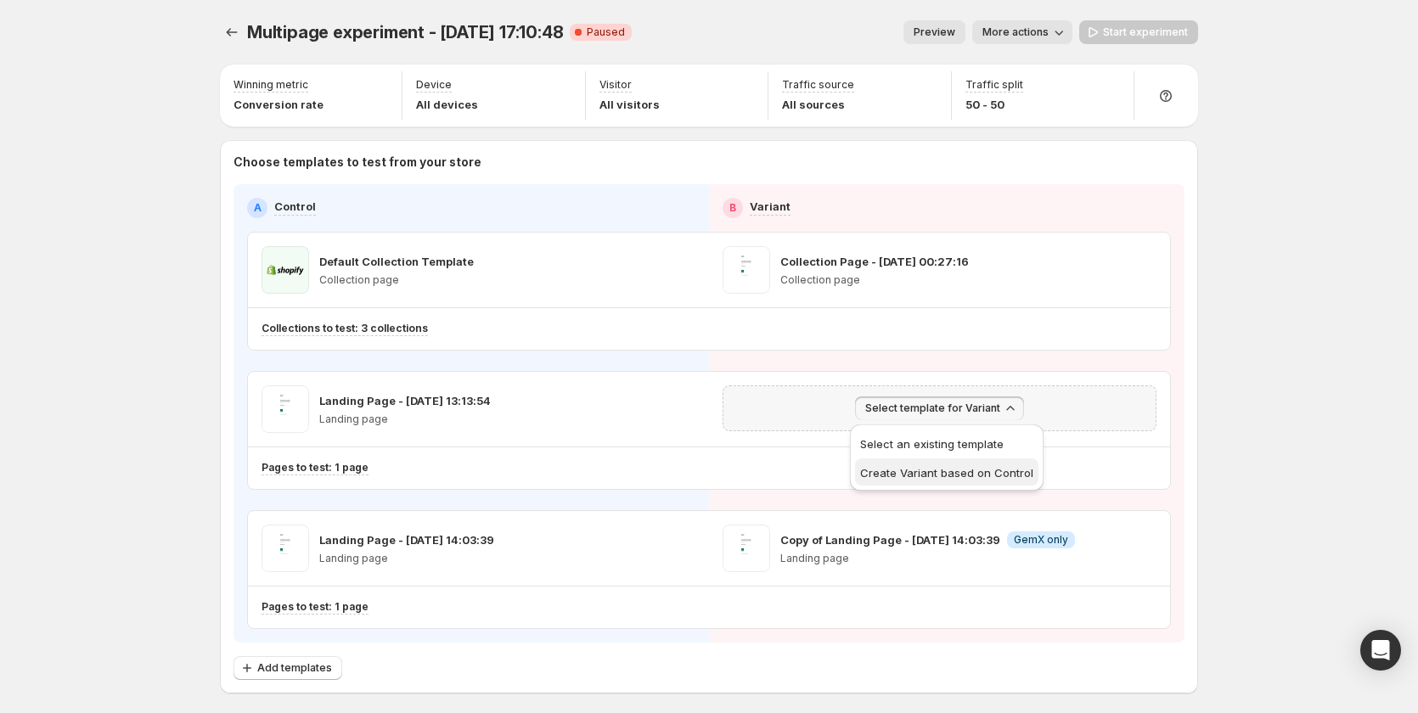
click at [944, 472] on span "Create Variant based on Control" at bounding box center [946, 473] width 173 height 14
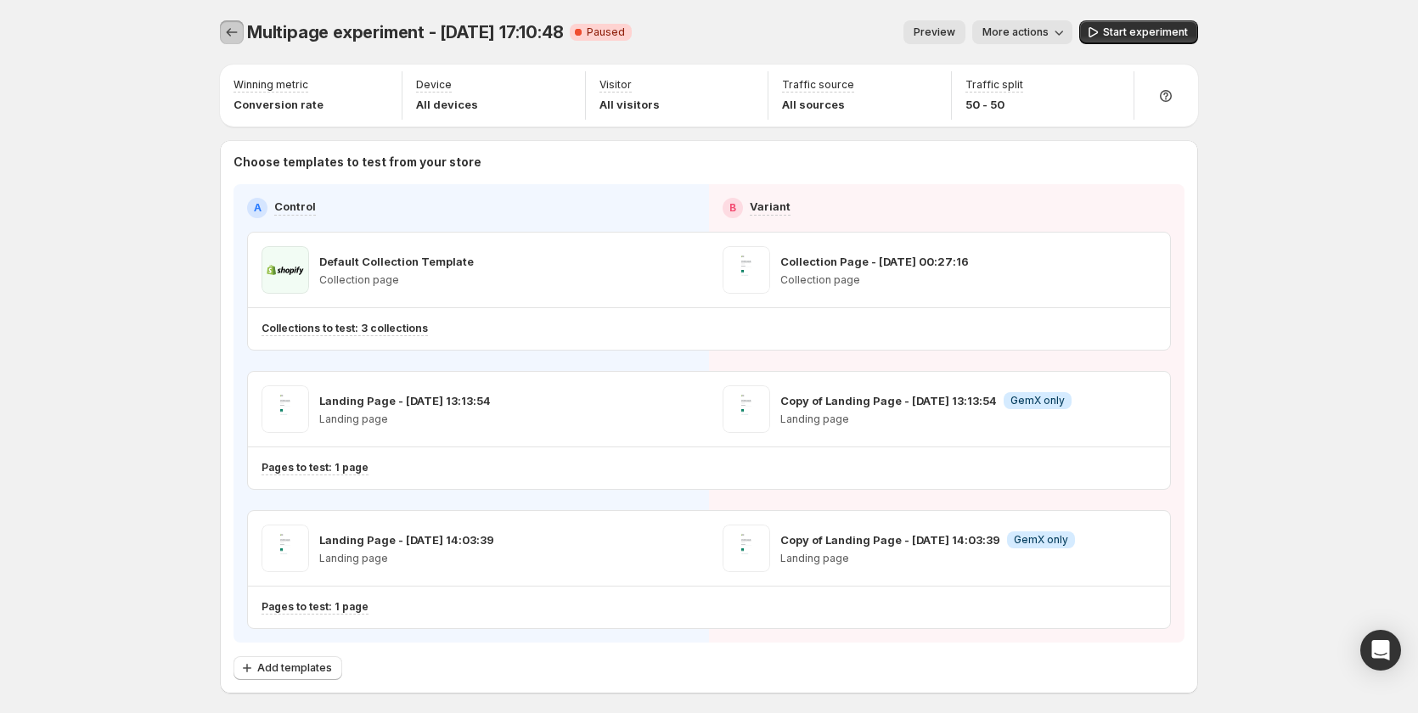
click at [240, 32] on icon "Experiments" at bounding box center [231, 32] width 17 height 17
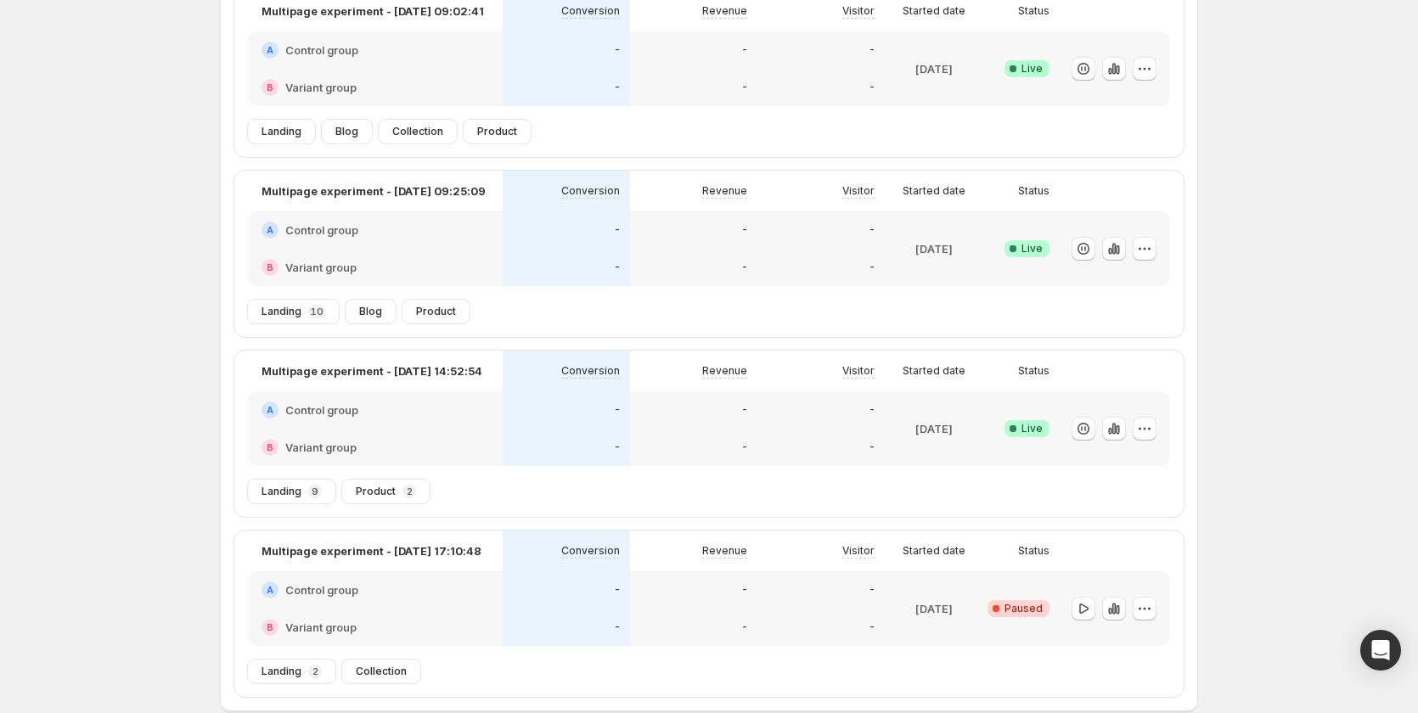
scroll to position [168, 0]
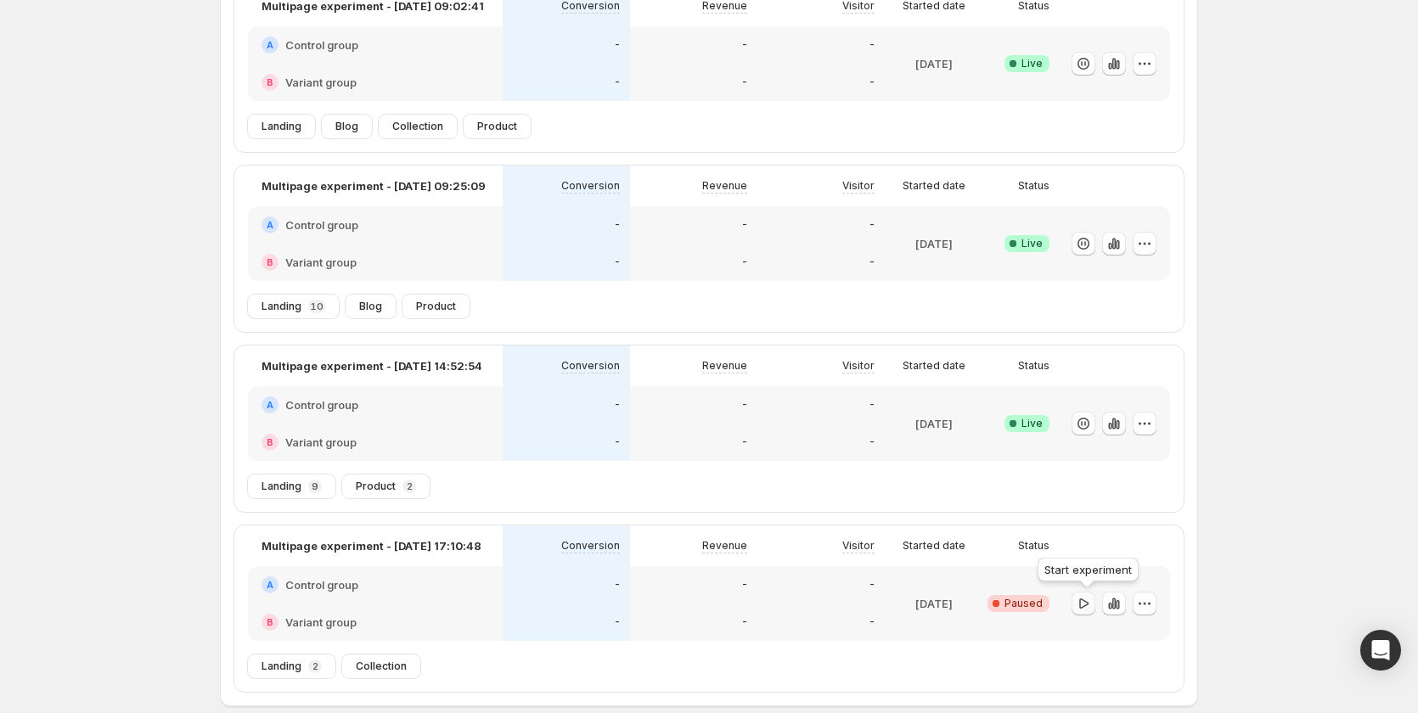
click at [1086, 600] on icon "button" at bounding box center [1083, 603] width 9 height 10
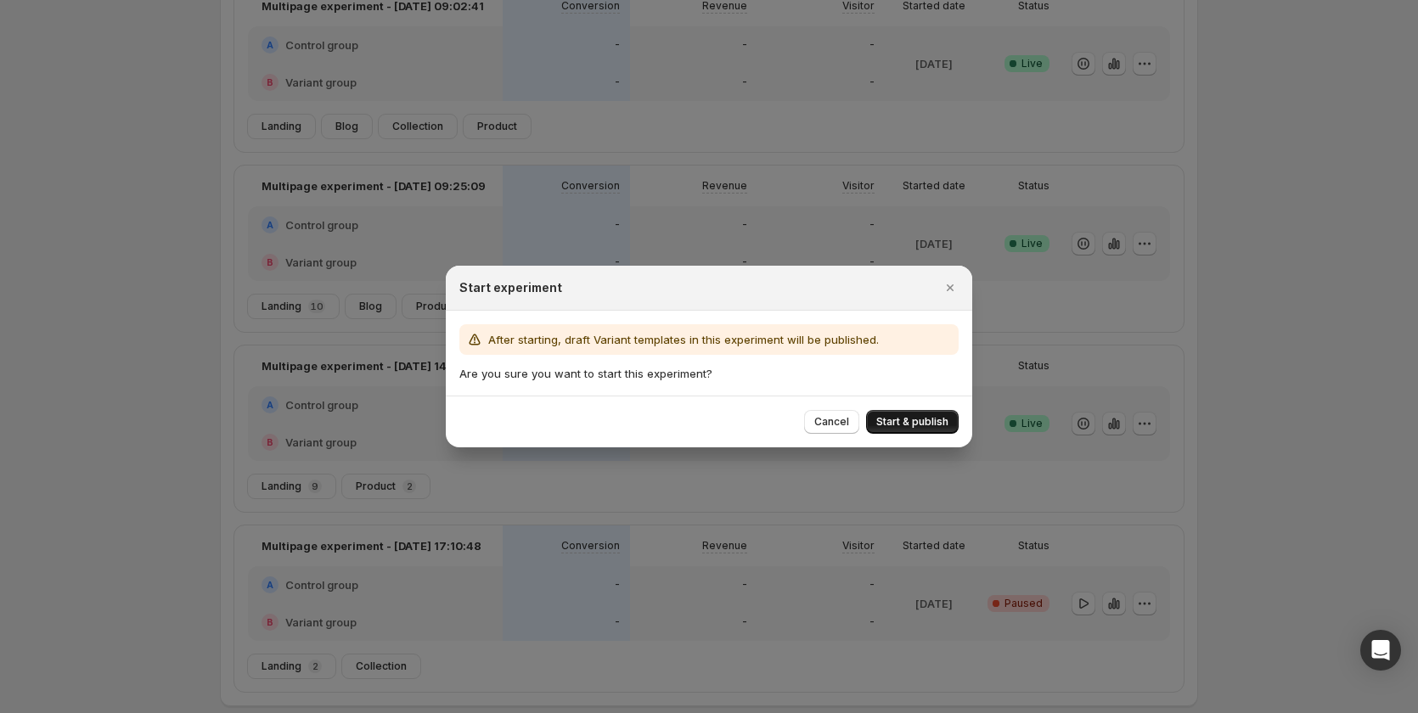
click at [897, 414] on button "Start & publish" at bounding box center [912, 422] width 93 height 24
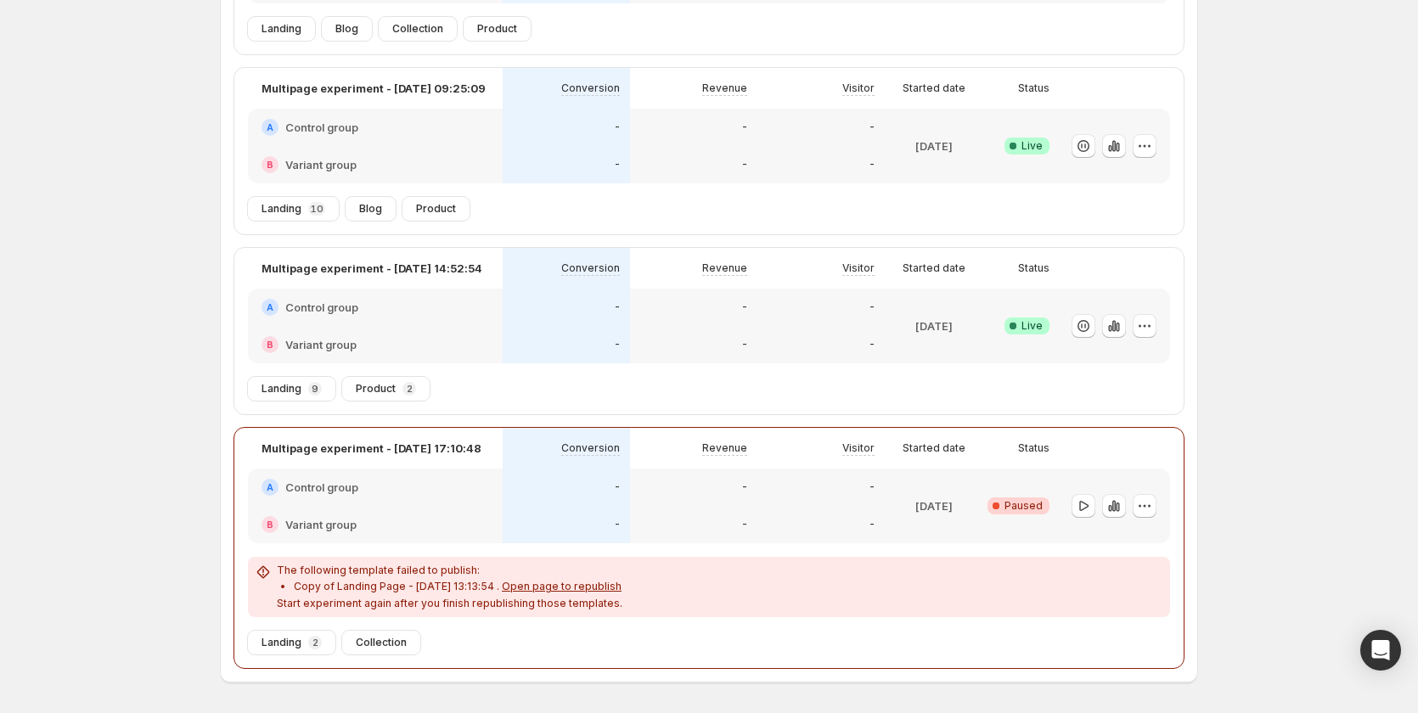
scroll to position [327, 0]
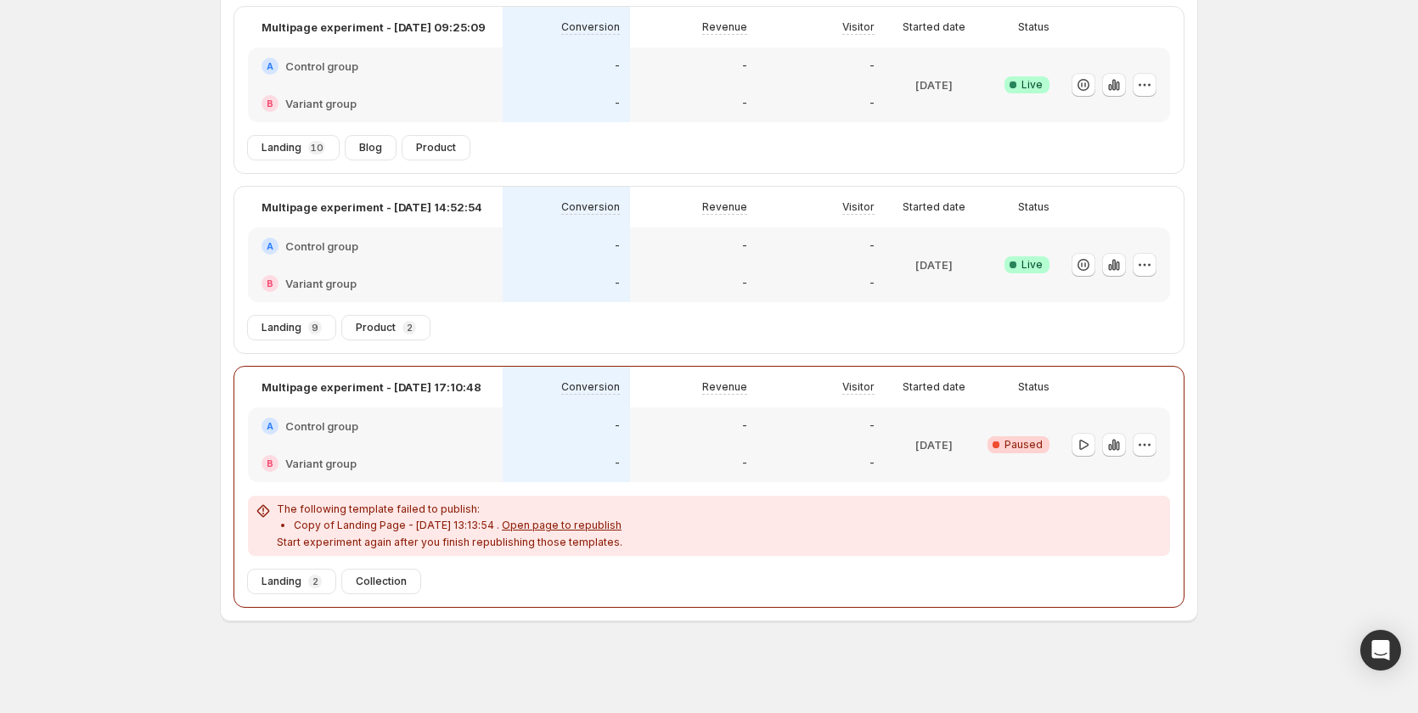
click at [551, 527] on span "Open page to republish" at bounding box center [562, 525] width 120 height 13
click at [893, 421] on div "[DATE]" at bounding box center [934, 445] width 99 height 75
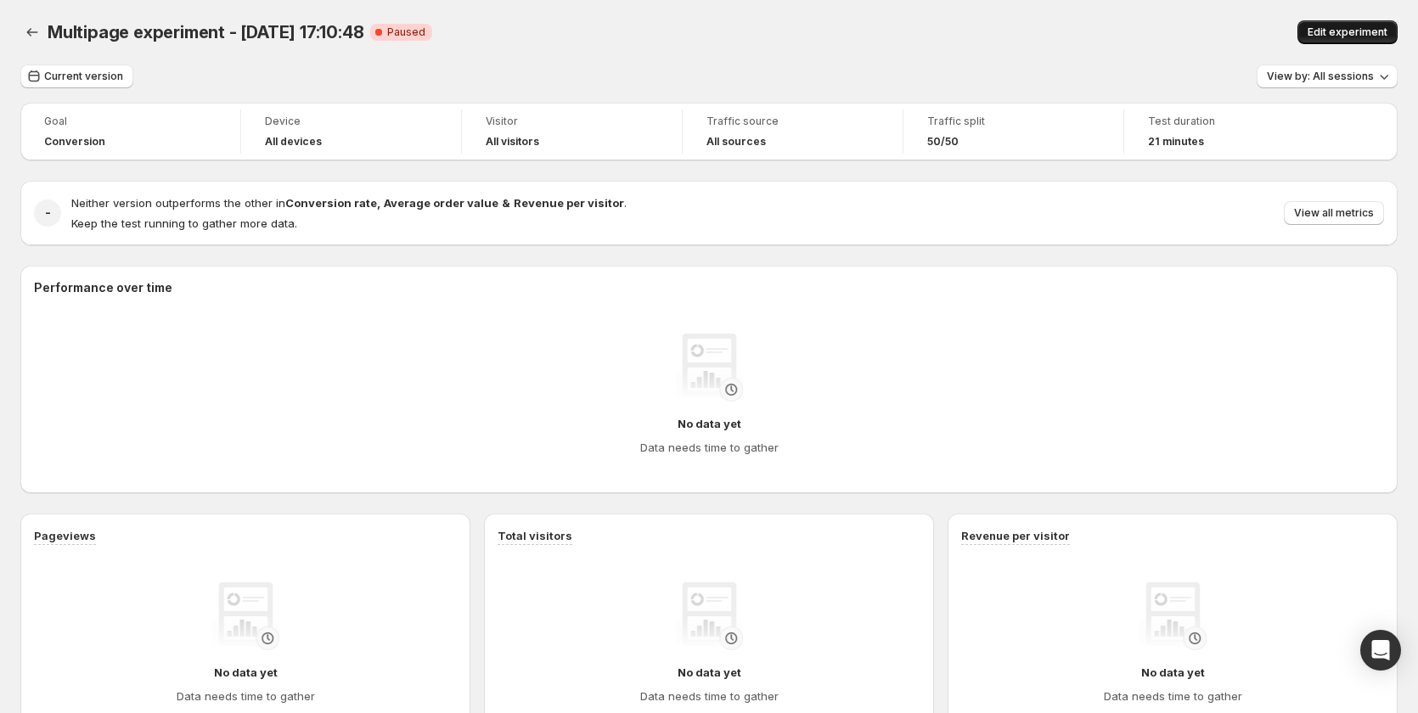
click at [1349, 33] on span "Edit experiment" at bounding box center [1348, 32] width 80 height 14
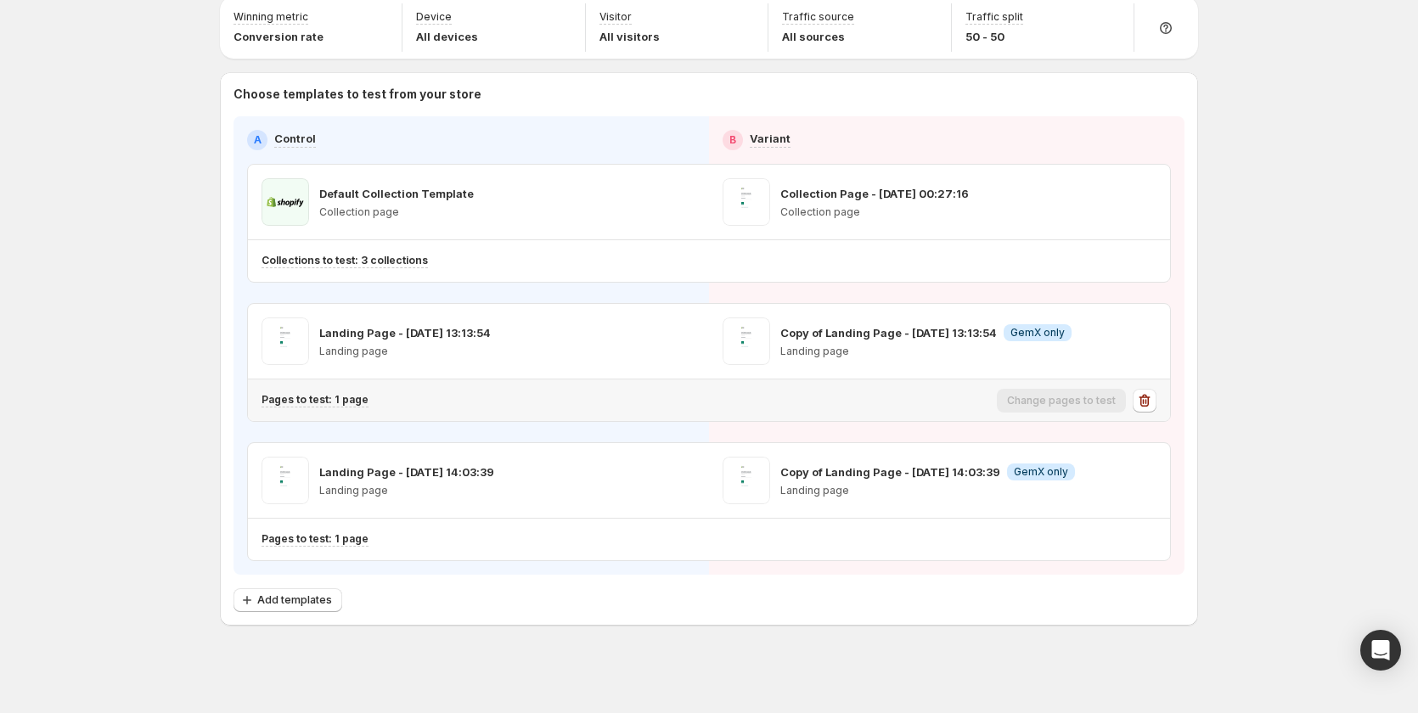
scroll to position [72, 0]
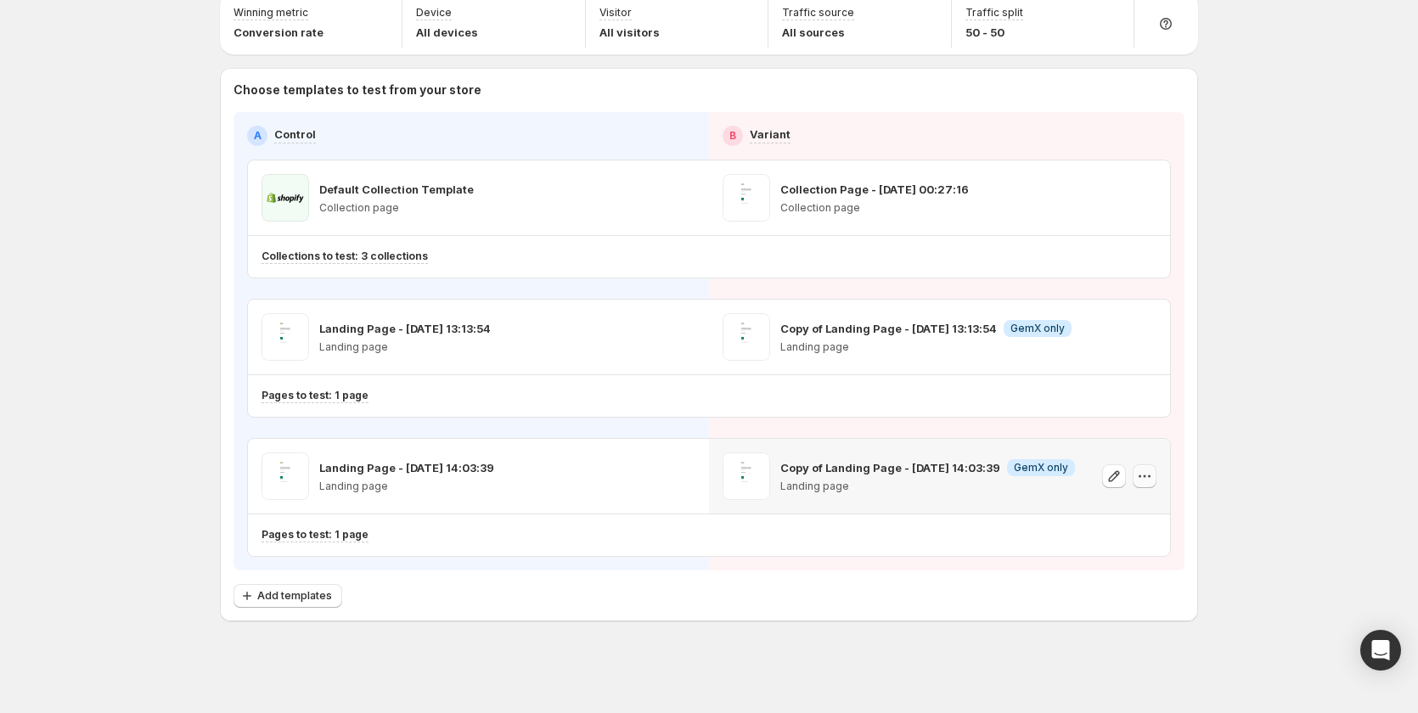
click at [1141, 472] on icon "button" at bounding box center [1144, 476] width 17 height 17
click at [1131, 590] on span "Remove template" at bounding box center [1150, 584] width 92 height 14
click at [959, 479] on span "Select template for Variant" at bounding box center [932, 476] width 135 height 14
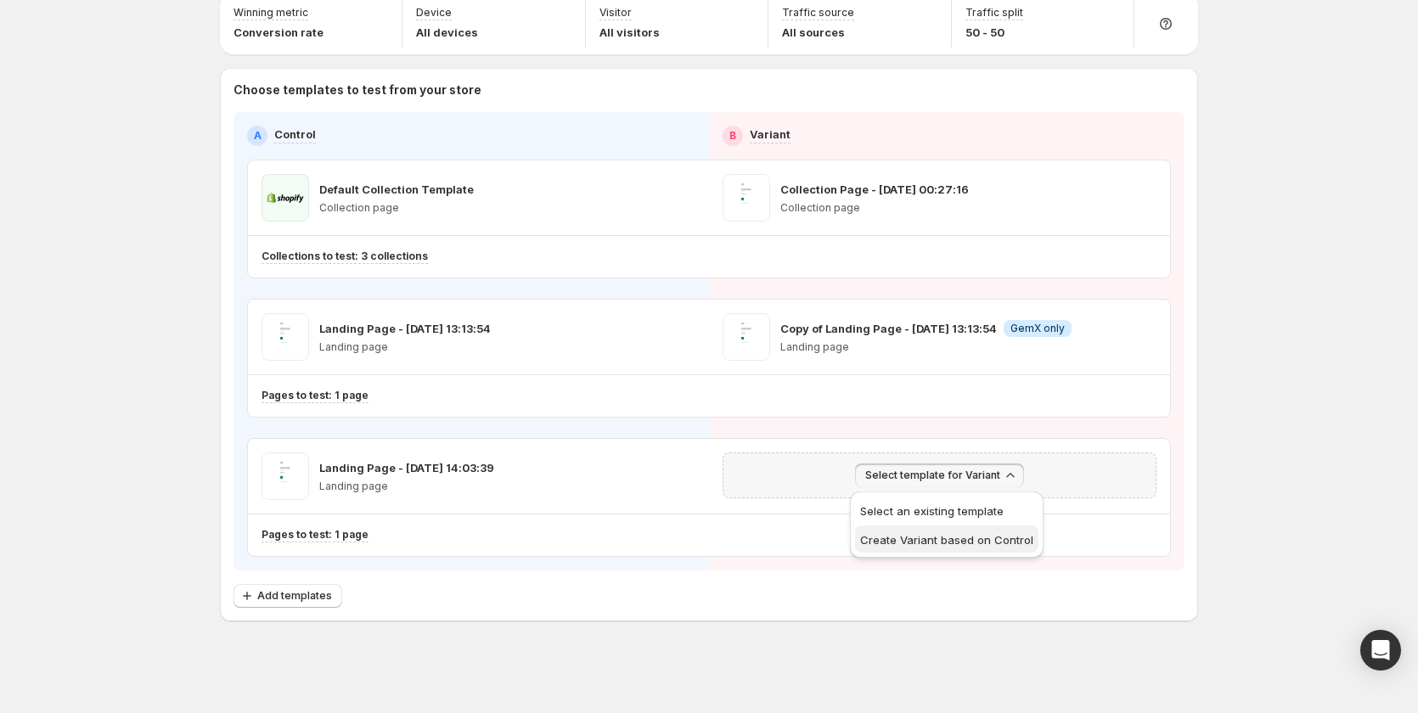
click at [958, 538] on span "Create Variant based on Control" at bounding box center [946, 540] width 173 height 14
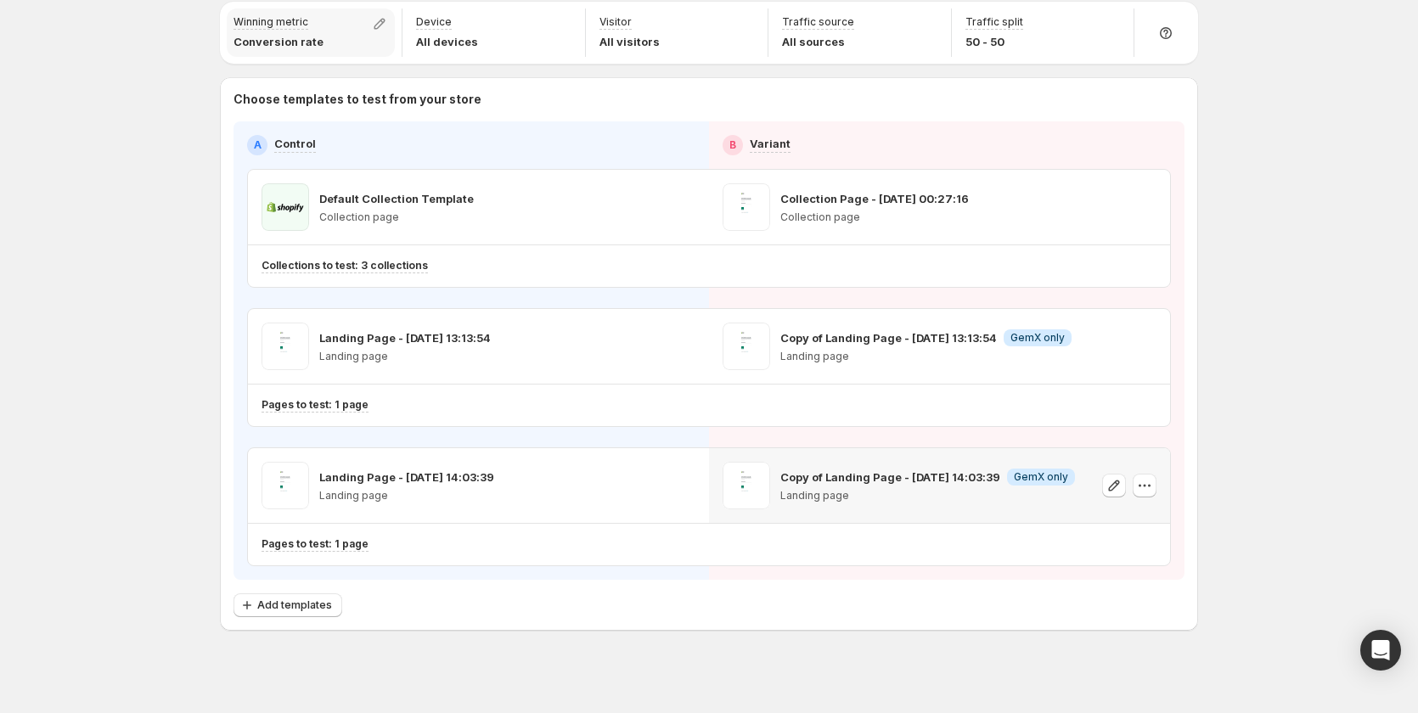
scroll to position [0, 0]
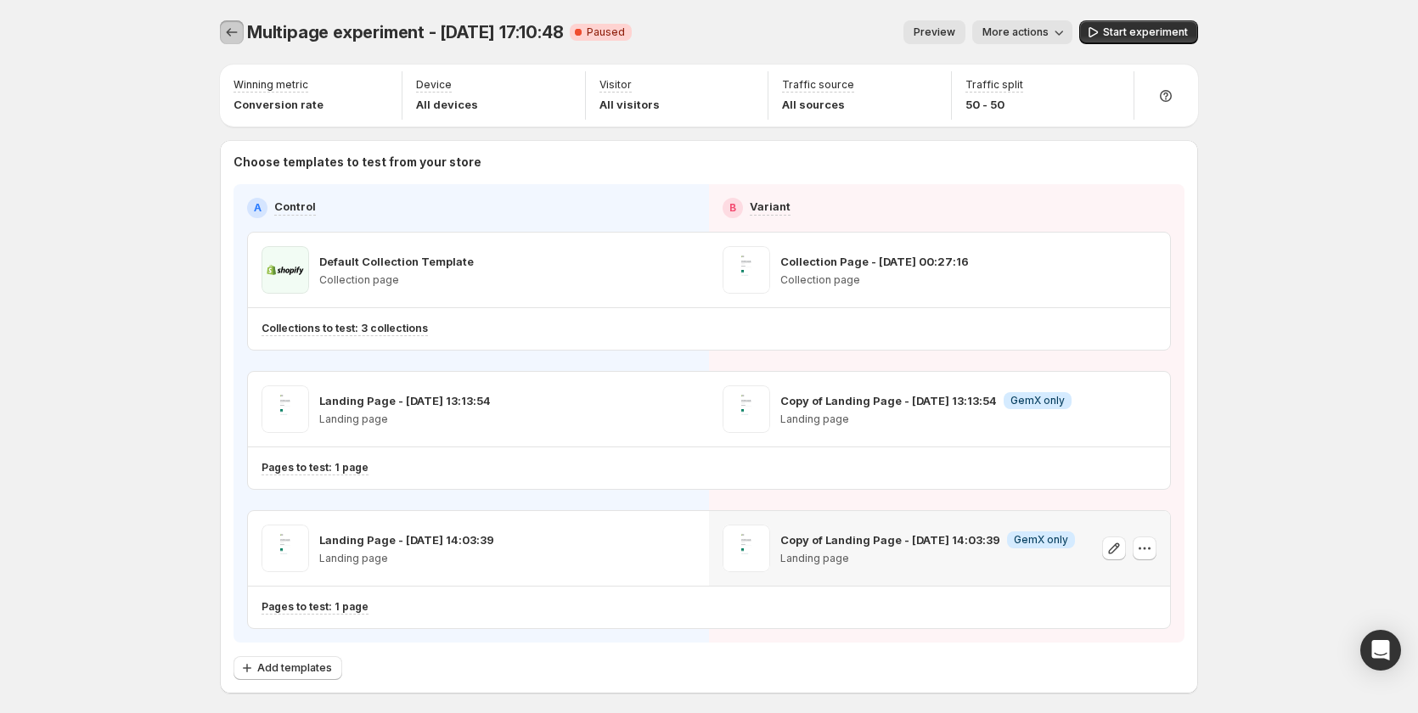
click at [232, 25] on icon "Experiments" at bounding box center [231, 32] width 17 height 17
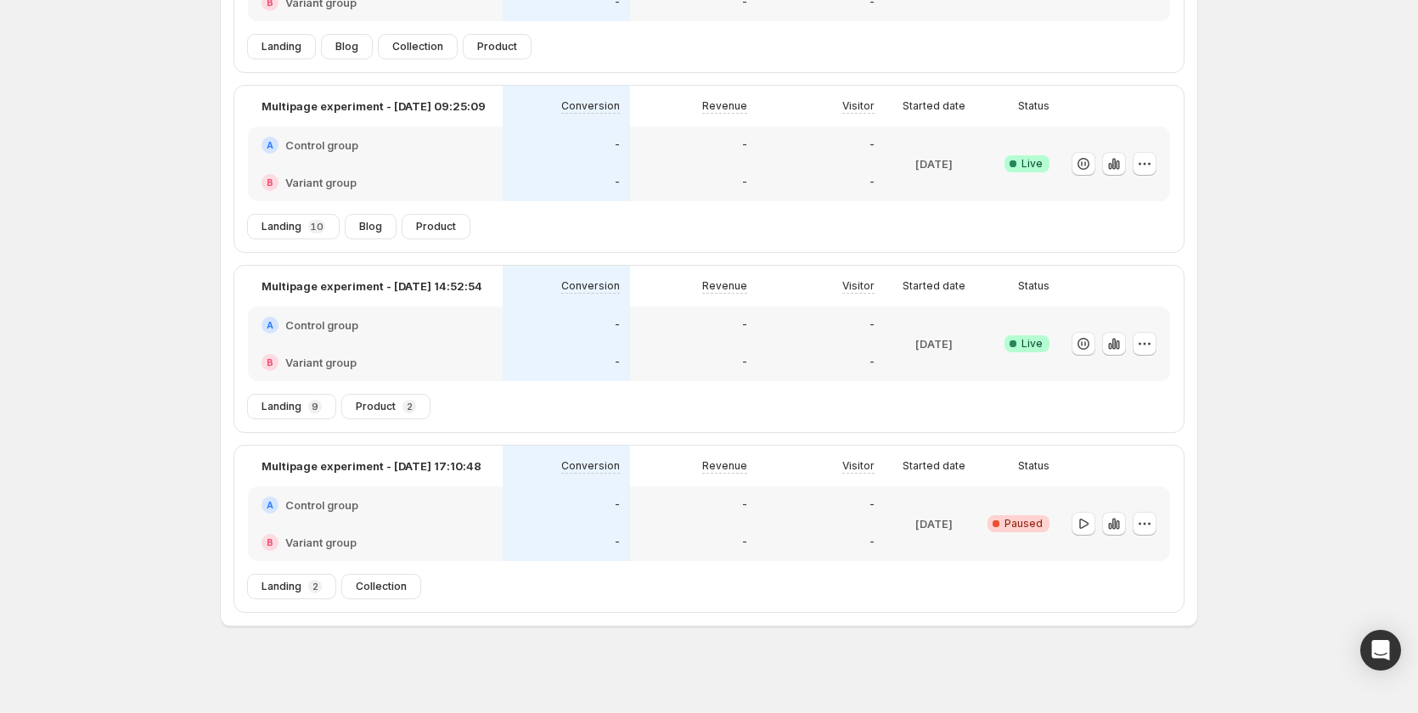
scroll to position [168, 0]
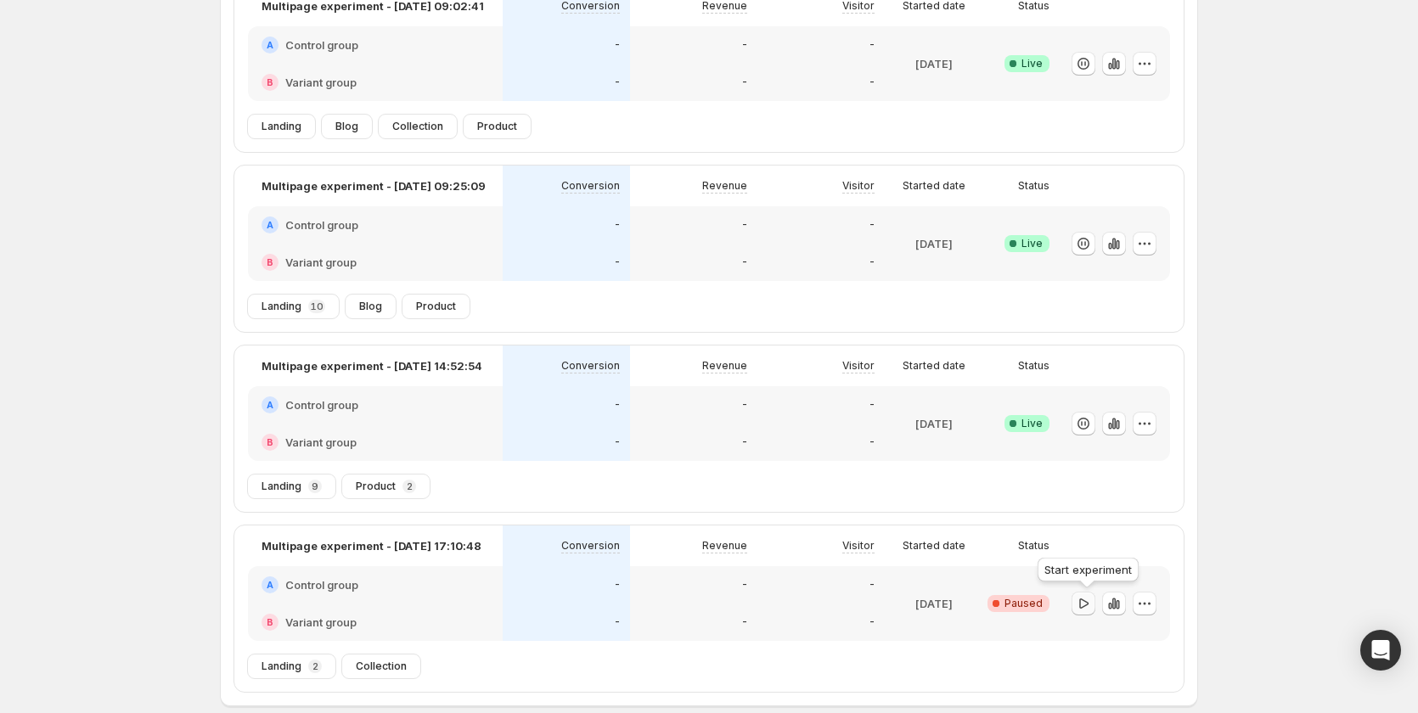
click at [1083, 600] on icon "button" at bounding box center [1083, 603] width 17 height 17
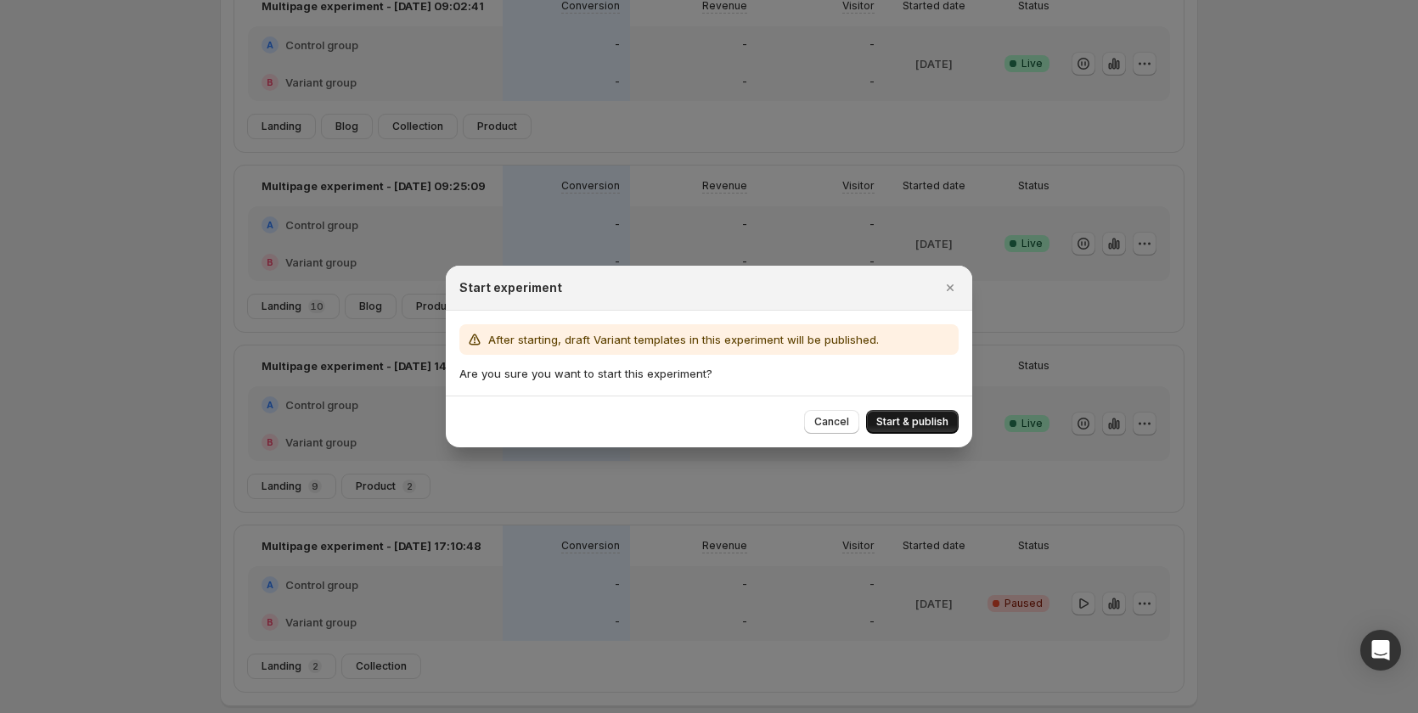
click at [933, 417] on span "Start & publish" at bounding box center [912, 422] width 72 height 14
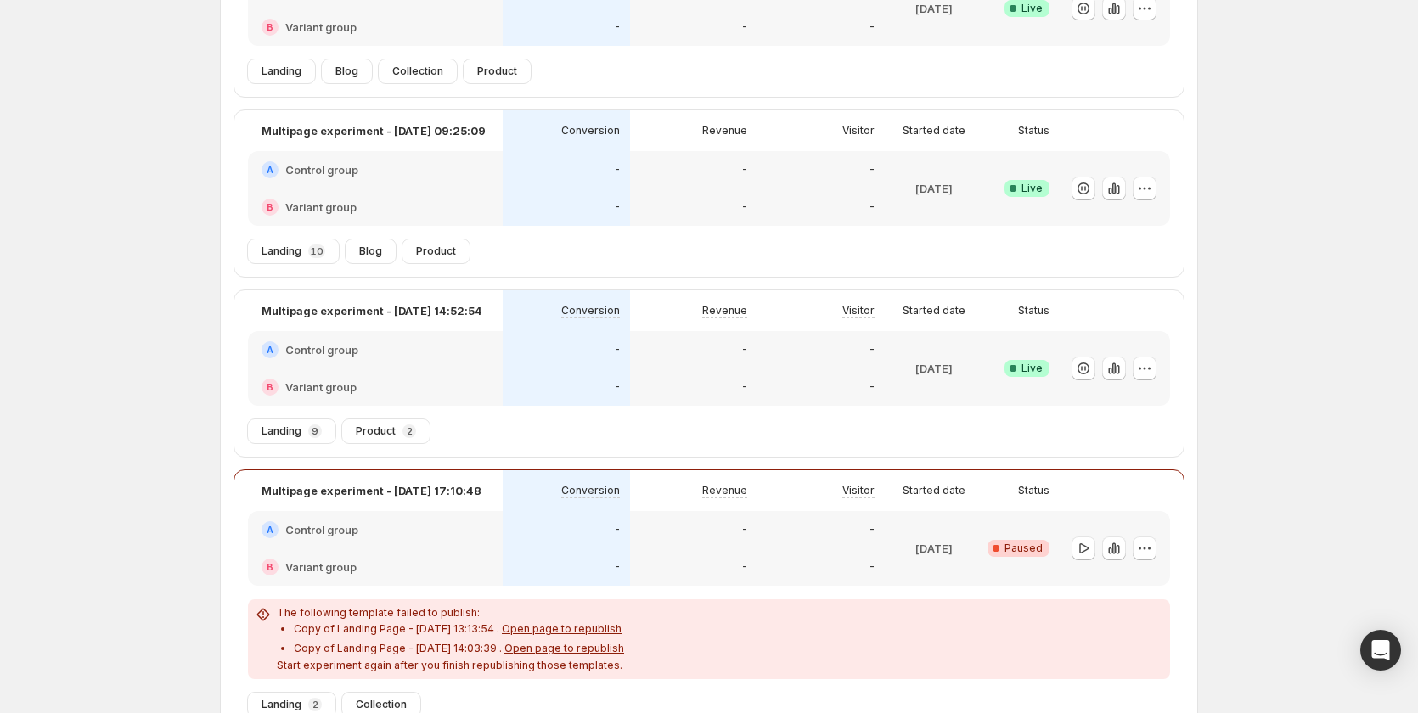
scroll to position [346, 0]
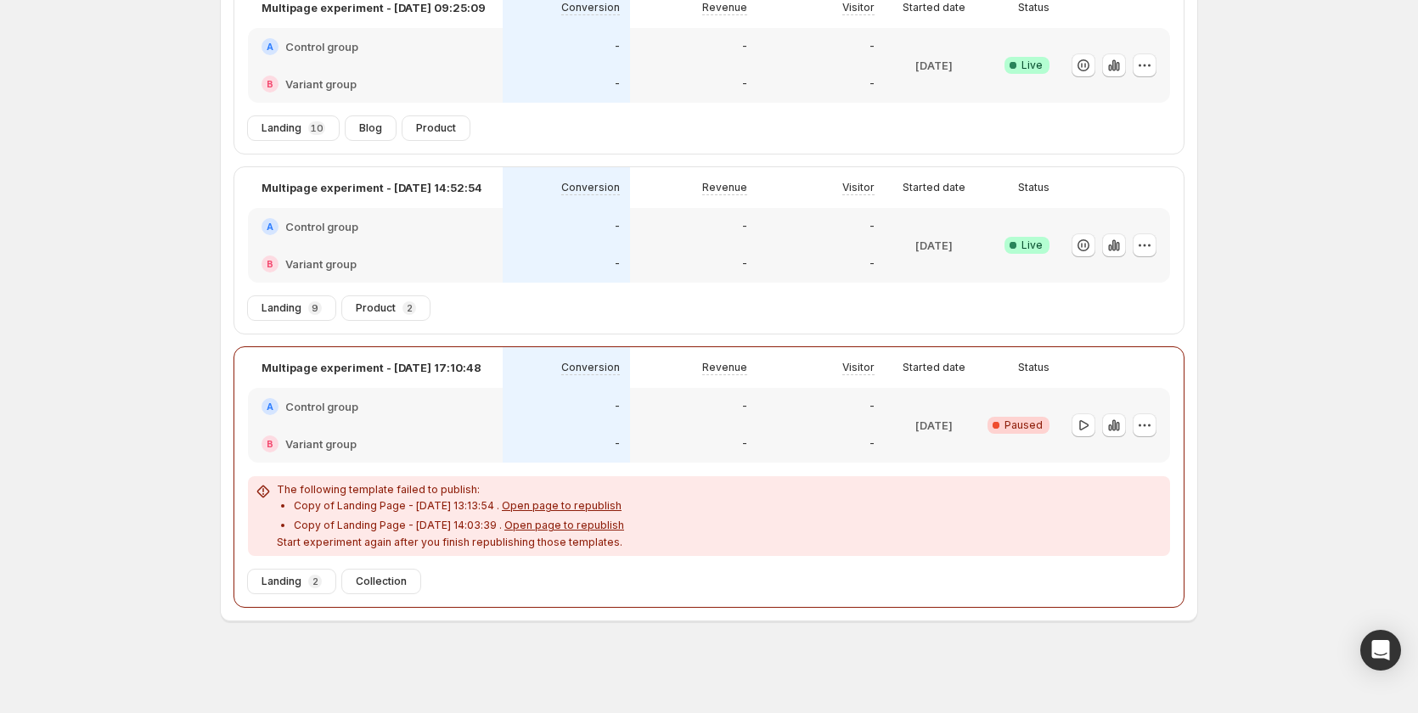
click at [552, 507] on span "Open page to republish" at bounding box center [562, 505] width 120 height 13
click at [591, 521] on span "Open page to republish" at bounding box center [564, 525] width 120 height 13
click at [1086, 428] on icon "button" at bounding box center [1083, 425] width 17 height 17
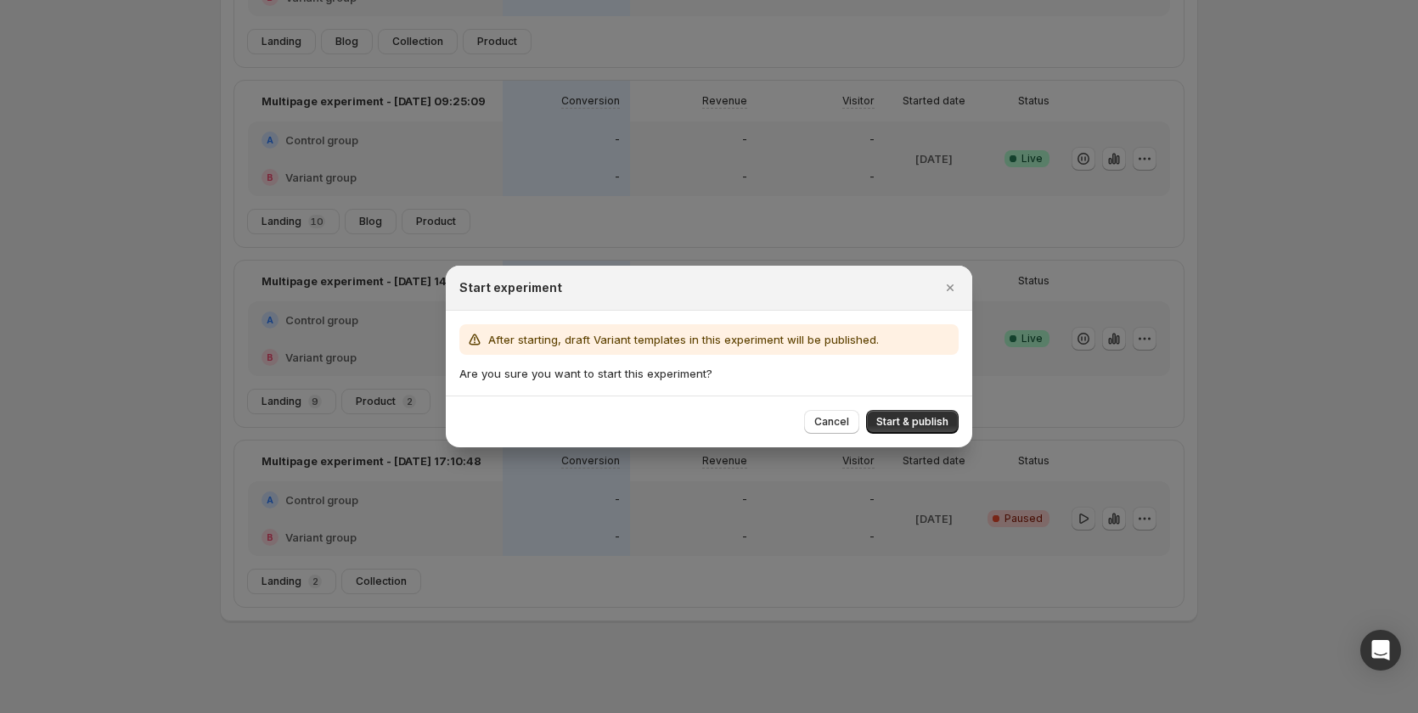
scroll to position [253, 0]
click at [927, 426] on span "Start & publish" at bounding box center [912, 422] width 72 height 14
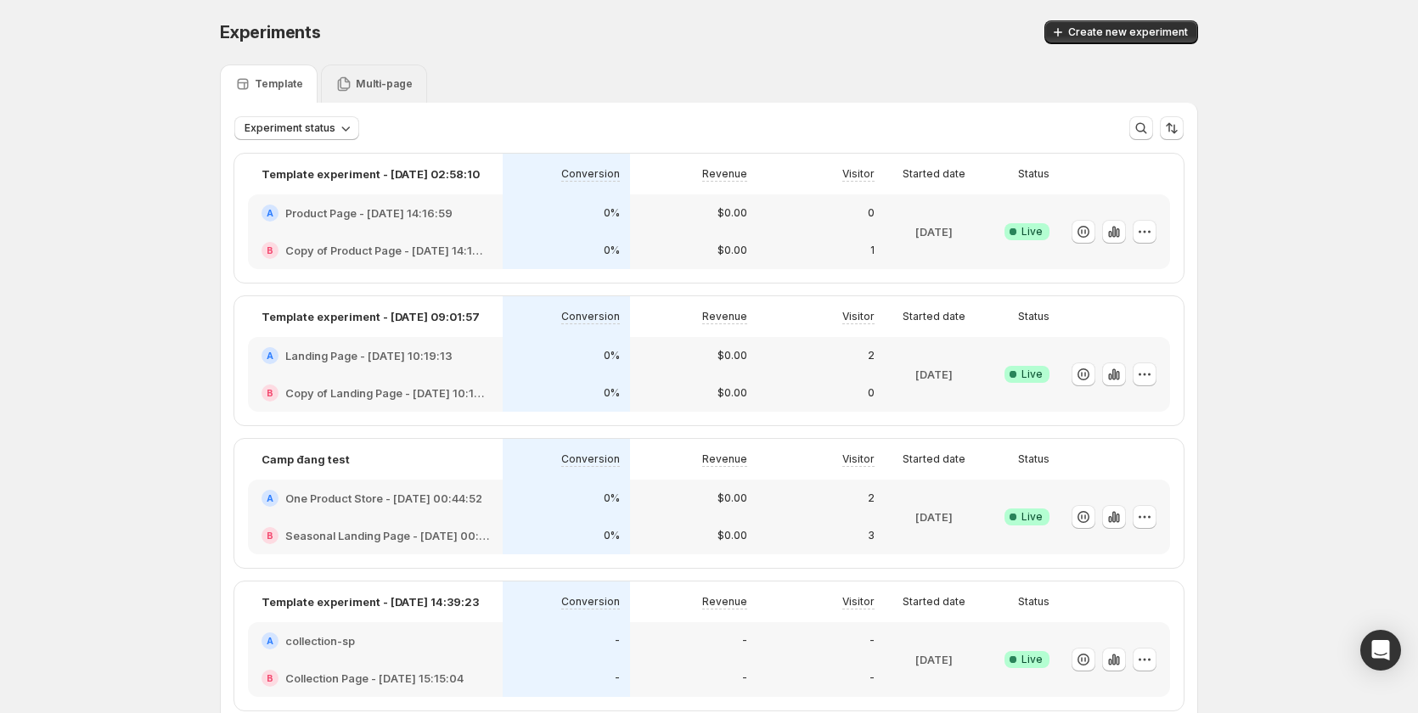
click at [380, 87] on p "Multi-page" at bounding box center [384, 84] width 57 height 14
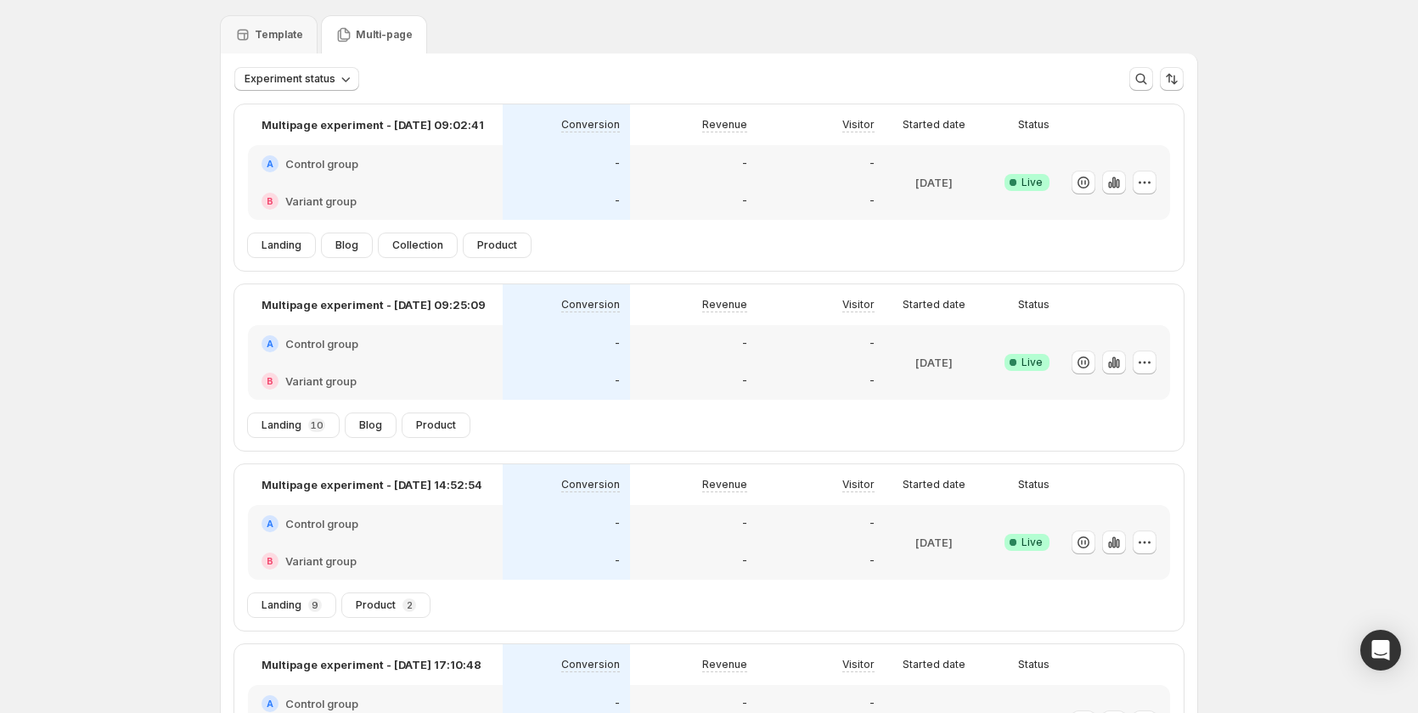
scroll to position [170, 0]
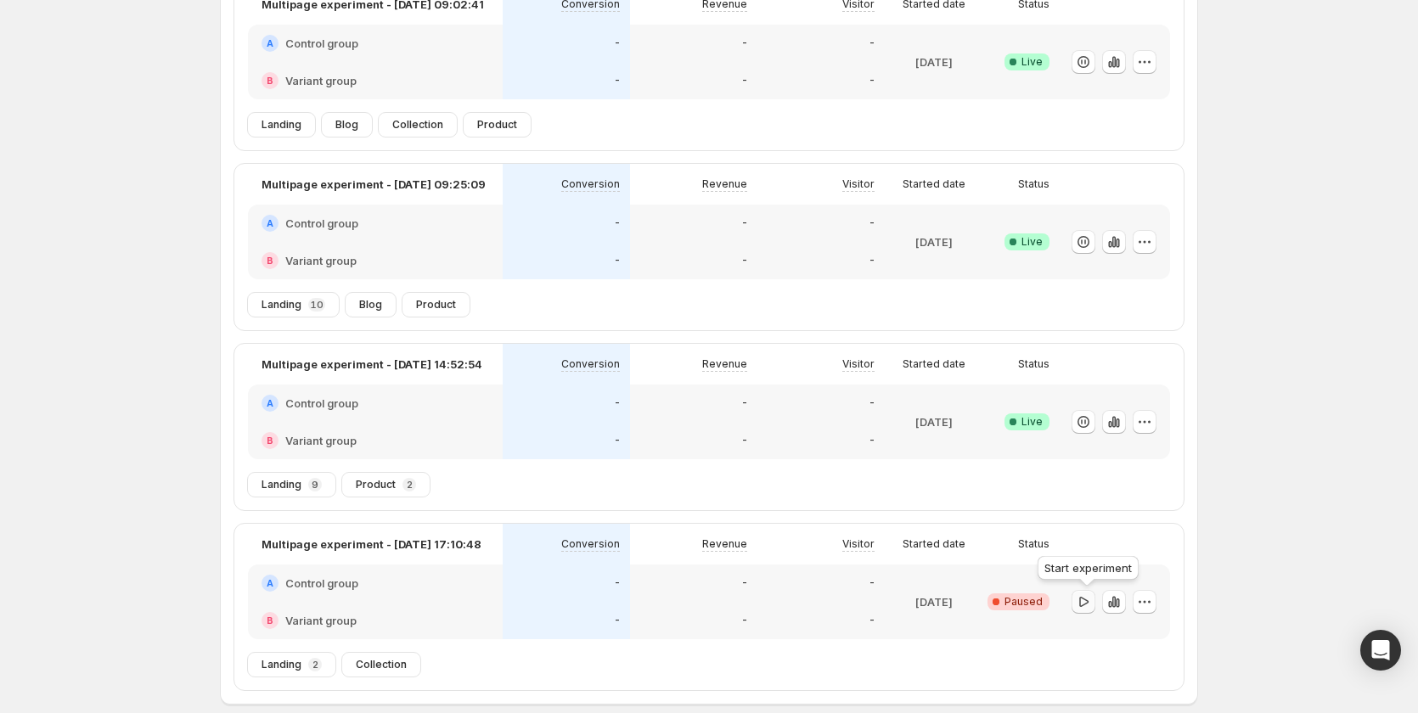
click at [1092, 598] on icon "button" at bounding box center [1083, 602] width 17 height 17
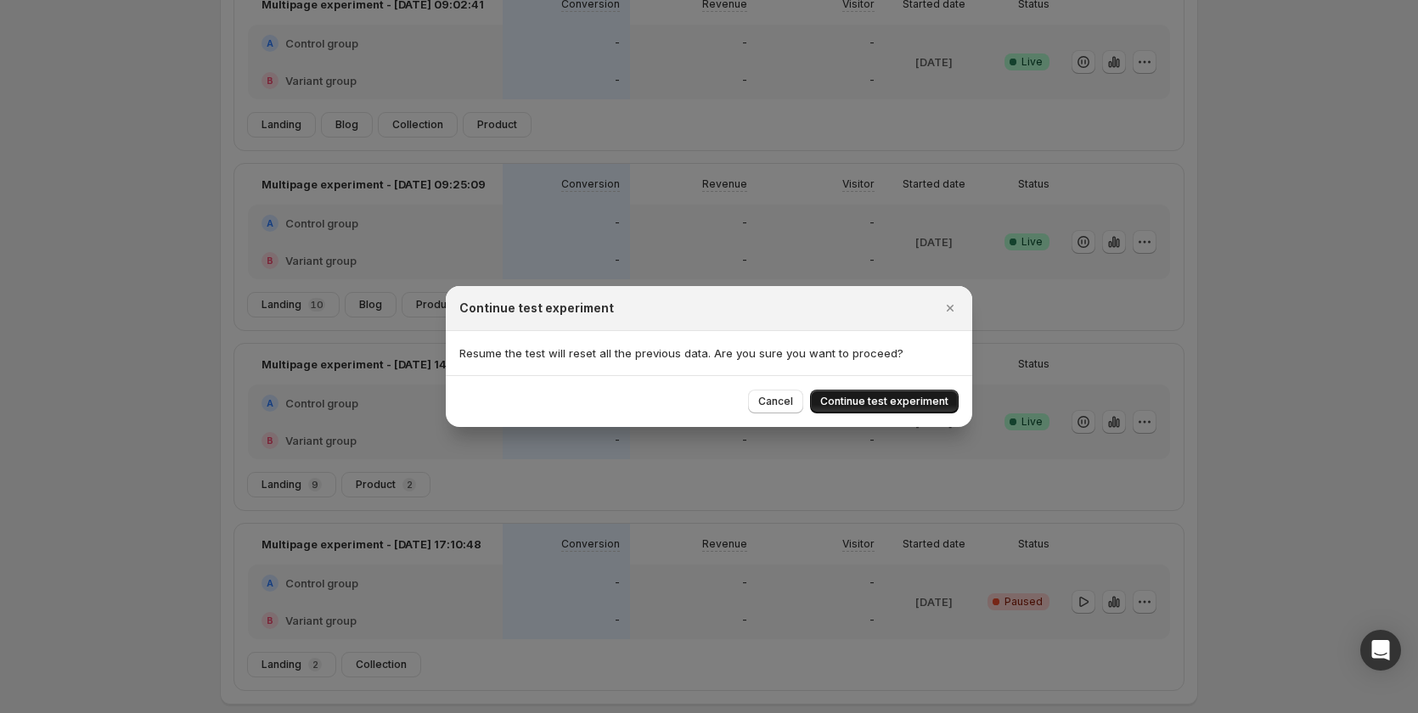
click at [887, 397] on span "Continue test experiment" at bounding box center [884, 402] width 128 height 14
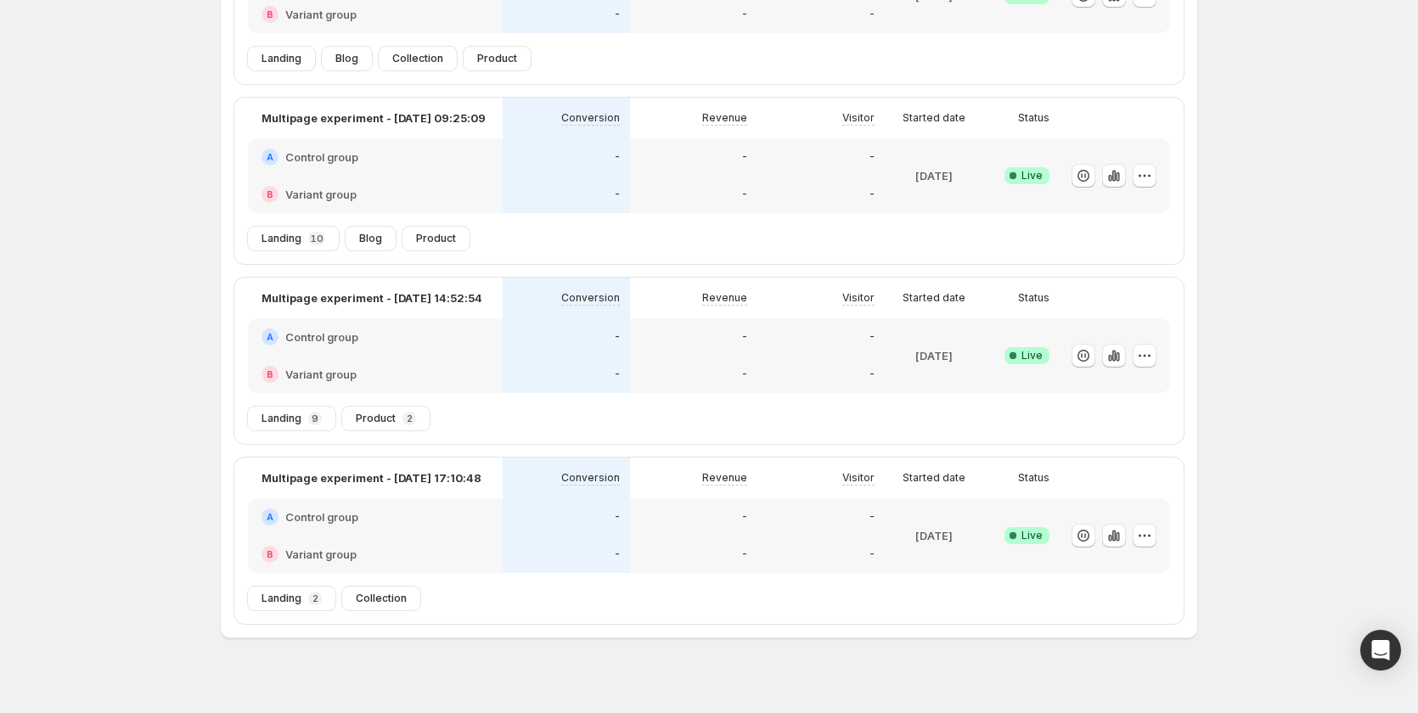
scroll to position [253, 0]
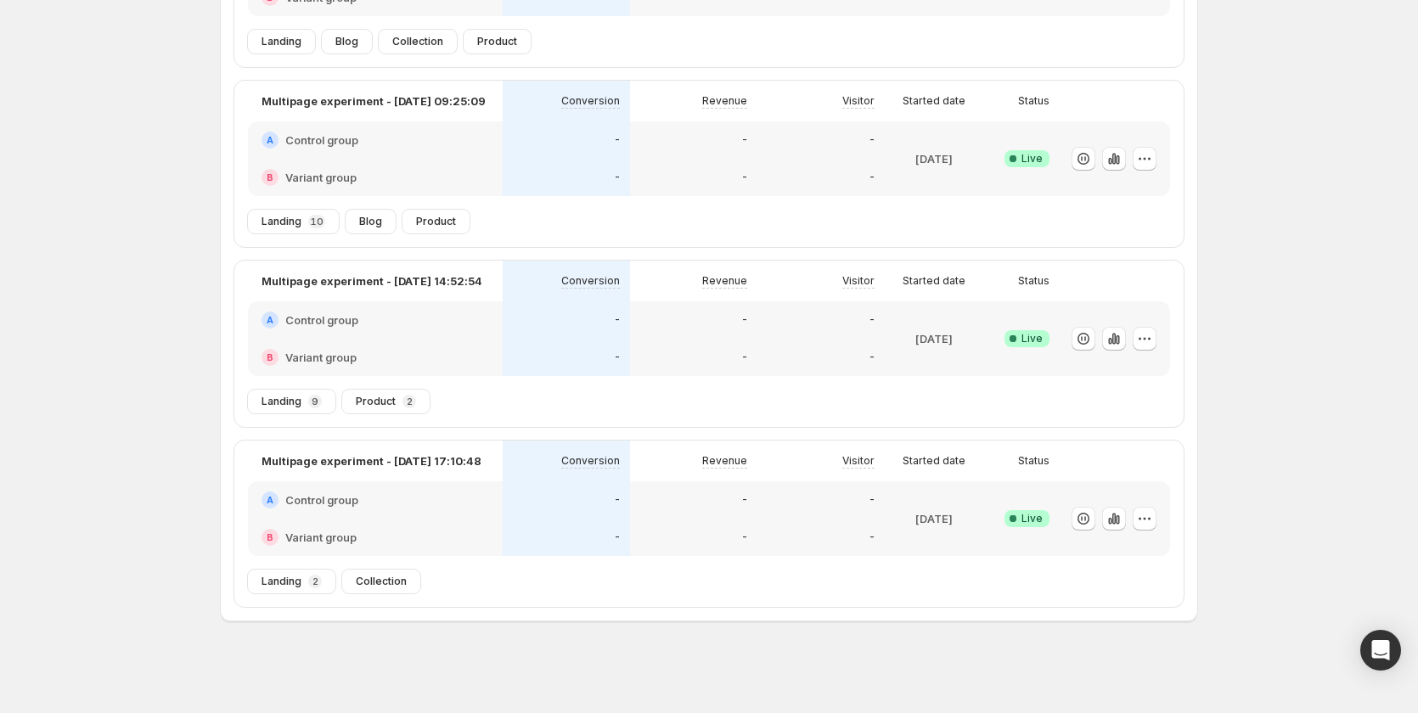
click at [630, 503] on div "-" at bounding box center [566, 500] width 127 height 37
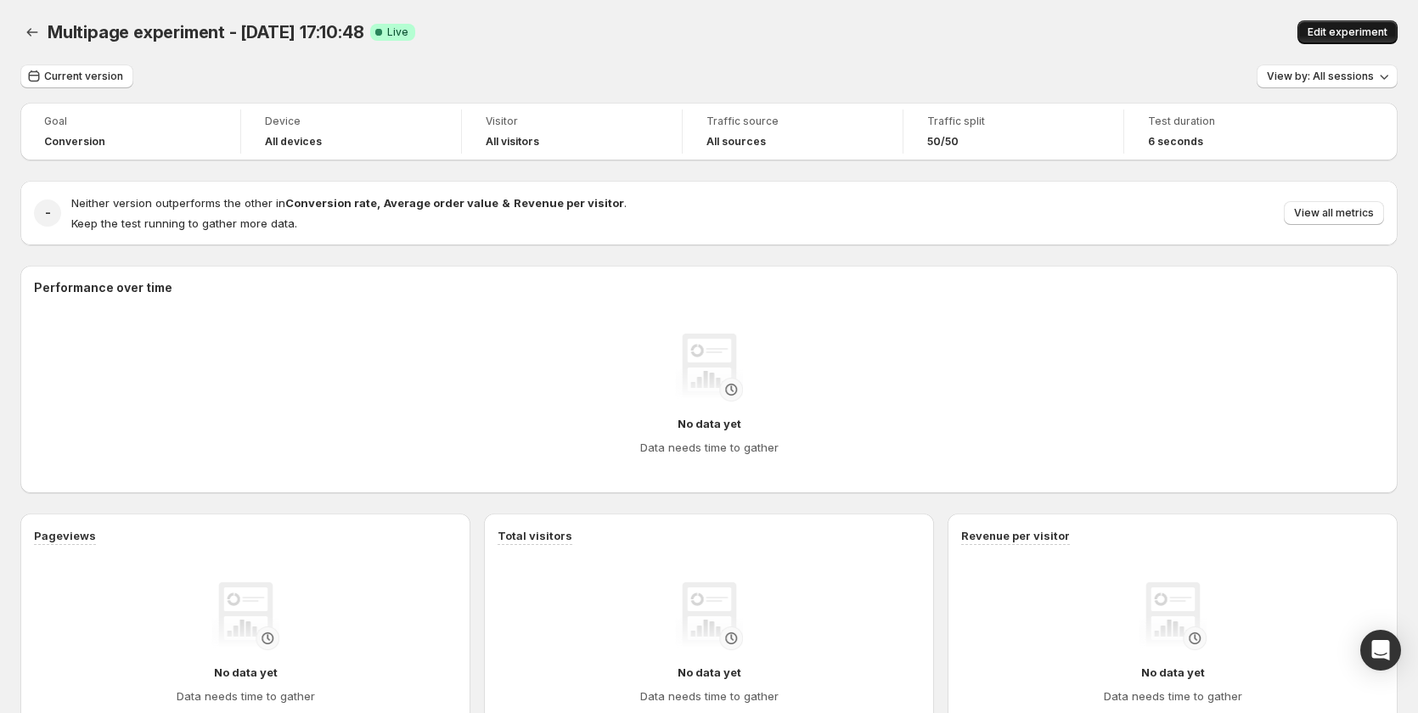
click at [1357, 23] on button "Edit experiment" at bounding box center [1348, 32] width 100 height 24
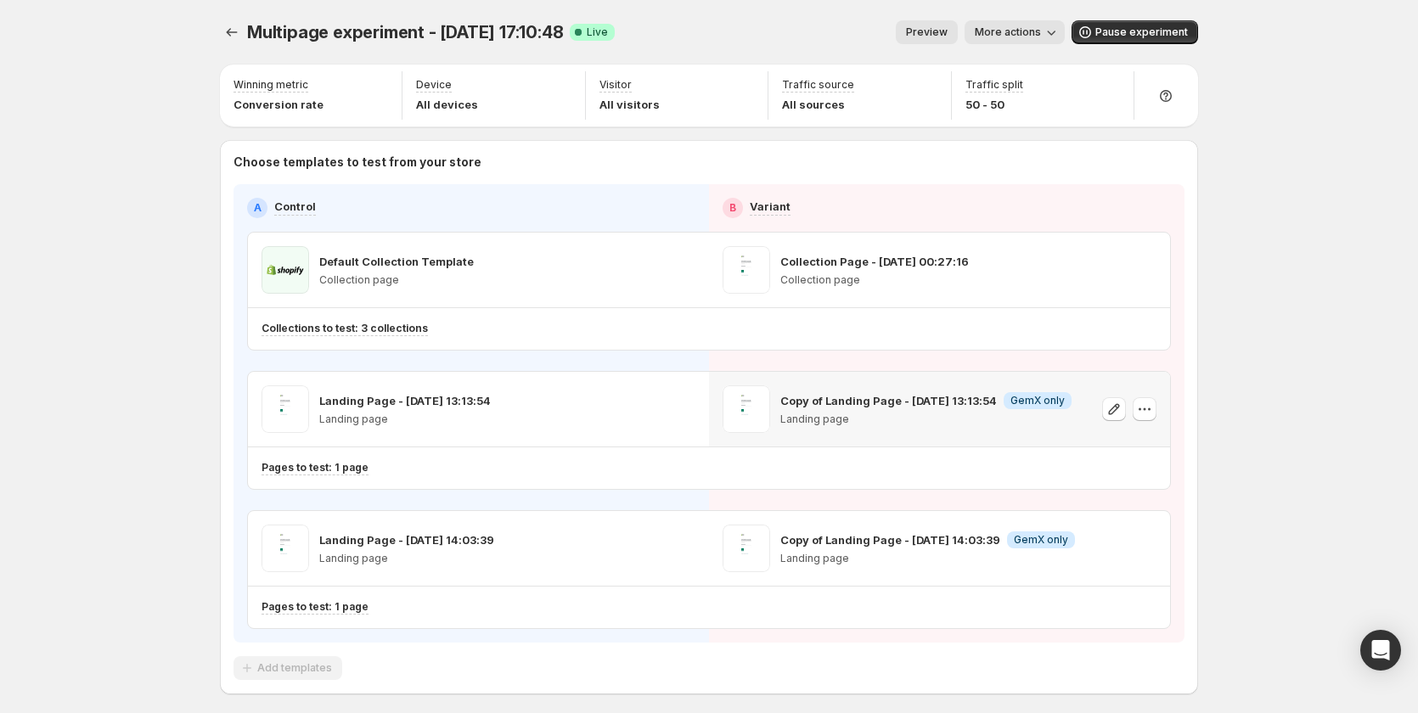
click at [1149, 407] on icon "button" at bounding box center [1144, 409] width 17 height 17
click at [1324, 328] on div "Multipage experiment - [DATE] 17:10:48. This page is ready Multipage experiment…" at bounding box center [709, 393] width 1418 height 786
click at [1111, 27] on span "Pause experiment" at bounding box center [1142, 32] width 93 height 14
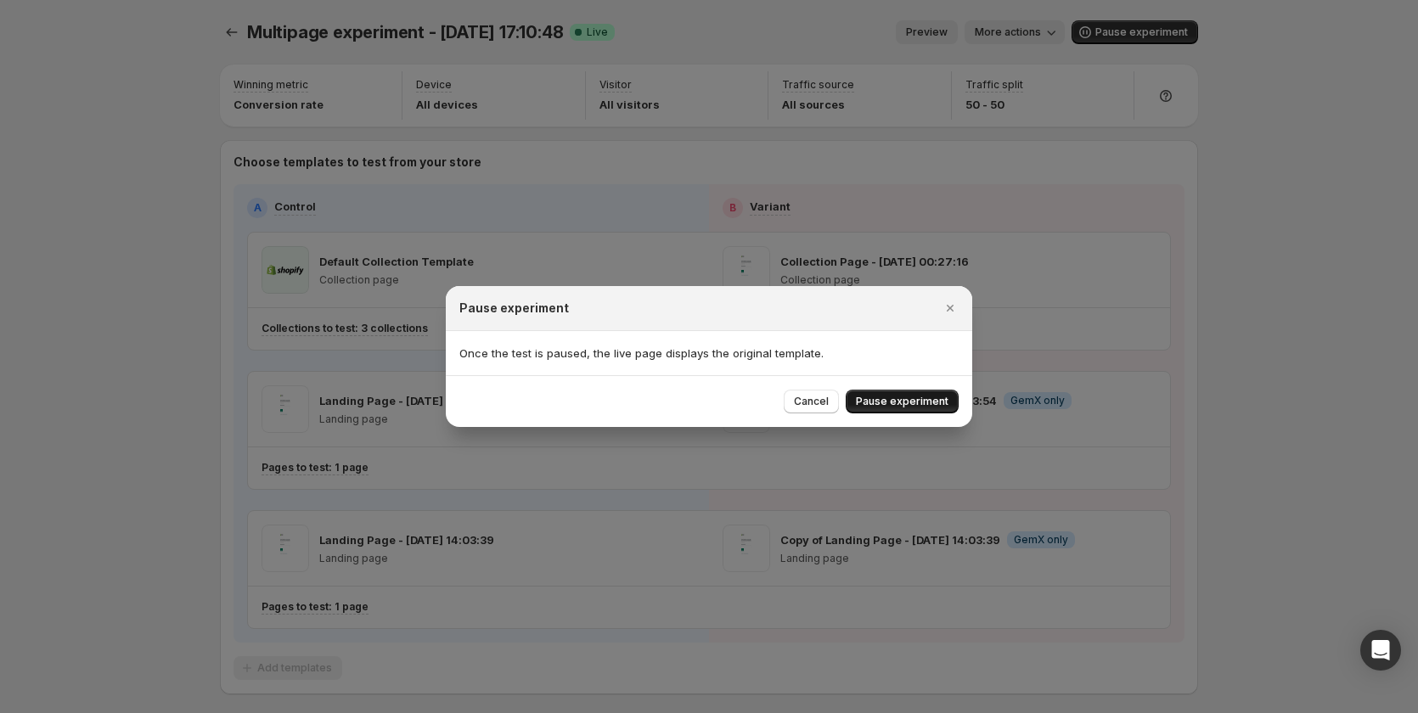
click at [922, 397] on span "Pause experiment" at bounding box center [902, 402] width 93 height 14
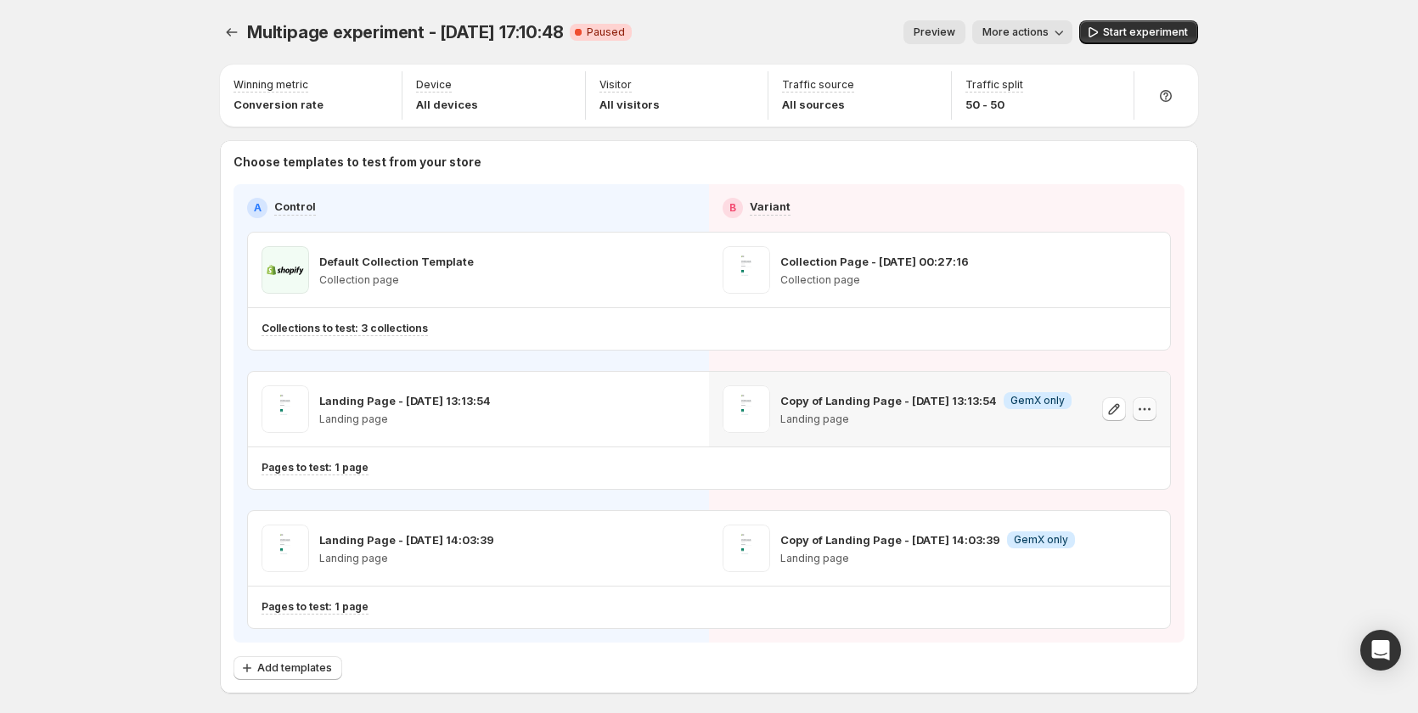
click at [1146, 408] on icon "button" at bounding box center [1144, 409] width 17 height 17
click at [1114, 502] on ul "Change template Copy ID 584778164358611708 Remove template" at bounding box center [1152, 480] width 147 height 99
click at [1120, 514] on span "Remove template" at bounding box center [1153, 517] width 92 height 14
click at [989, 413] on span "Select template for Variant" at bounding box center [932, 409] width 135 height 14
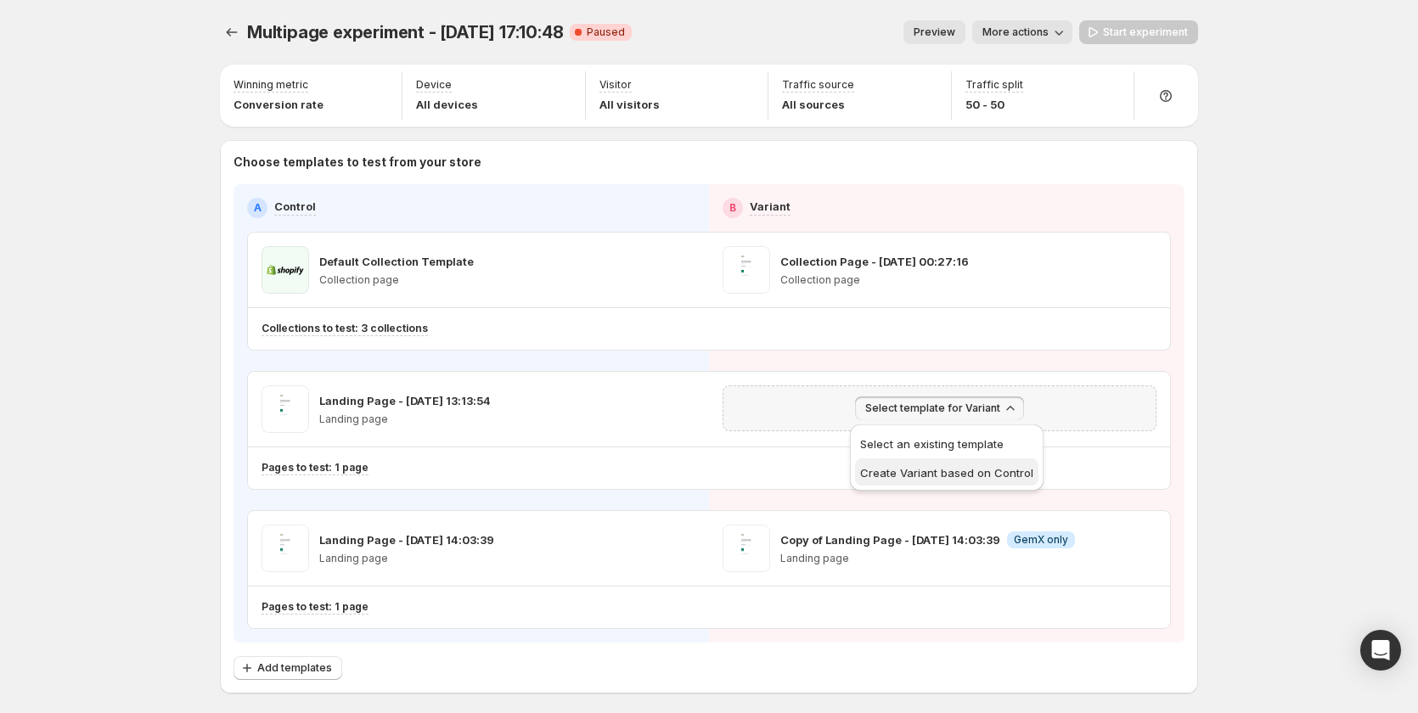
click at [928, 473] on span "Create Variant based on Control" at bounding box center [946, 473] width 173 height 14
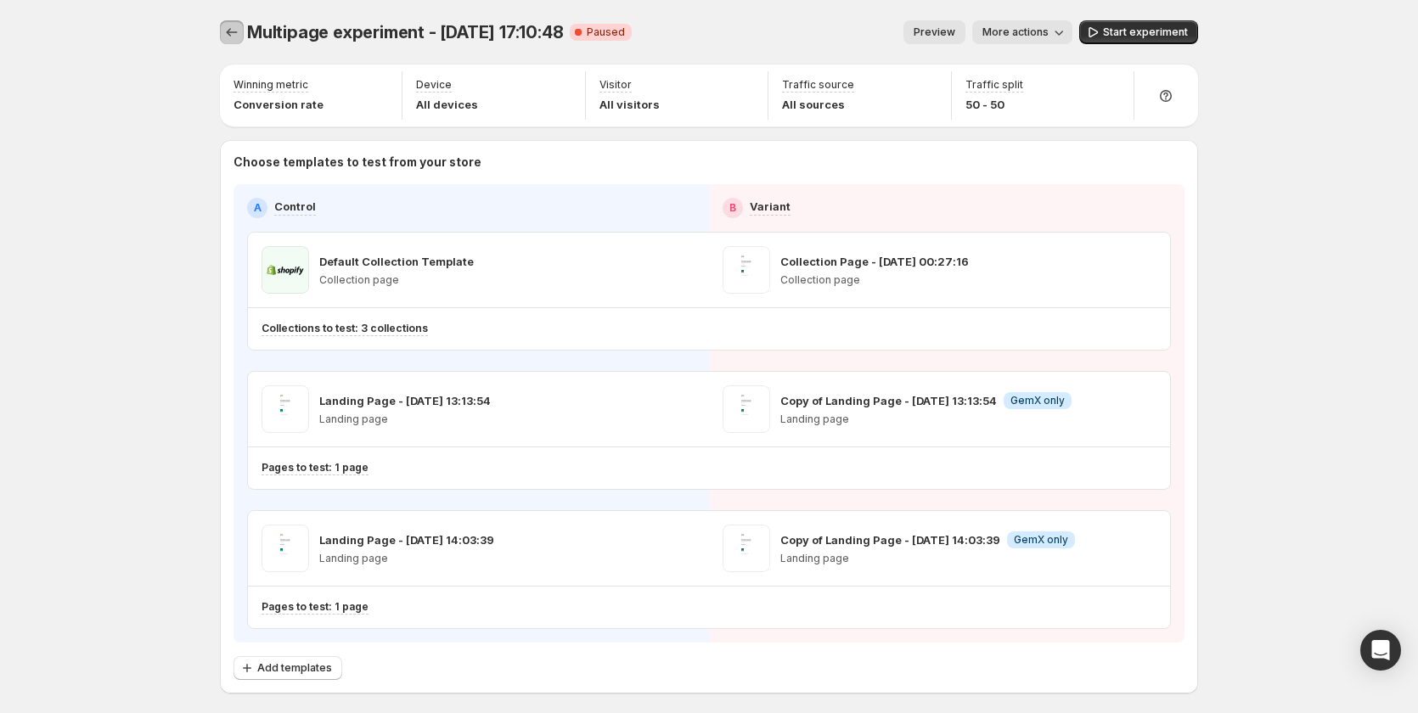
click at [226, 33] on button "Experiments" at bounding box center [232, 32] width 24 height 24
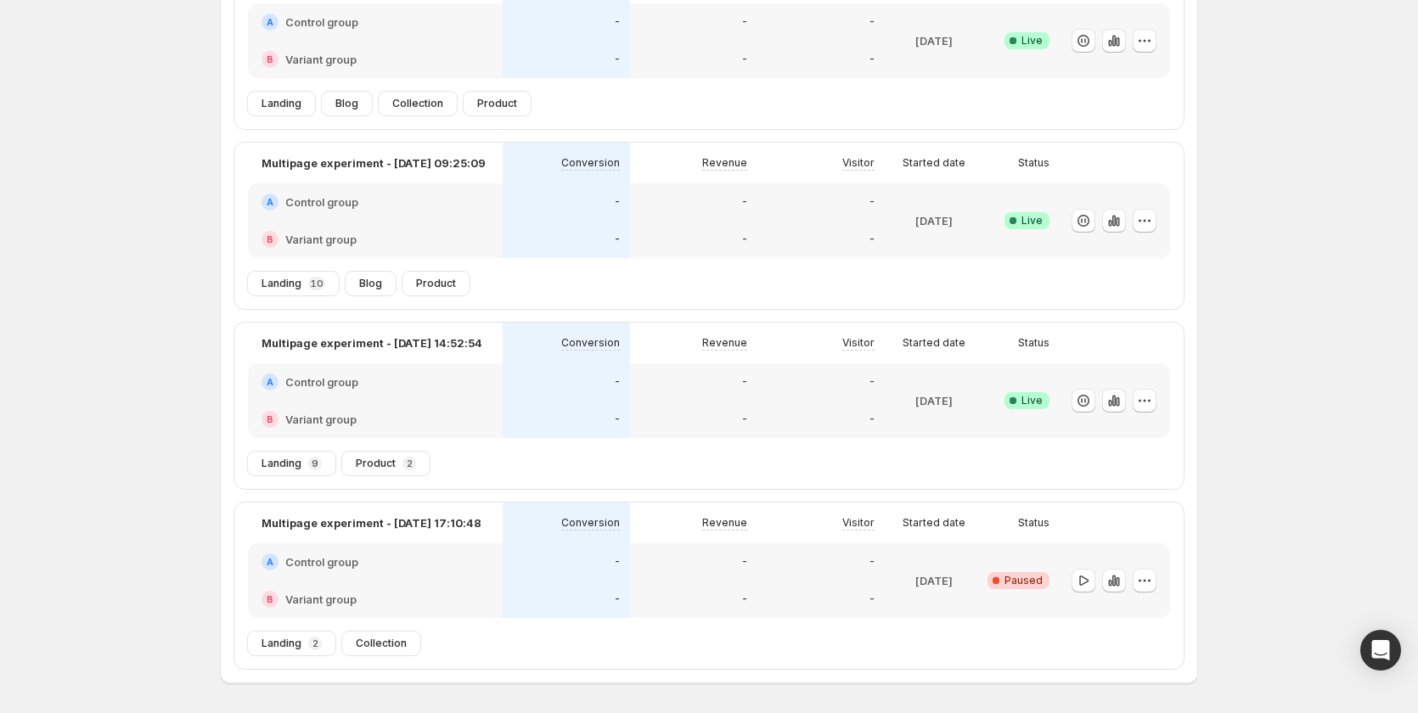
scroll to position [253, 0]
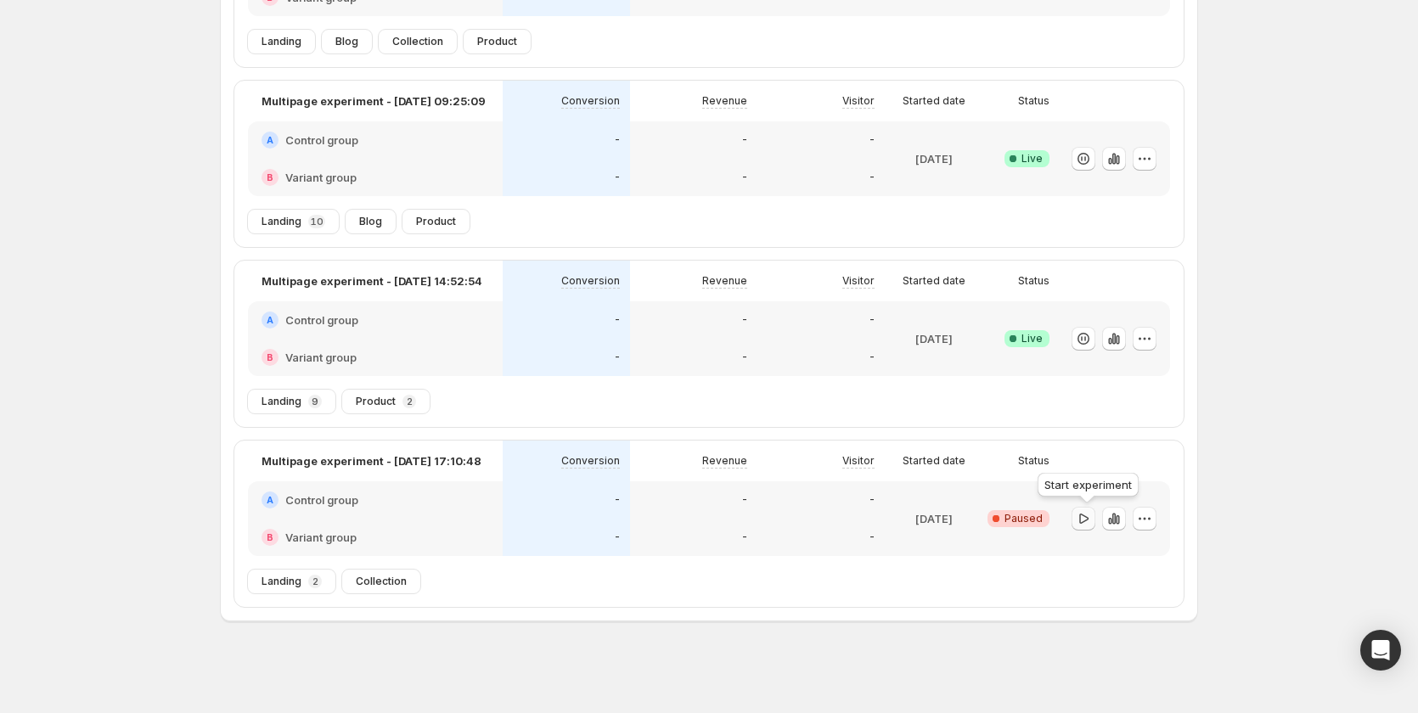
click at [1090, 522] on icon "button" at bounding box center [1083, 518] width 17 height 17
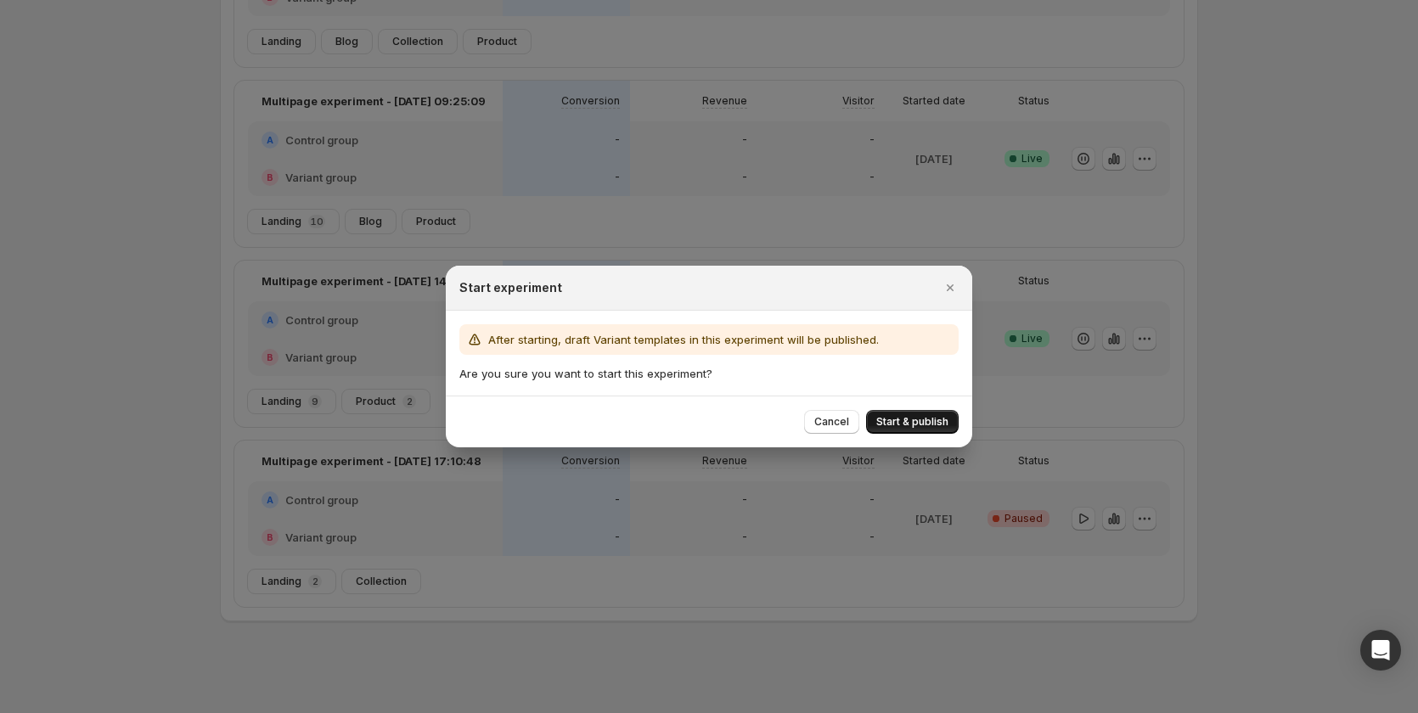
click at [929, 414] on button "Start & publish" at bounding box center [912, 422] width 93 height 24
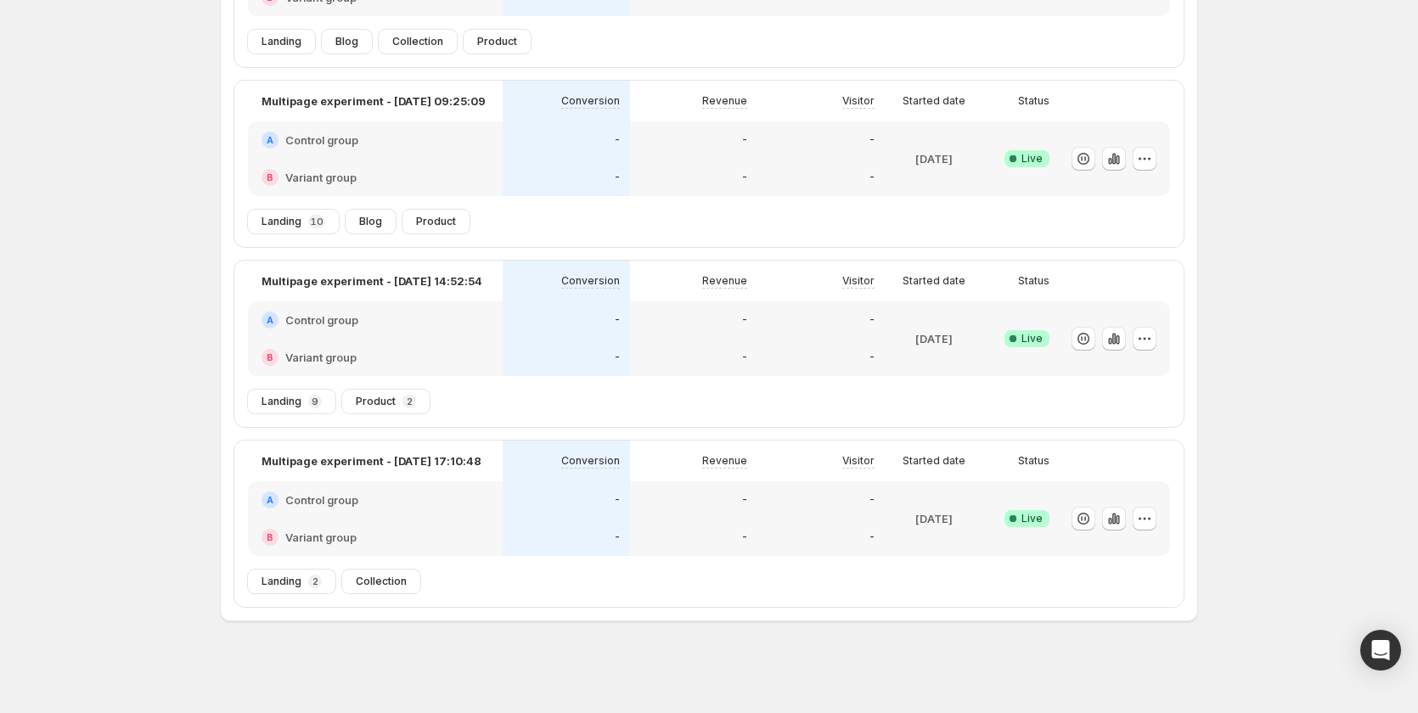
click at [682, 523] on div "-" at bounding box center [693, 537] width 127 height 37
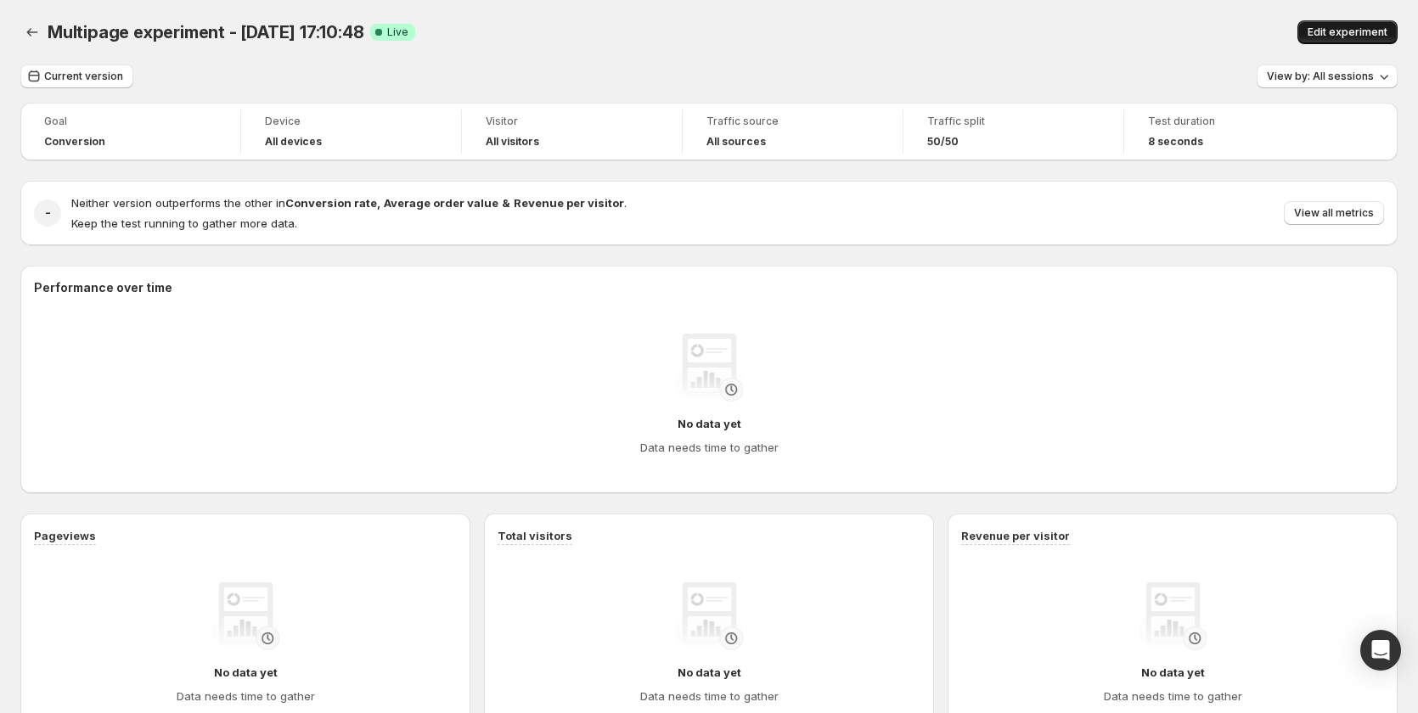
click at [1343, 30] on span "Edit experiment" at bounding box center [1348, 32] width 80 height 14
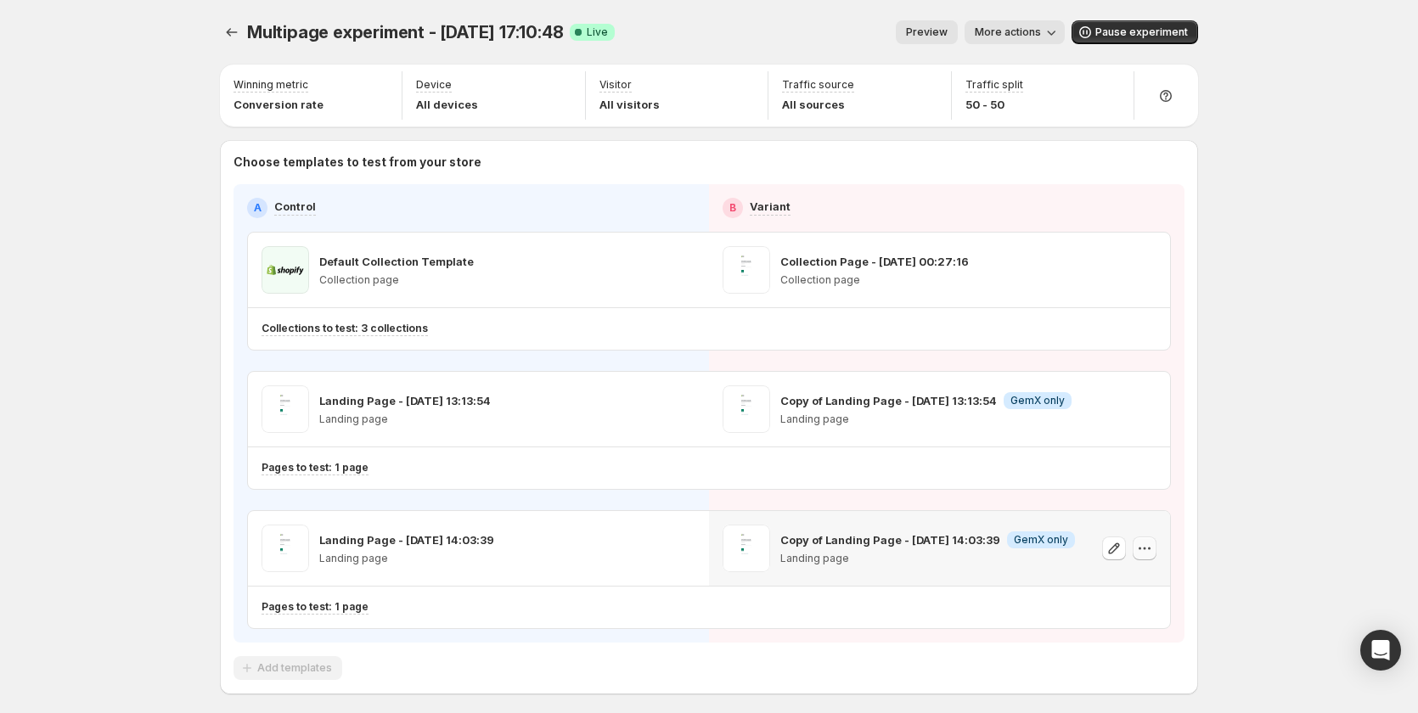
click at [1148, 550] on icon "button" at bounding box center [1144, 548] width 17 height 17
click at [1152, 403] on icon "button" at bounding box center [1144, 409] width 17 height 17
click at [1190, 590] on div "Choose templates to test from your store A Control B Variant Default Collection…" at bounding box center [709, 417] width 978 height 555
click at [1153, 547] on icon "button" at bounding box center [1144, 548] width 17 height 17
click at [1128, 33] on span "Pause experiment" at bounding box center [1142, 32] width 93 height 14
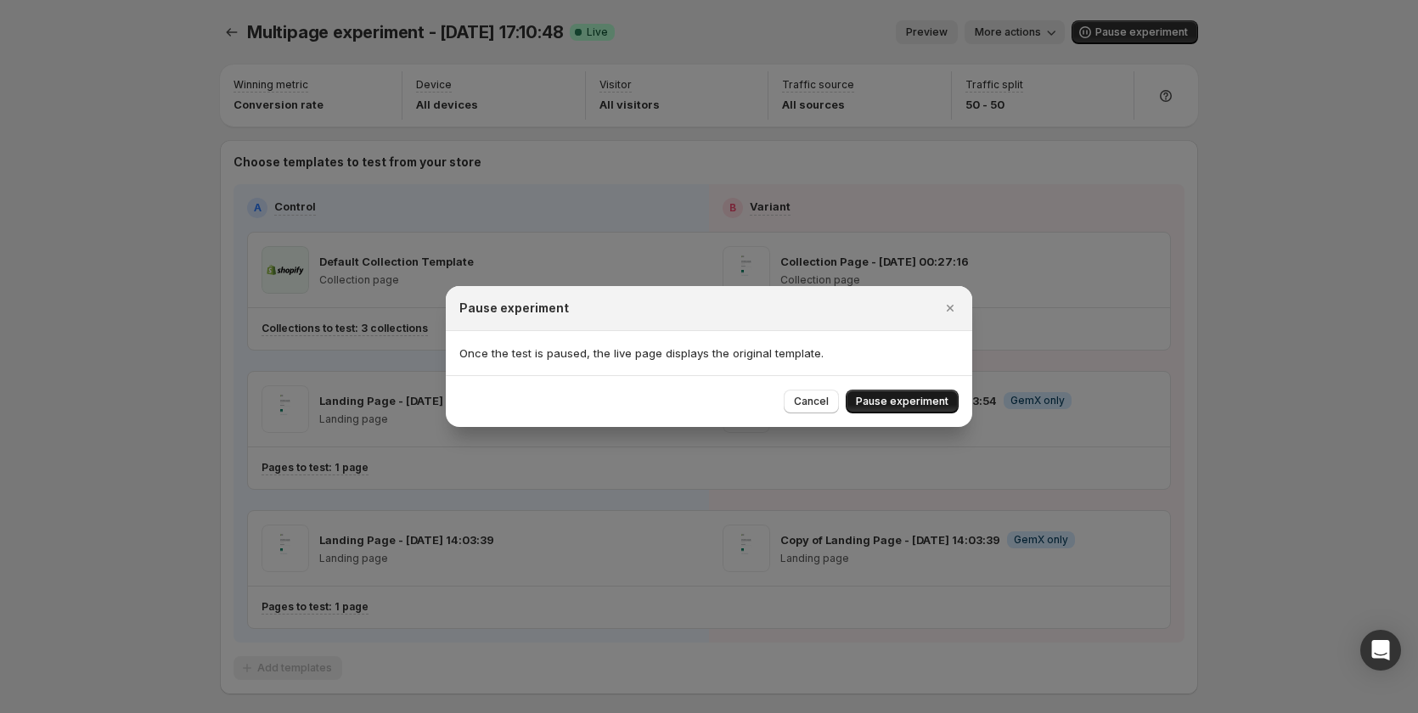
click at [934, 401] on span "Pause experiment" at bounding box center [902, 402] width 93 height 14
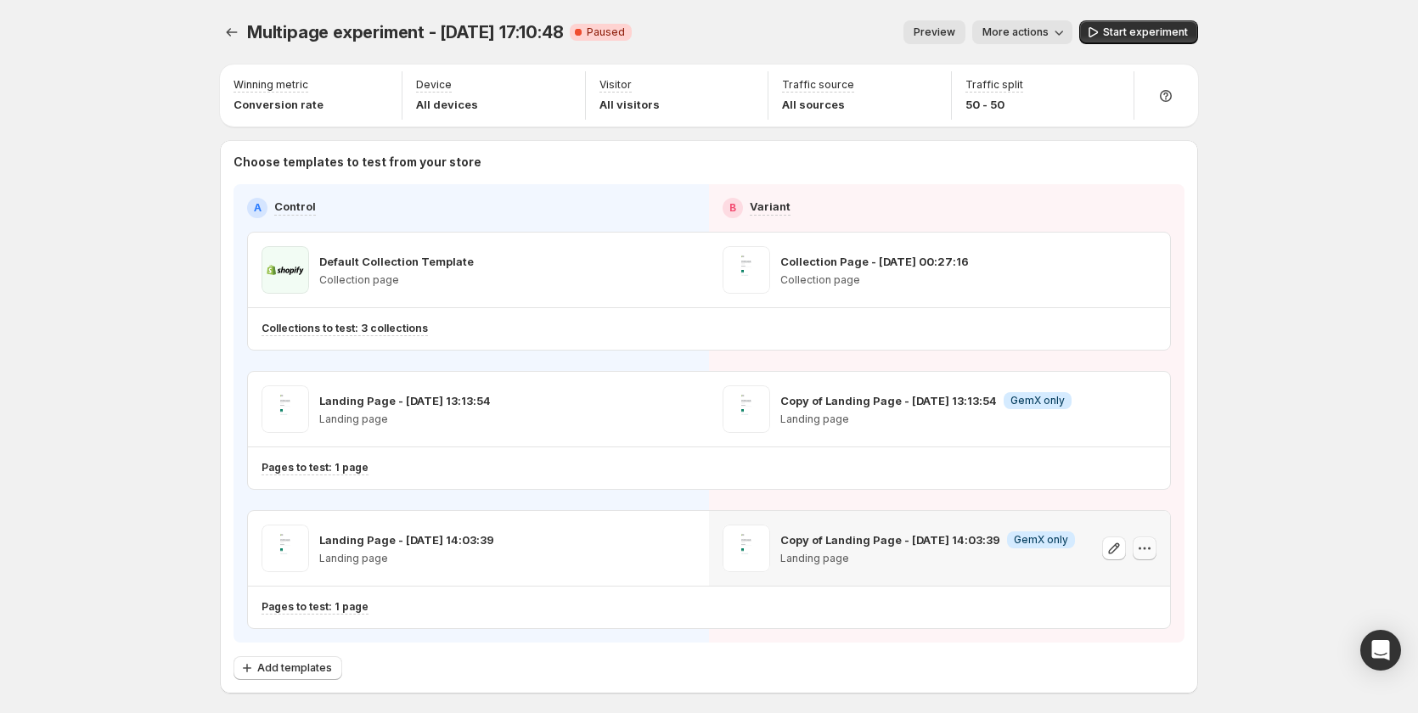
click at [1148, 544] on icon "button" at bounding box center [1144, 548] width 17 height 17
click at [1131, 659] on span "Remove template" at bounding box center [1150, 657] width 92 height 14
click at [976, 541] on button "Select template for Variant" at bounding box center [939, 548] width 169 height 24
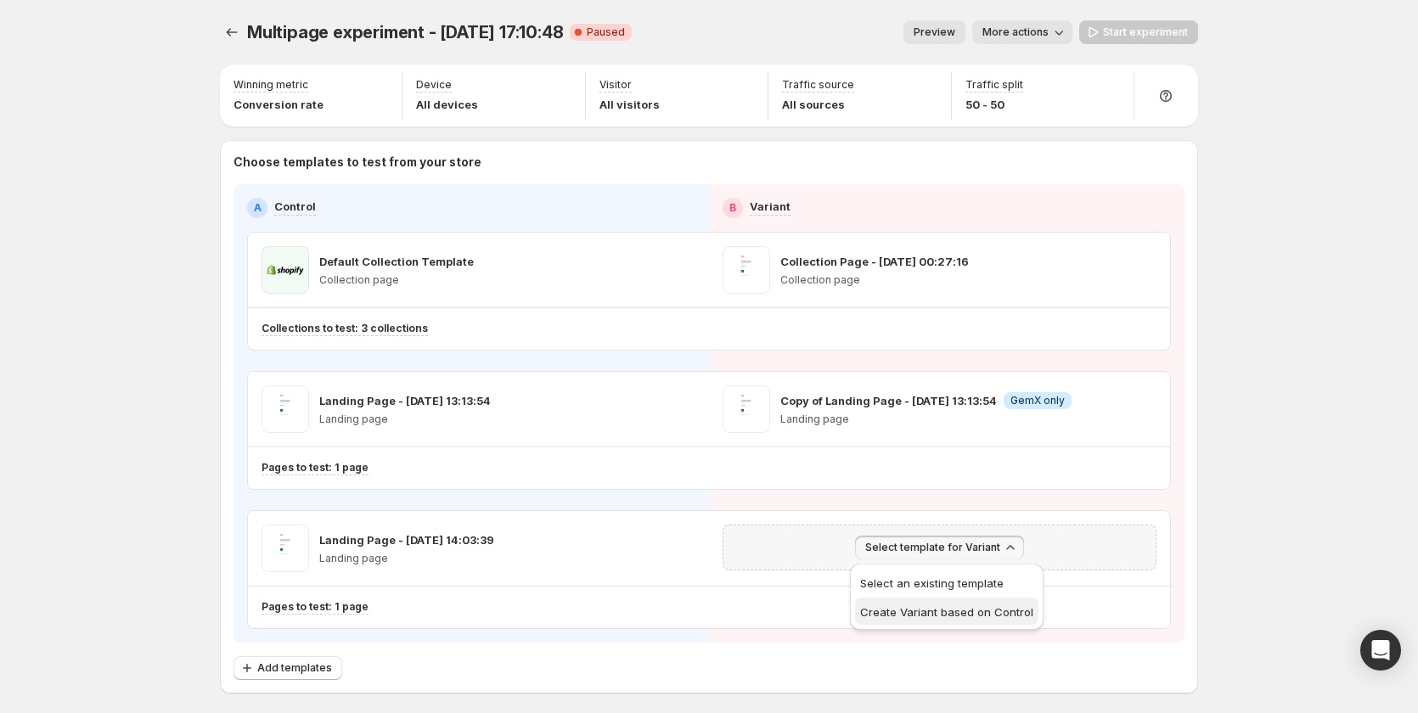
click at [972, 611] on span "Create Variant based on Control" at bounding box center [946, 613] width 173 height 14
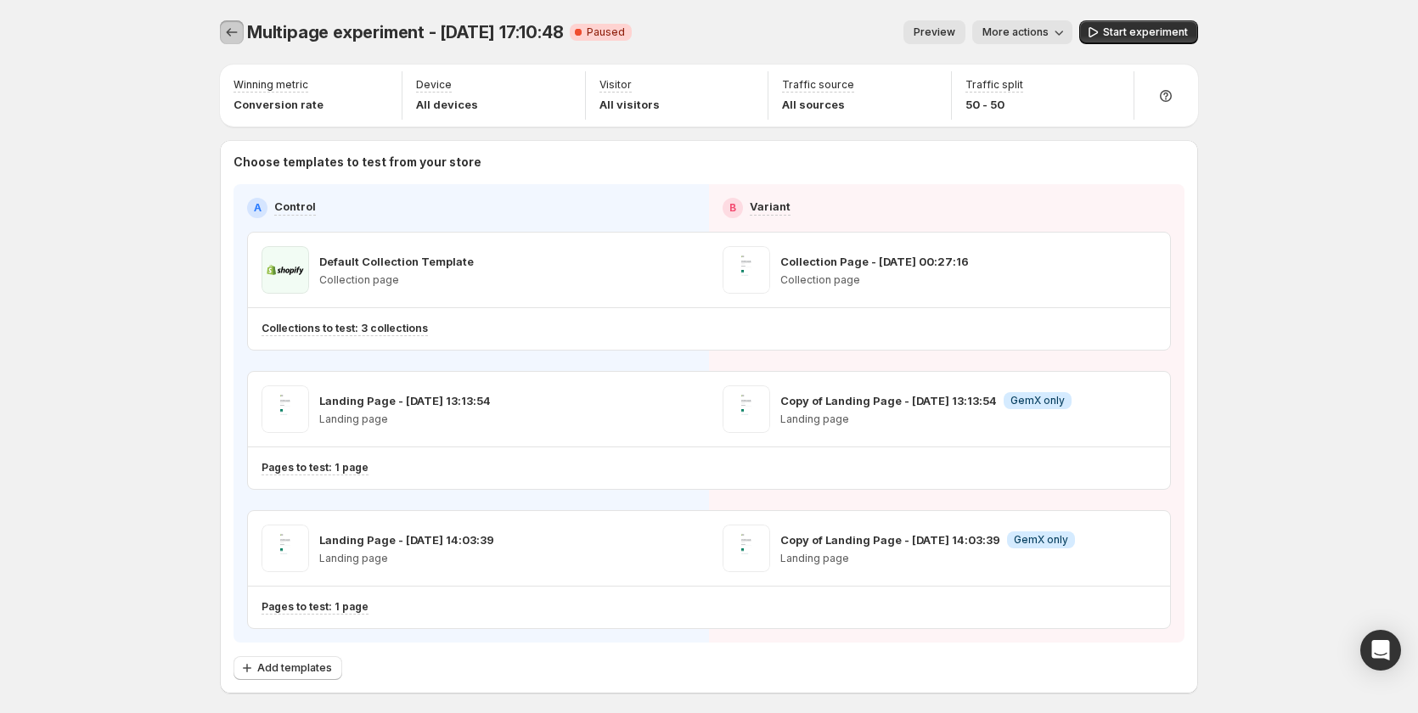
click at [231, 31] on icon "Experiments" at bounding box center [231, 32] width 17 height 17
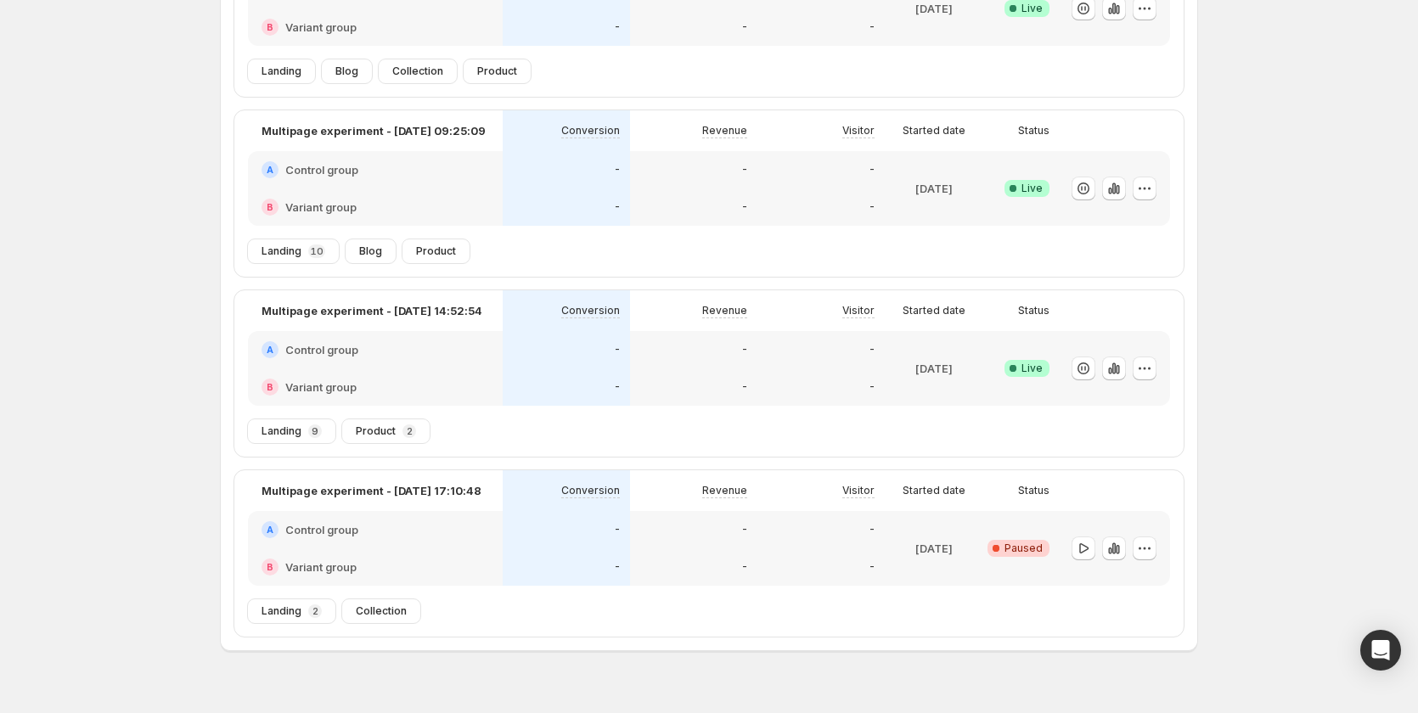
scroll to position [253, 0]
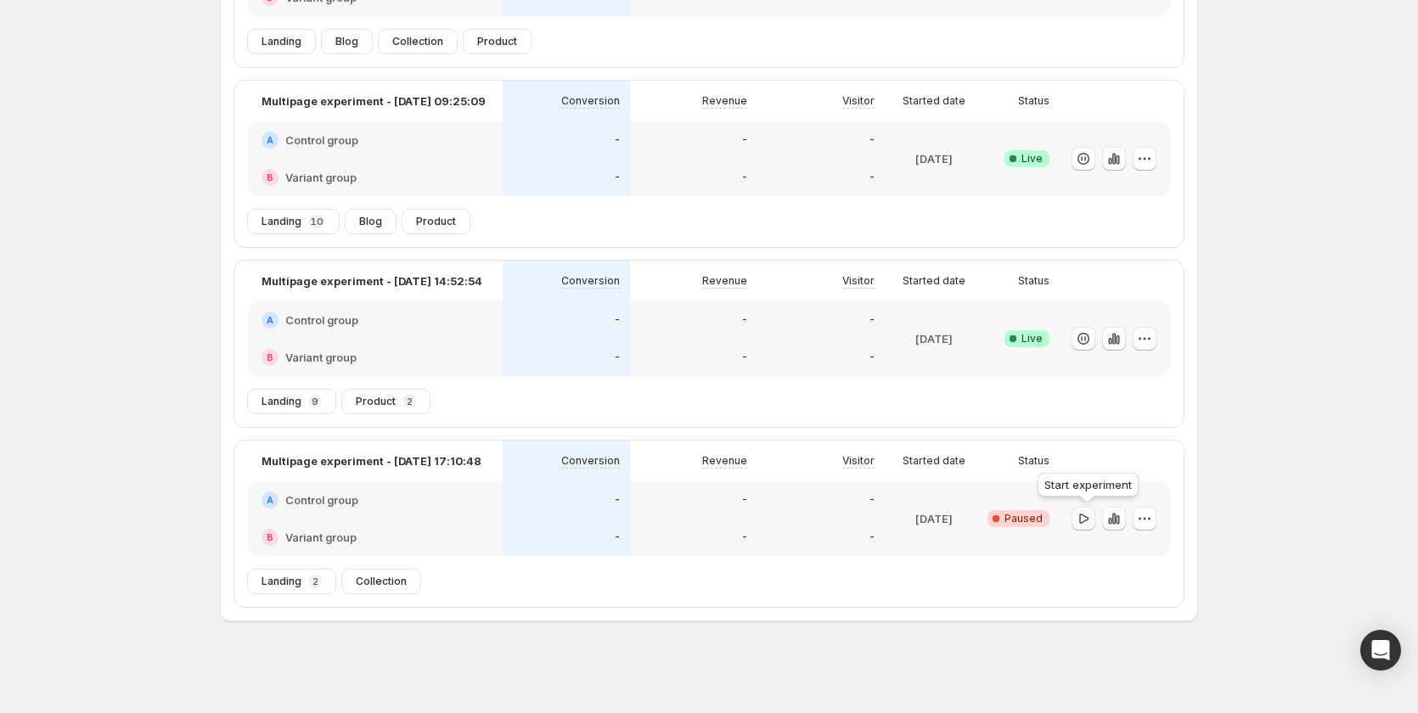
click at [1084, 521] on icon "button" at bounding box center [1083, 518] width 9 height 10
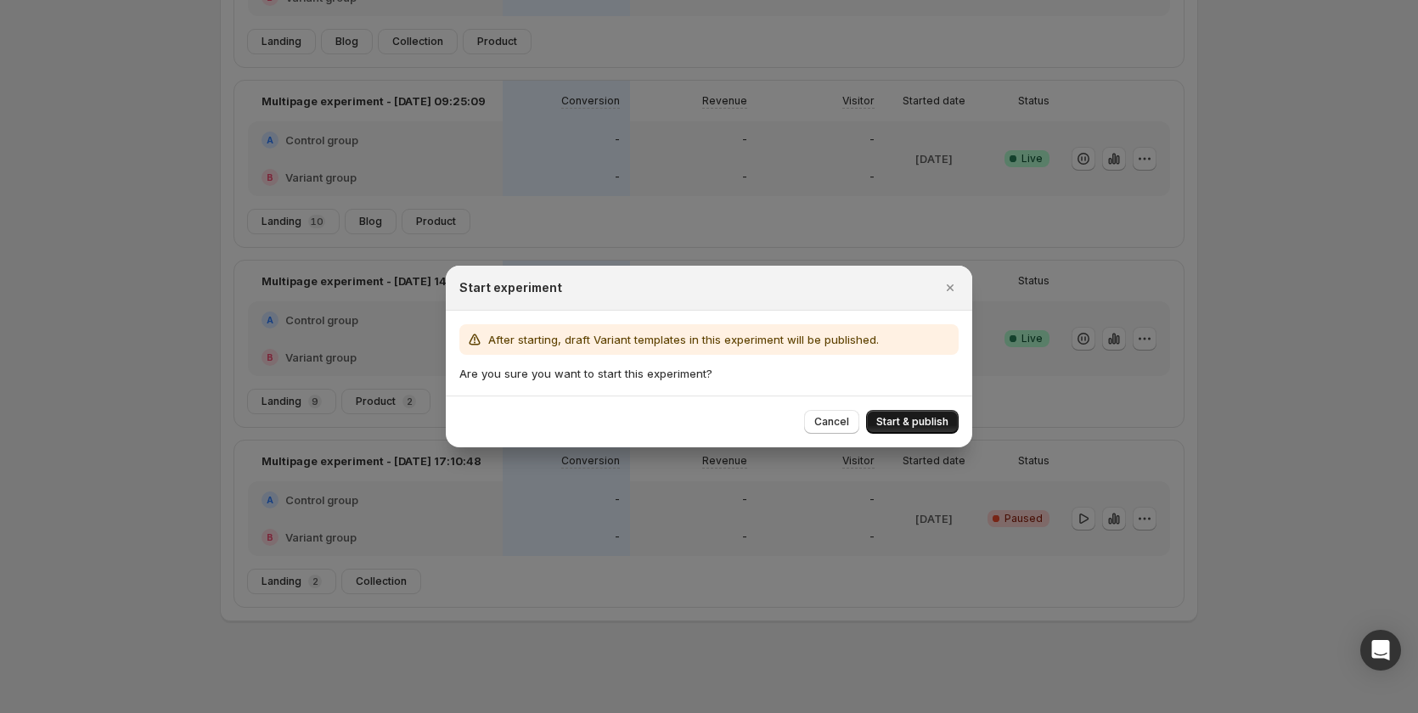
click at [912, 414] on button "Start & publish" at bounding box center [912, 422] width 93 height 24
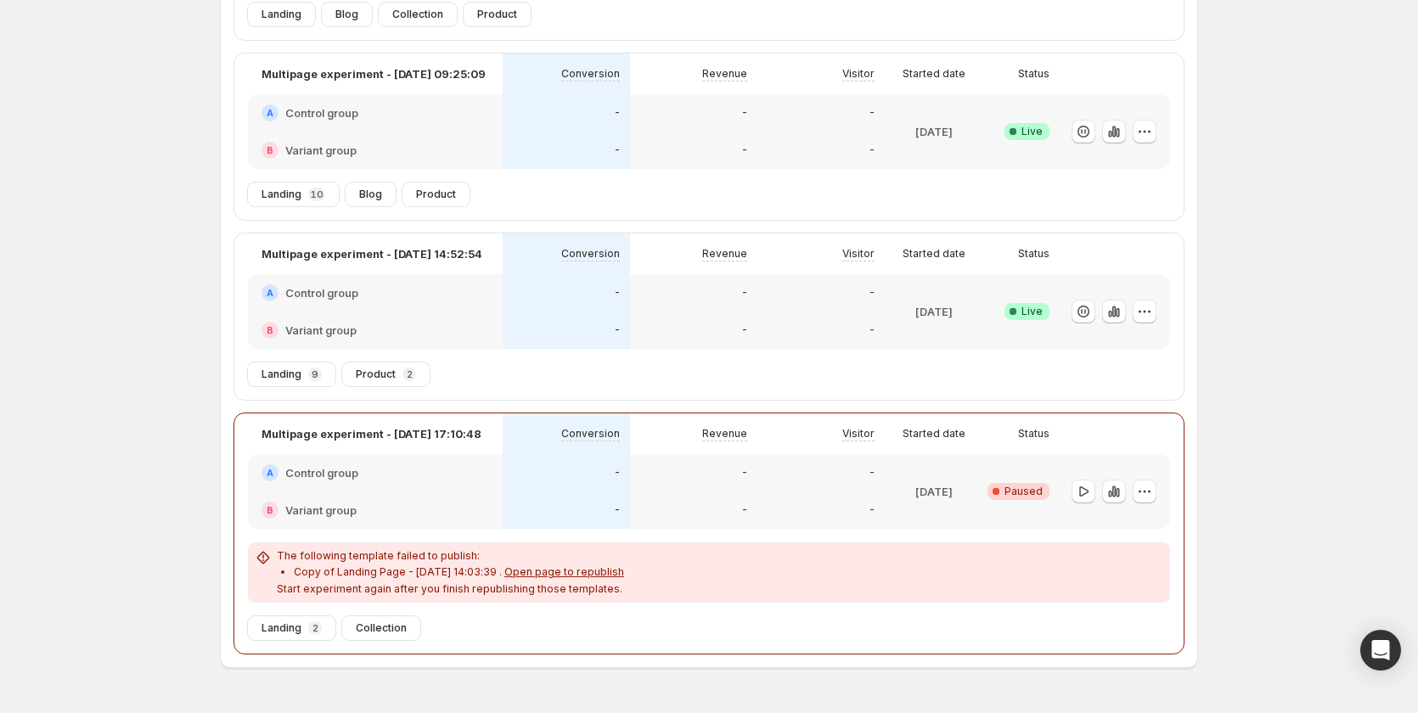
scroll to position [327, 0]
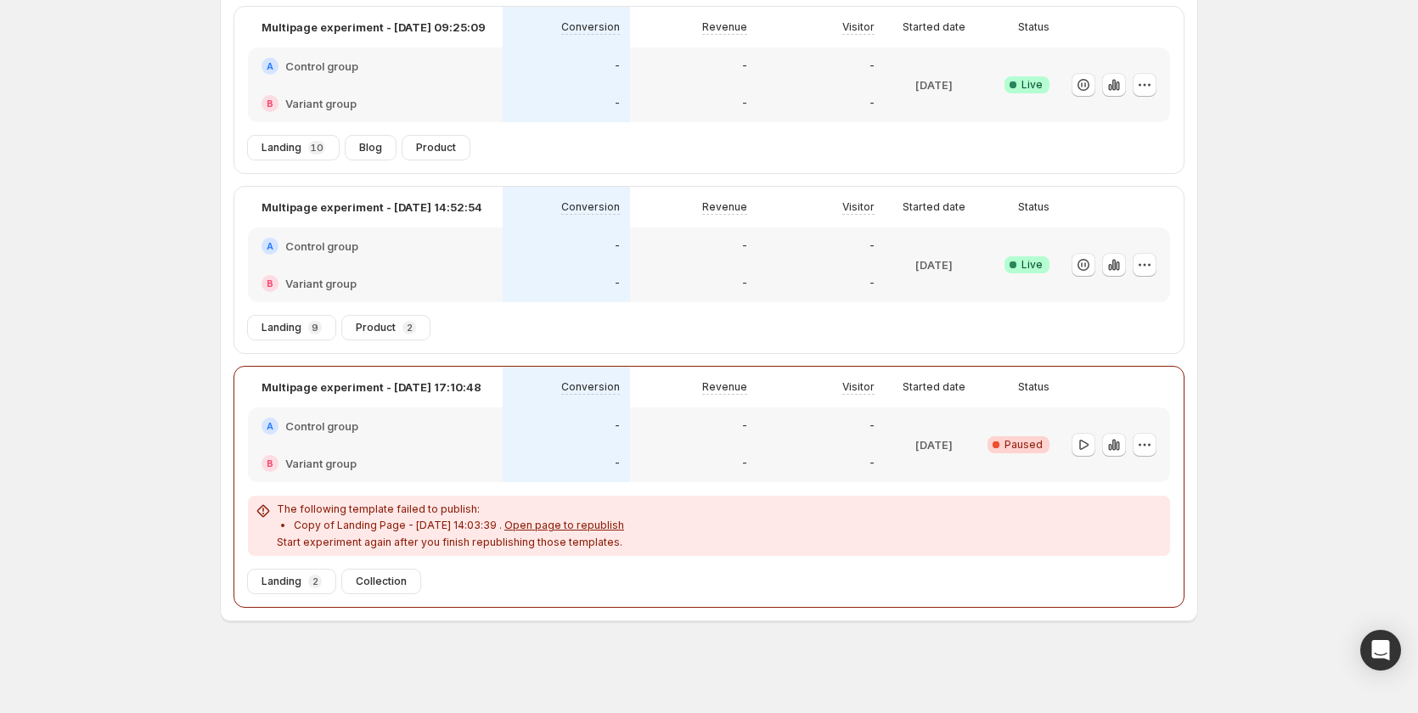
click at [552, 522] on span "Open page to republish" at bounding box center [564, 525] width 120 height 13
click at [1083, 442] on icon "button" at bounding box center [1083, 445] width 17 height 17
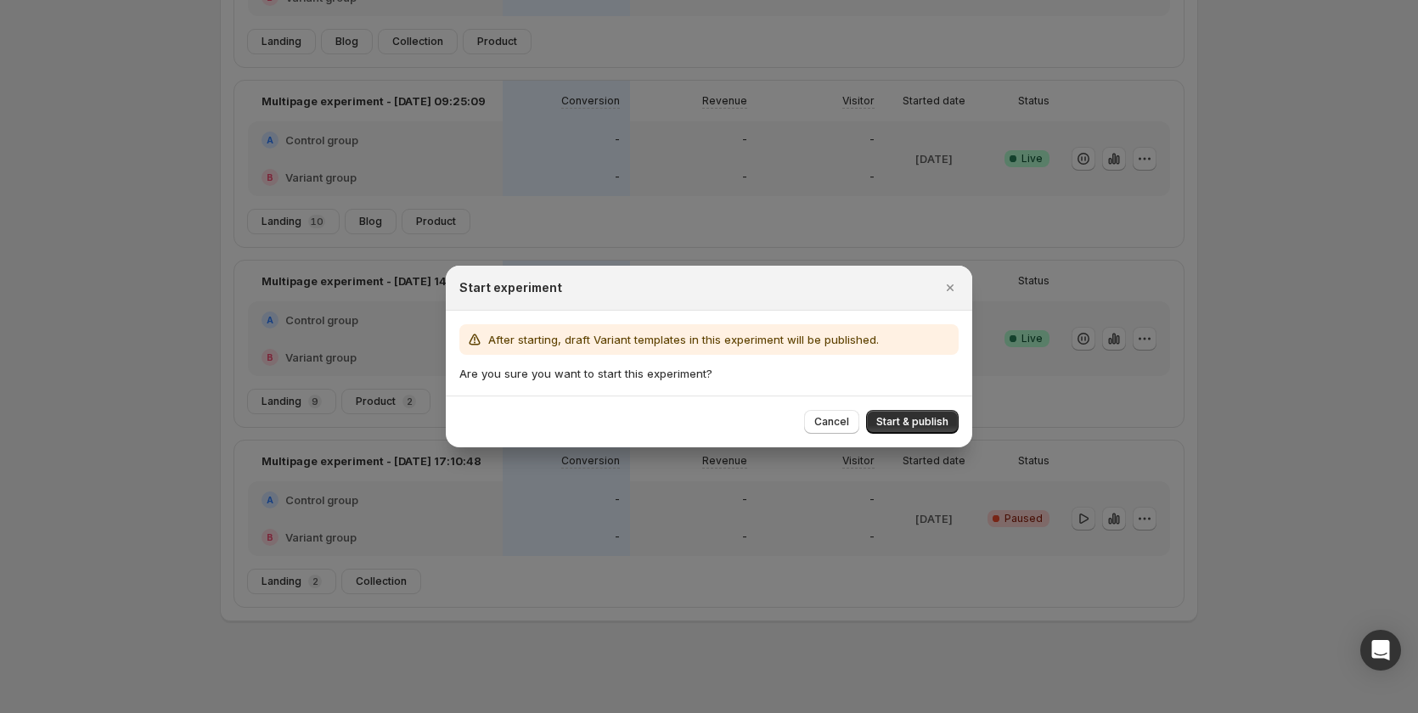
scroll to position [253, 0]
click at [914, 414] on button "Start & publish" at bounding box center [912, 422] width 93 height 24
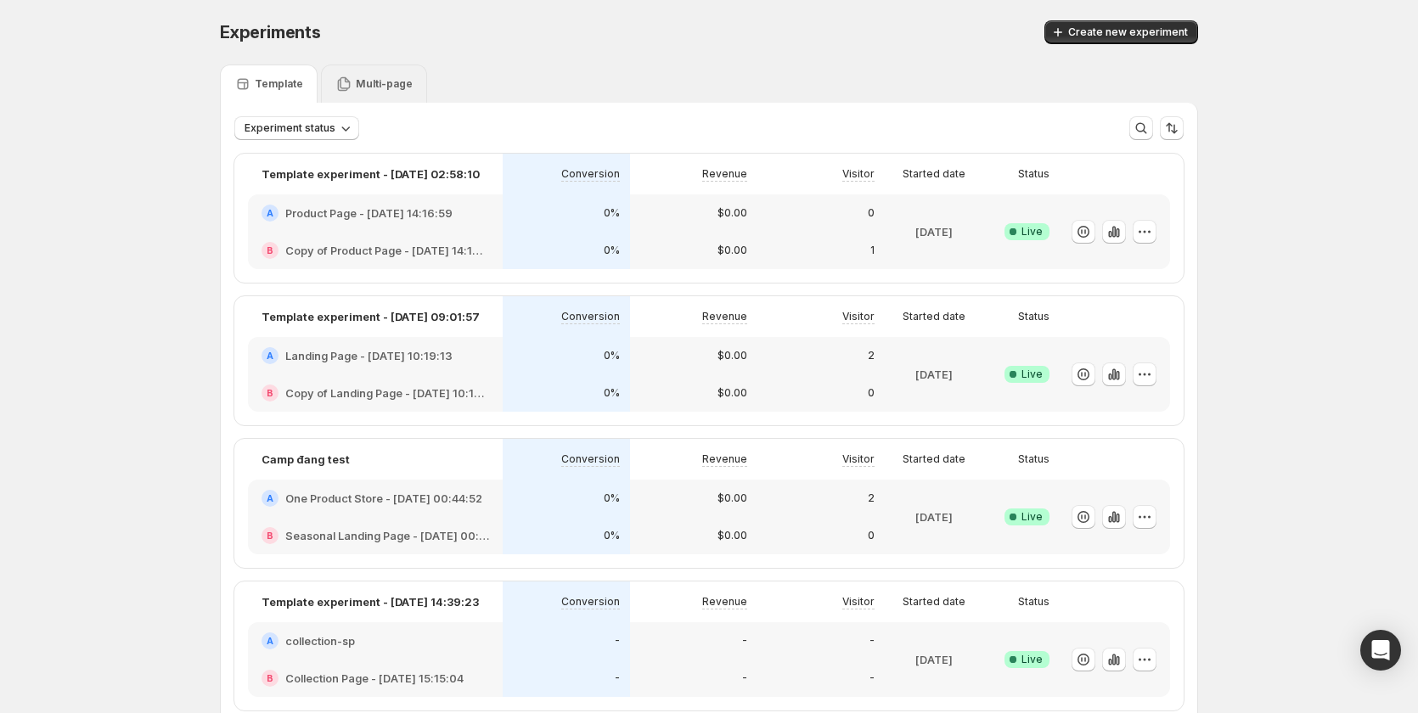
click at [400, 80] on p "Multi-page" at bounding box center [384, 84] width 57 height 14
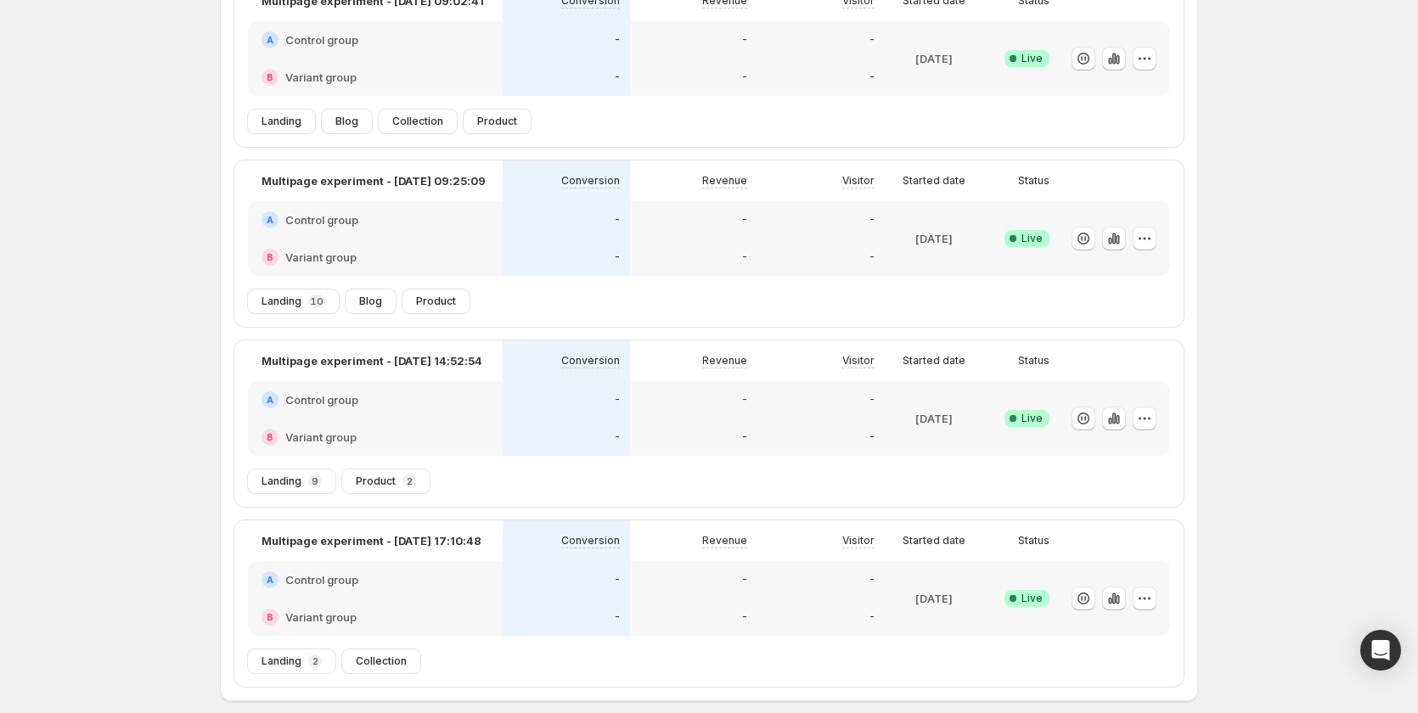
scroll to position [168, 0]
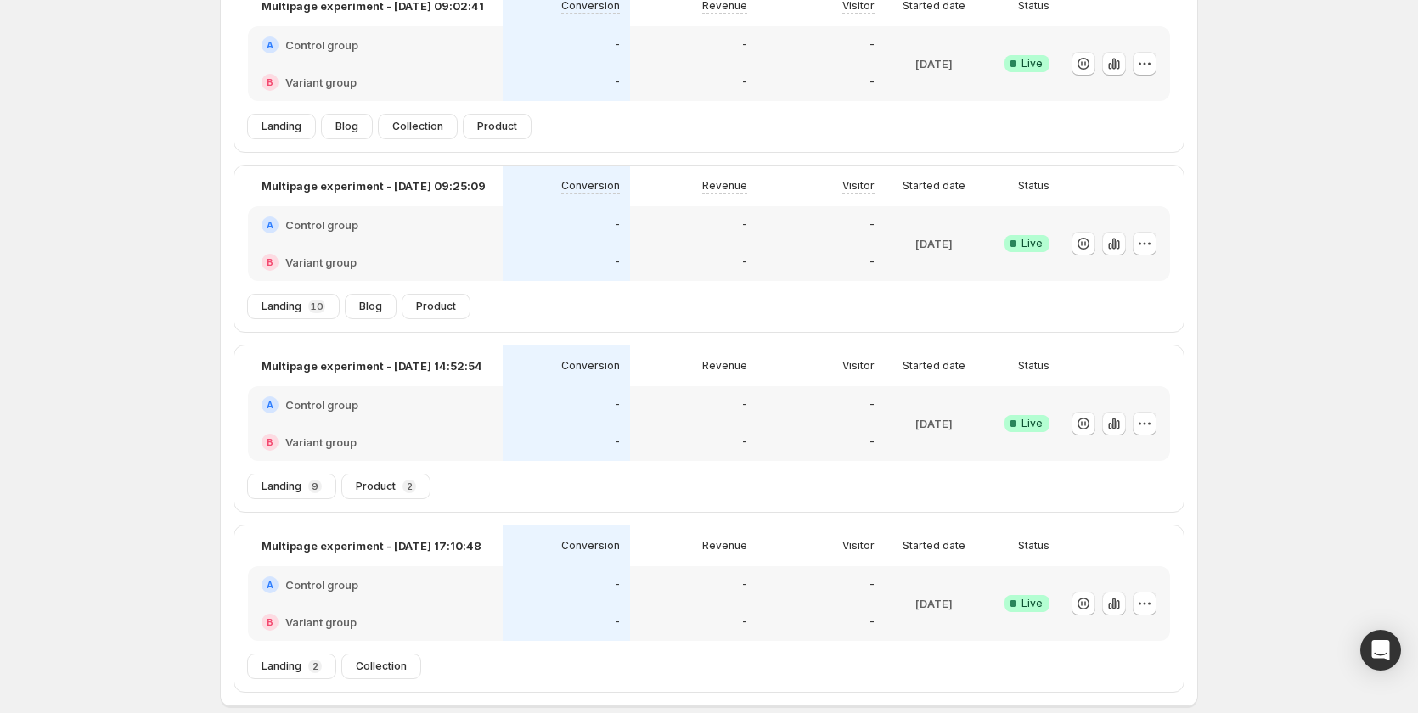
click at [623, 602] on div "-" at bounding box center [566, 584] width 127 height 37
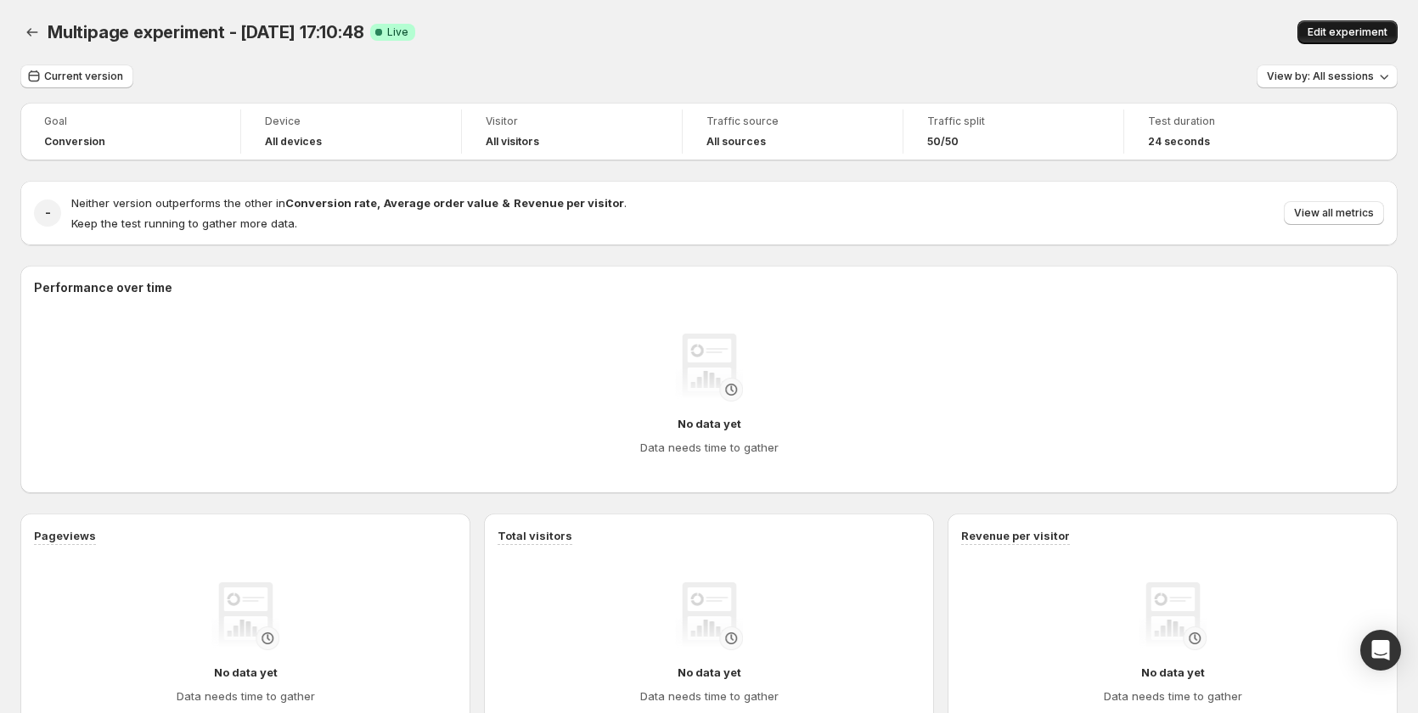
click at [1333, 21] on button "Edit experiment" at bounding box center [1348, 32] width 100 height 24
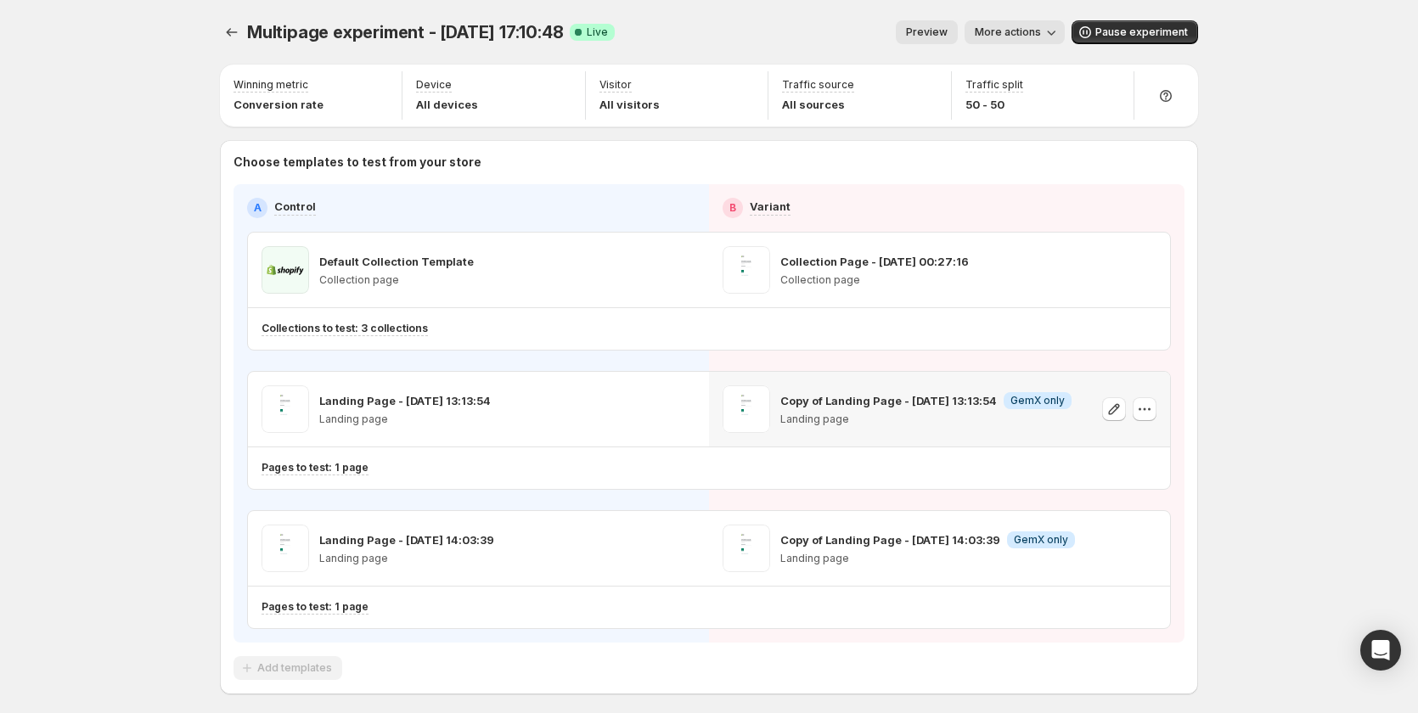
click at [1163, 404] on div "Copy of Landing Page - [DATE] 13:13:54 Info GemX only Landing page" at bounding box center [939, 409] width 461 height 75
click at [1152, 411] on icon "button" at bounding box center [1144, 409] width 17 height 17
click at [1169, 28] on span "Pause experiment" at bounding box center [1142, 32] width 93 height 14
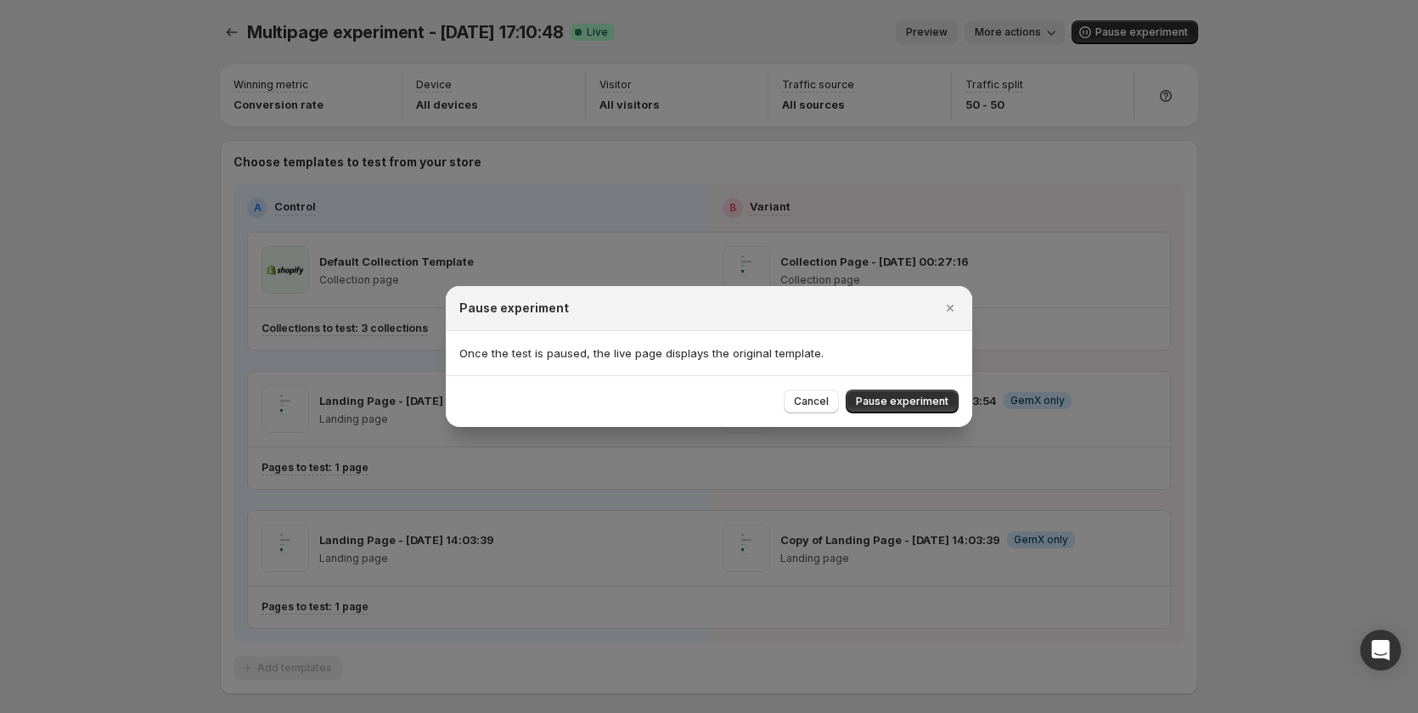
click at [932, 388] on div "Cancel Pause experiment" at bounding box center [709, 401] width 527 height 52
click at [929, 398] on span "Pause experiment" at bounding box center [902, 402] width 93 height 14
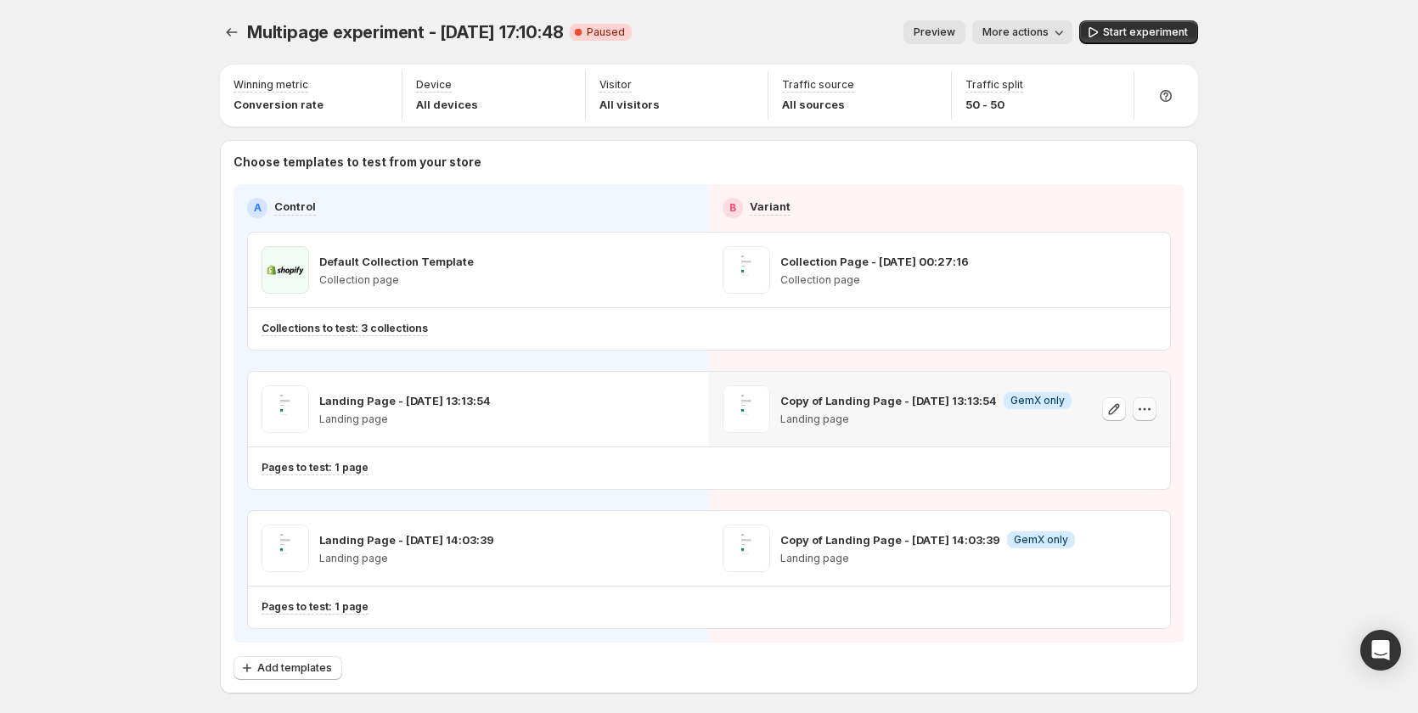
click at [1153, 403] on icon "button" at bounding box center [1144, 409] width 17 height 17
click at [1122, 511] on span "Remove template" at bounding box center [1153, 517] width 92 height 14
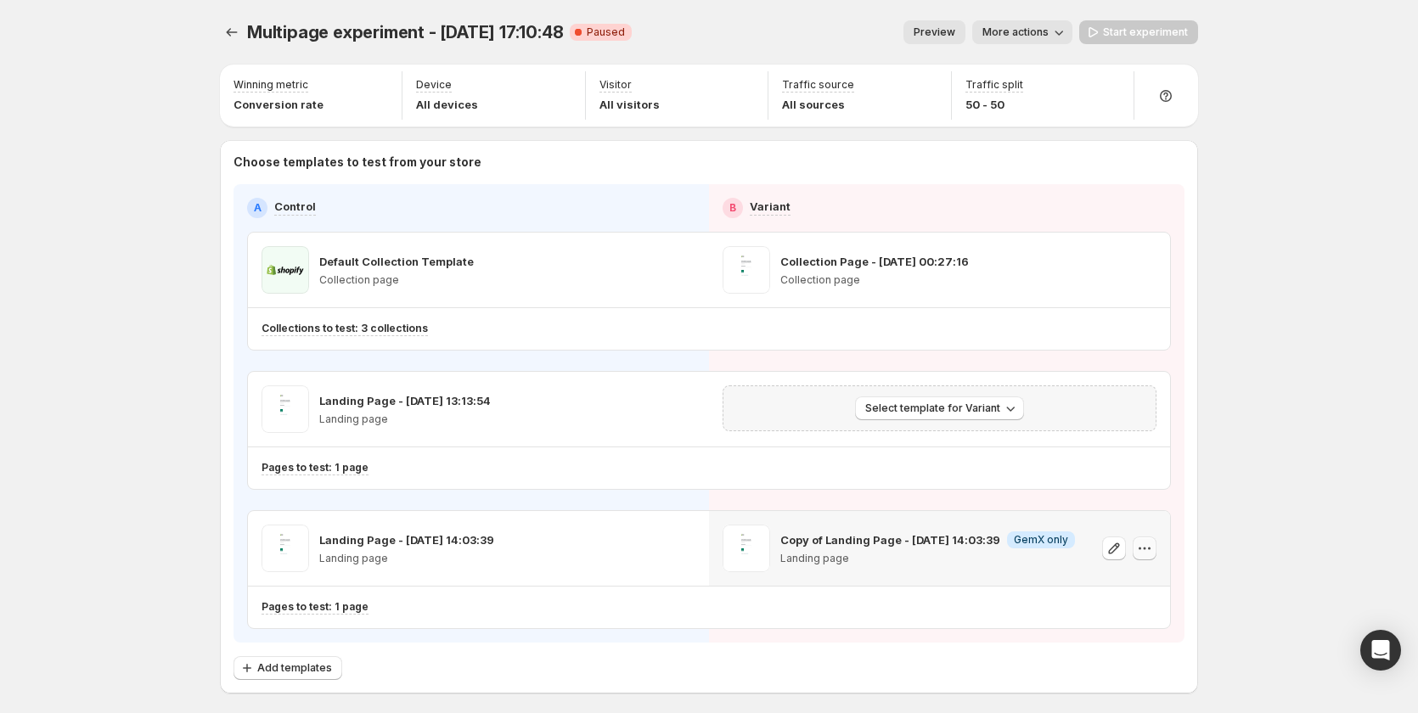
click at [1151, 538] on button "button" at bounding box center [1145, 549] width 24 height 24
click at [1133, 651] on span "Remove template" at bounding box center [1150, 657] width 92 height 14
click at [971, 407] on span "Select template for Variant" at bounding box center [932, 409] width 135 height 14
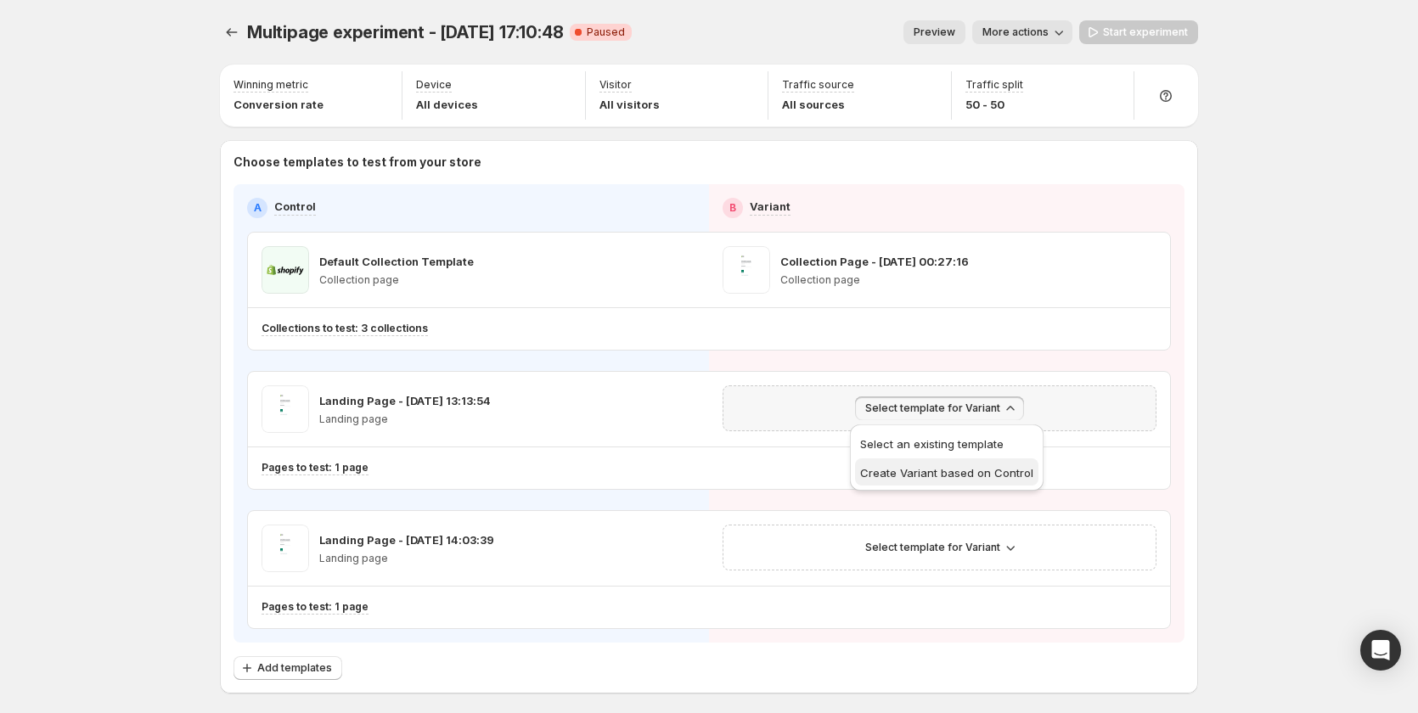
click at [949, 476] on span "Create Variant based on Control" at bounding box center [946, 473] width 173 height 14
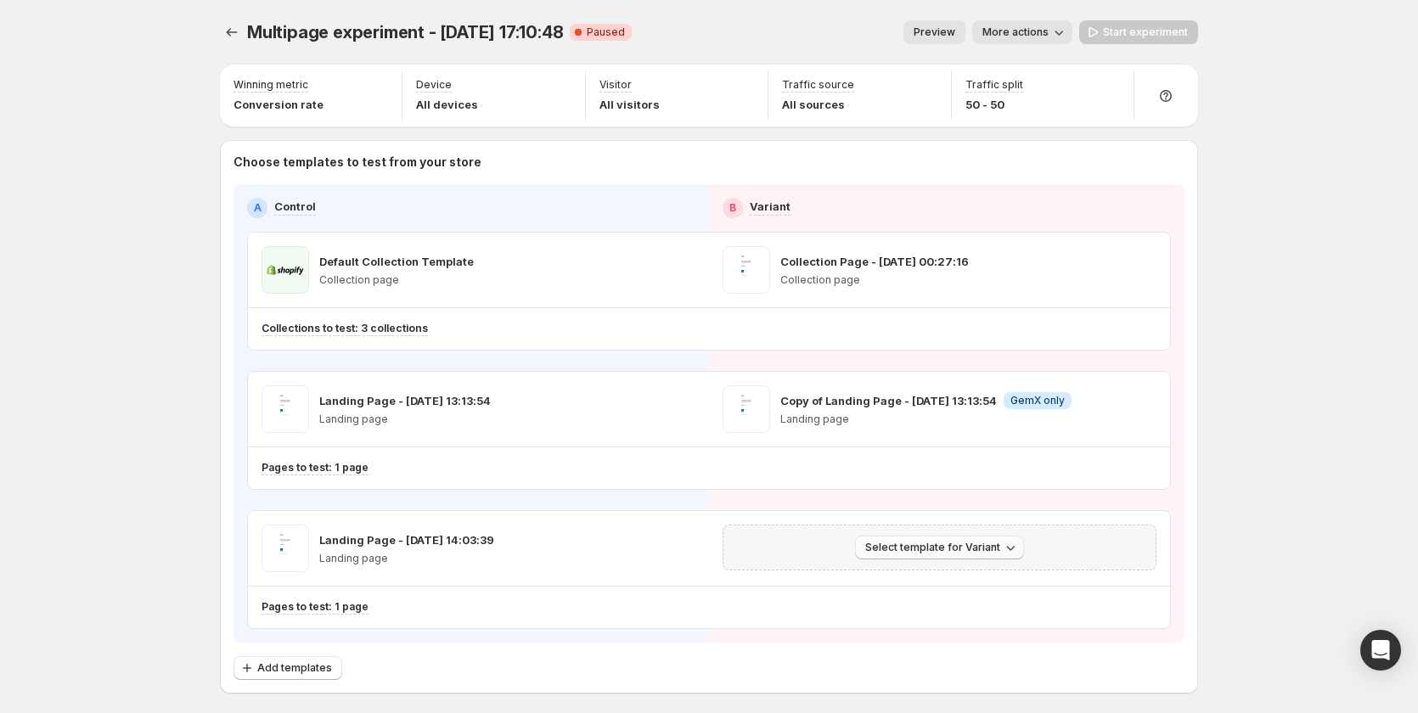
click at [954, 552] on span "Select template for Variant" at bounding box center [932, 548] width 135 height 14
click at [919, 606] on span "Create Variant based on Control" at bounding box center [946, 613] width 173 height 14
click at [236, 35] on icon "Experiments" at bounding box center [231, 32] width 17 height 17
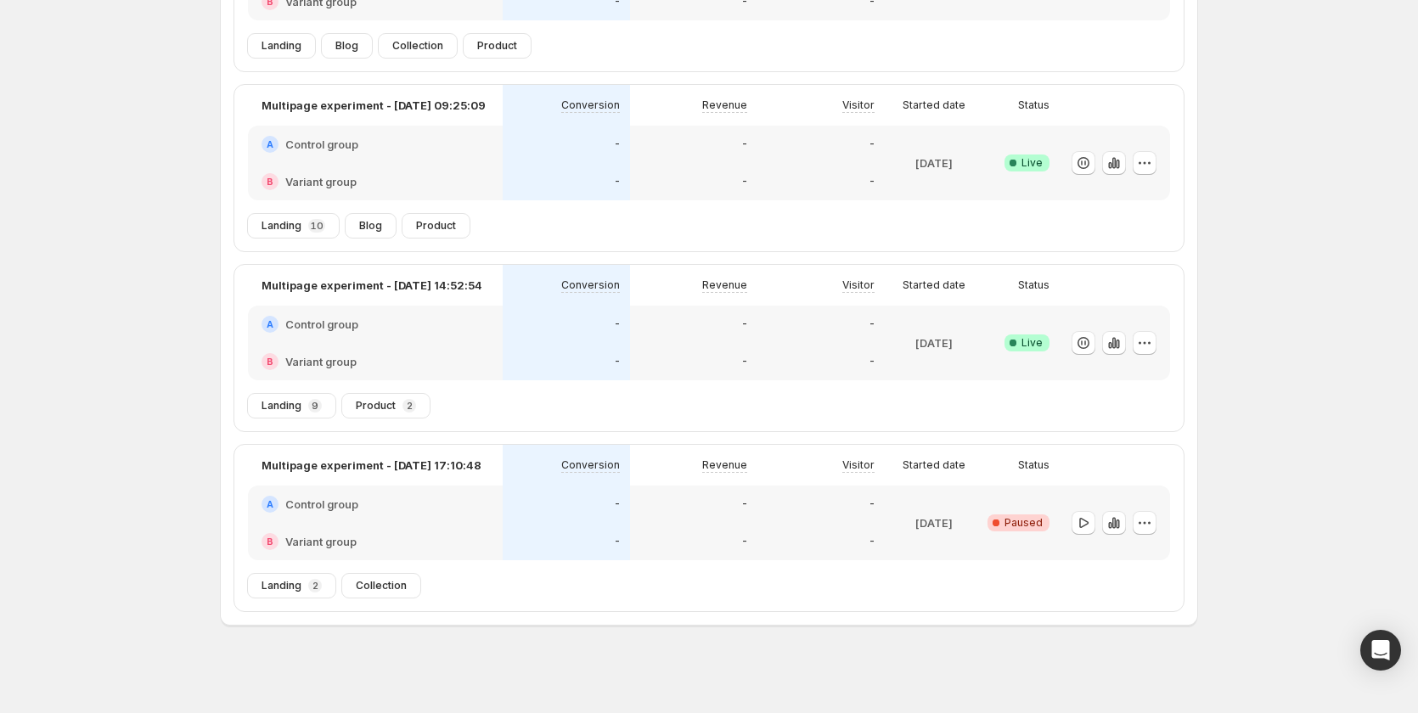
scroll to position [253, 0]
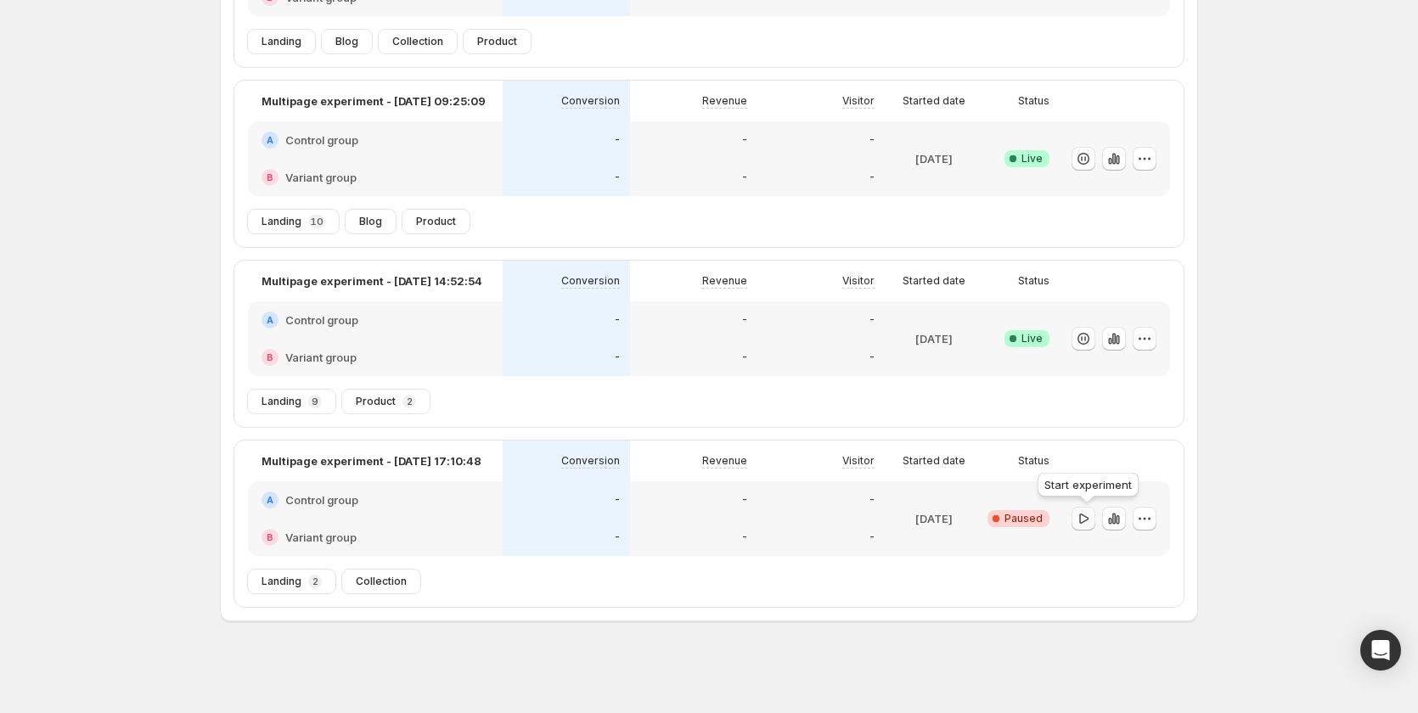
click at [1084, 522] on icon "button" at bounding box center [1083, 518] width 17 height 17
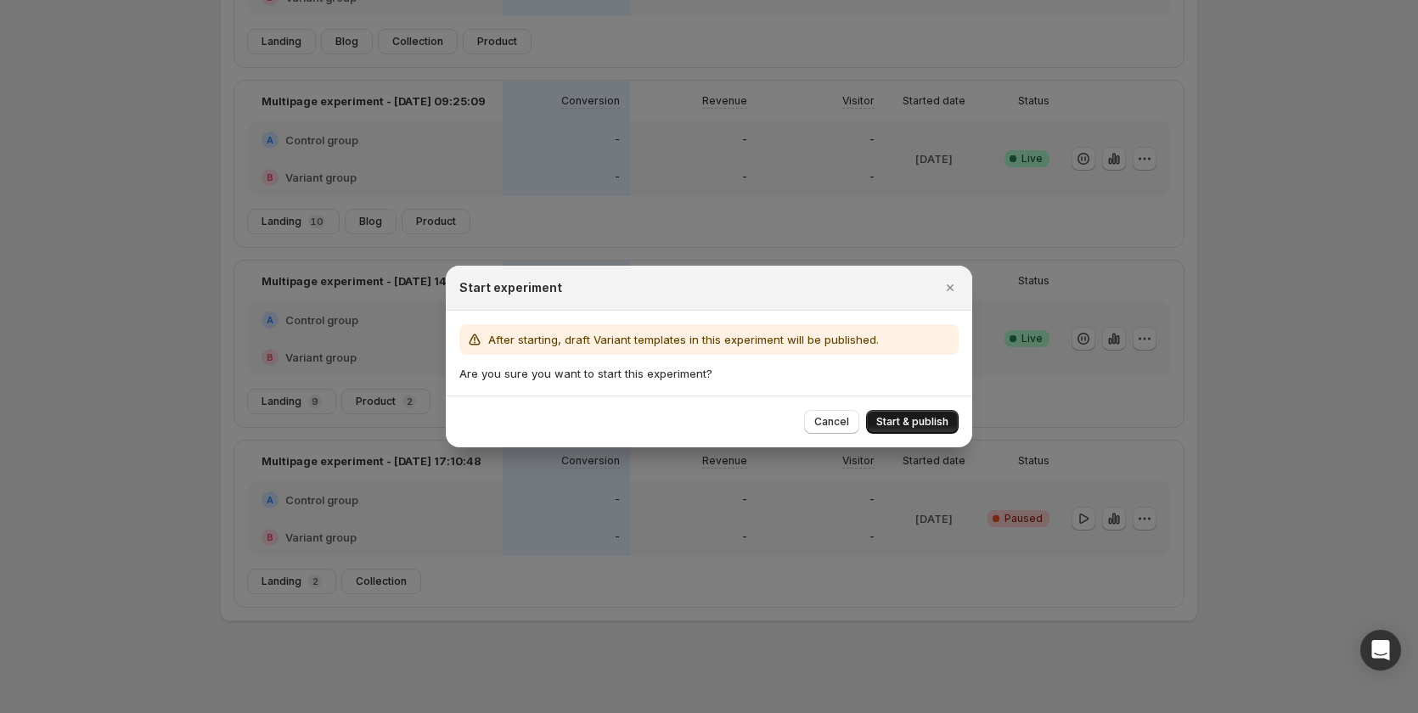
click at [920, 421] on span "Start & publish" at bounding box center [912, 422] width 72 height 14
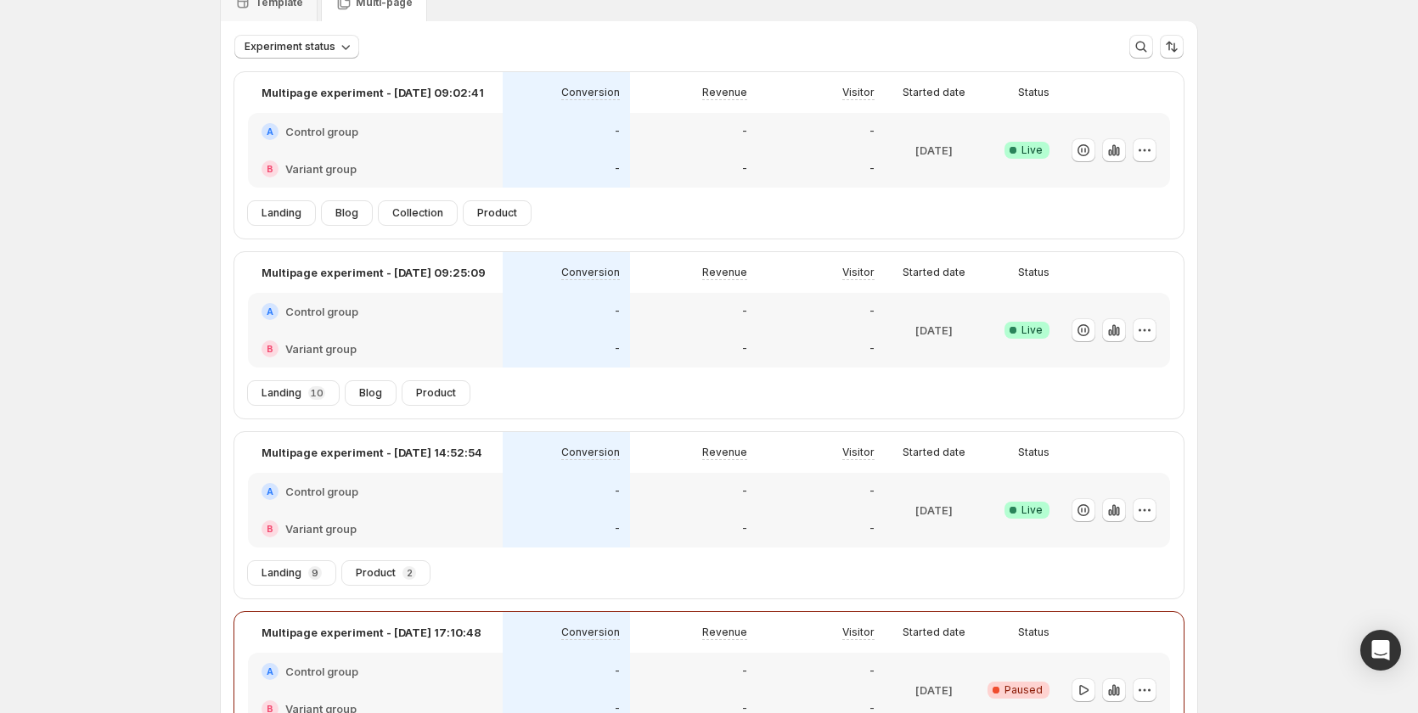
scroll to position [327, 0]
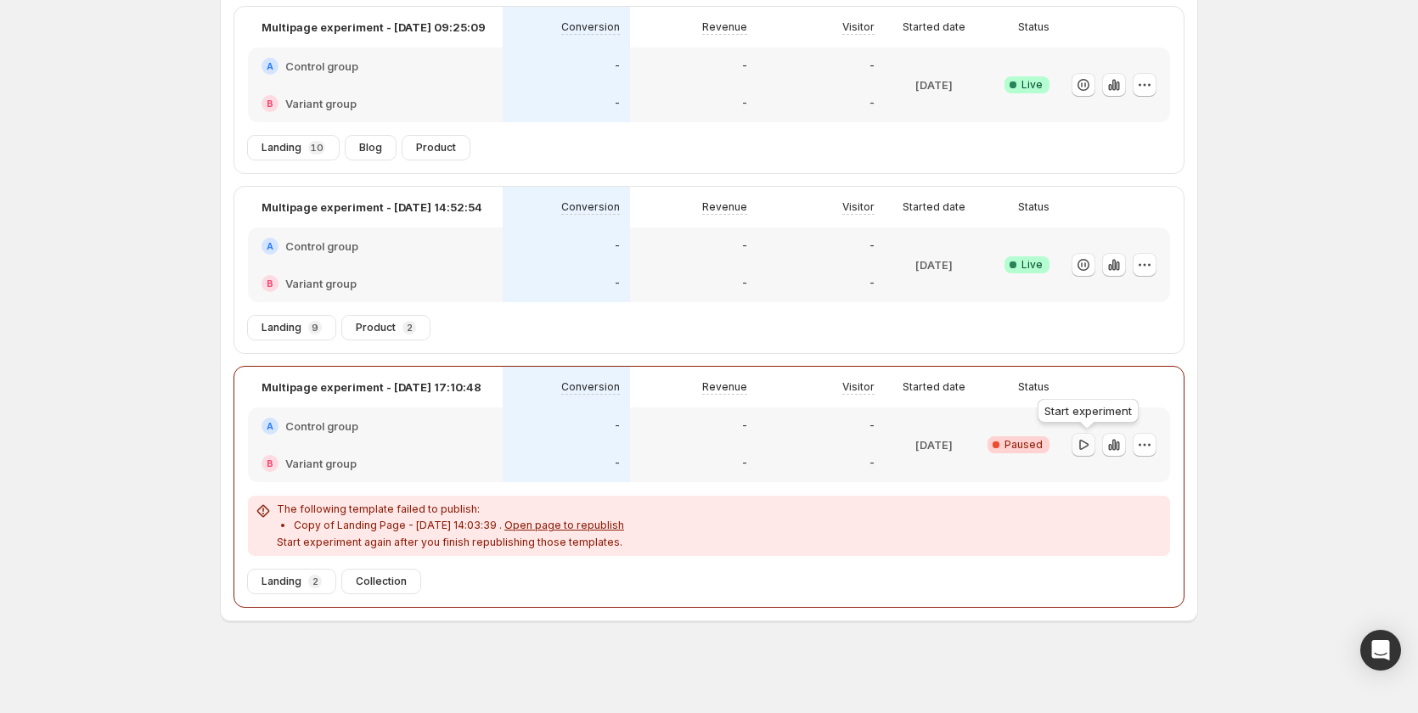
click at [1081, 452] on icon "button" at bounding box center [1083, 445] width 17 height 17
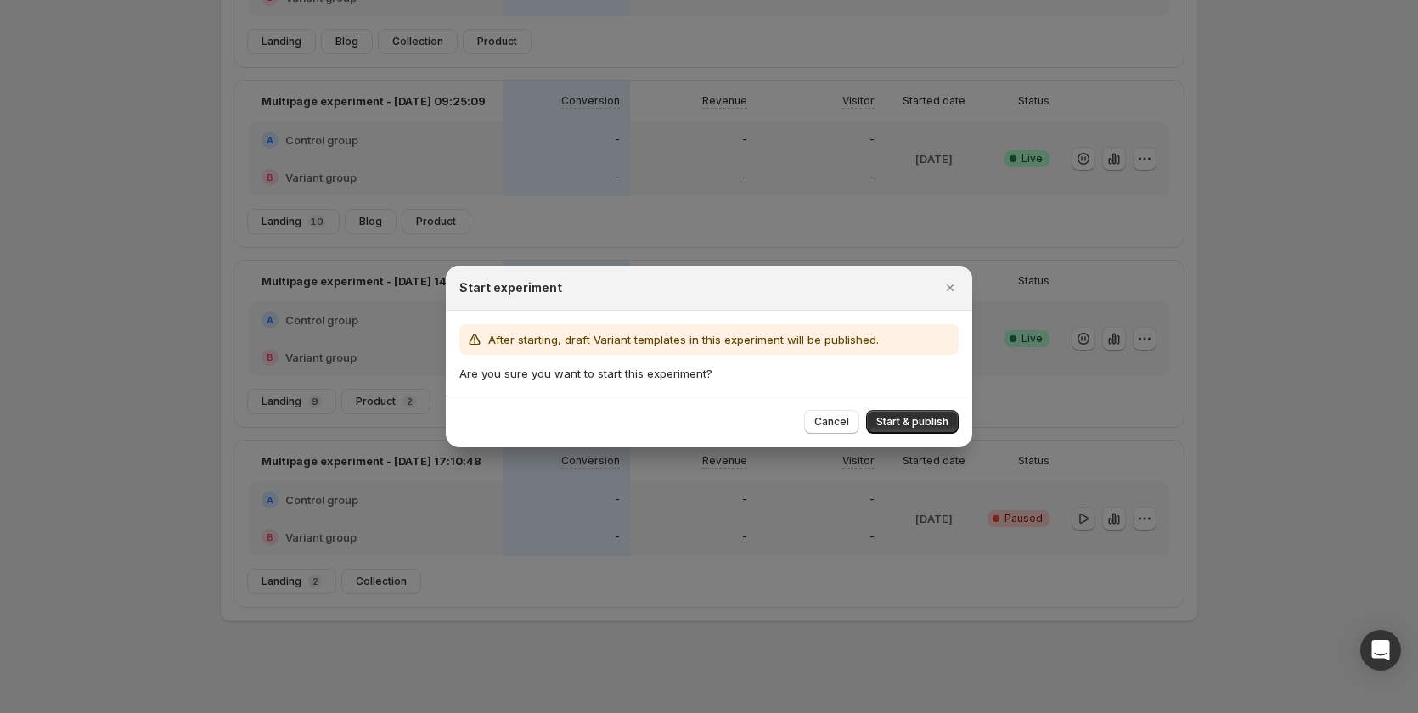
scroll to position [253, 0]
click at [927, 419] on span "Start & publish" at bounding box center [912, 422] width 72 height 14
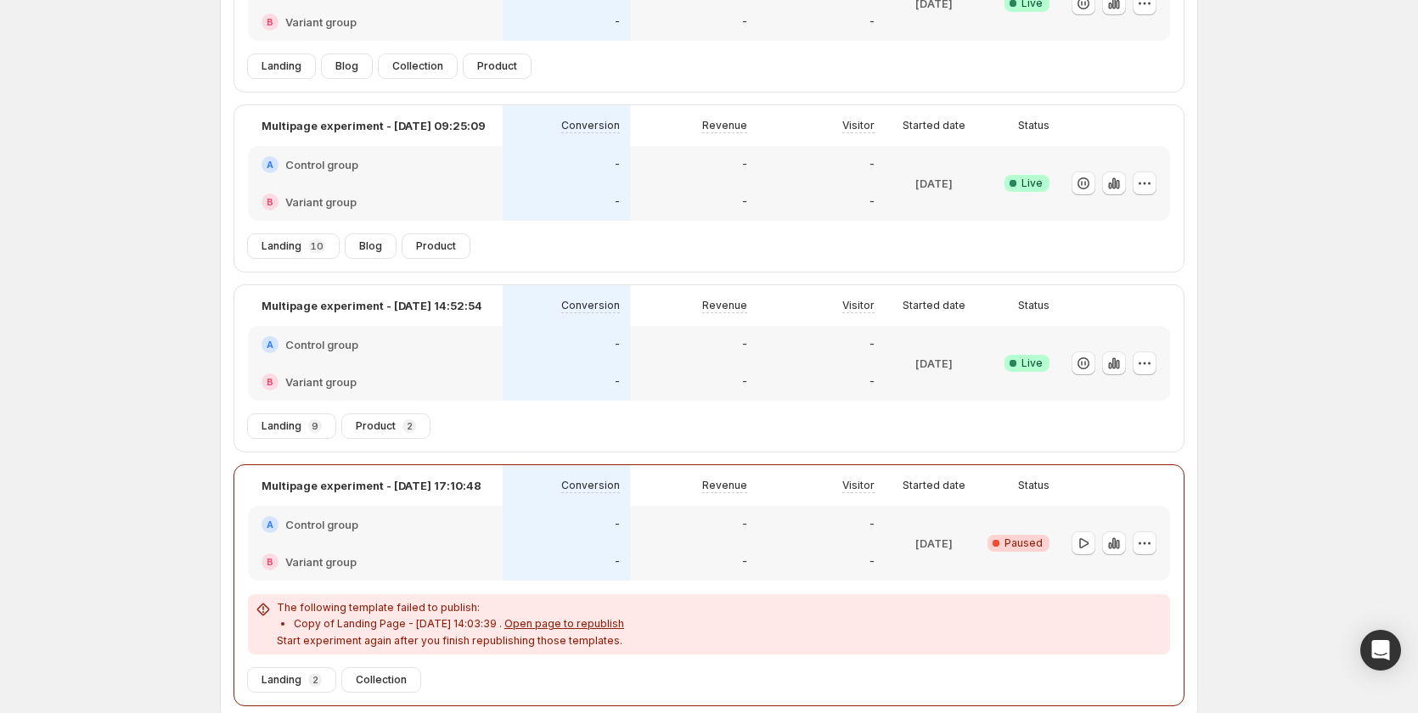
scroll to position [242, 0]
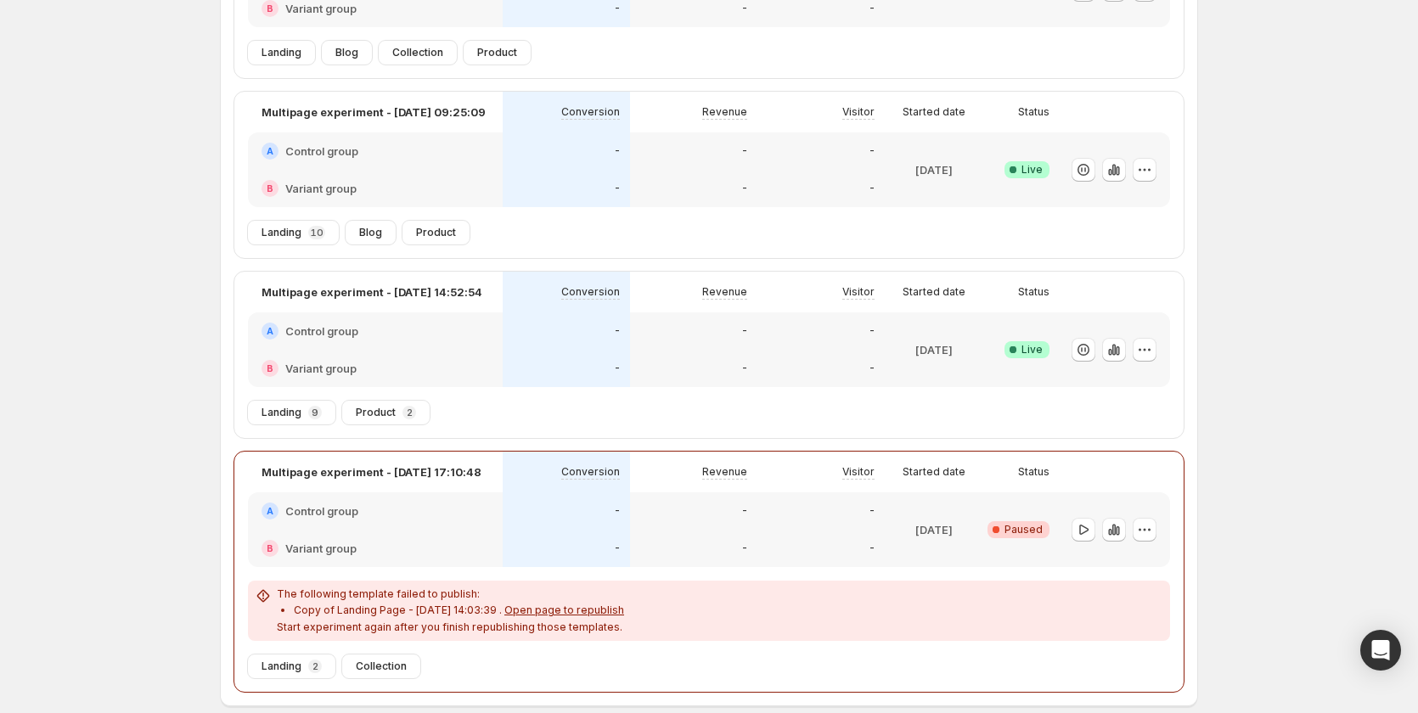
click at [762, 538] on div "-" at bounding box center [821, 548] width 127 height 37
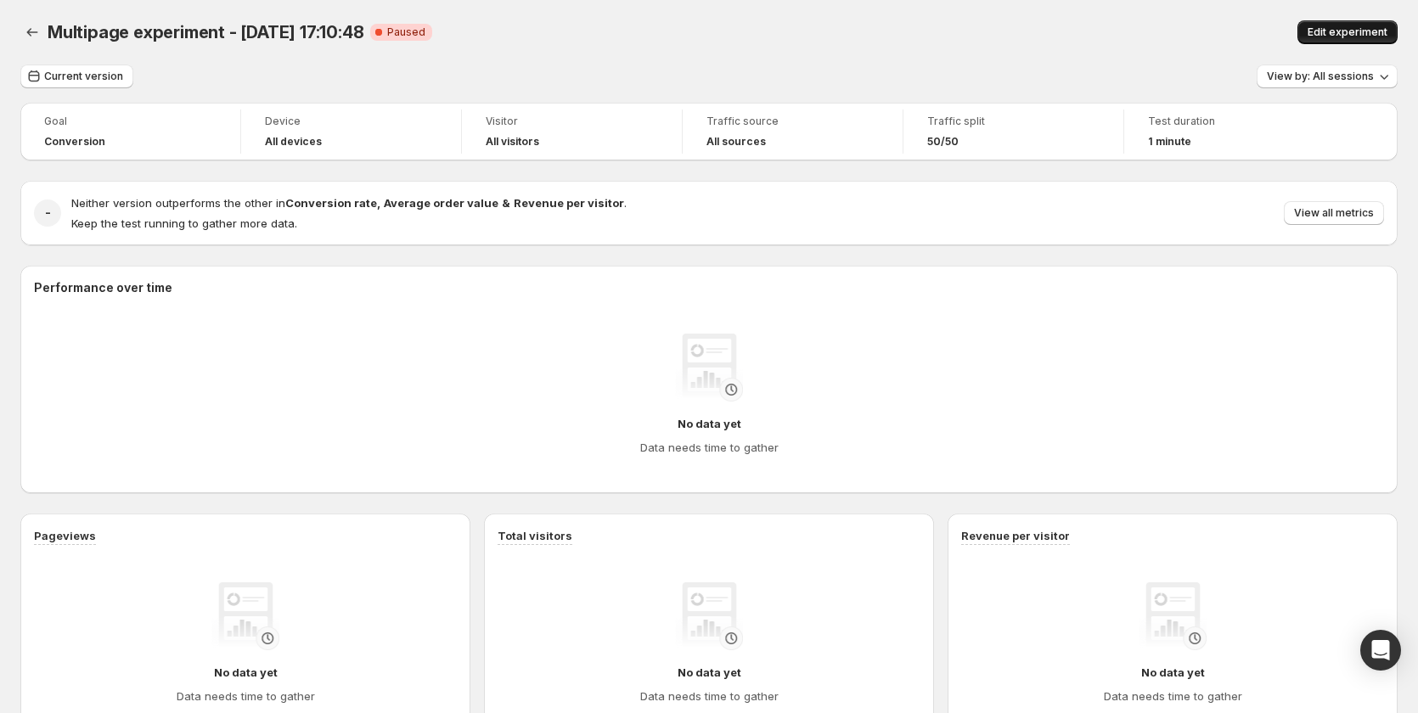
click at [1345, 29] on span "Edit experiment" at bounding box center [1348, 32] width 80 height 14
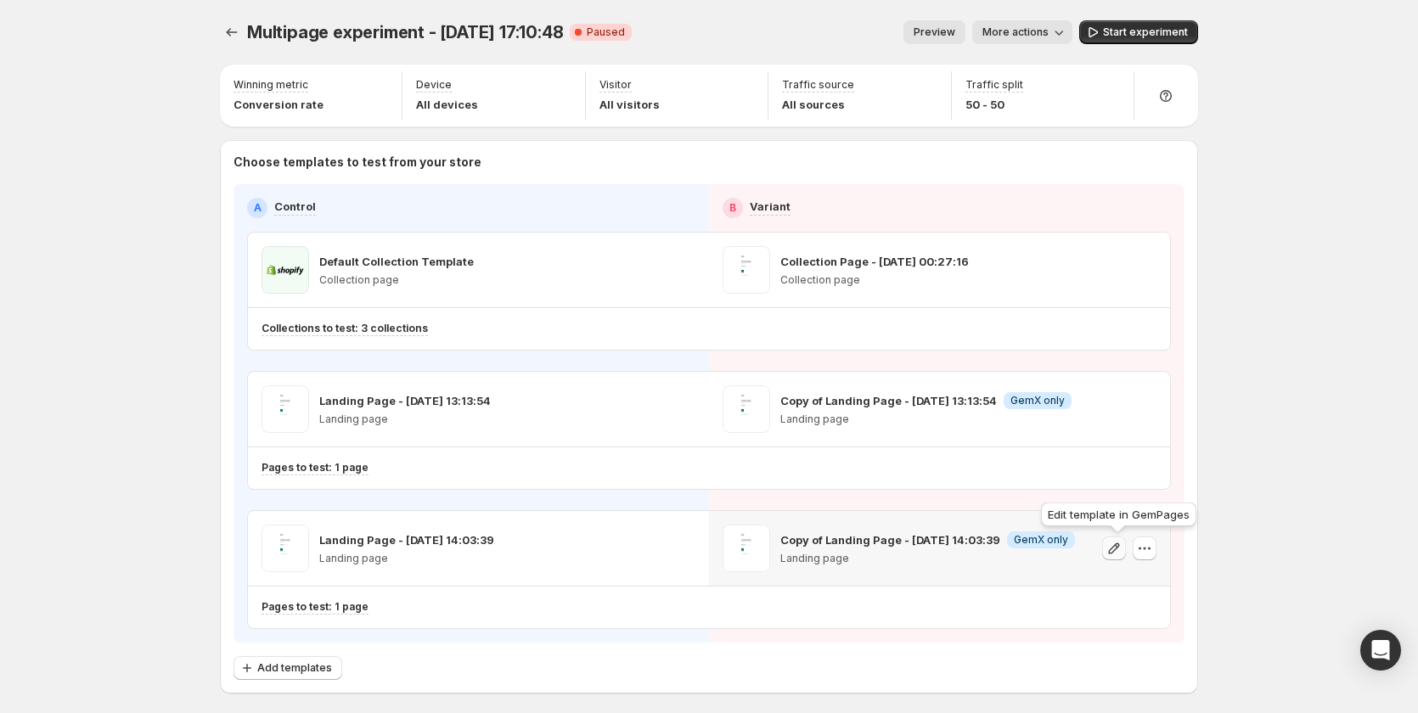
click at [1123, 550] on icon "button" at bounding box center [1114, 548] width 17 height 17
click at [1121, 413] on icon "button" at bounding box center [1114, 409] width 17 height 17
click at [1153, 404] on icon "button" at bounding box center [1144, 409] width 17 height 17
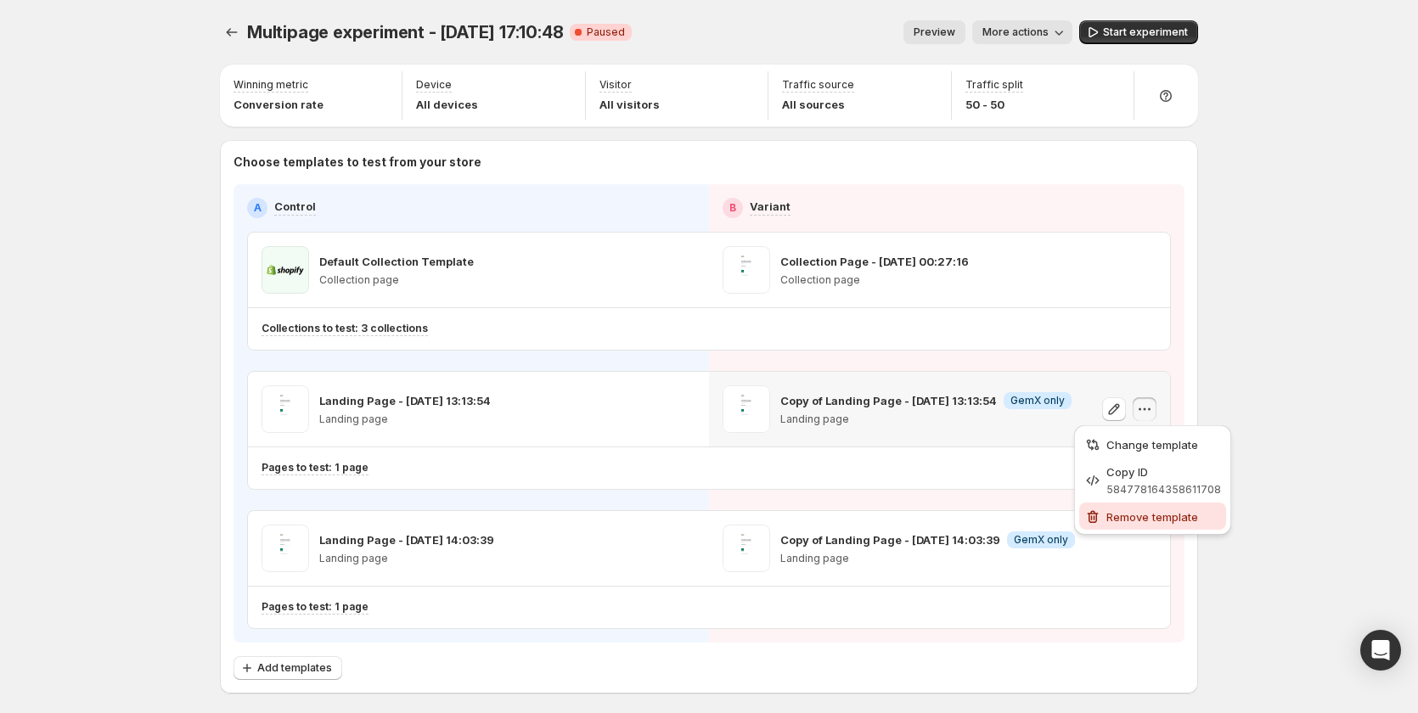
click at [1128, 509] on span "Remove template" at bounding box center [1164, 517] width 115 height 17
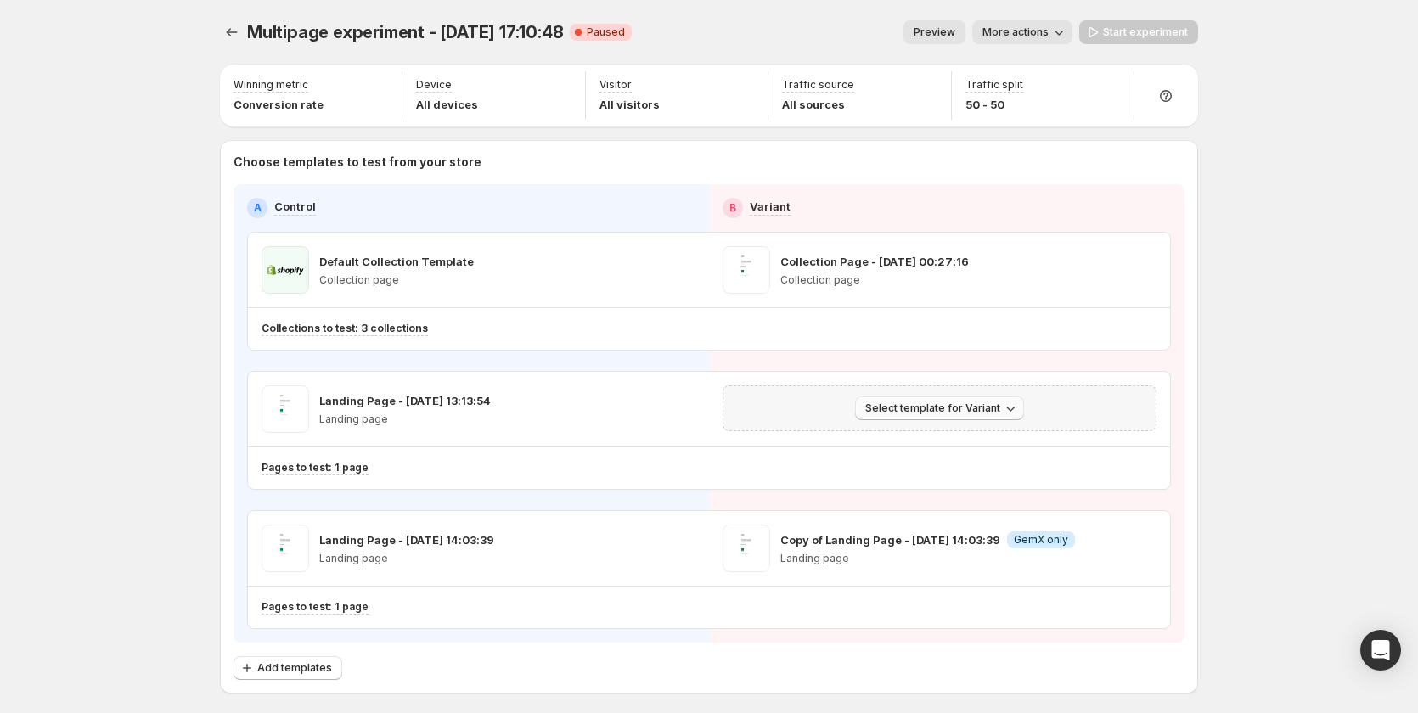
click at [983, 401] on button "Select template for Variant" at bounding box center [939, 409] width 169 height 24
click at [975, 466] on span "Create Variant based on Control" at bounding box center [946, 473] width 173 height 14
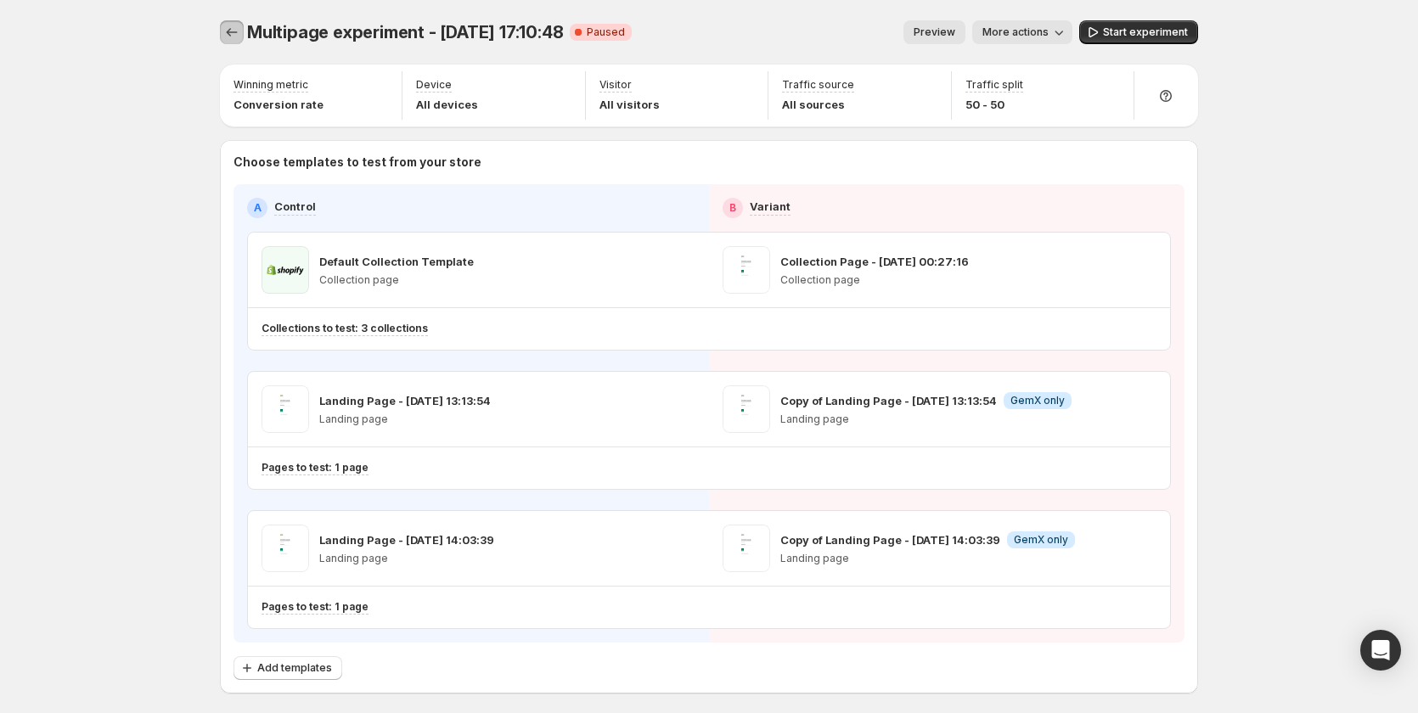
click at [225, 35] on button "Experiments" at bounding box center [232, 32] width 24 height 24
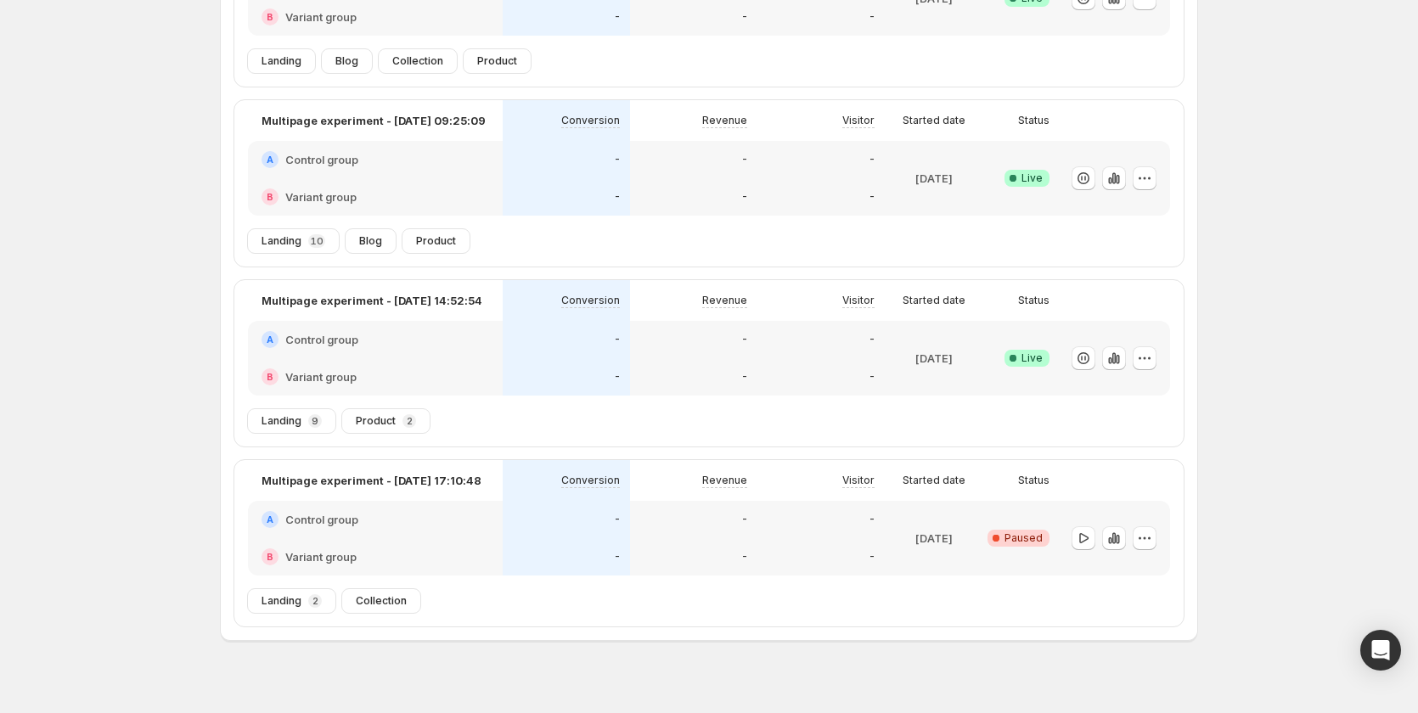
scroll to position [253, 0]
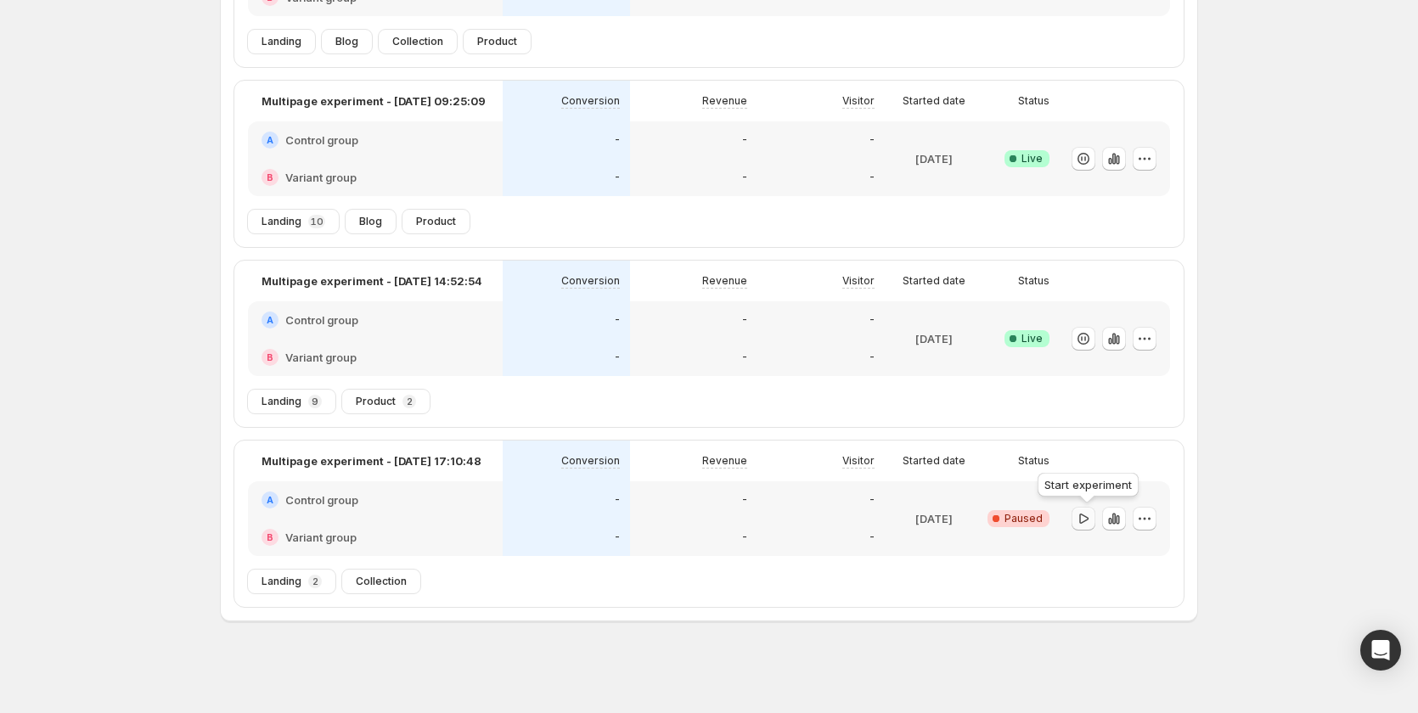
click at [1092, 522] on icon "button" at bounding box center [1083, 518] width 17 height 17
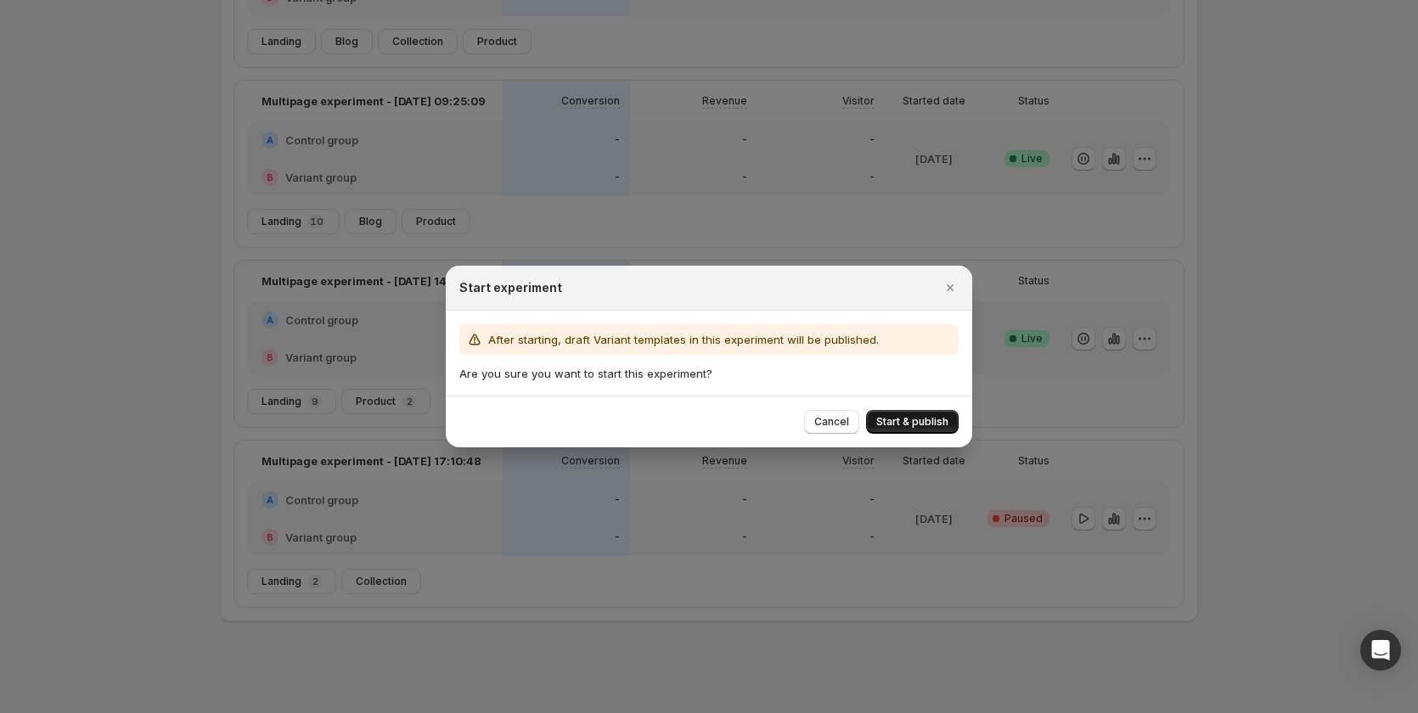
click at [939, 424] on span "Start & publish" at bounding box center [912, 422] width 72 height 14
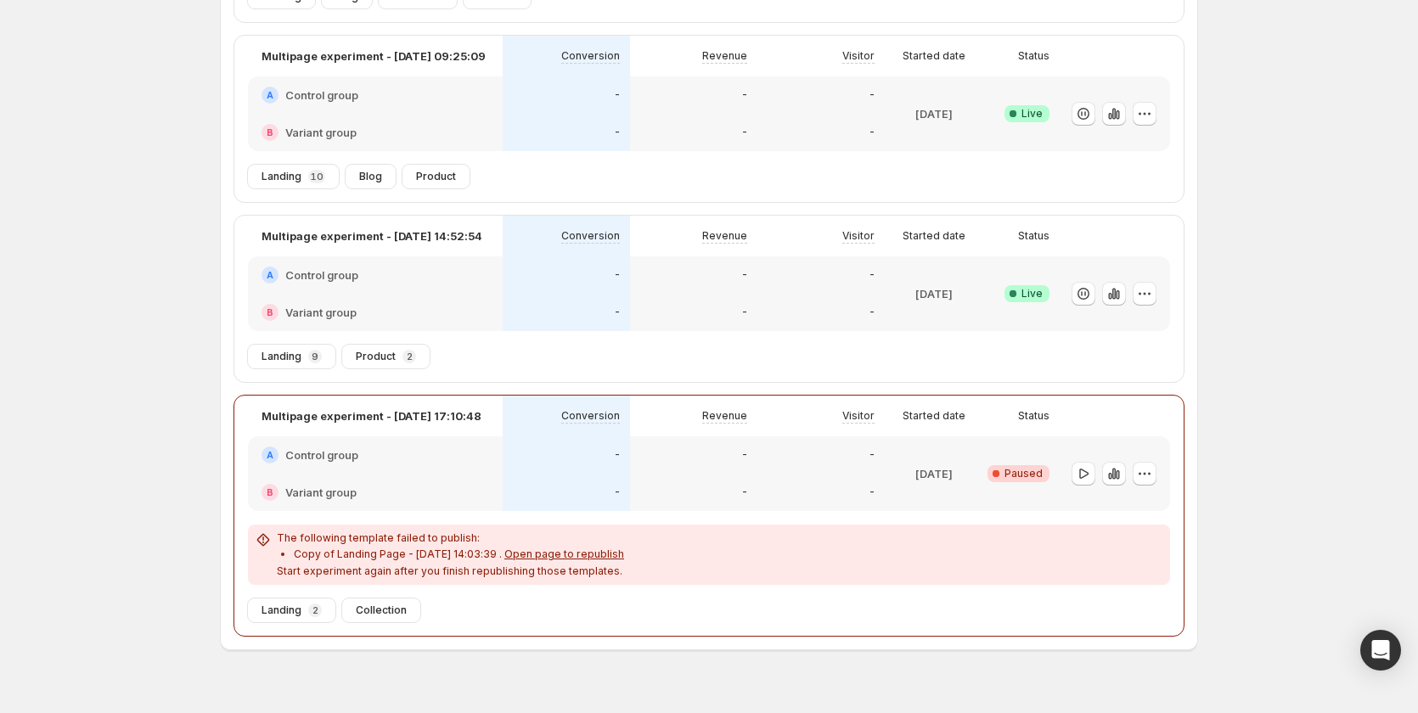
scroll to position [327, 0]
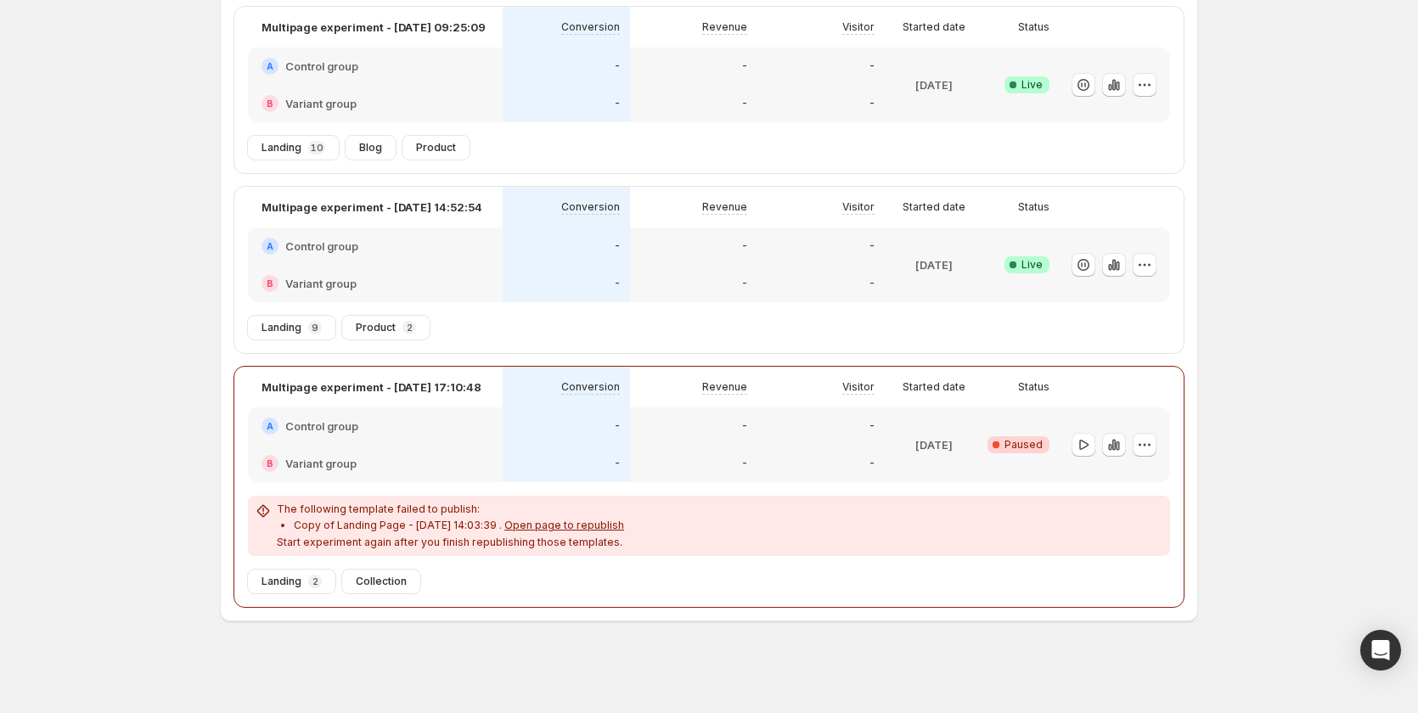
click at [681, 437] on div "-" at bounding box center [693, 426] width 127 height 37
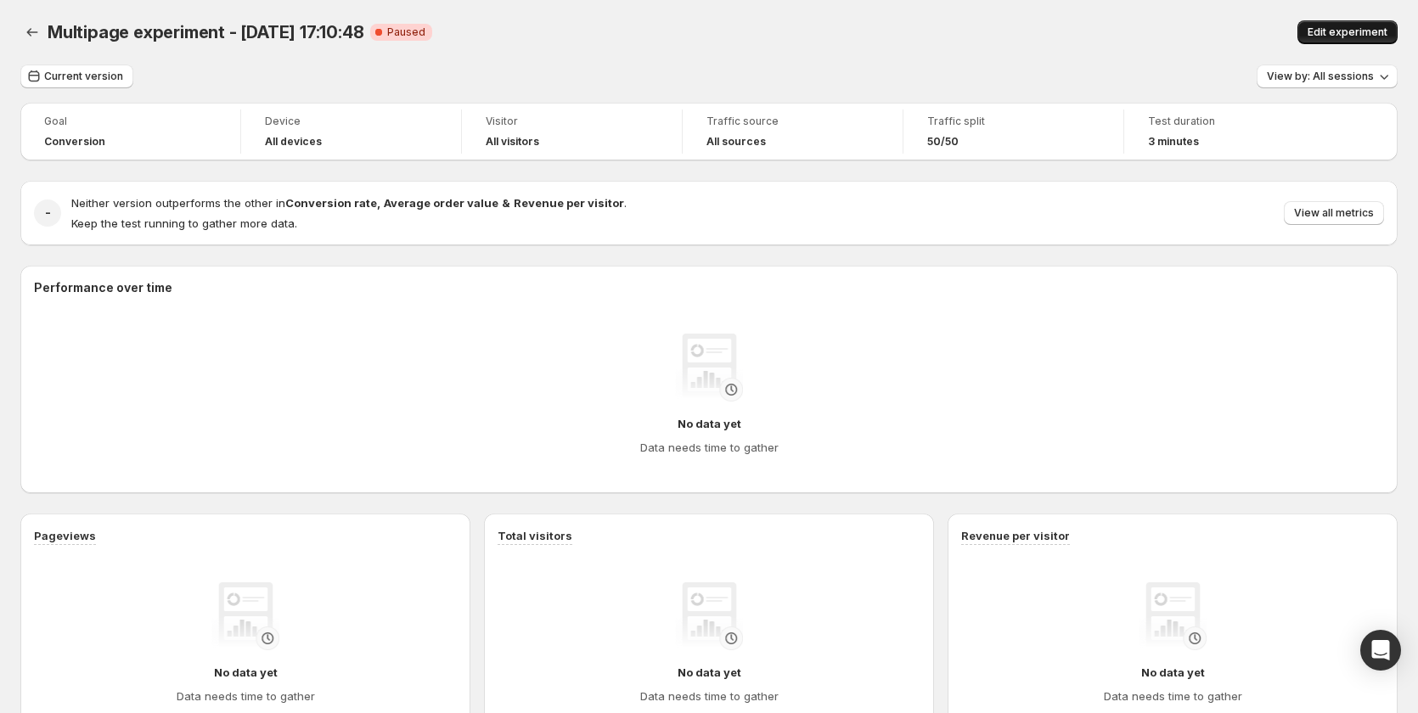
click at [1347, 28] on span "Edit experiment" at bounding box center [1348, 32] width 80 height 14
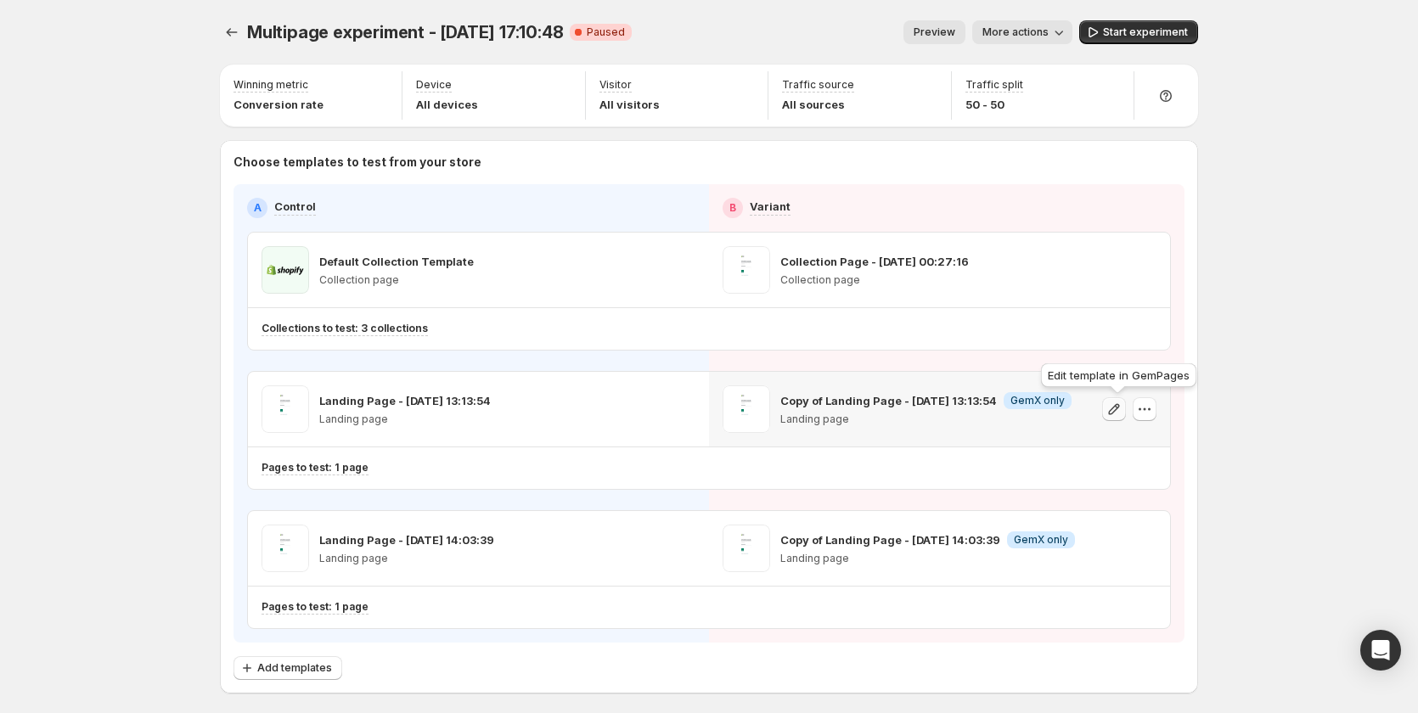
click at [1123, 414] on icon "button" at bounding box center [1114, 409] width 17 height 17
click at [1146, 408] on icon "button" at bounding box center [1144, 409] width 17 height 17
click at [1117, 506] on button "Remove template" at bounding box center [1152, 516] width 147 height 27
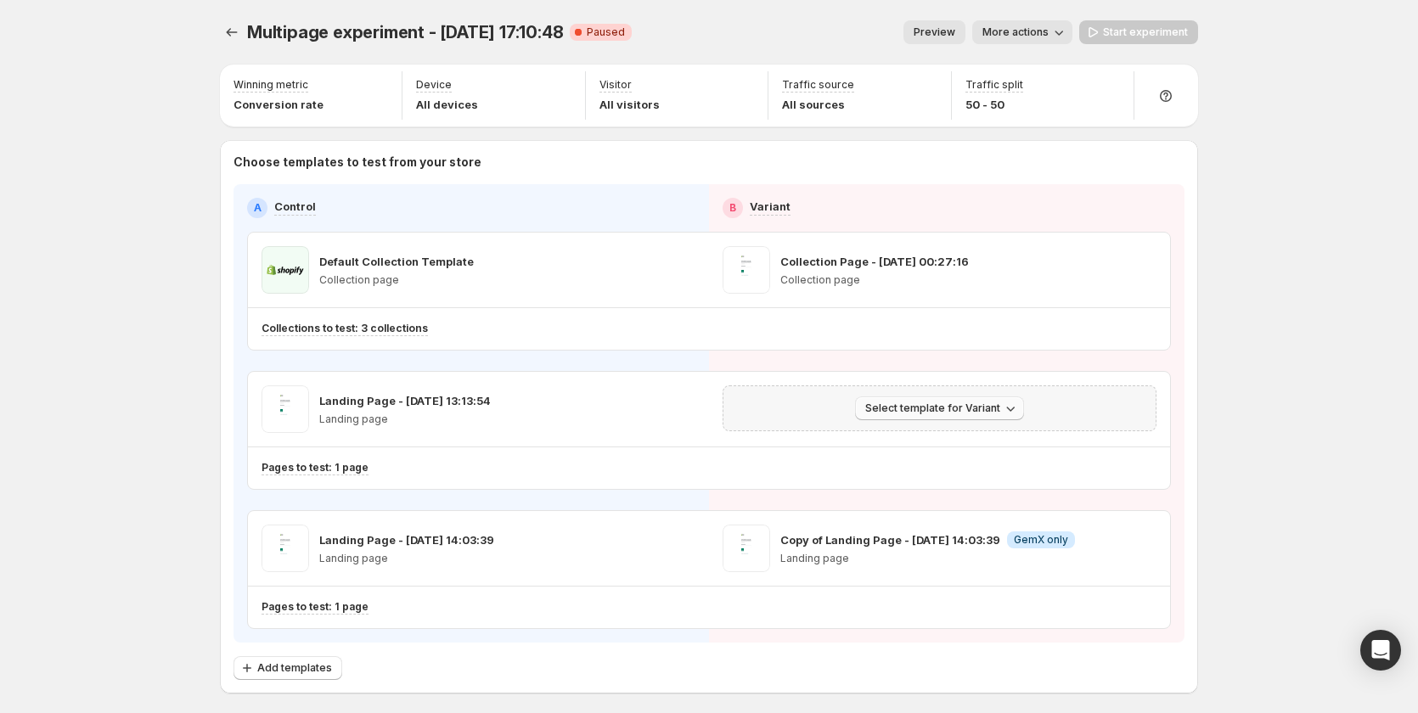
click at [972, 414] on span "Select template for Variant" at bounding box center [932, 409] width 135 height 14
click at [989, 474] on span "Create Variant based on Control" at bounding box center [946, 473] width 173 height 14
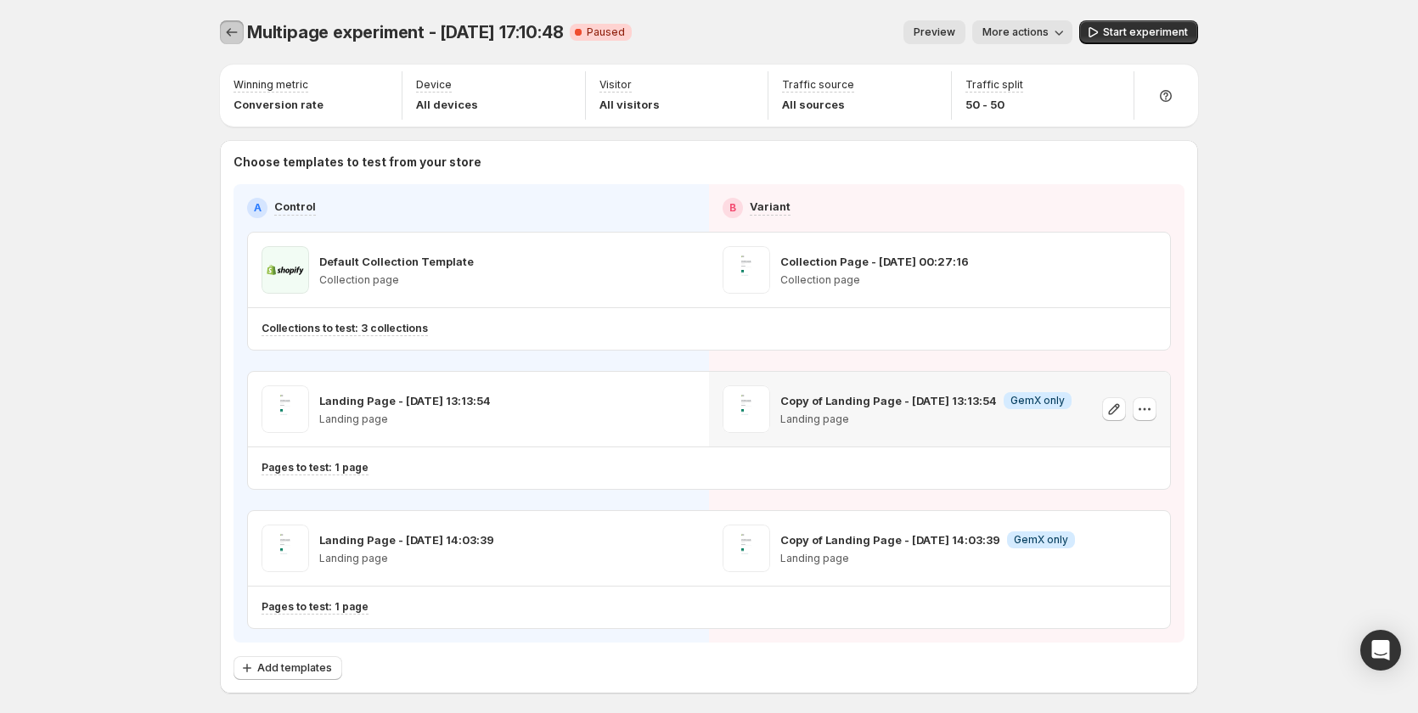
click at [239, 37] on icon "Experiments" at bounding box center [231, 32] width 17 height 17
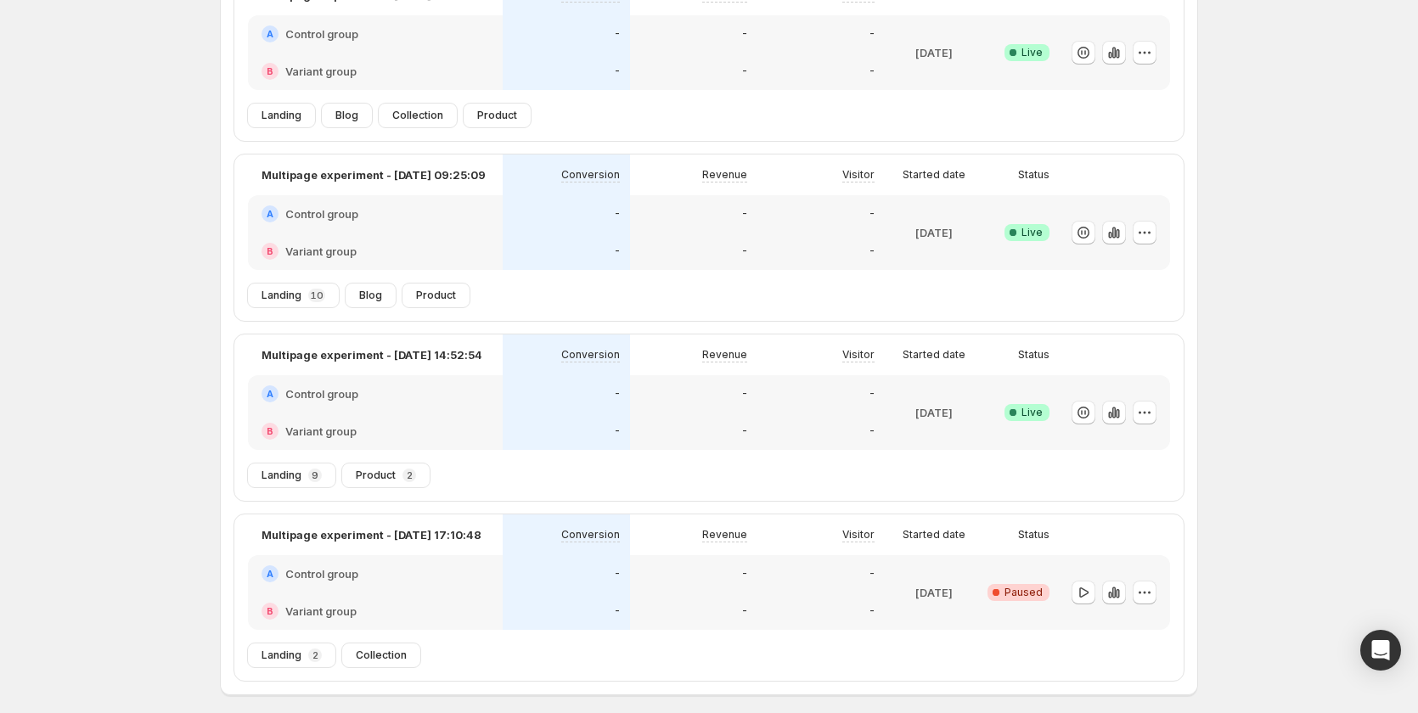
scroll to position [168, 0]
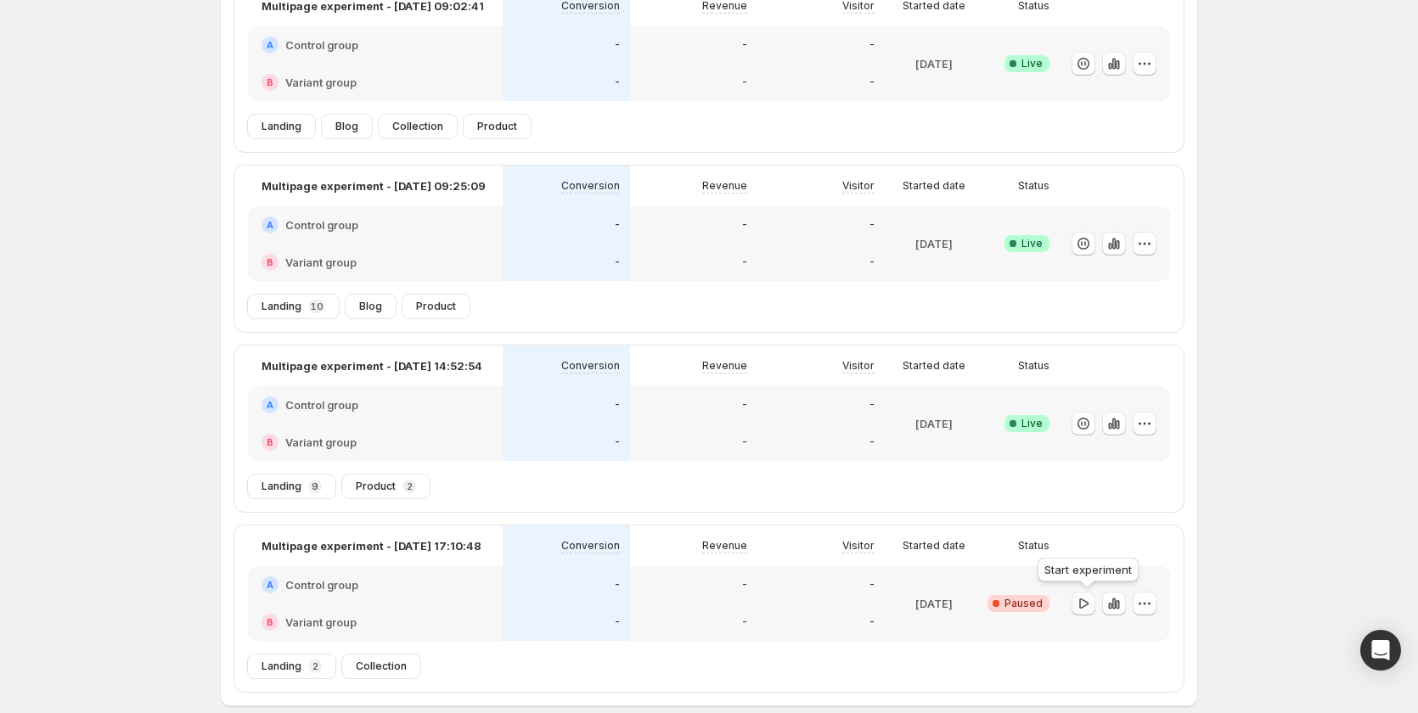
click at [1092, 606] on icon "button" at bounding box center [1083, 603] width 17 height 17
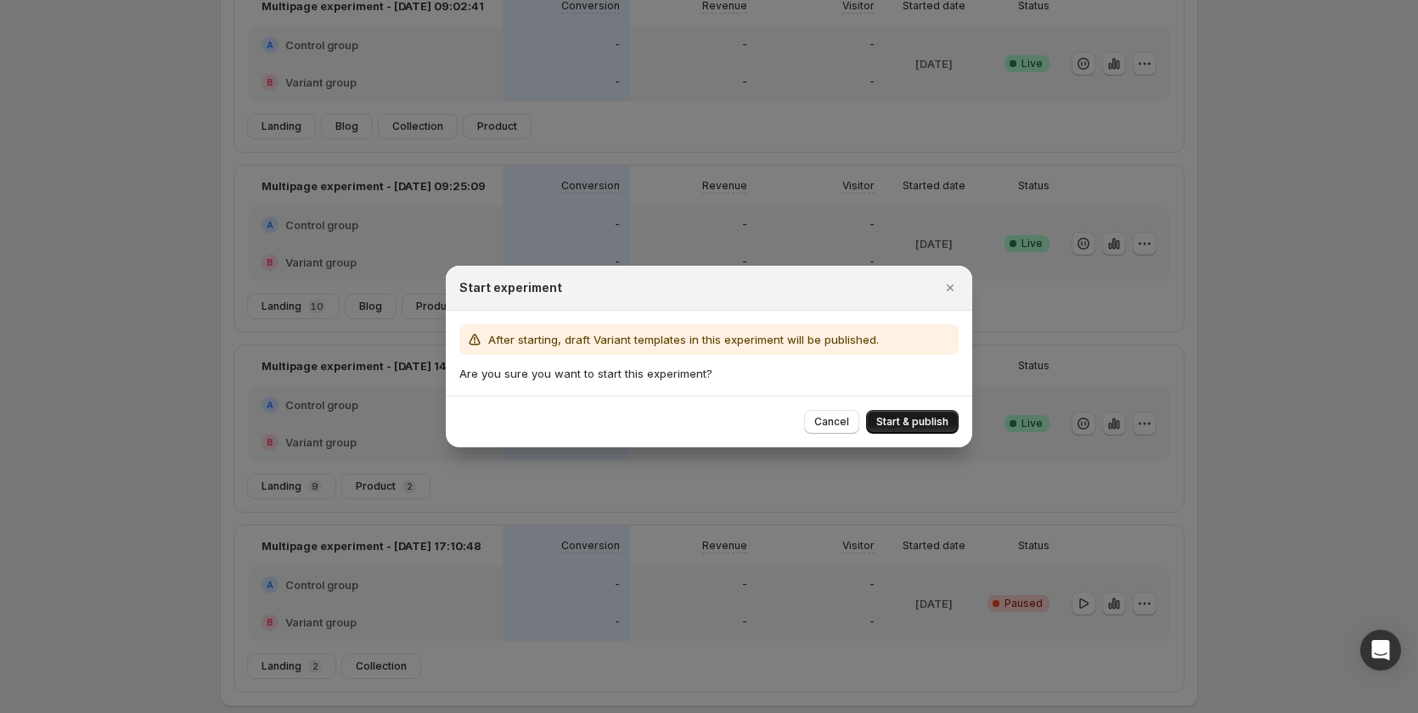
click at [944, 425] on span "Start & publish" at bounding box center [912, 422] width 72 height 14
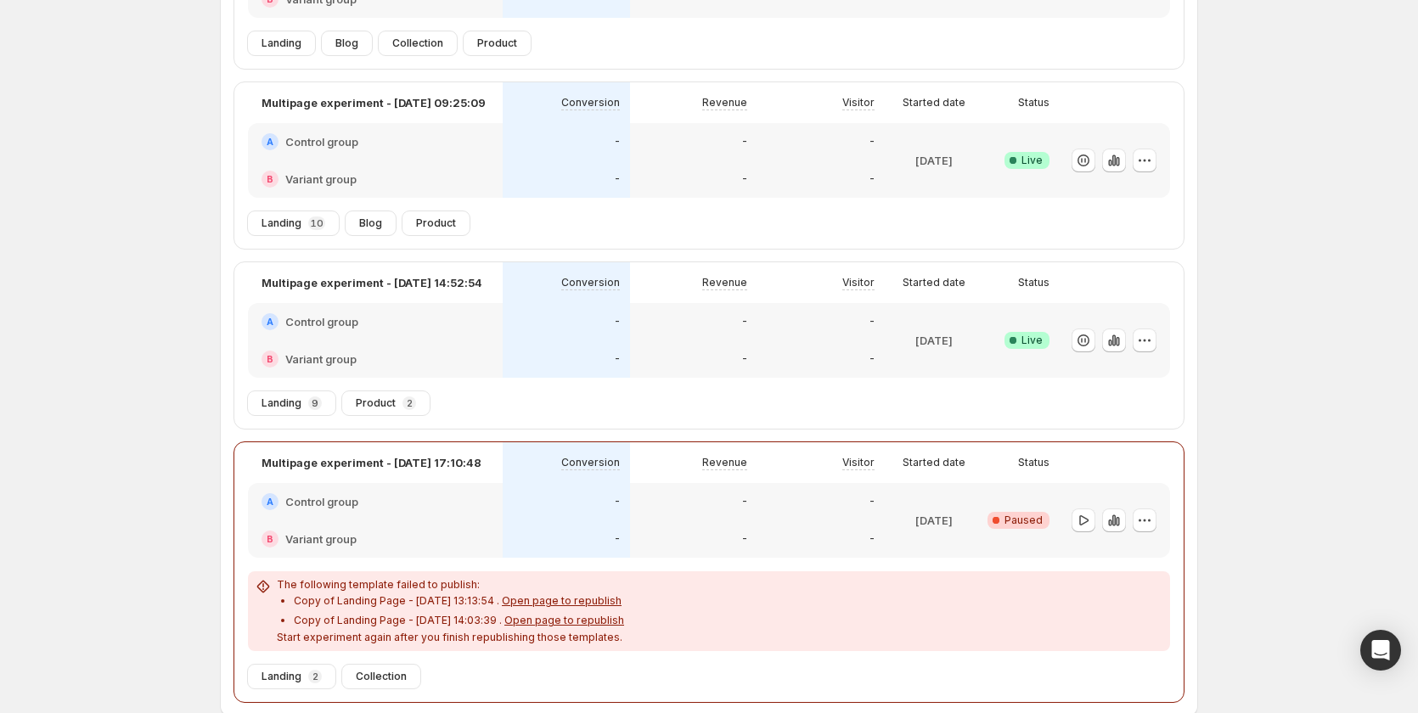
scroll to position [346, 0]
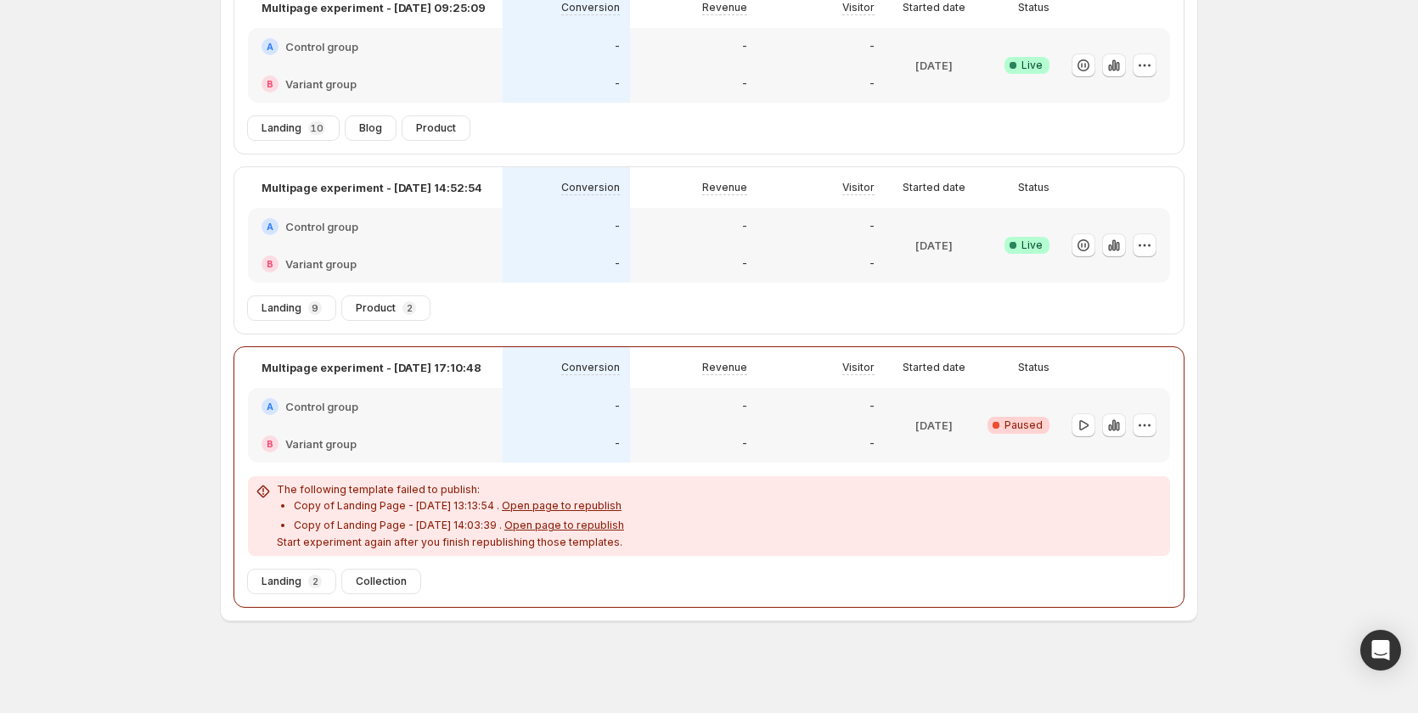
click at [553, 509] on span "Open page to republish" at bounding box center [562, 505] width 120 height 13
click at [560, 523] on span "Open page to republish" at bounding box center [564, 525] width 120 height 13
click at [1088, 423] on icon "button" at bounding box center [1083, 425] width 17 height 17
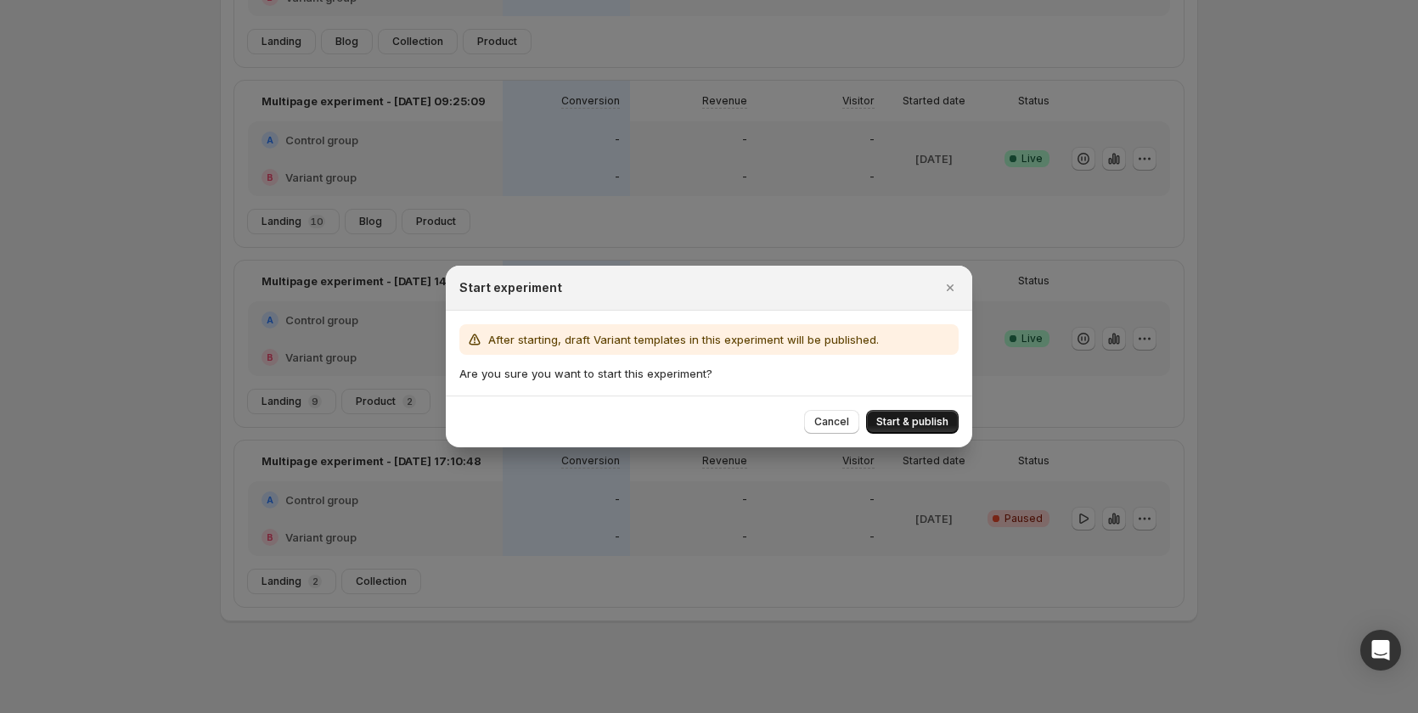
click at [917, 414] on button "Start & publish" at bounding box center [912, 422] width 93 height 24
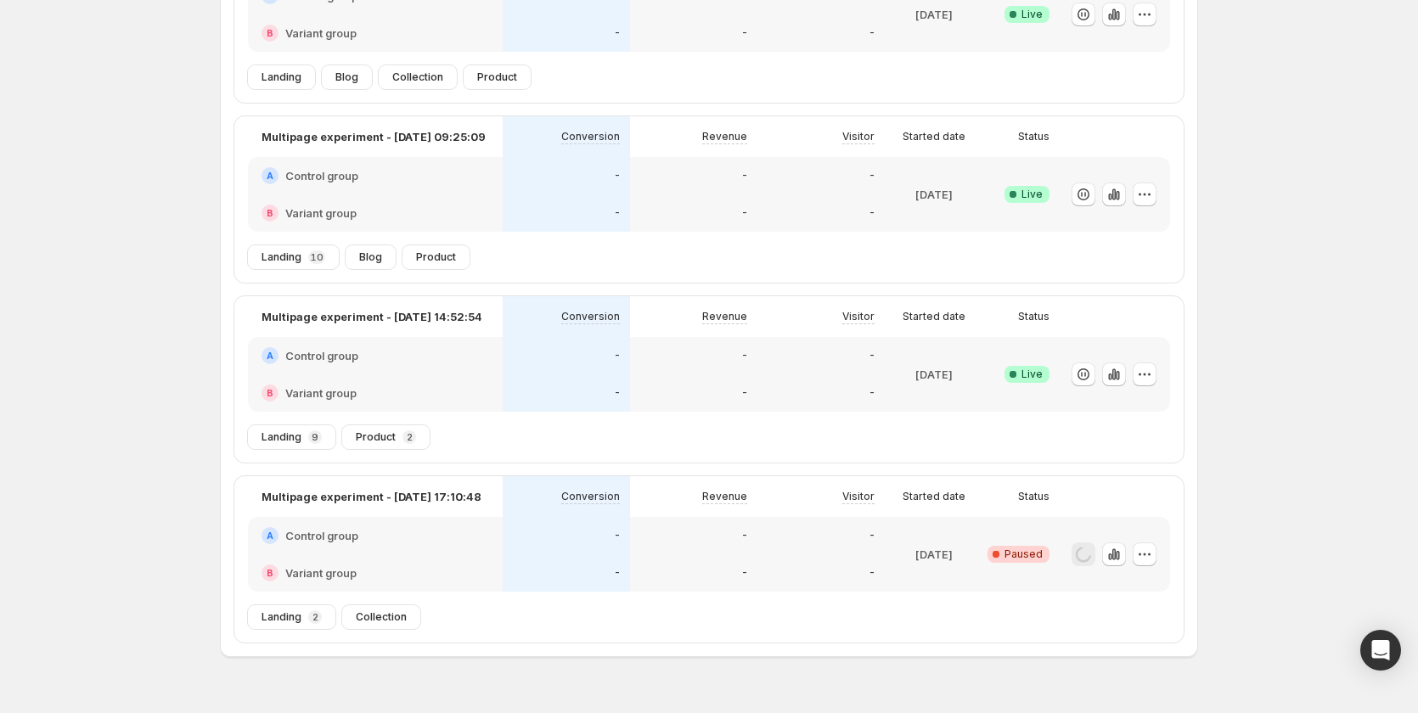
scroll to position [331, 0]
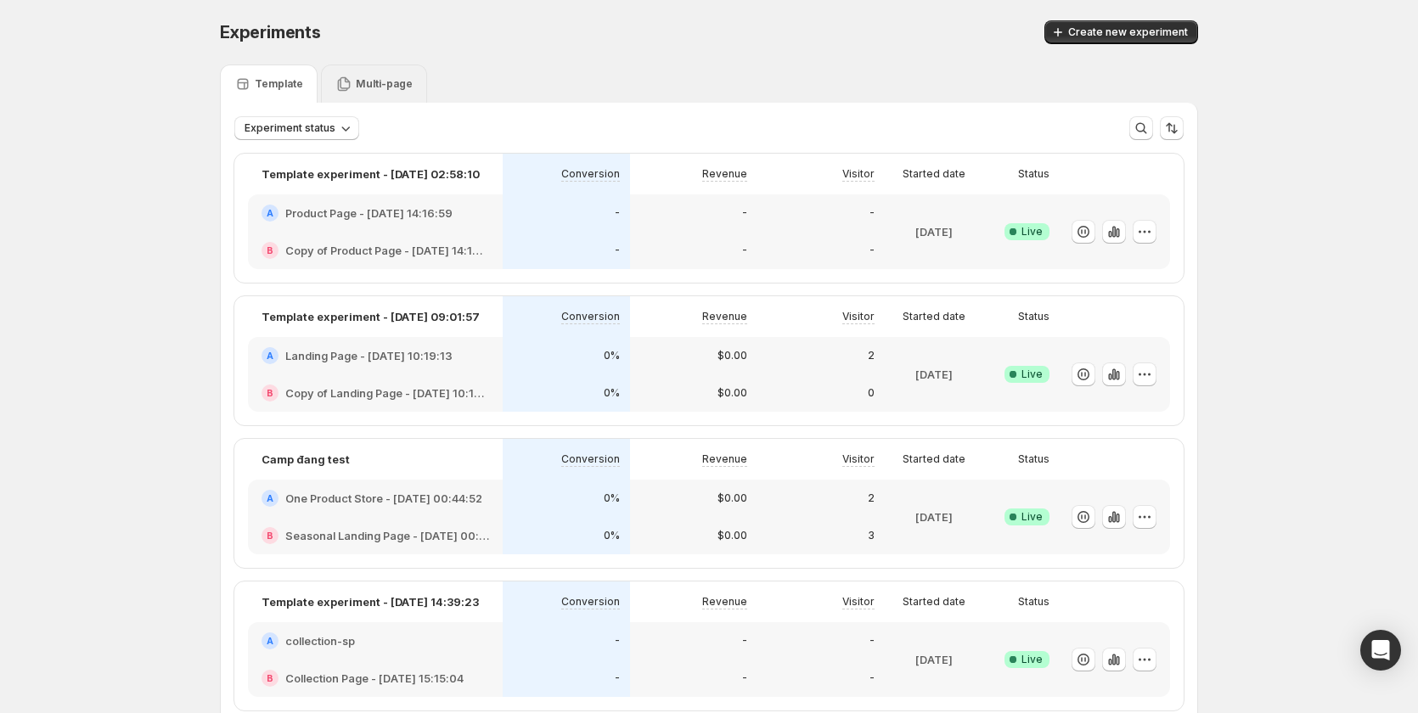
click at [389, 86] on p "Multi-page" at bounding box center [384, 84] width 57 height 14
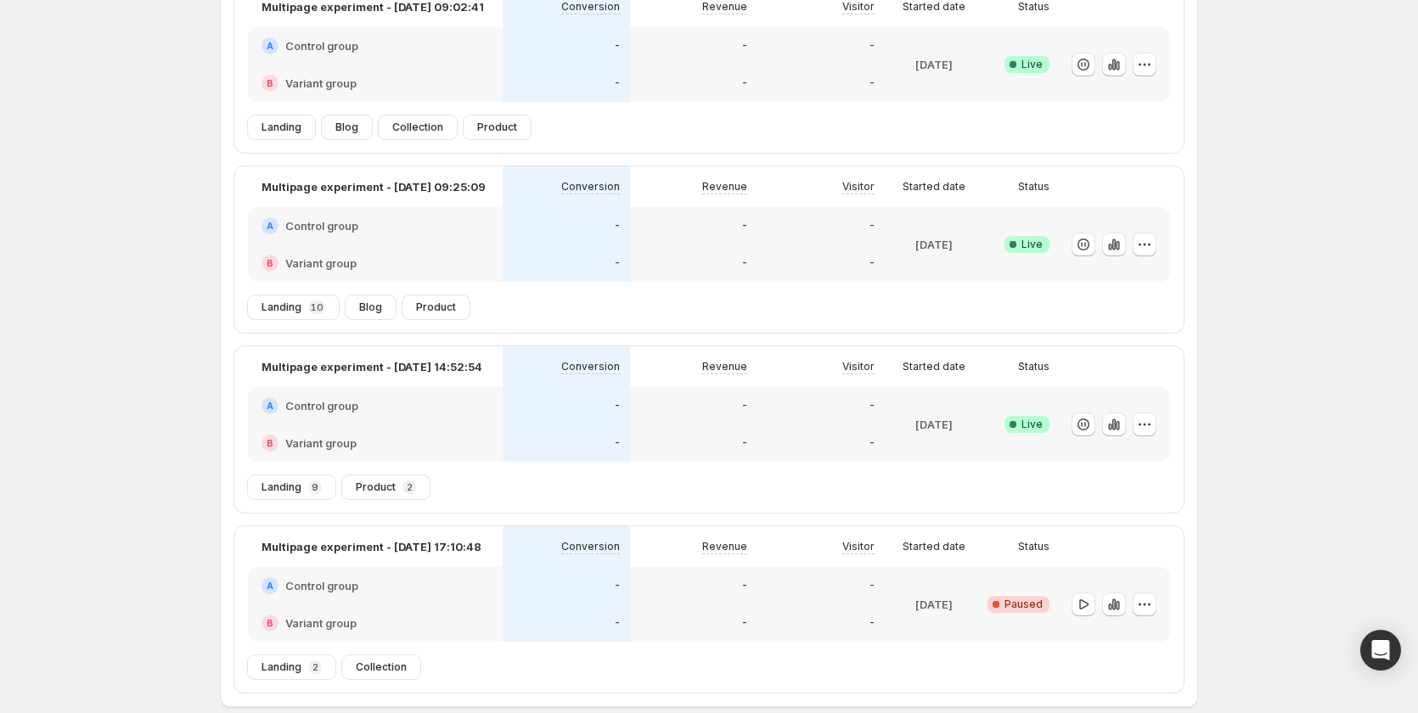
scroll to position [168, 0]
drag, startPoint x: 394, startPoint y: 547, endPoint x: 482, endPoint y: 544, distance: 87.5
click at [482, 544] on div "Multipage experiment - [DATE] 17:10:48" at bounding box center [376, 546] width 228 height 20
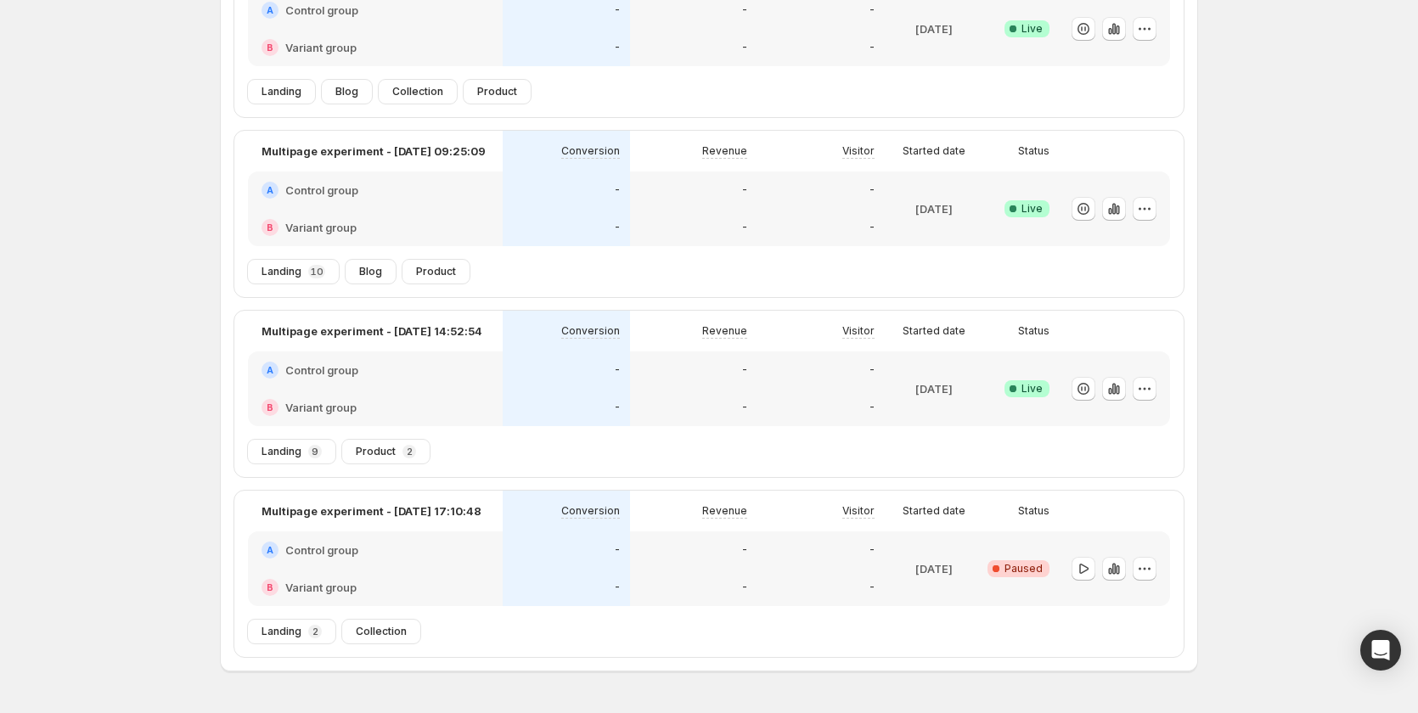
scroll to position [253, 0]
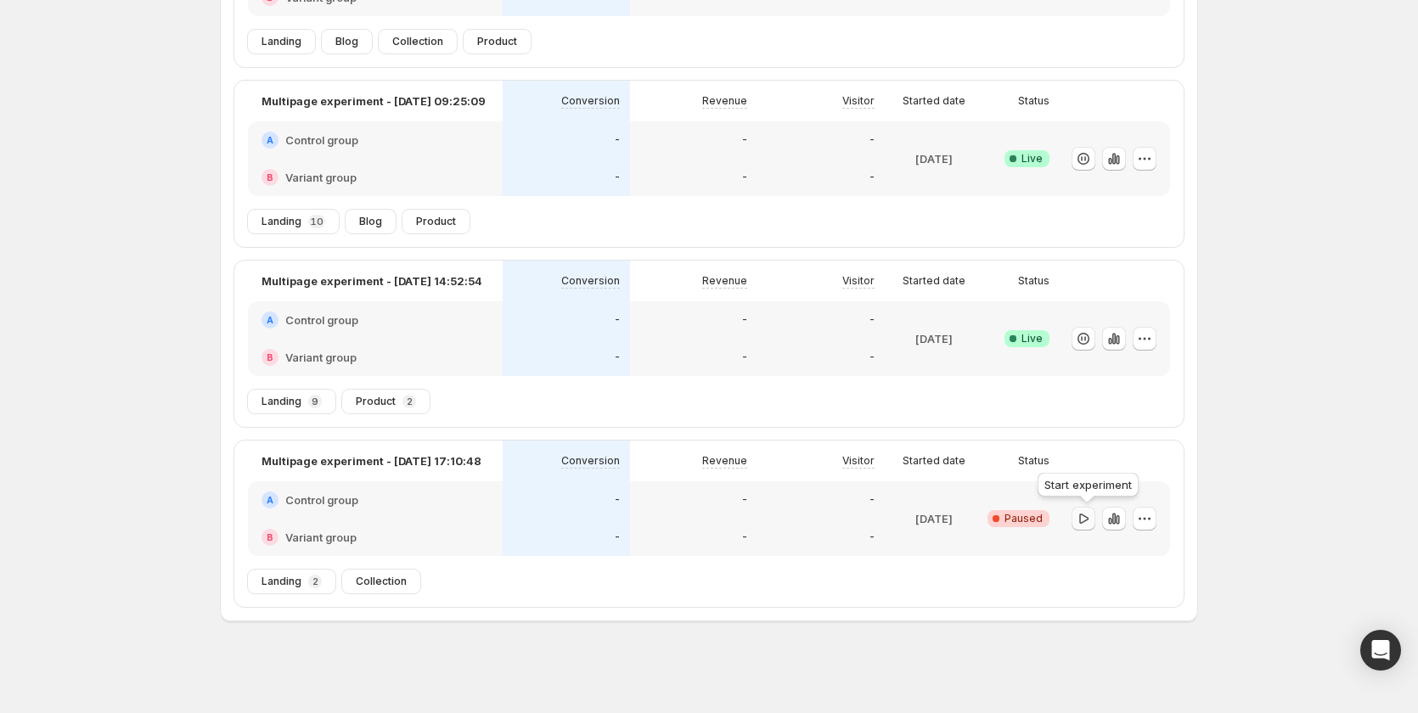
click at [1088, 517] on icon "button" at bounding box center [1083, 518] width 17 height 17
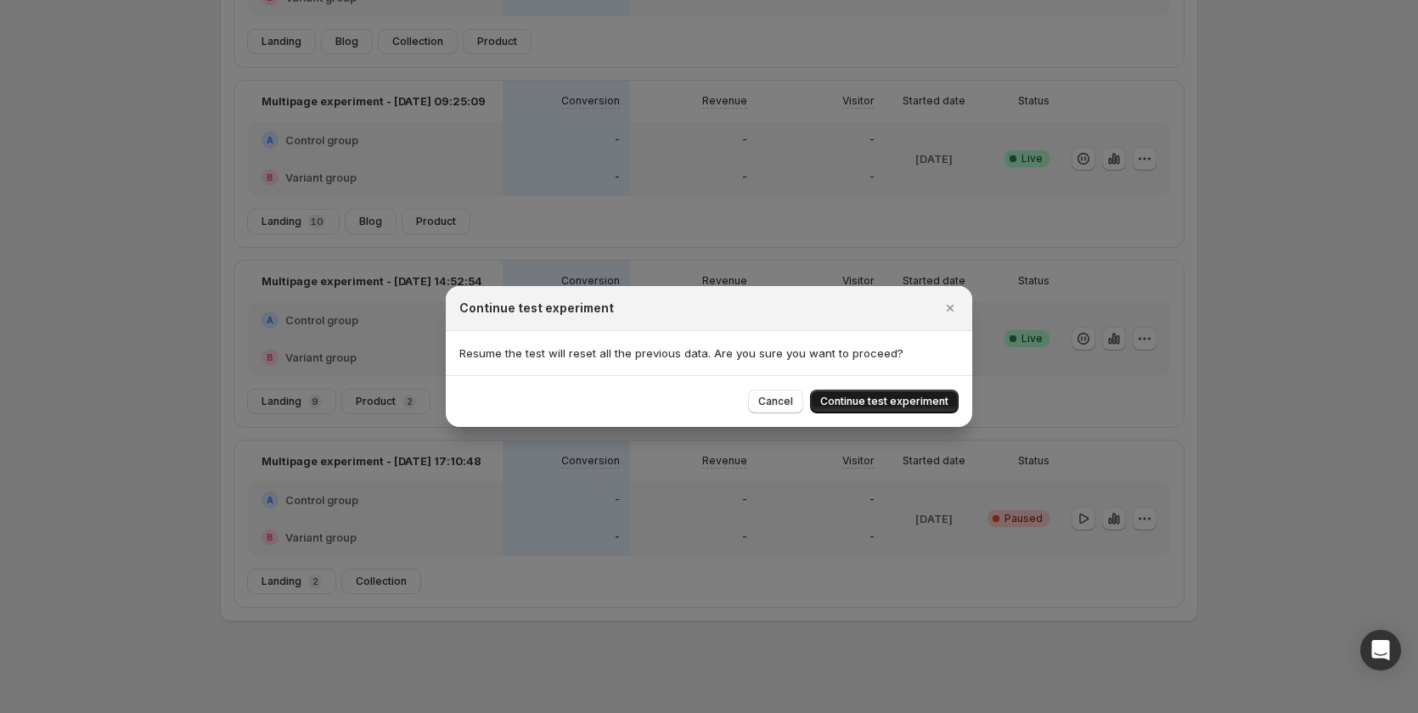
click at [886, 403] on span "Continue test experiment" at bounding box center [884, 402] width 128 height 14
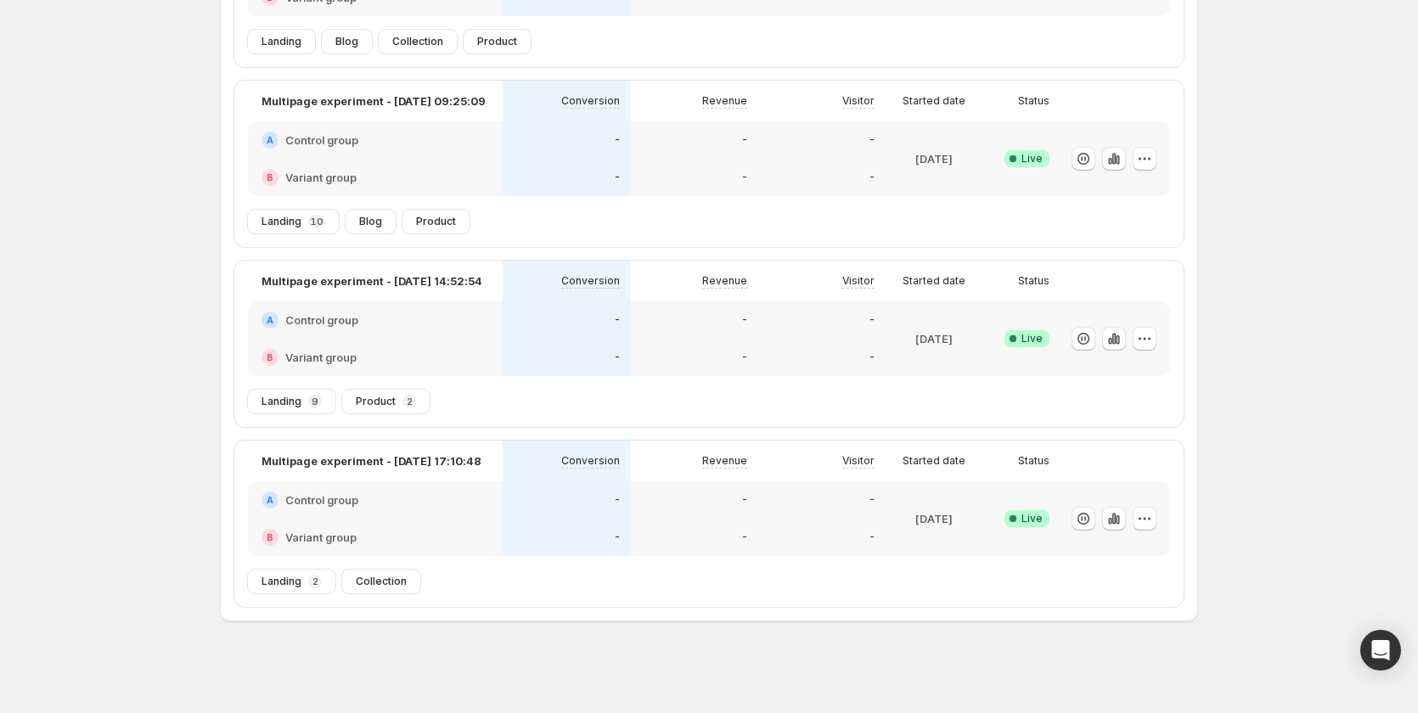
click at [453, 522] on div "B Variant group" at bounding box center [375, 537] width 255 height 37
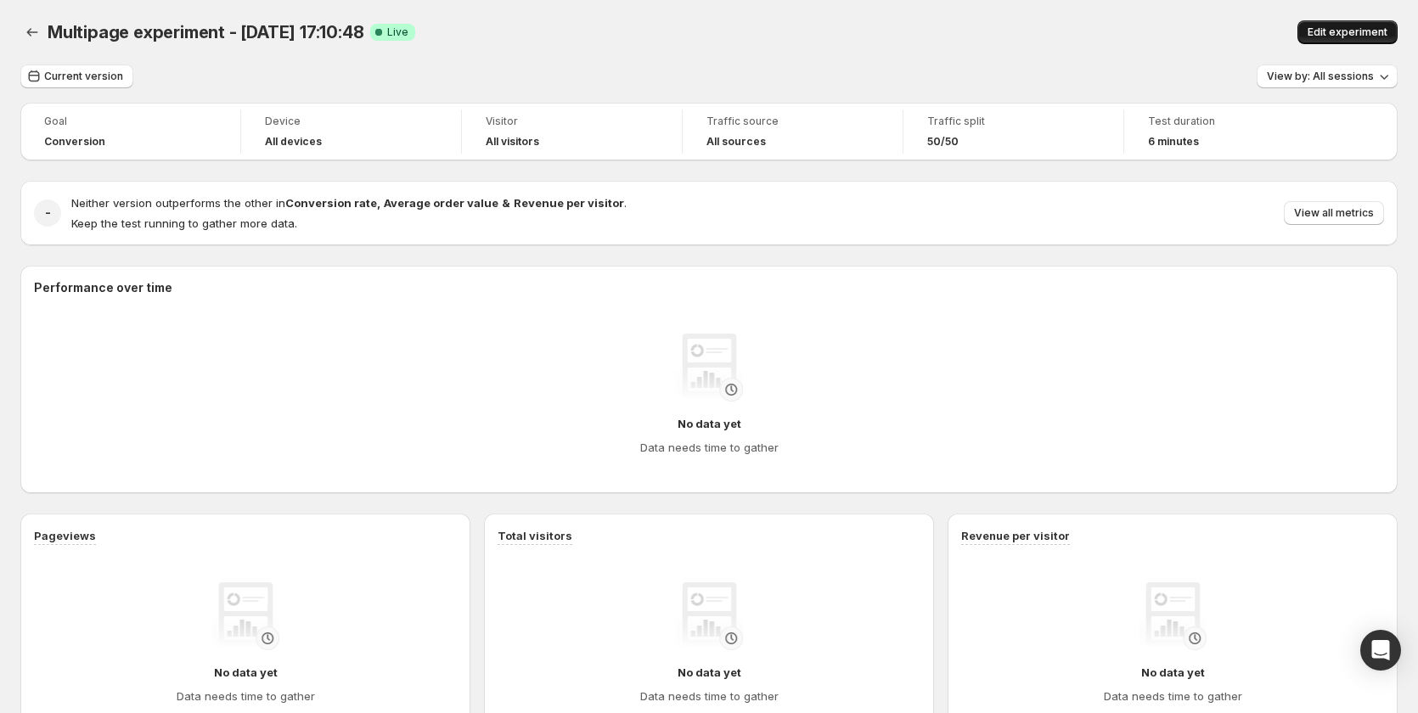
click at [1364, 27] on span "Edit experiment" at bounding box center [1348, 32] width 80 height 14
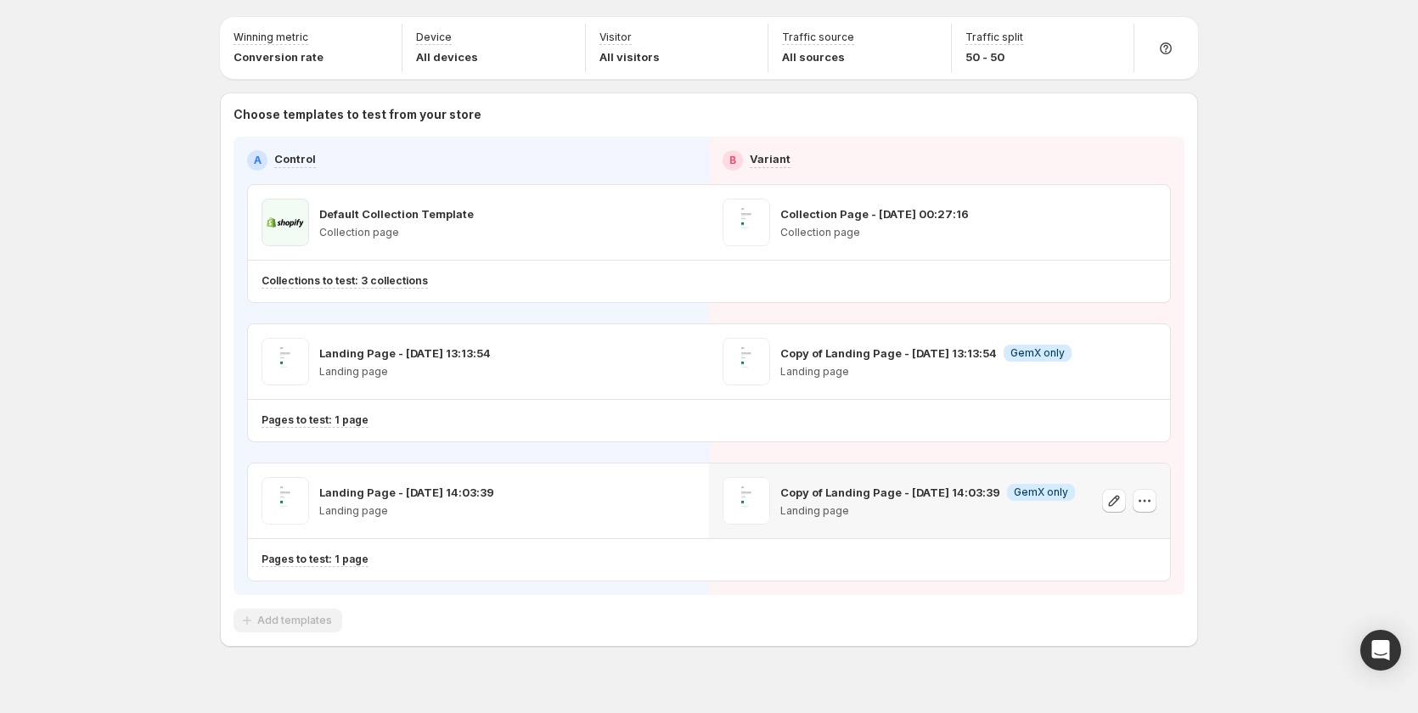
scroll to position [73, 0]
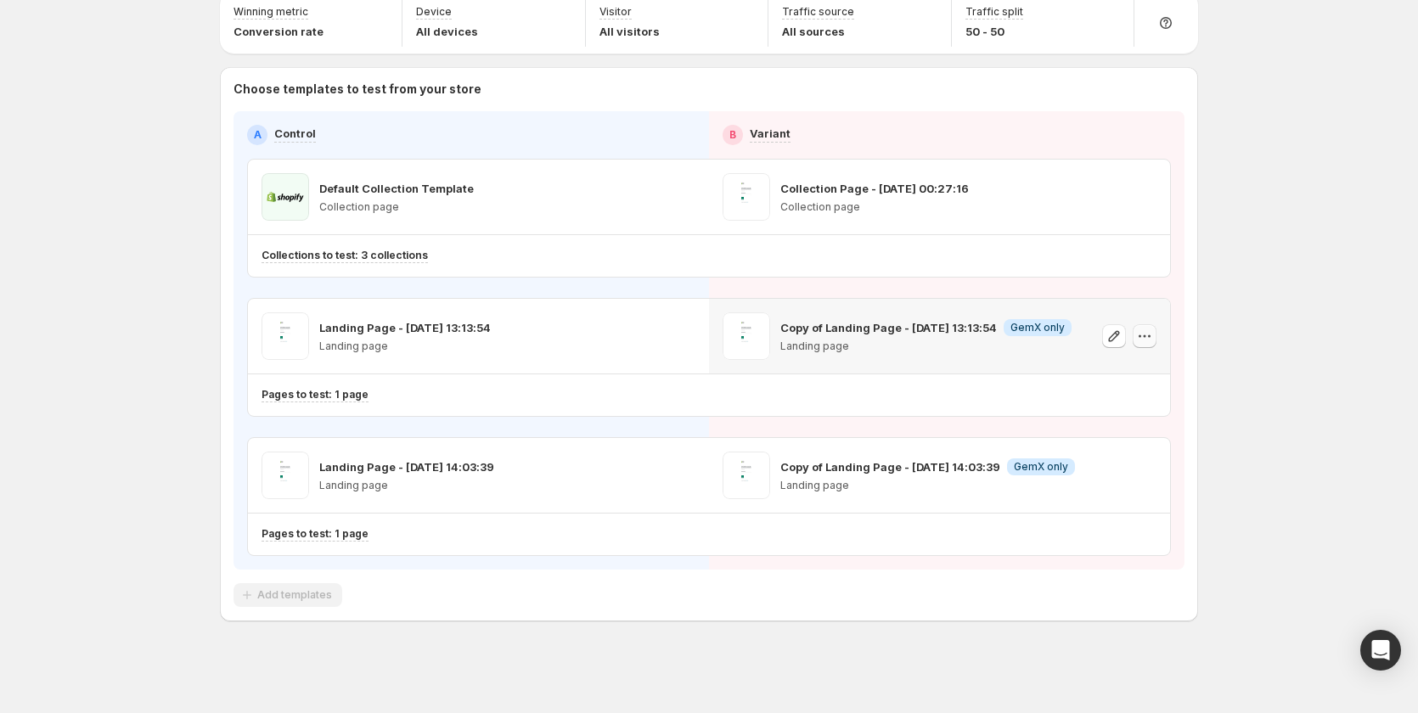
click at [1150, 334] on icon "button" at bounding box center [1144, 336] width 17 height 17
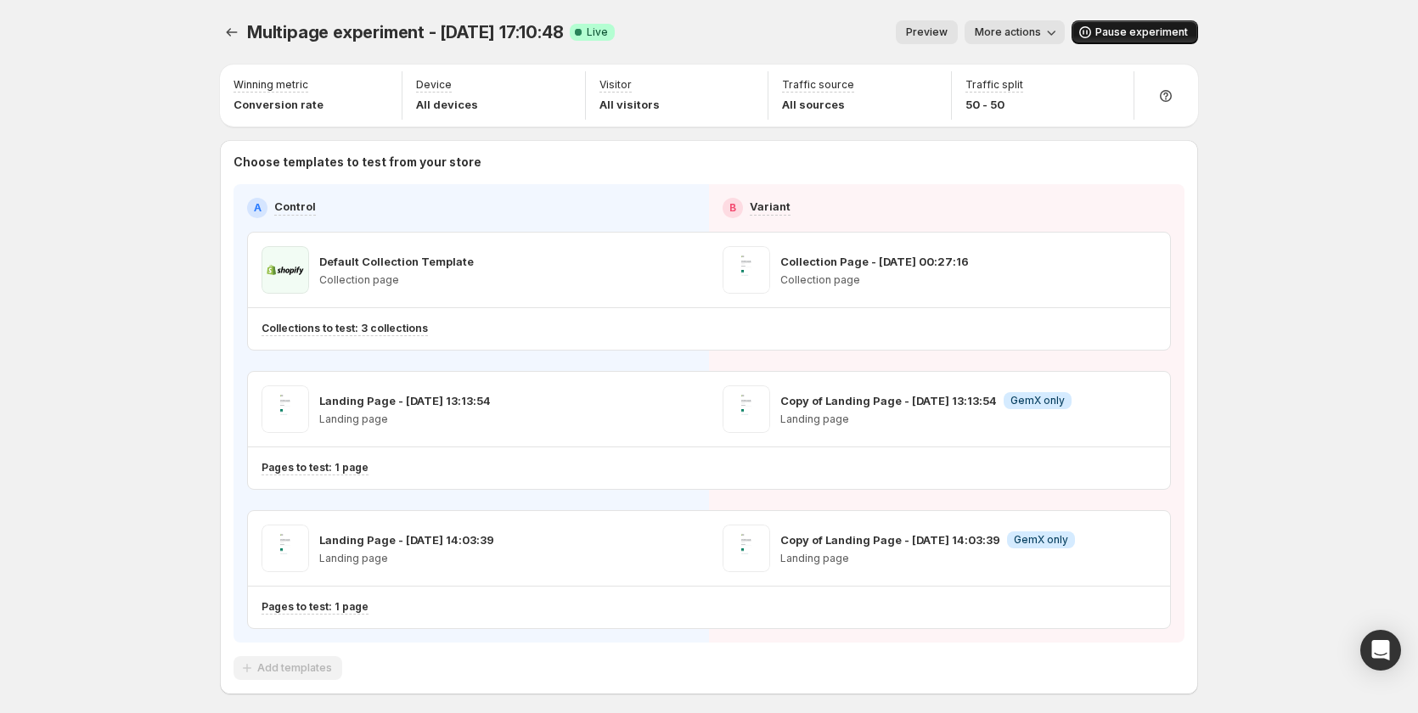
click at [1126, 26] on span "Pause experiment" at bounding box center [1142, 32] width 93 height 14
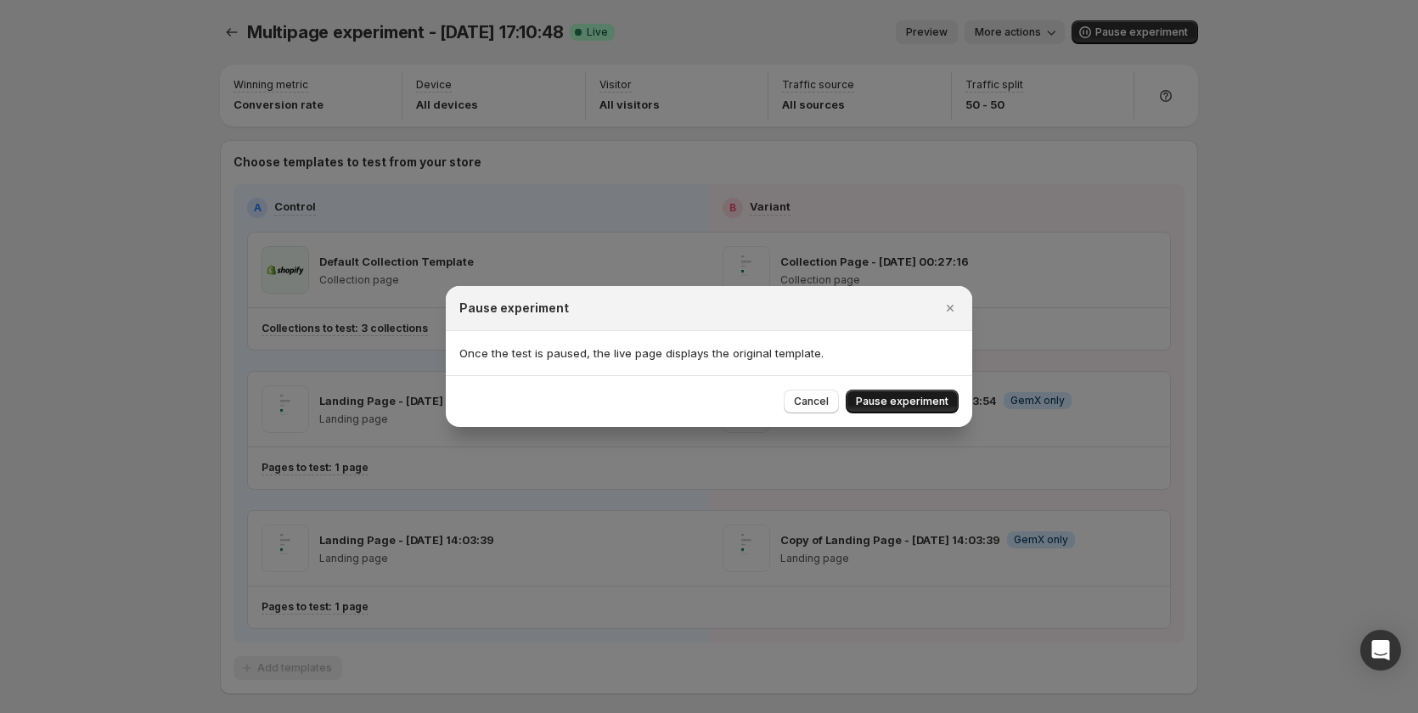
click at [942, 396] on span "Pause experiment" at bounding box center [902, 402] width 93 height 14
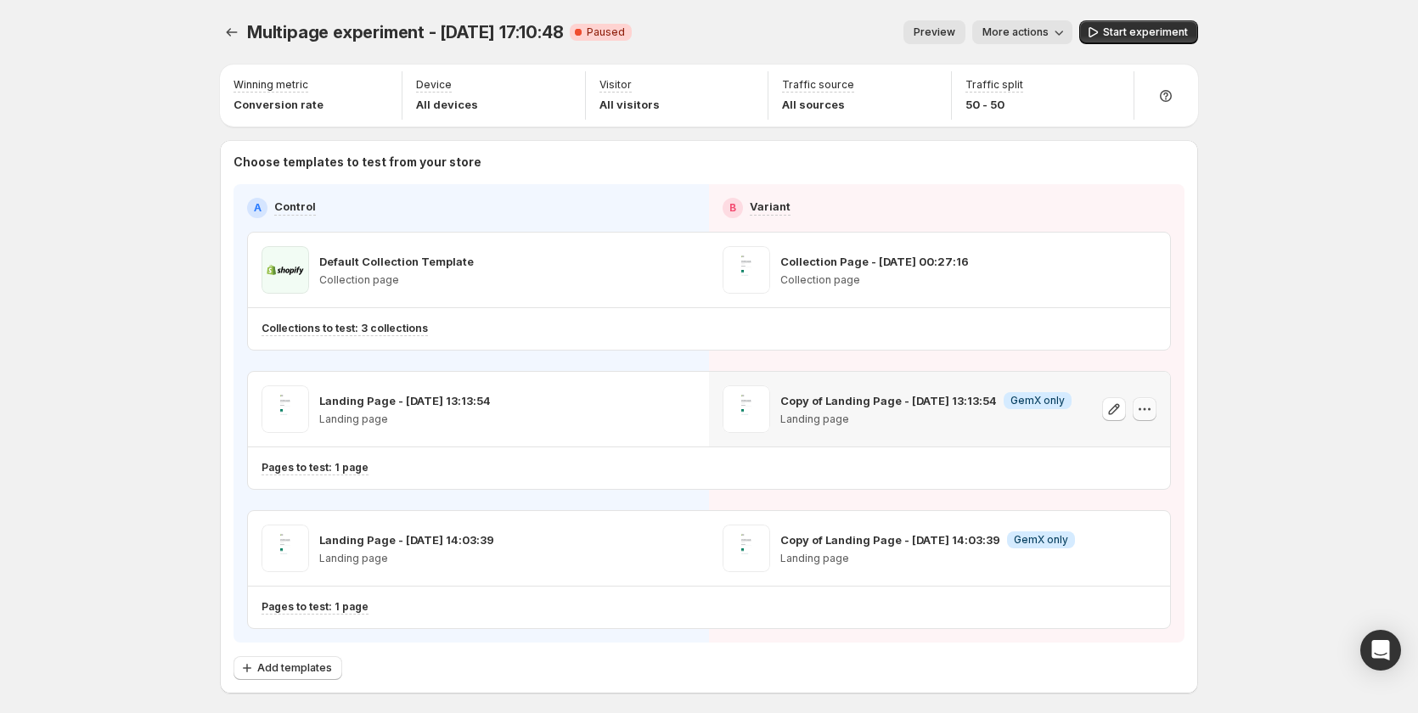
click at [1141, 410] on icon "button" at bounding box center [1144, 409] width 17 height 17
click at [1123, 522] on span "Remove template" at bounding box center [1153, 517] width 92 height 14
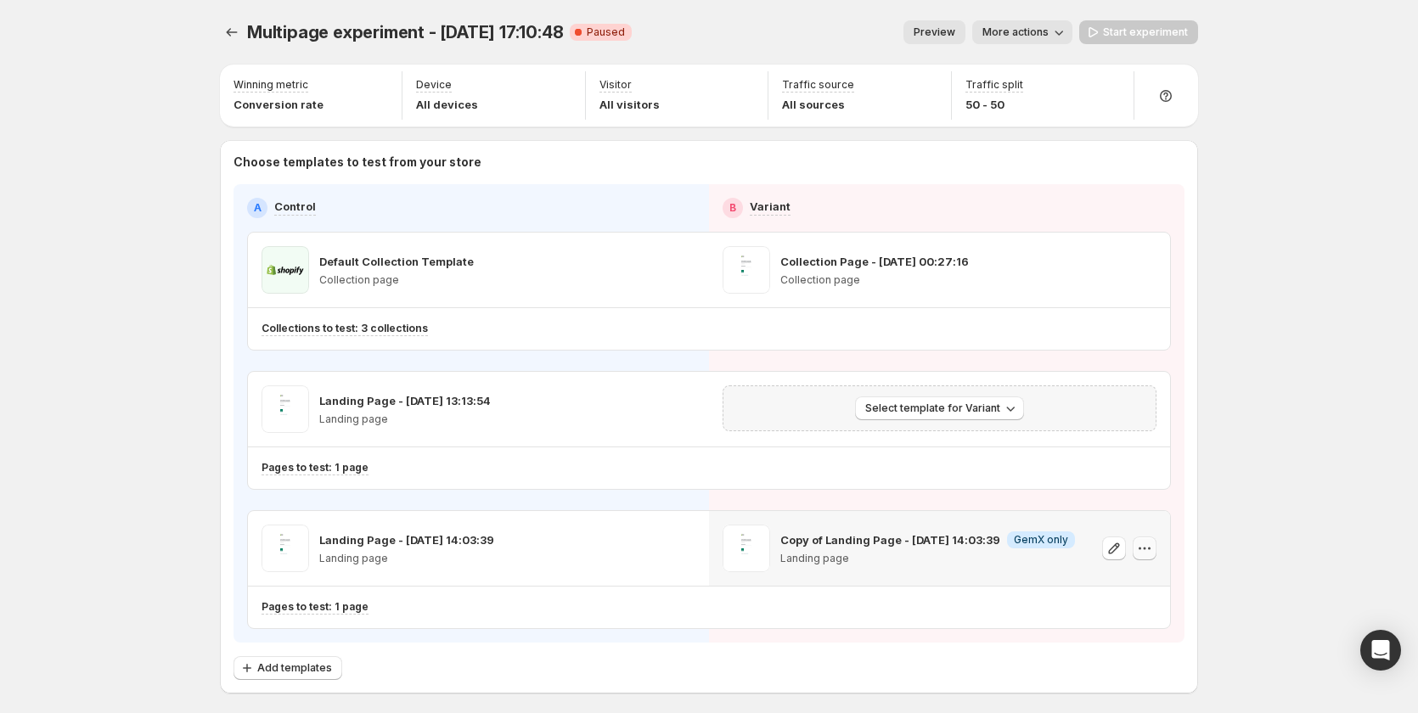
click at [1150, 548] on icon "button" at bounding box center [1144, 548] width 17 height 17
click at [1104, 655] on span "Remove template" at bounding box center [1150, 657] width 92 height 14
click at [960, 407] on span "Select template for Variant" at bounding box center [932, 409] width 135 height 14
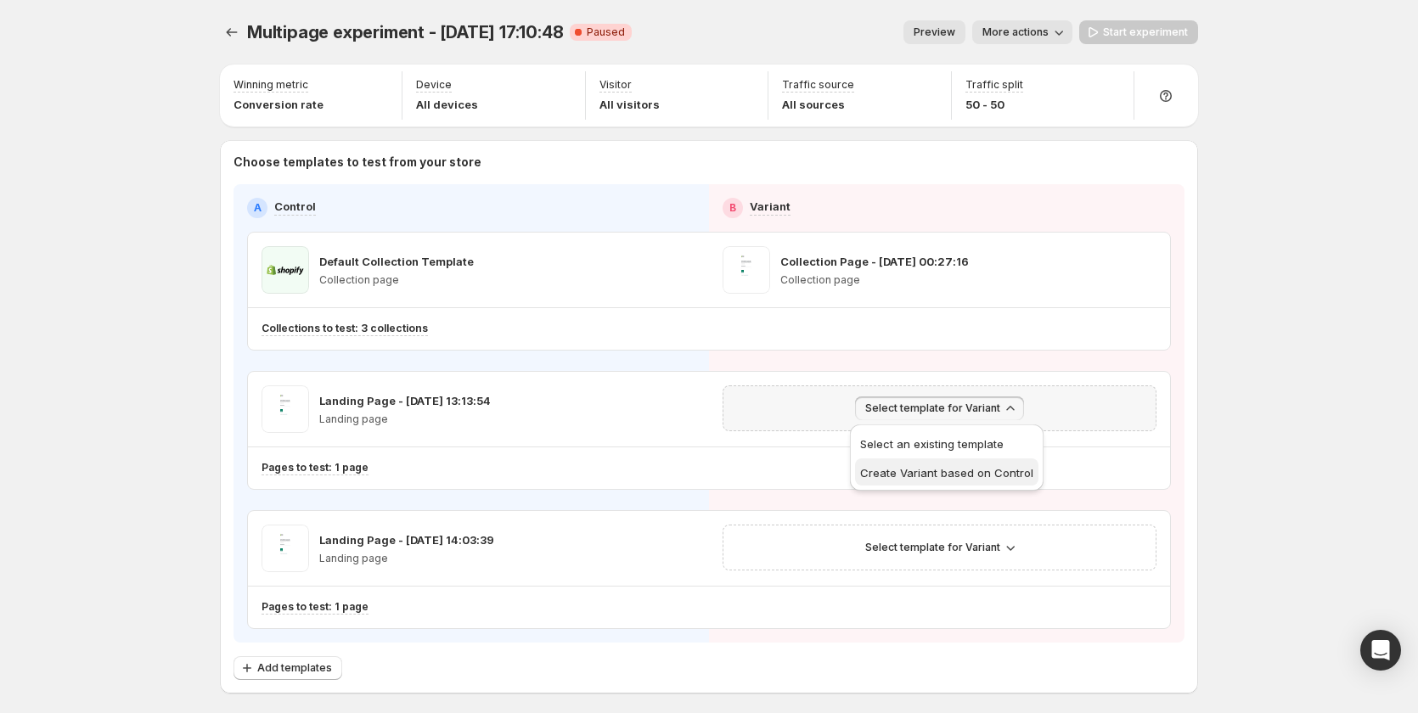
click at [956, 462] on button "Create Variant based on Control" at bounding box center [946, 472] width 183 height 27
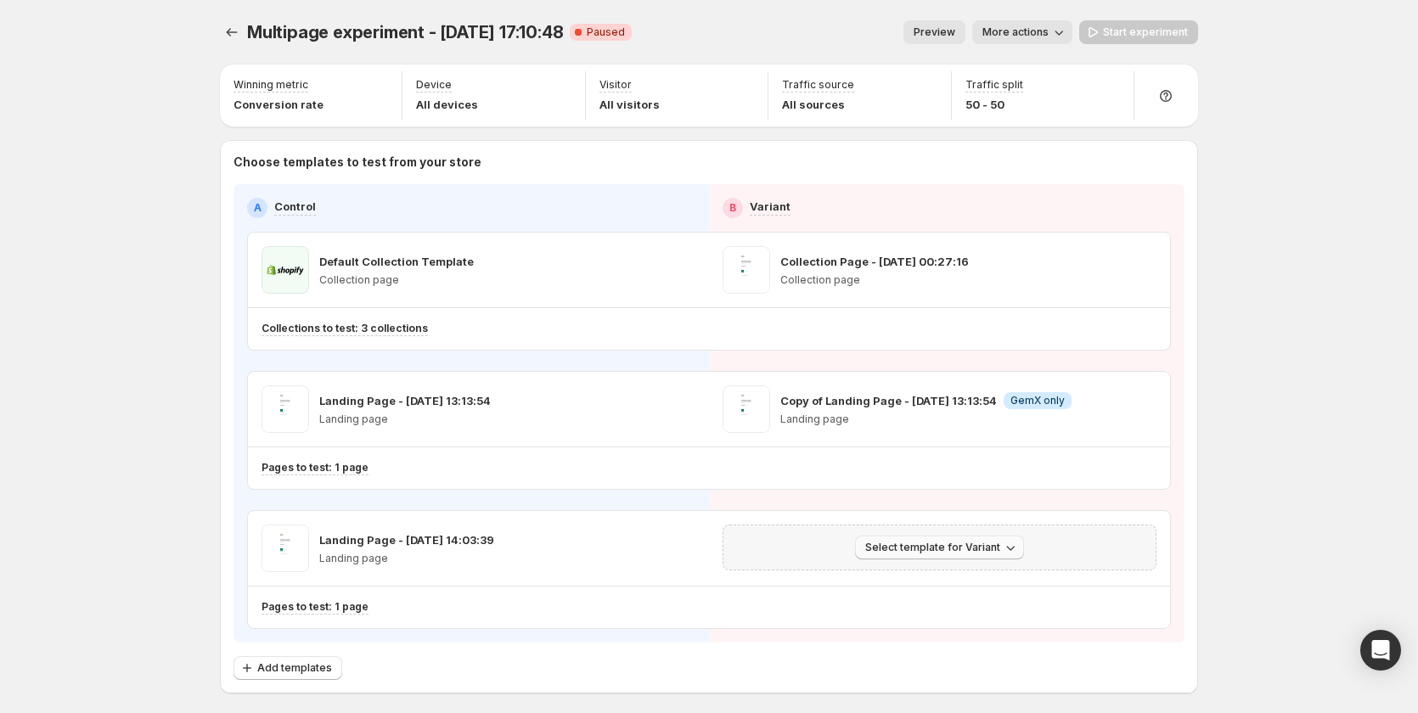
click at [914, 546] on span "Select template for Variant" at bounding box center [932, 548] width 135 height 14
click at [910, 606] on span "Create Variant based on Control" at bounding box center [946, 613] width 173 height 14
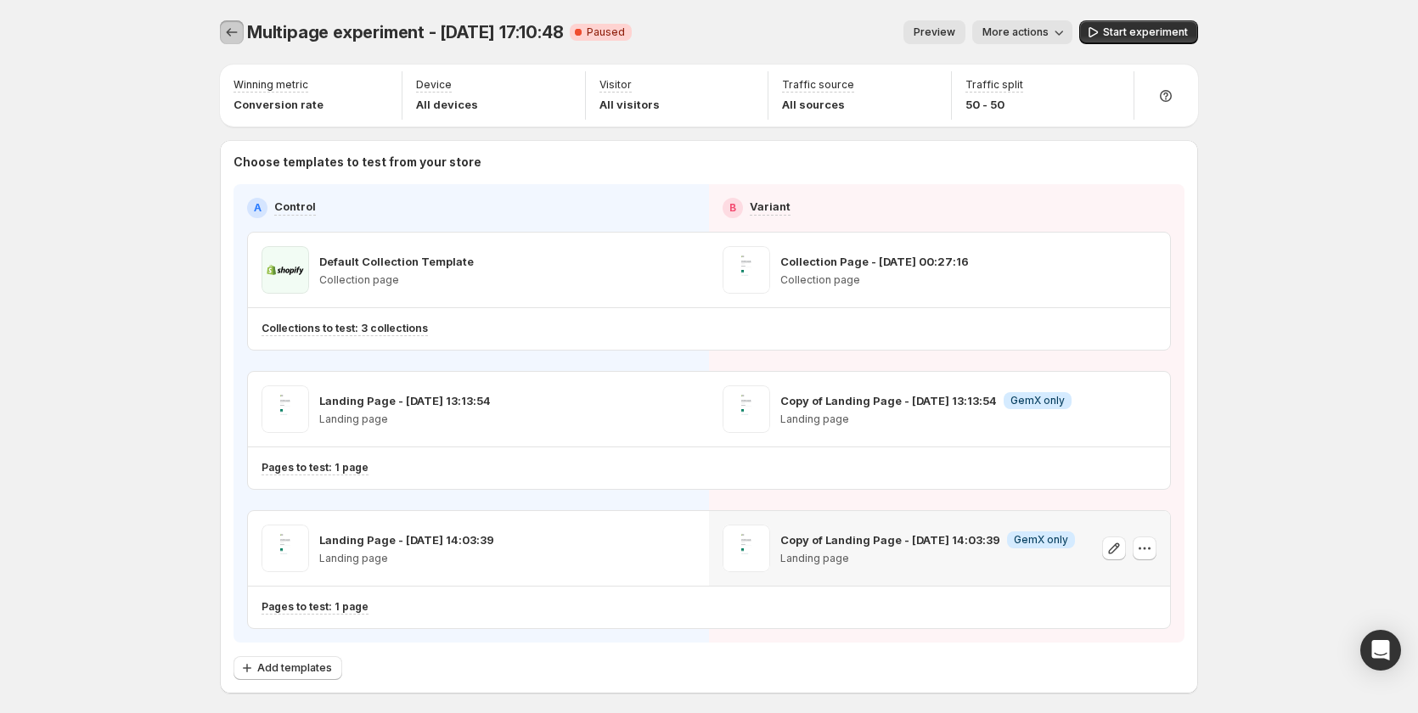
click at [234, 32] on icon "Experiments" at bounding box center [231, 32] width 17 height 17
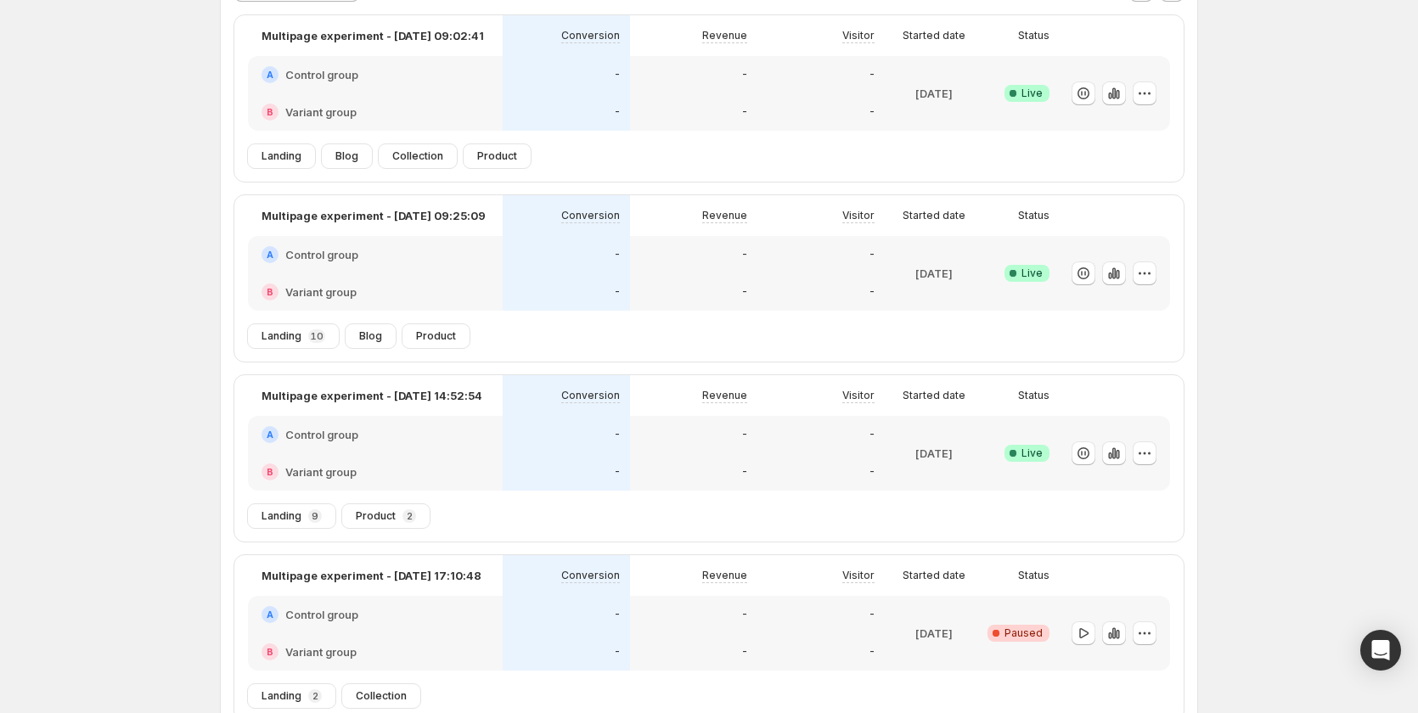
scroll to position [253, 0]
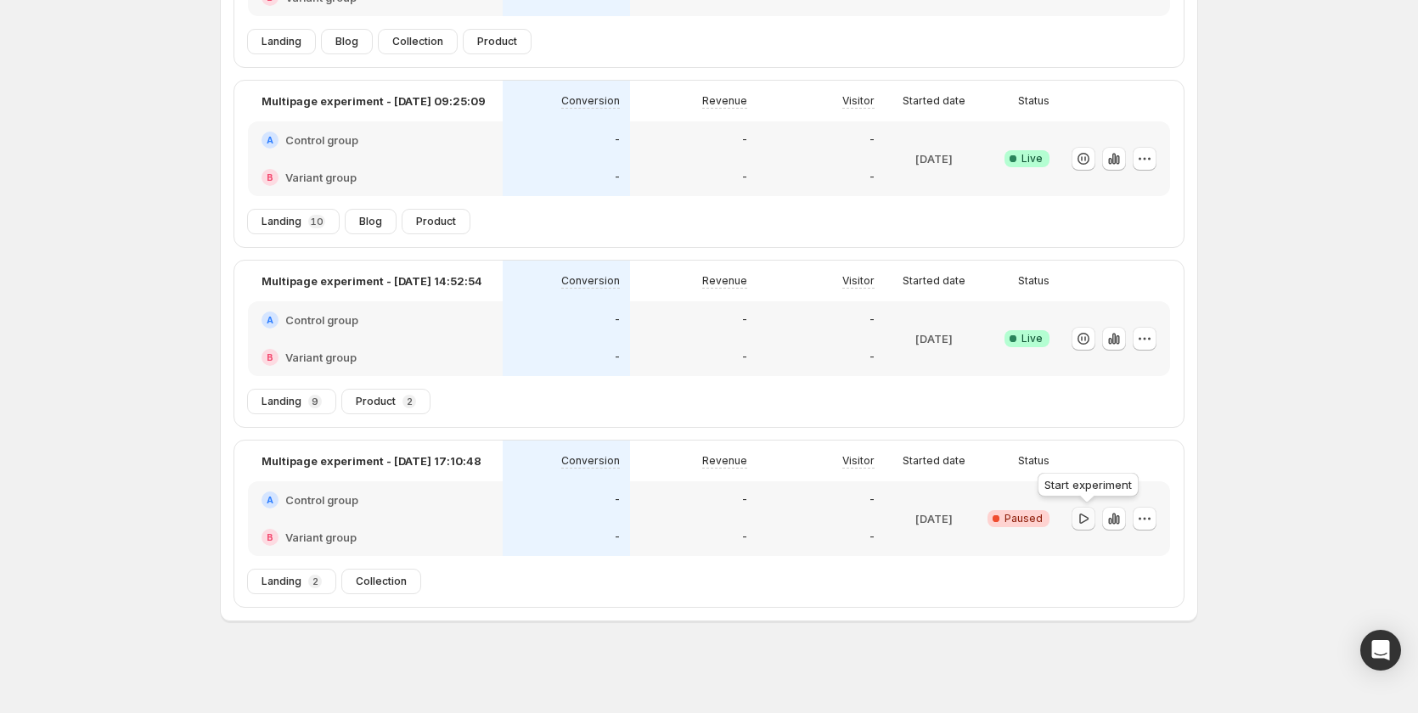
click at [1089, 519] on icon "button" at bounding box center [1083, 518] width 17 height 17
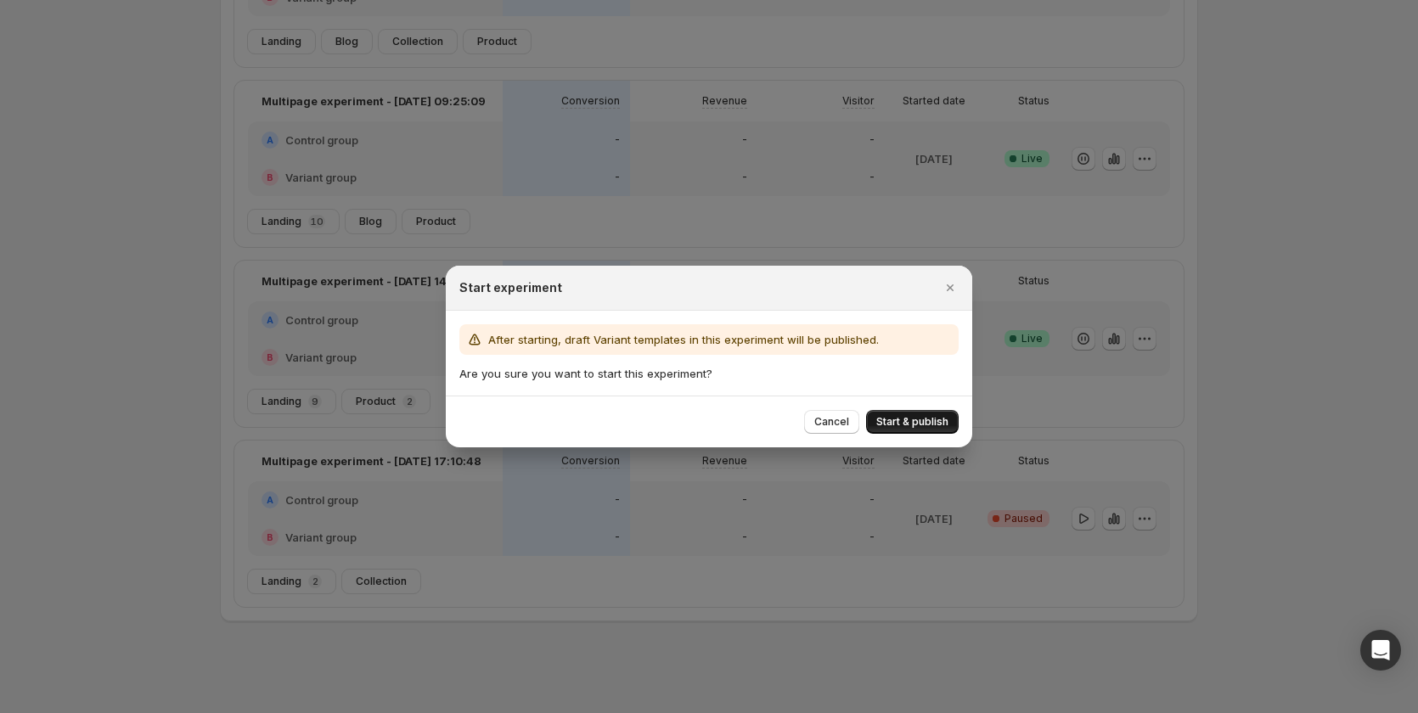
click at [921, 416] on span "Start & publish" at bounding box center [912, 422] width 72 height 14
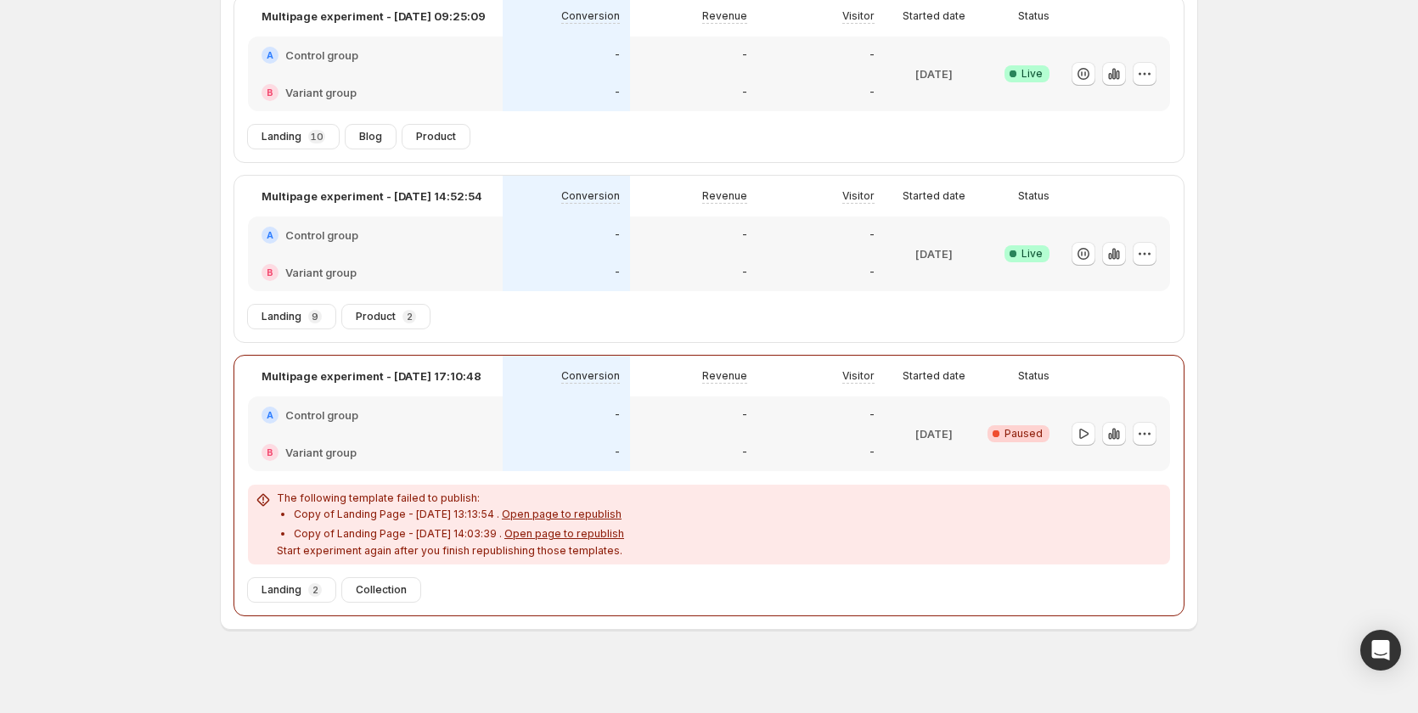
scroll to position [345, 0]
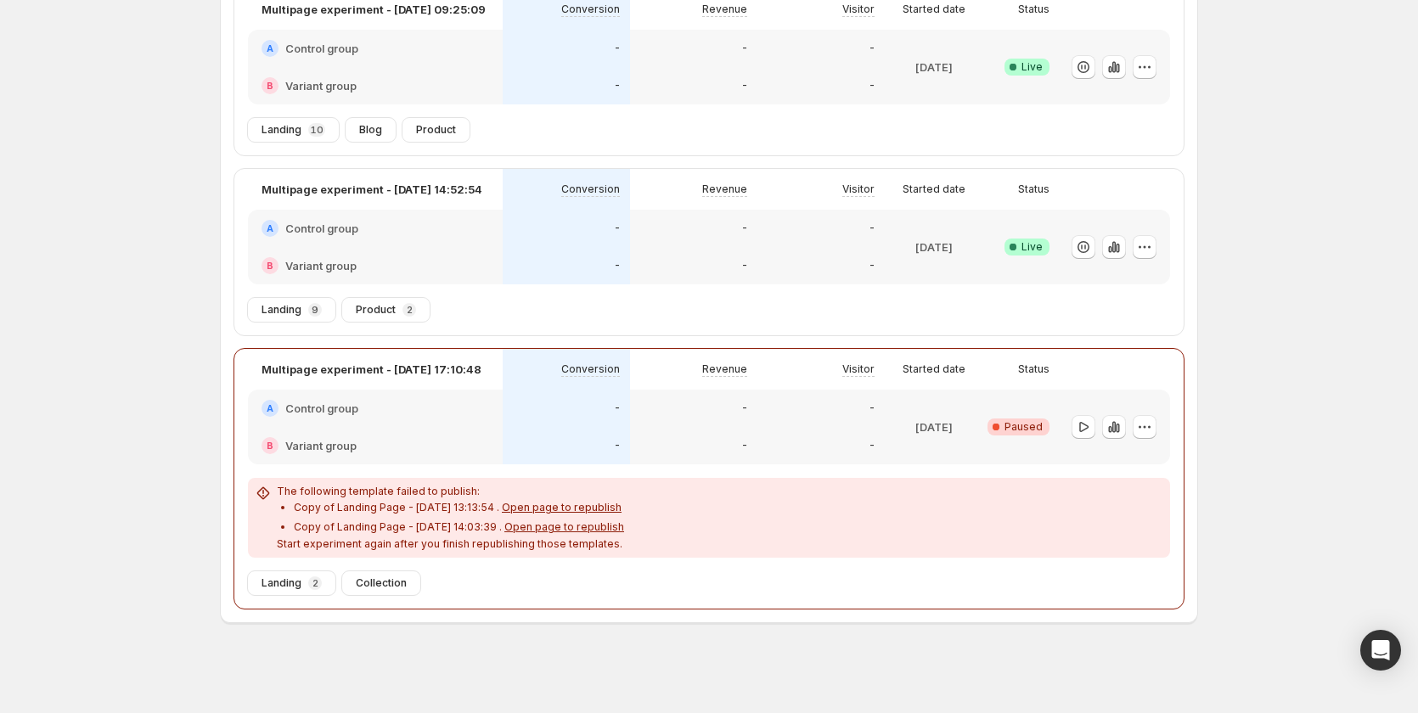
click at [575, 504] on span "Open page to republish" at bounding box center [562, 507] width 120 height 13
click at [554, 536] on span "The following template failed to publish: Copy of Landing Page - Aug 1, 13:13:5…" at bounding box center [450, 518] width 347 height 66
click at [559, 530] on span "Open page to republish" at bounding box center [564, 527] width 120 height 13
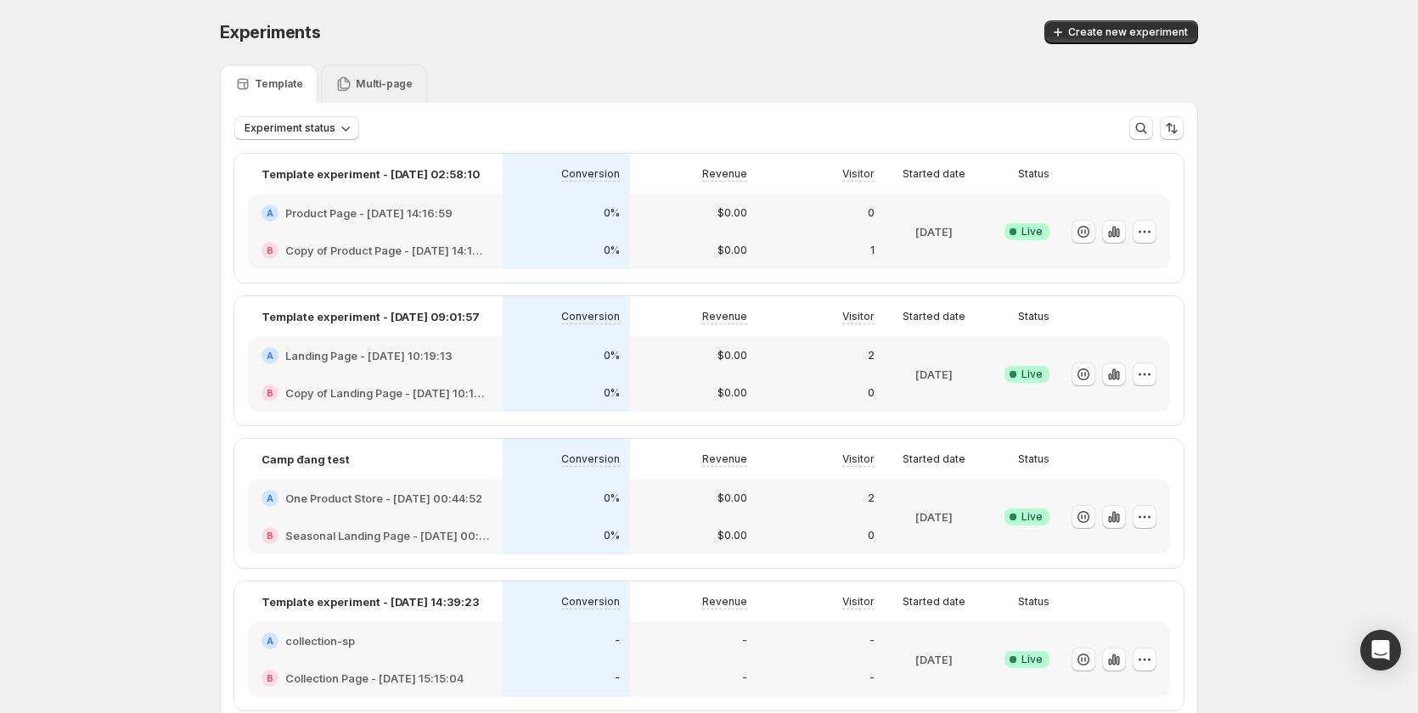
click at [397, 90] on p "Multi-page" at bounding box center [384, 84] width 57 height 14
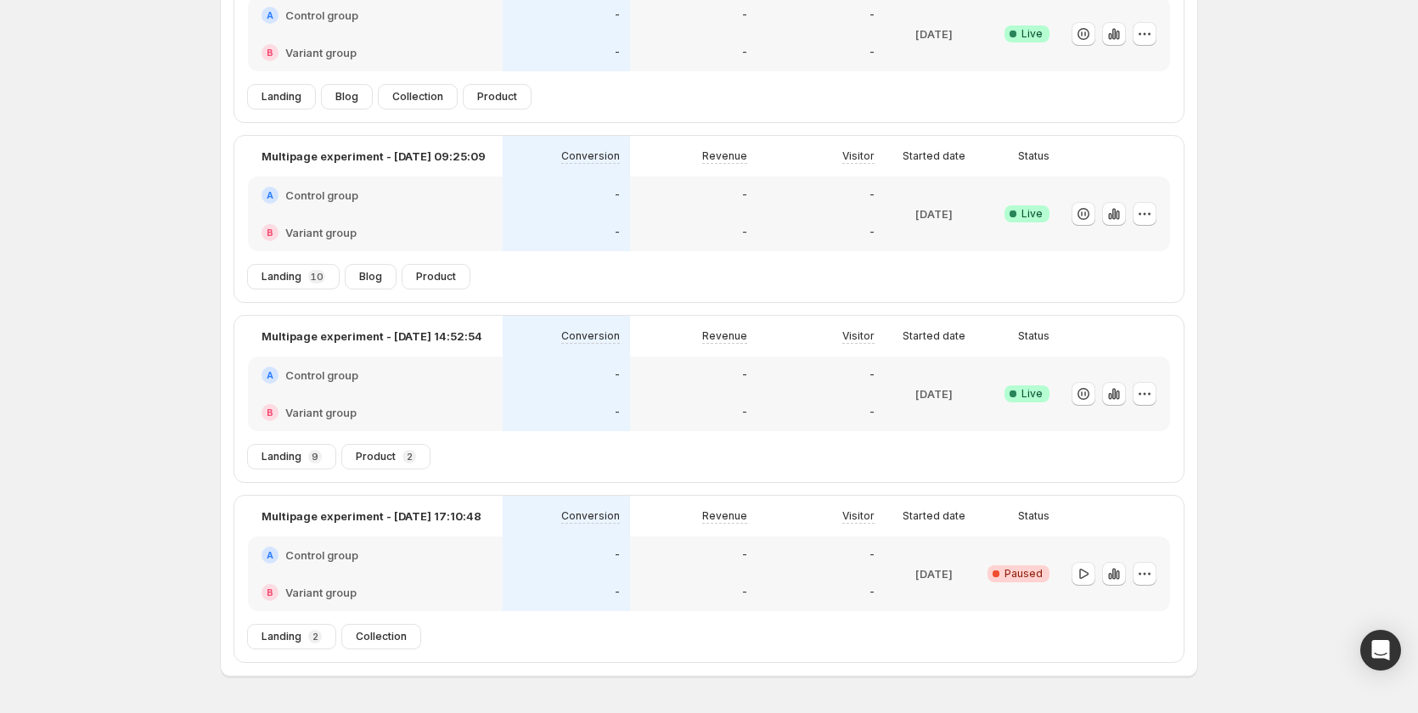
scroll to position [168, 0]
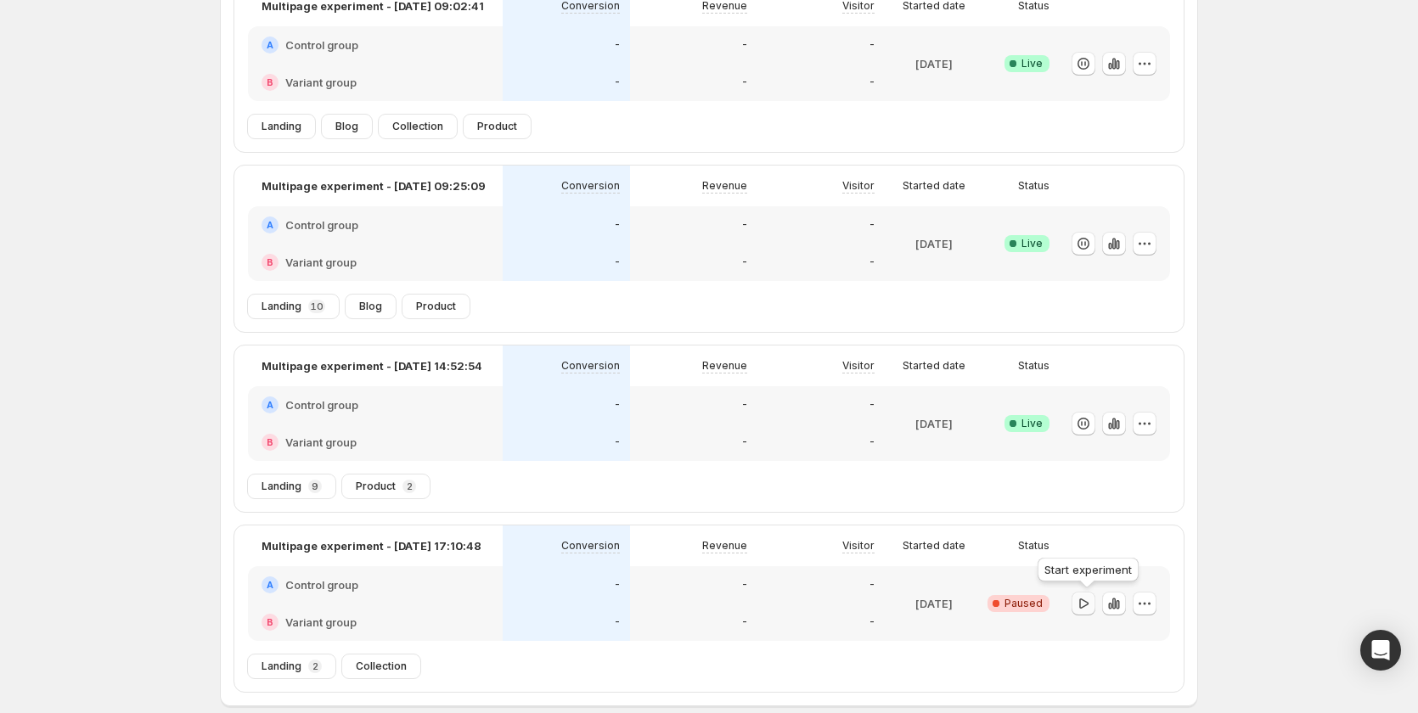
click at [1088, 600] on icon "button" at bounding box center [1083, 603] width 9 height 10
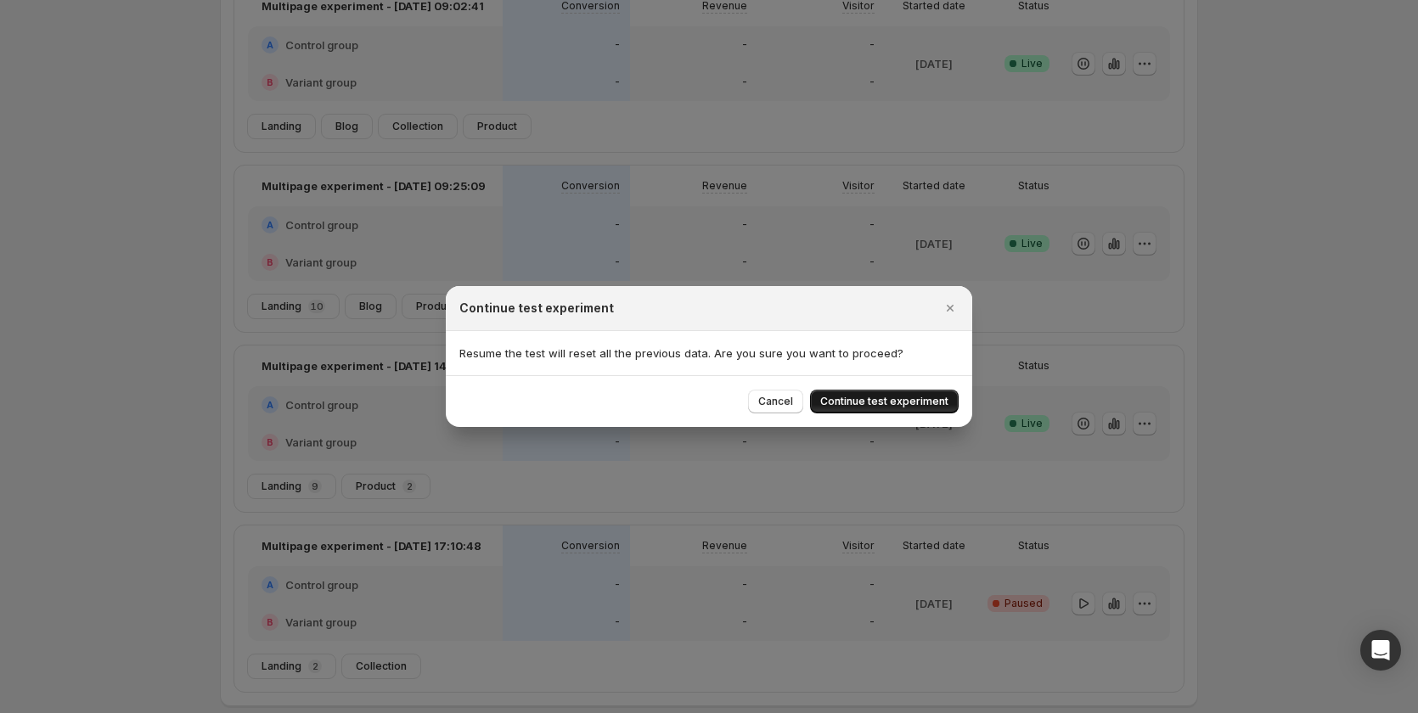
click at [934, 404] on span "Continue test experiment" at bounding box center [884, 402] width 128 height 14
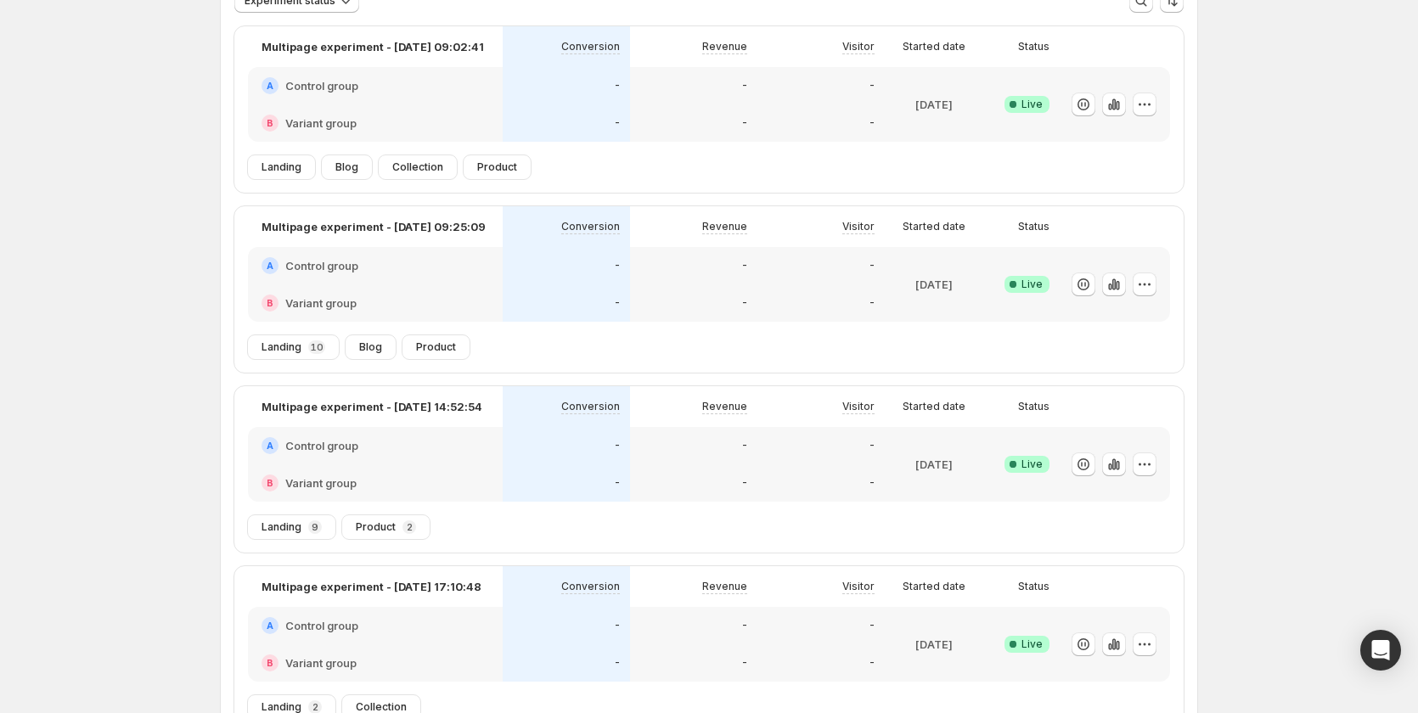
scroll to position [0, 0]
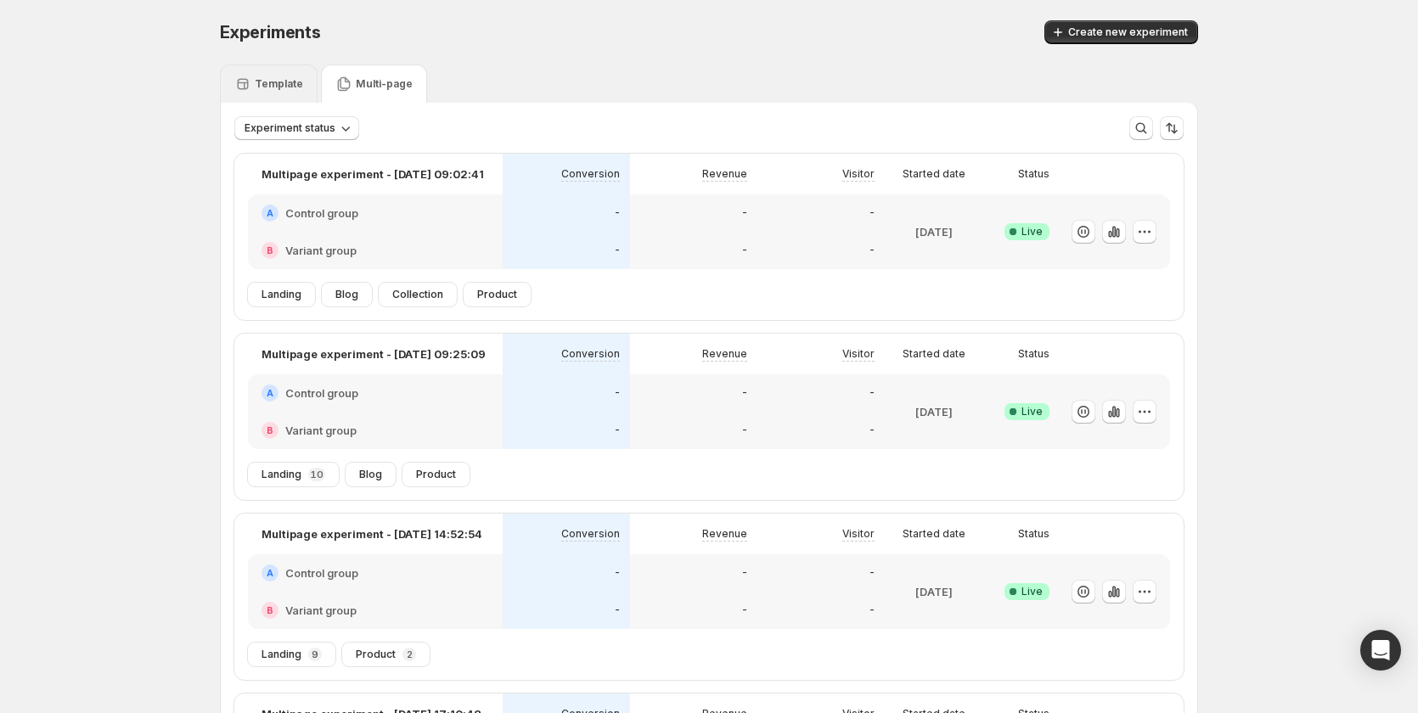
click at [293, 78] on div "Template" at bounding box center [268, 84] width 69 height 17
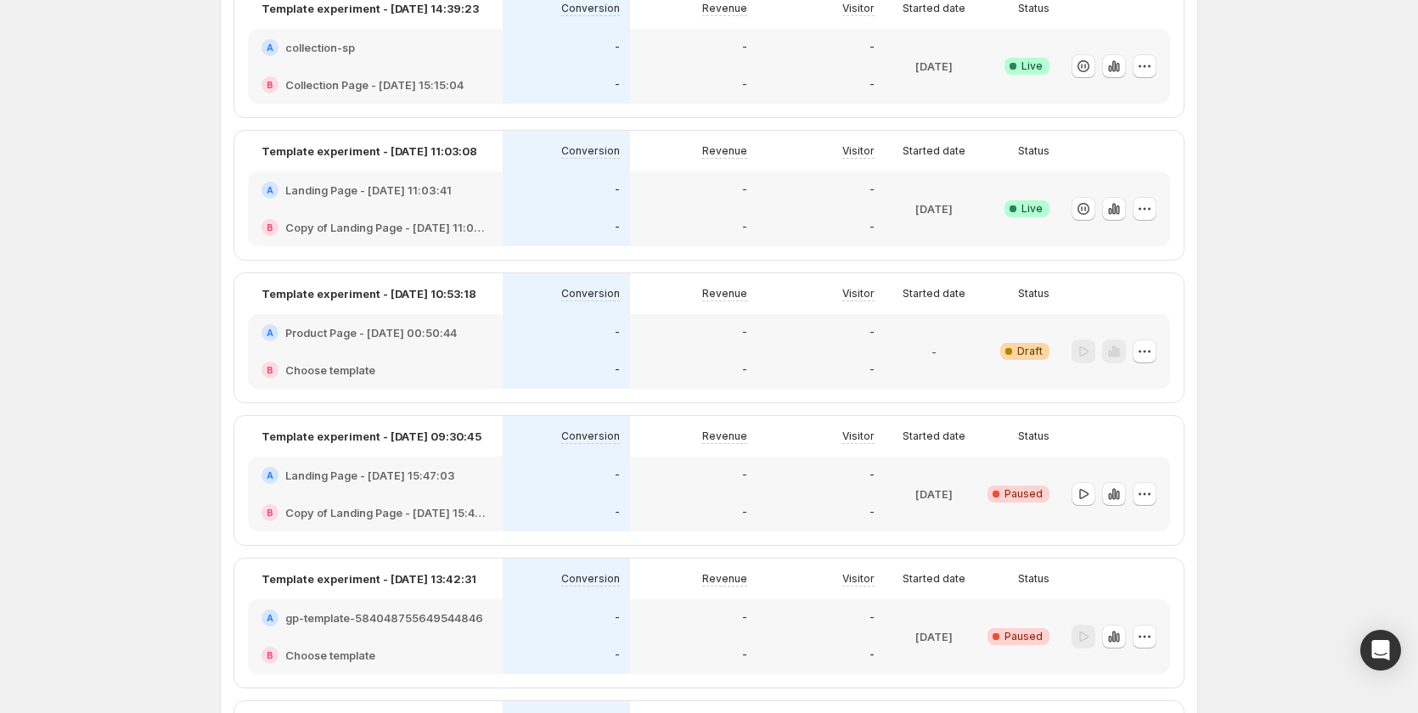
scroll to position [594, 0]
click at [802, 347] on div "-" at bounding box center [821, 331] width 127 height 37
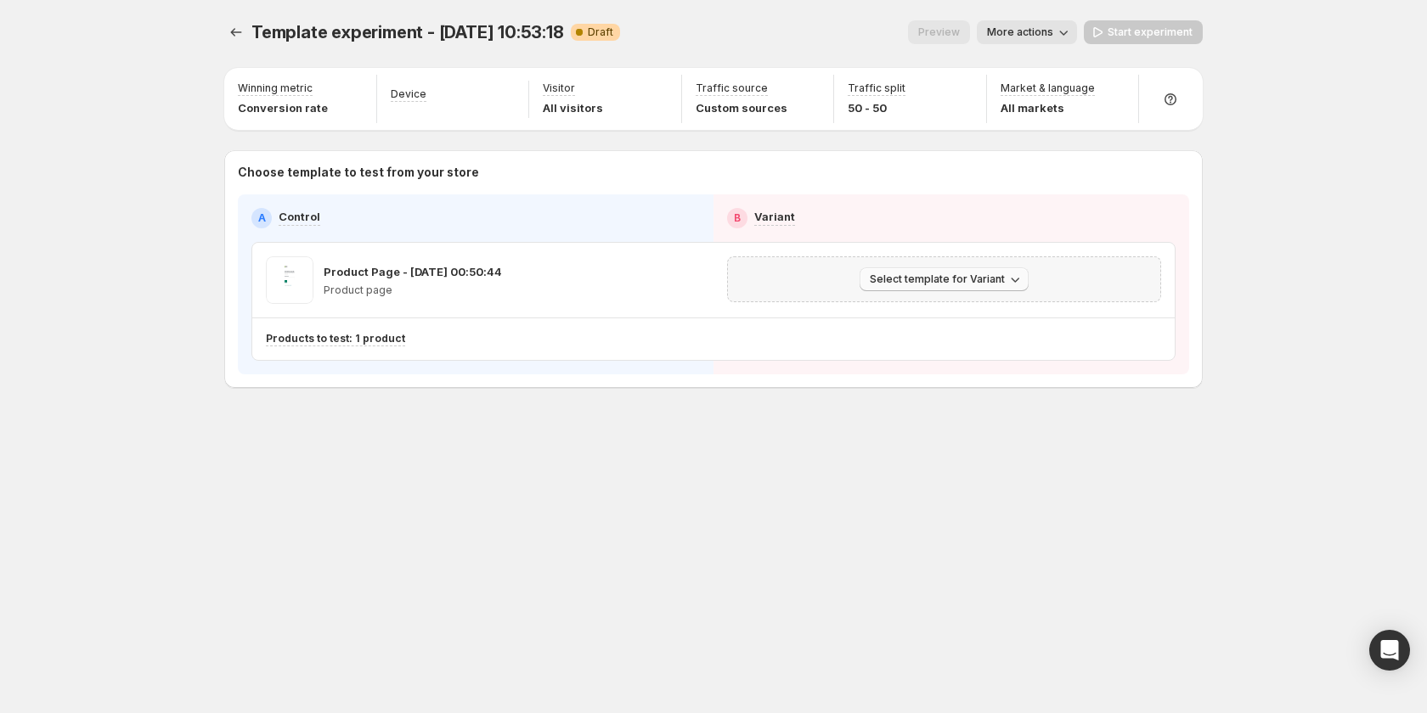
click at [944, 275] on span "Select template for Variant" at bounding box center [937, 280] width 135 height 14
click at [940, 346] on span "Create Variant based on Control" at bounding box center [946, 344] width 173 height 14
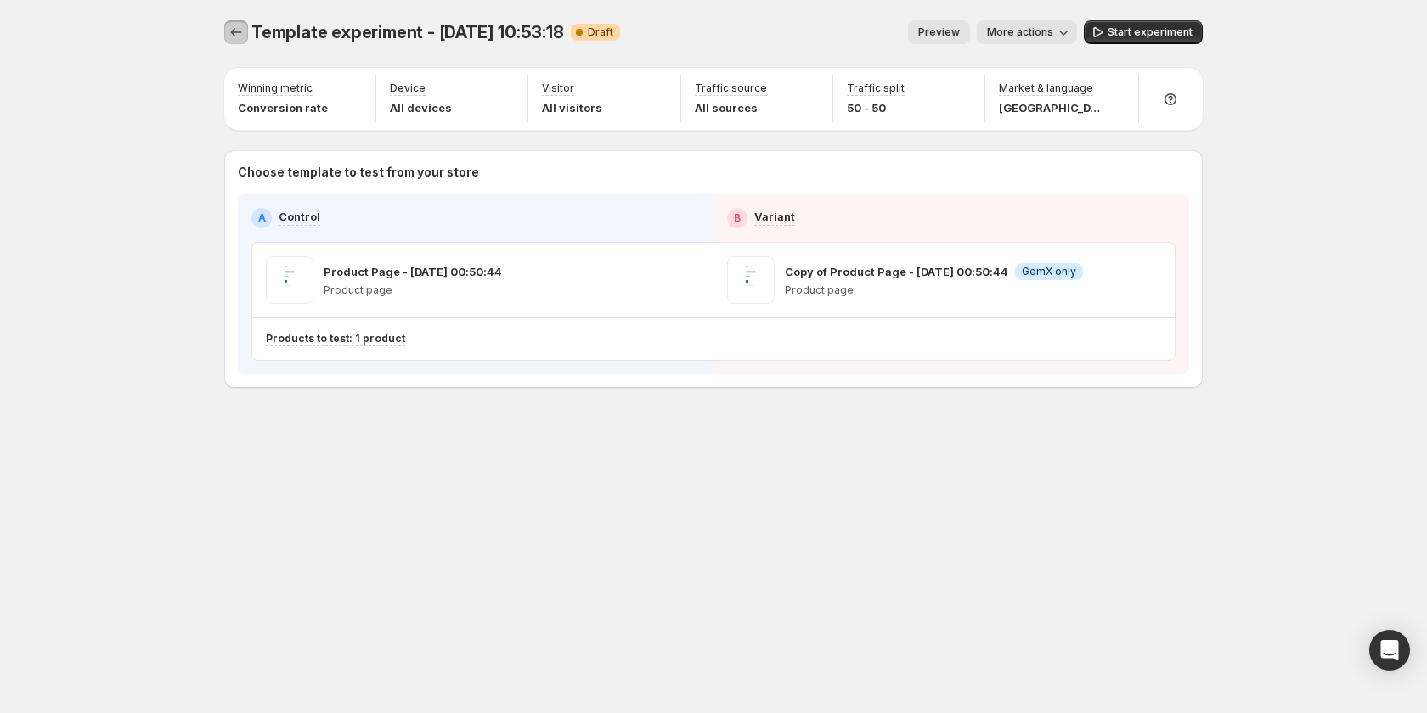
click at [243, 33] on icon "Experiments" at bounding box center [236, 32] width 17 height 17
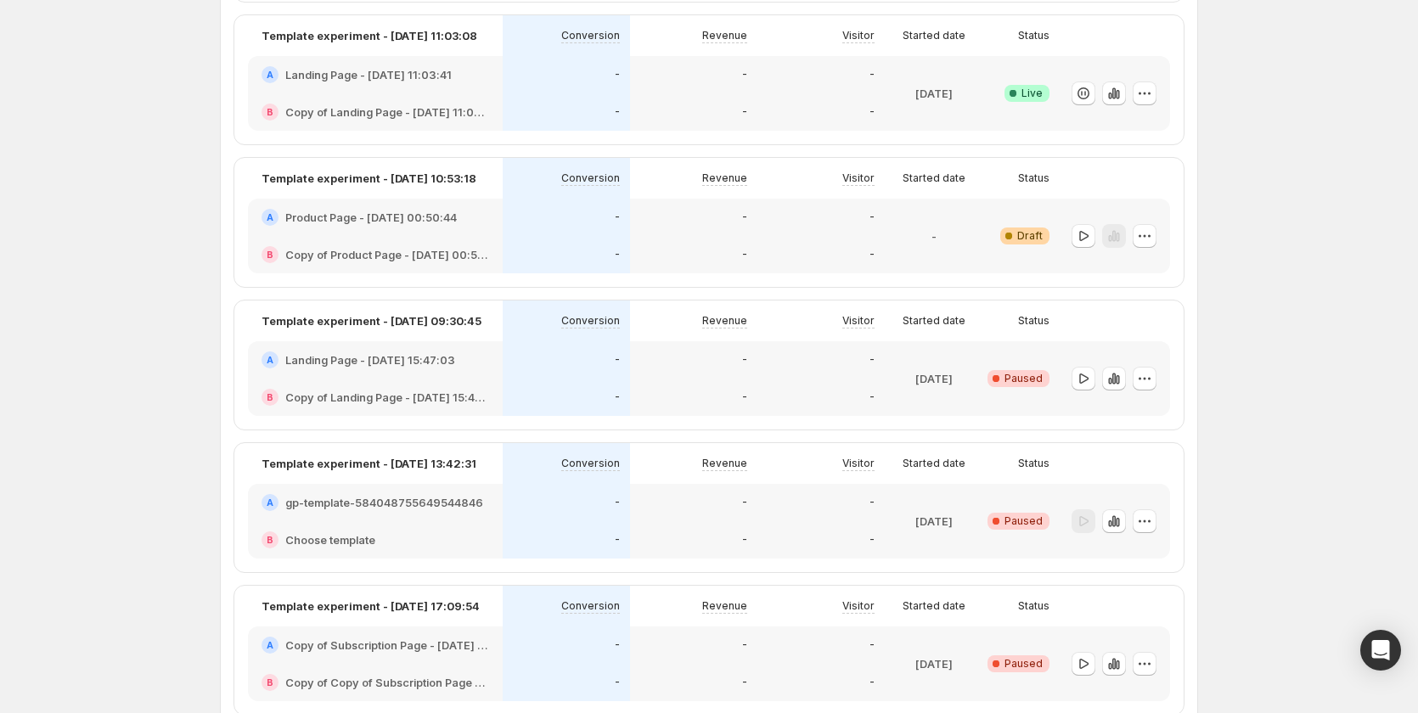
scroll to position [679, 0]
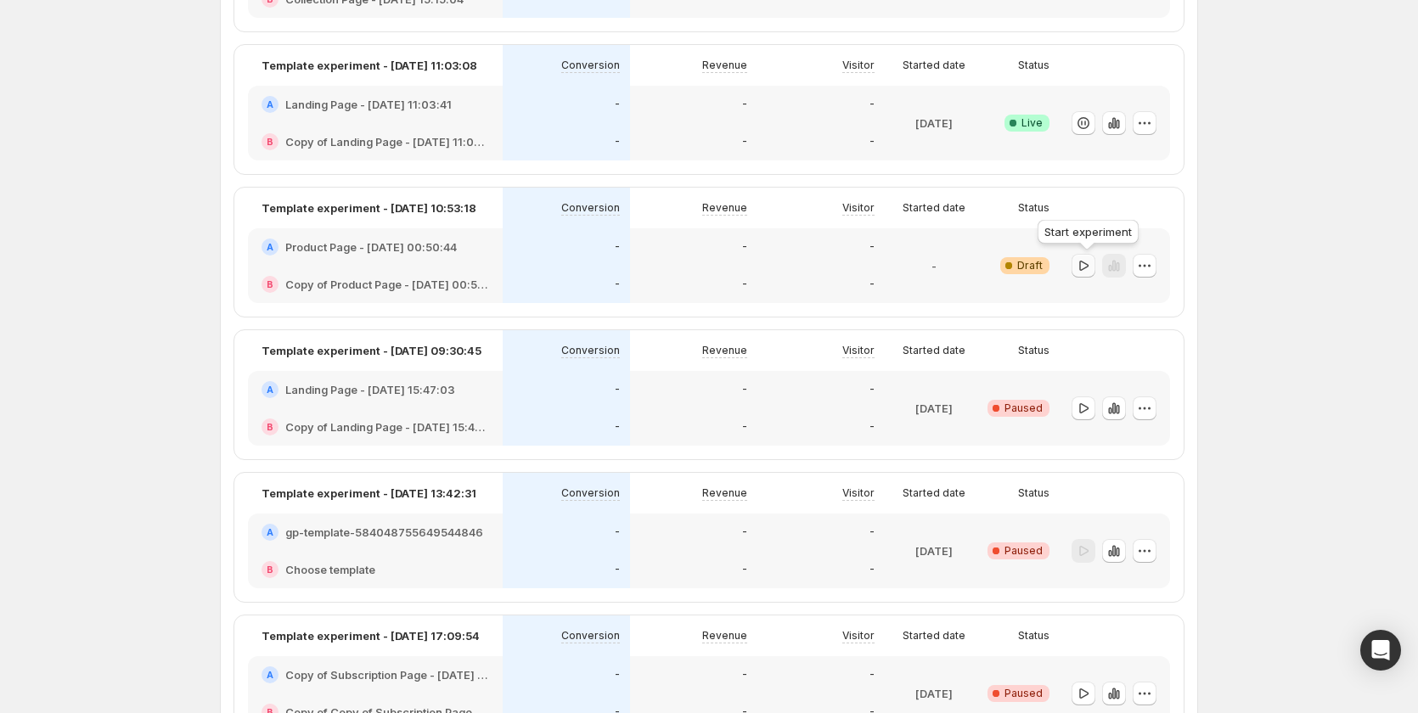
click at [1092, 263] on icon "button" at bounding box center [1083, 265] width 17 height 17
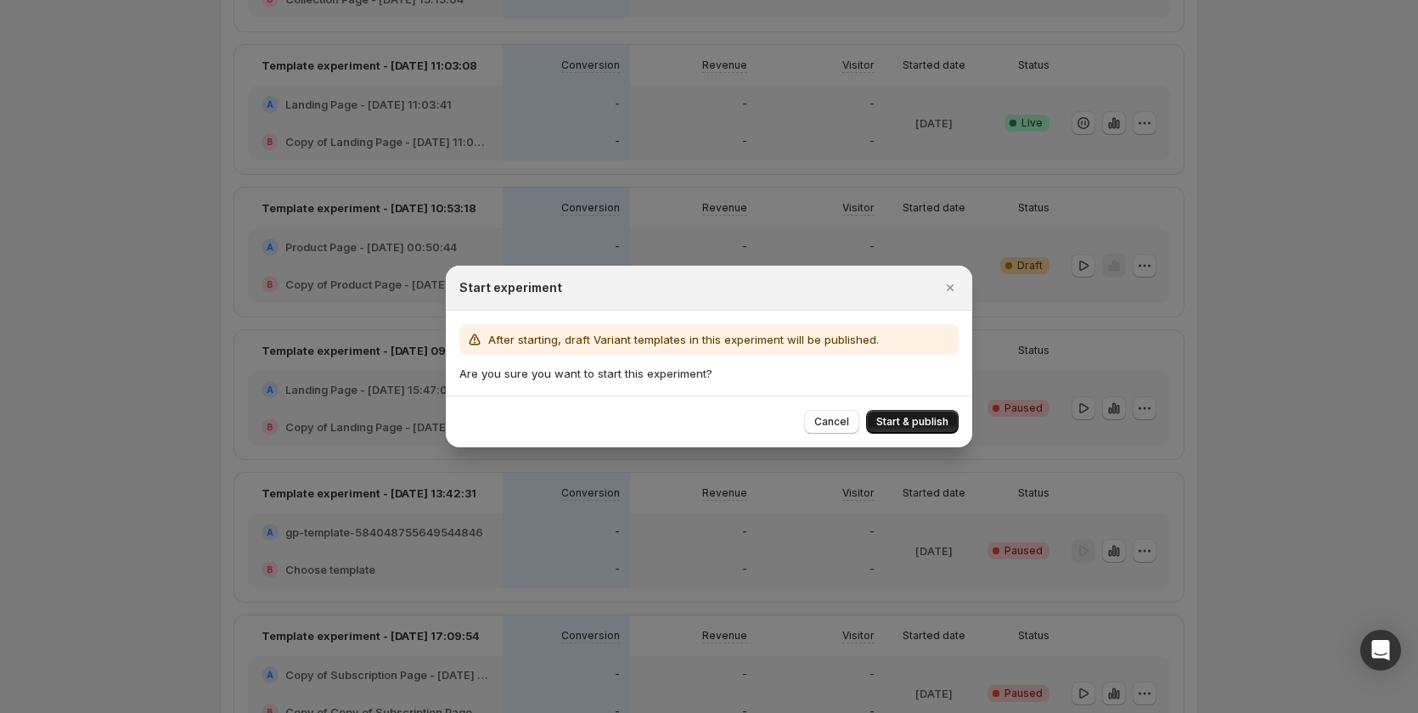
click at [904, 414] on button "Start & publish" at bounding box center [912, 422] width 93 height 24
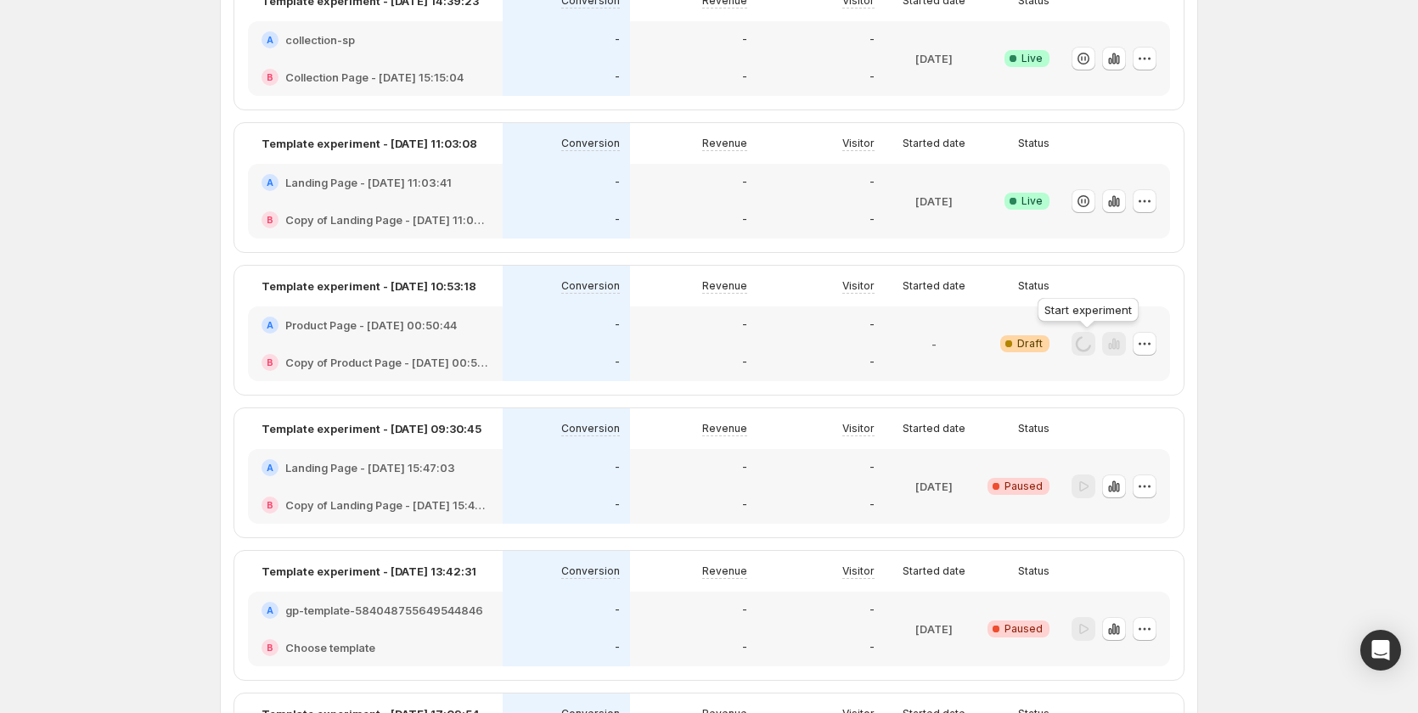
click at [1094, 345] on div "Loading" at bounding box center [1084, 344] width 24 height 25
click at [1084, 345] on div "Loading" at bounding box center [1084, 344] width 24 height 25
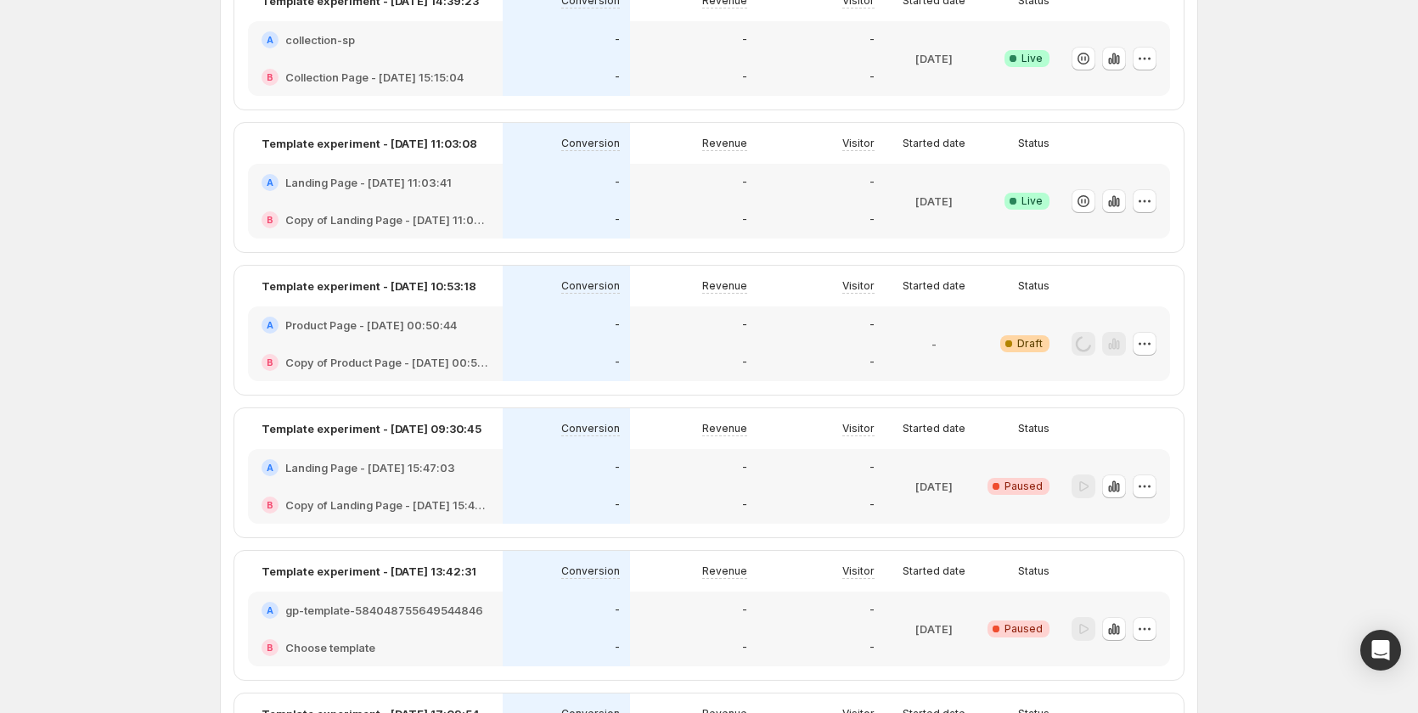
click at [1113, 344] on div at bounding box center [1114, 344] width 24 height 25
click at [1142, 346] on icon "button" at bounding box center [1144, 343] width 17 height 17
click at [1219, 309] on div "Experiments. This page is ready Experiments Create new experiment Publishing yo…" at bounding box center [709, 196] width 1019 height 1751
click at [1090, 347] on div "Loading" at bounding box center [1084, 344] width 24 height 25
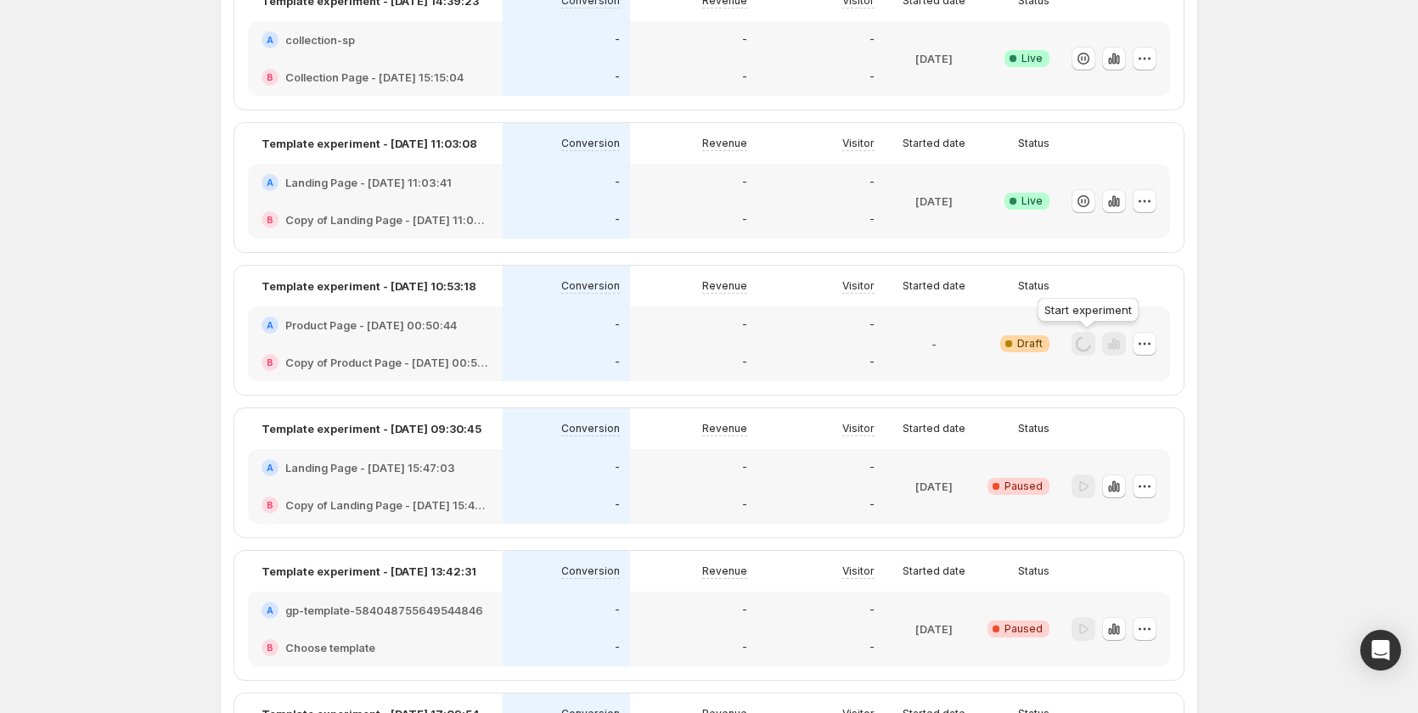
click at [1082, 346] on div "Loading" at bounding box center [1084, 344] width 24 height 25
click at [1214, 322] on div "Experiments. This page is ready Experiments Create new experiment Publishing yo…" at bounding box center [709, 196] width 1019 height 1751
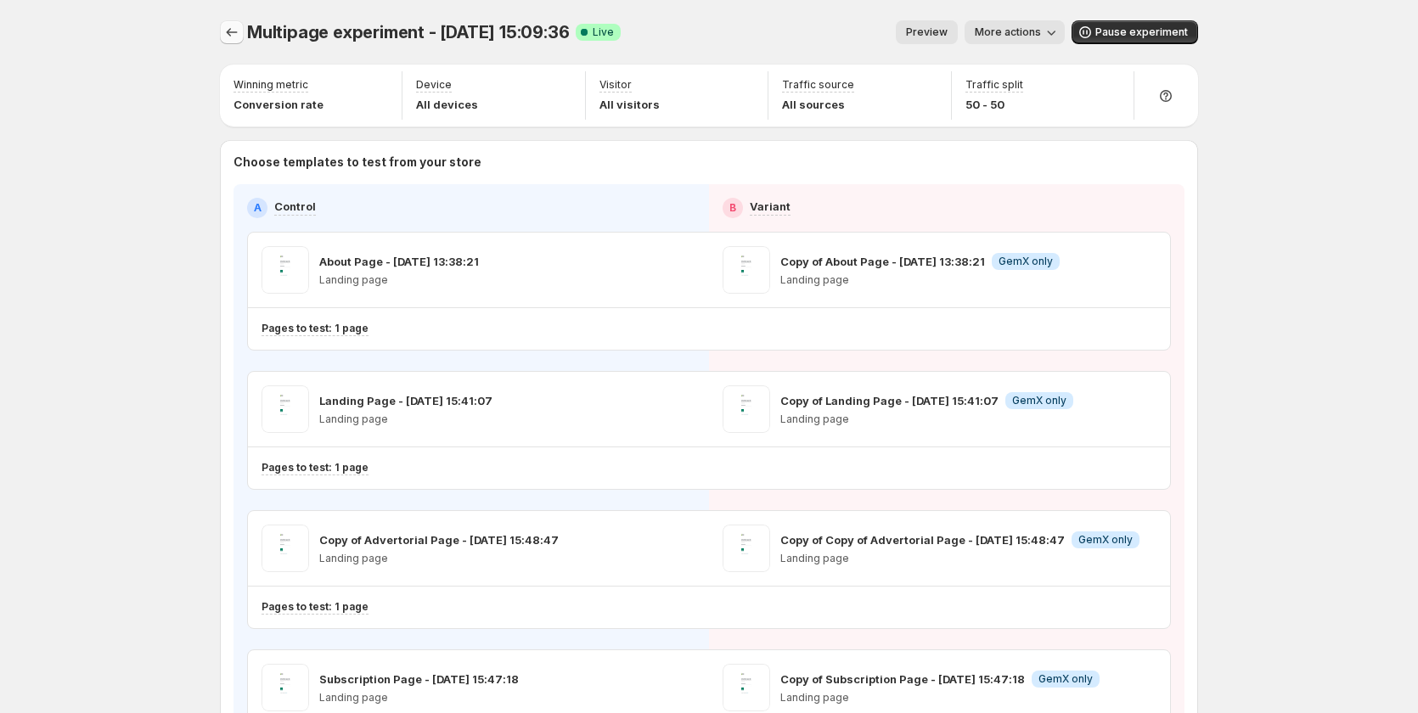
click at [235, 31] on icon "Experiments" at bounding box center [231, 32] width 17 height 17
